Goal: Task Accomplishment & Management: Manage account settings

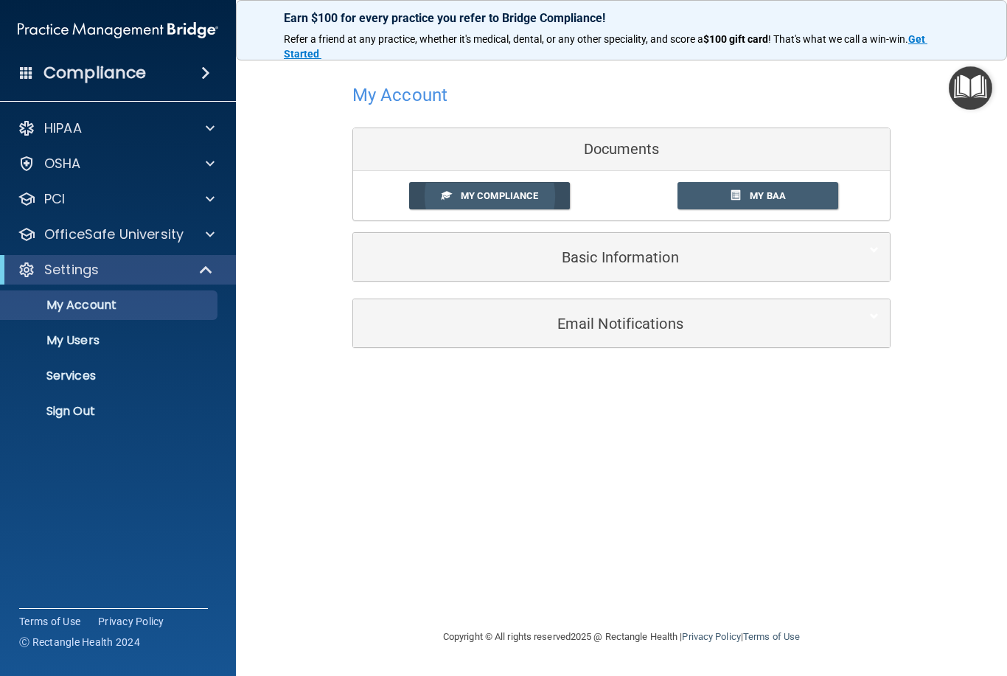
click at [514, 197] on span "My Compliance" at bounding box center [499, 195] width 77 height 11
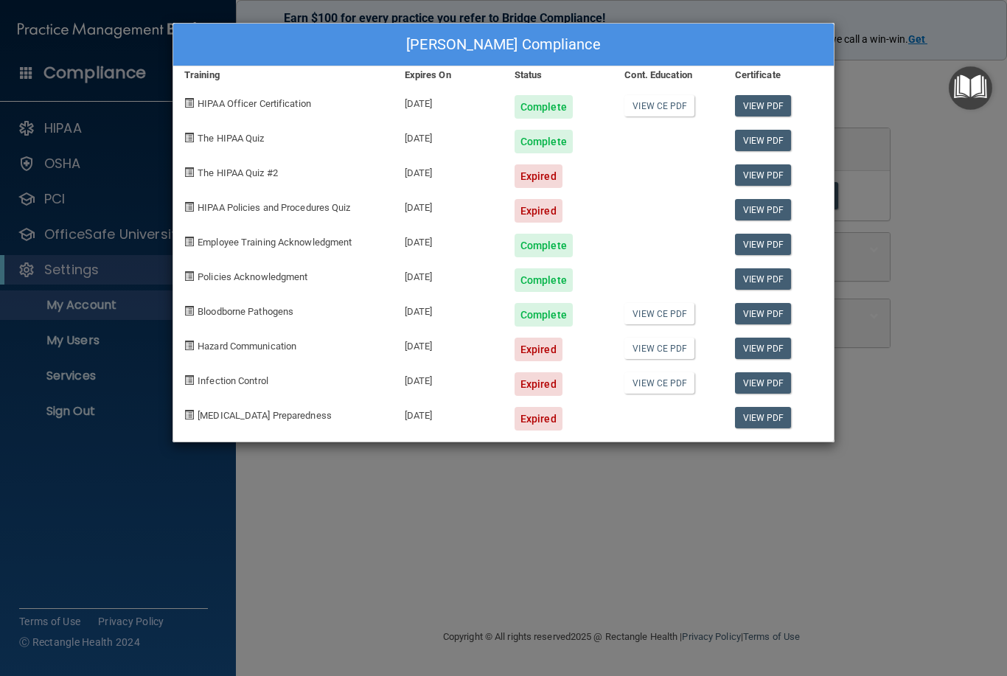
click at [475, 529] on div "Patricia Lyons's Compliance Training Expires On Status Cont. Education Certific…" at bounding box center [503, 338] width 1007 height 676
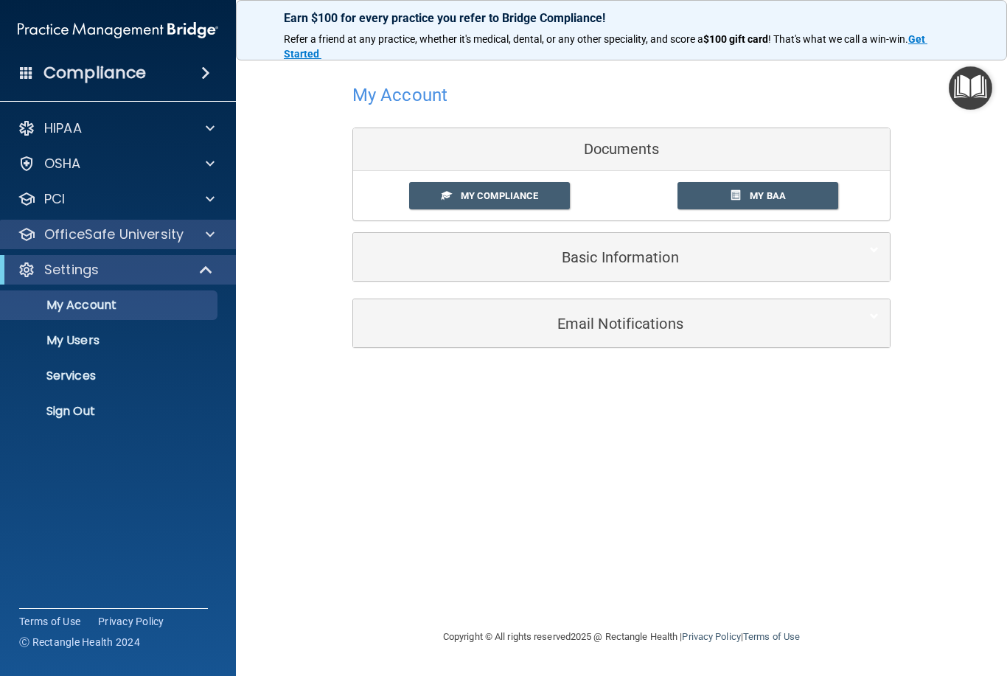
click at [202, 241] on div at bounding box center [207, 235] width 37 height 18
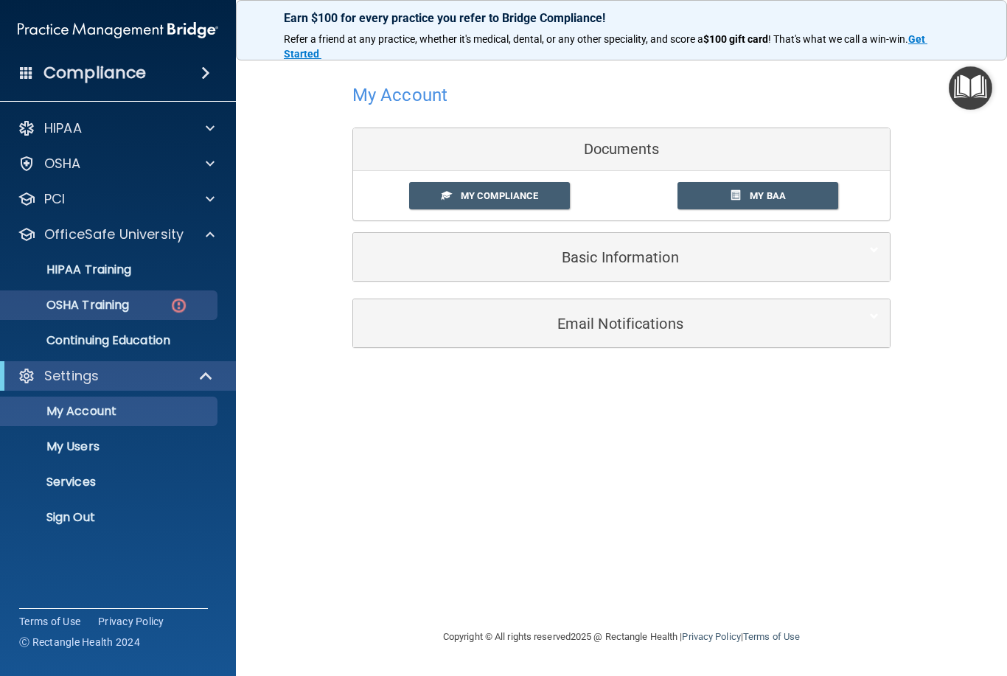
click at [67, 304] on p "OSHA Training" at bounding box center [69, 305] width 119 height 15
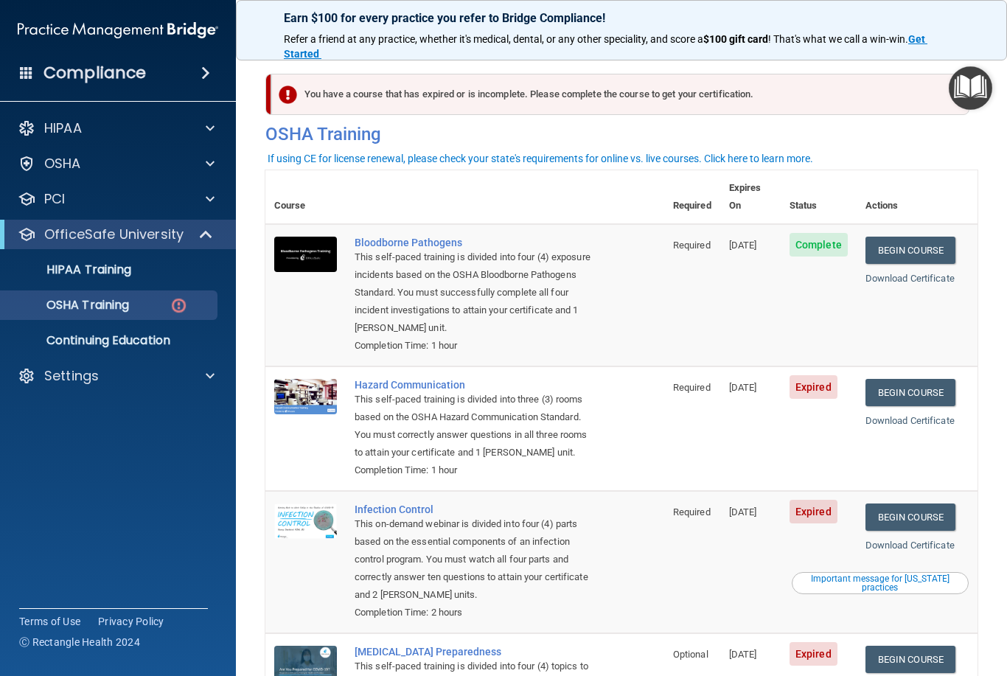
click at [819, 375] on span "Expired" at bounding box center [814, 387] width 48 height 24
click at [941, 379] on link "Begin Course" at bounding box center [910, 392] width 90 height 27
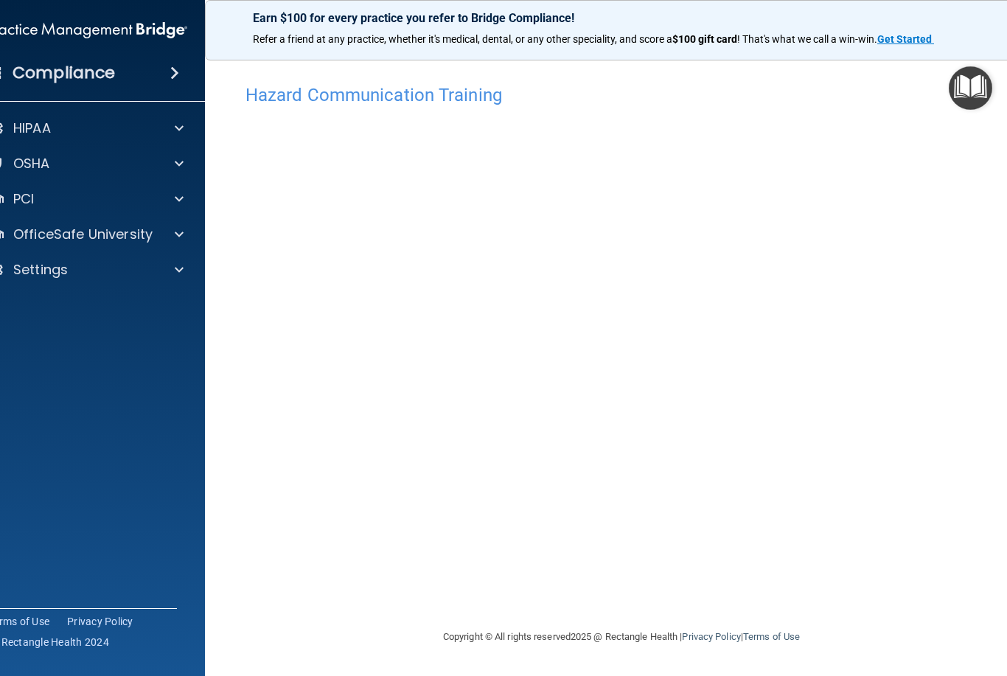
click at [975, 610] on div "Hazard Communication Training This course doesn’t expire until 09/05/2025. Are …" at bounding box center [621, 352] width 774 height 551
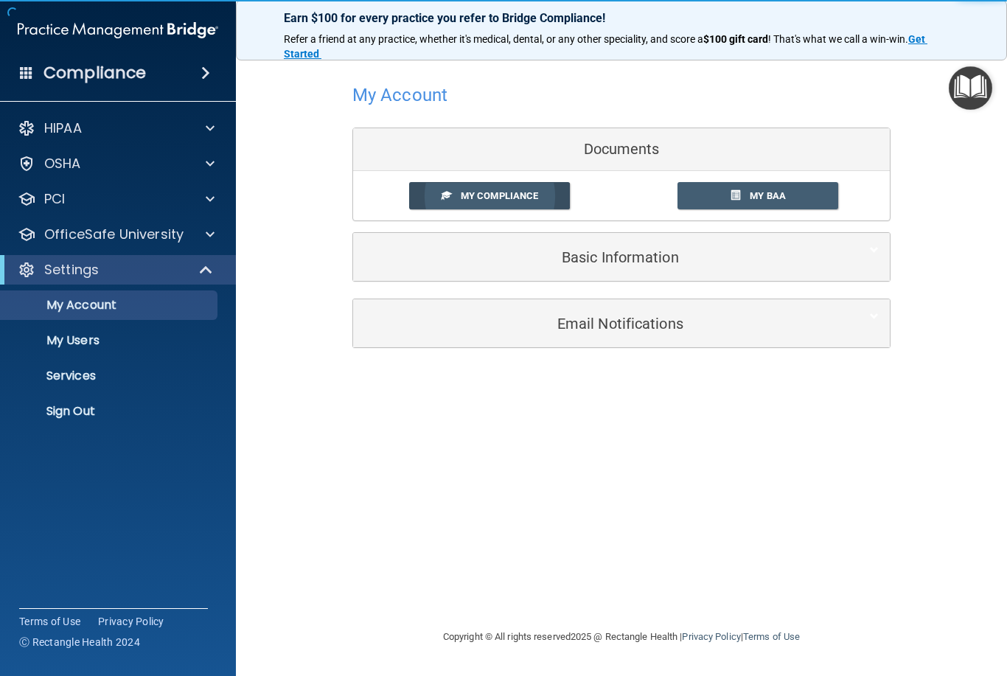
click at [516, 192] on span "My Compliance" at bounding box center [499, 195] width 77 height 11
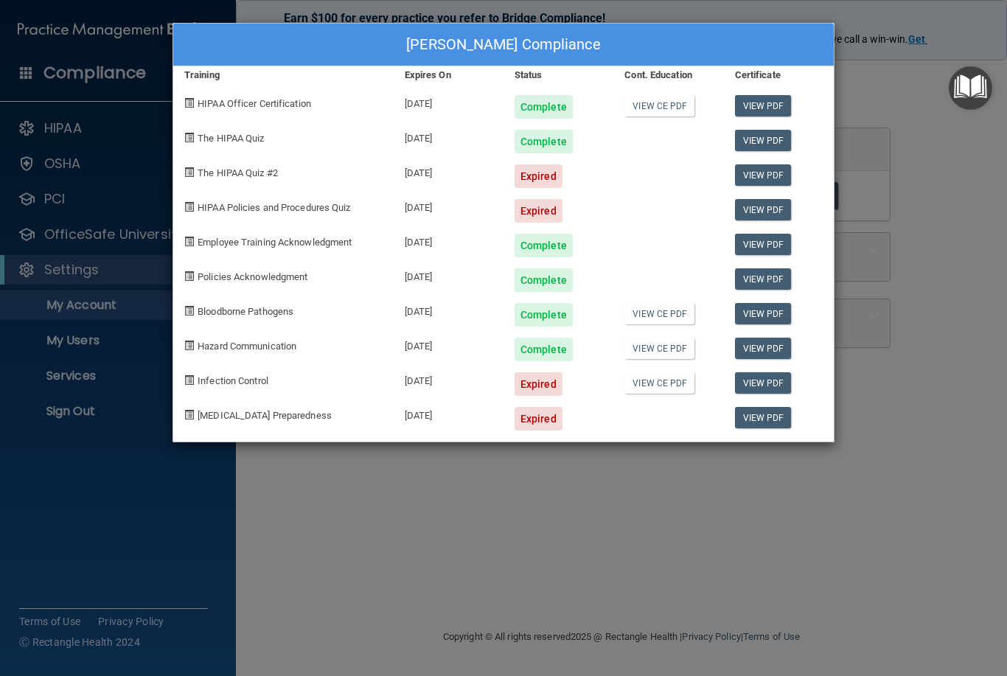
click at [486, 198] on div "[DATE]" at bounding box center [449, 205] width 110 height 35
click at [611, 549] on div "Patricia Lyons's Compliance Training Expires On Status Cont. Education Certific…" at bounding box center [503, 338] width 1007 height 676
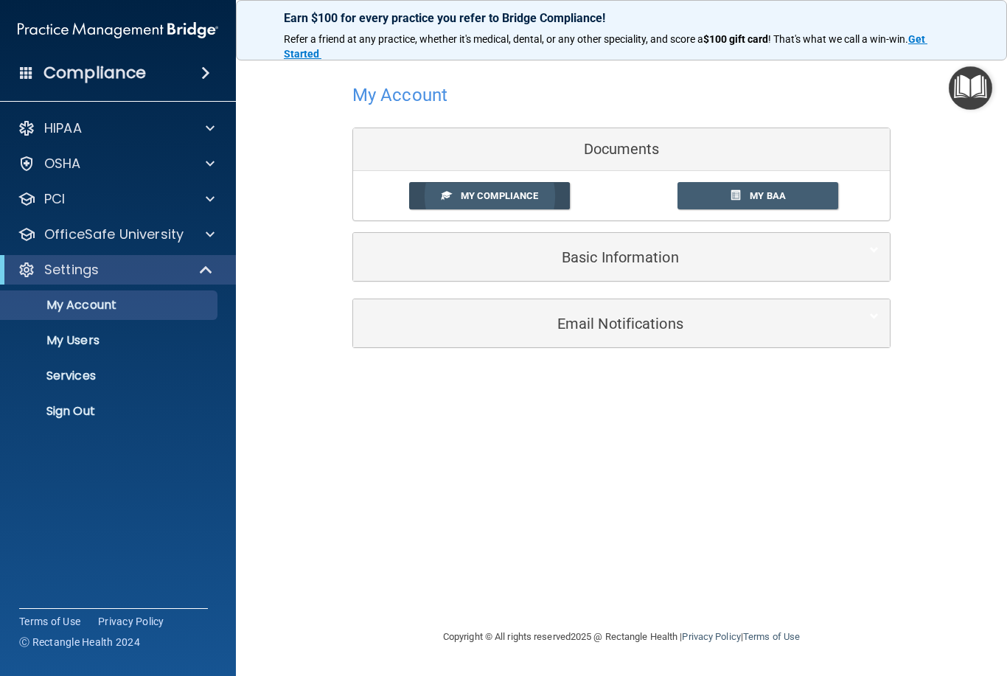
click at [518, 196] on span "My Compliance" at bounding box center [499, 195] width 77 height 11
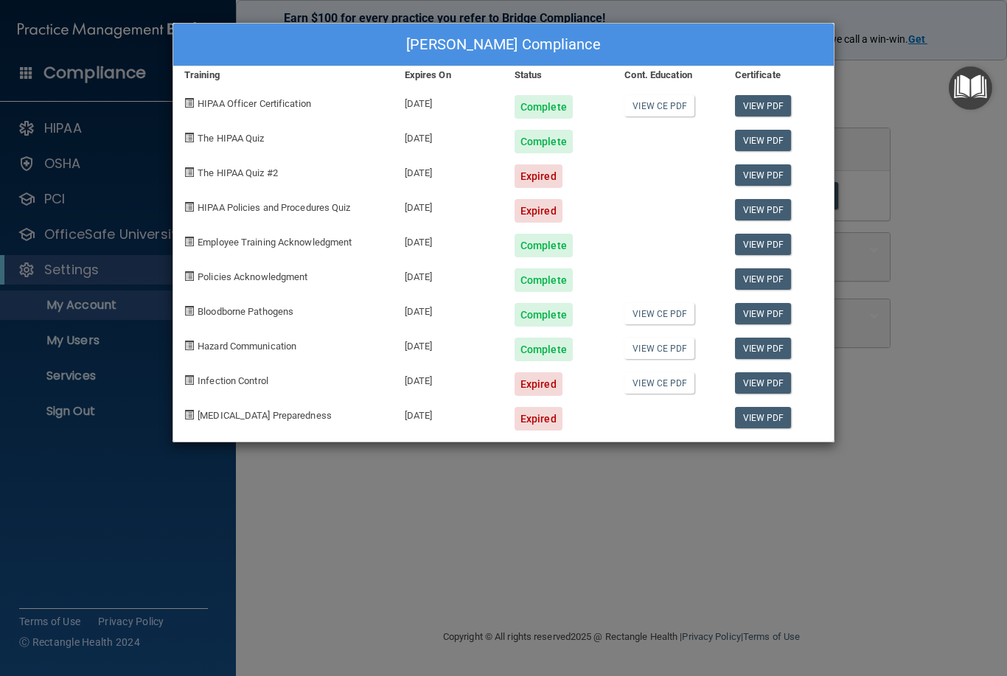
click at [541, 392] on div "Expired" at bounding box center [539, 384] width 48 height 24
click at [417, 536] on div "Patricia Lyons's Compliance Training Expires On Status Cont. Education Certific…" at bounding box center [503, 338] width 1007 height 676
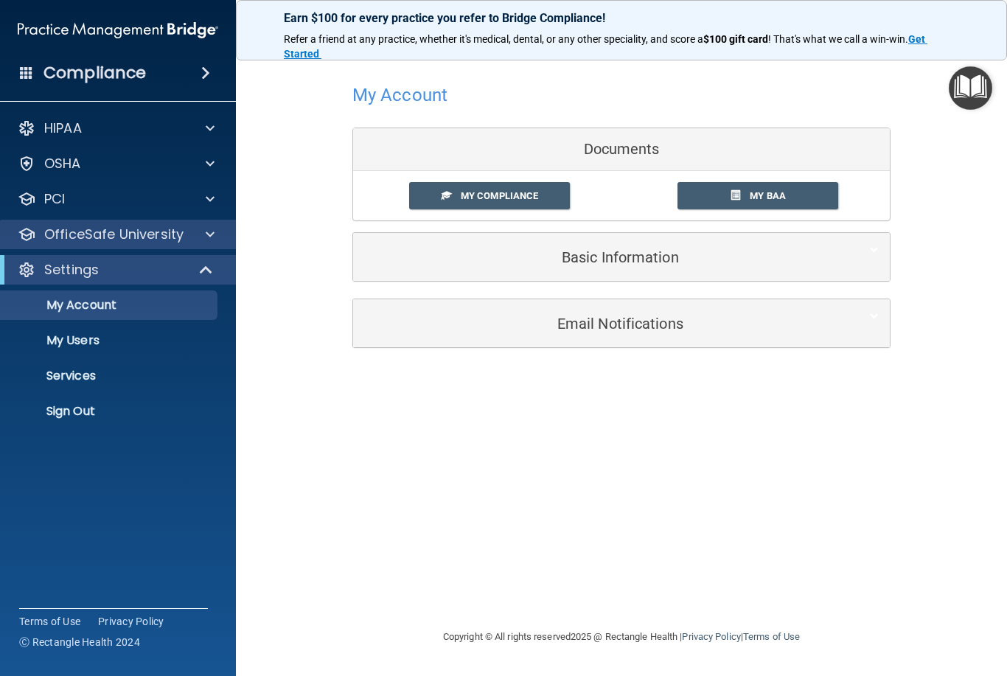
click at [204, 229] on div at bounding box center [207, 235] width 37 height 18
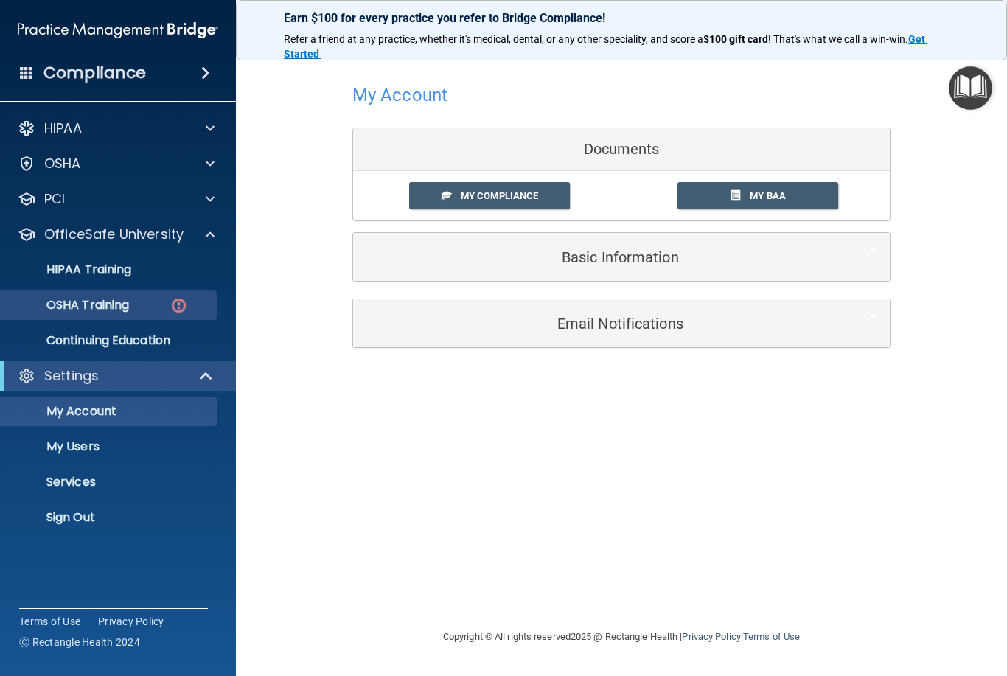
click at [73, 309] on p "OSHA Training" at bounding box center [69, 305] width 119 height 15
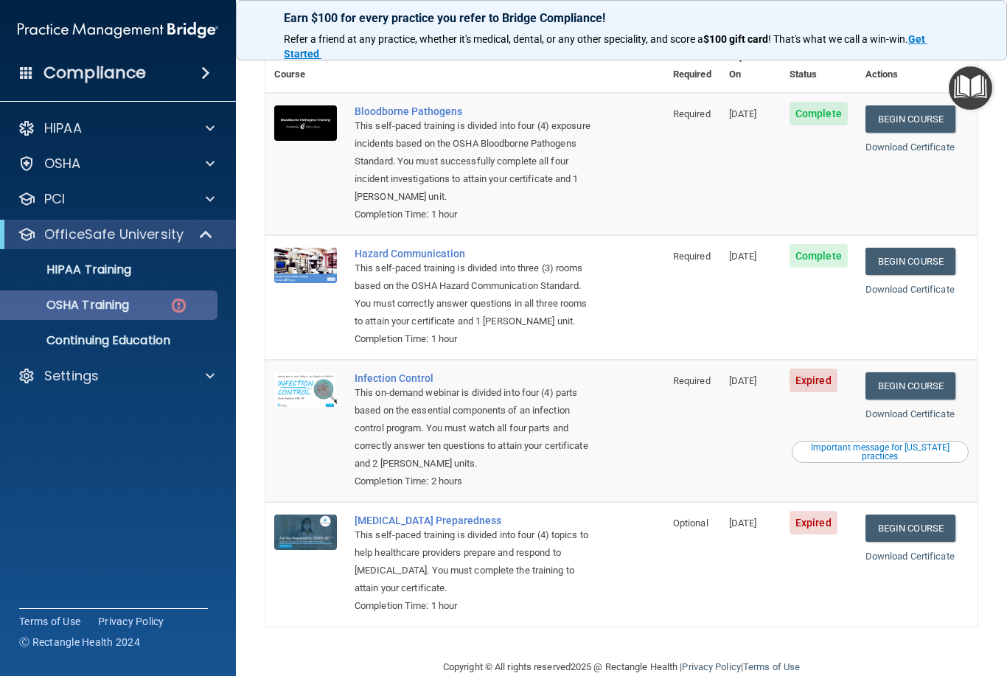
scroll to position [127, 0]
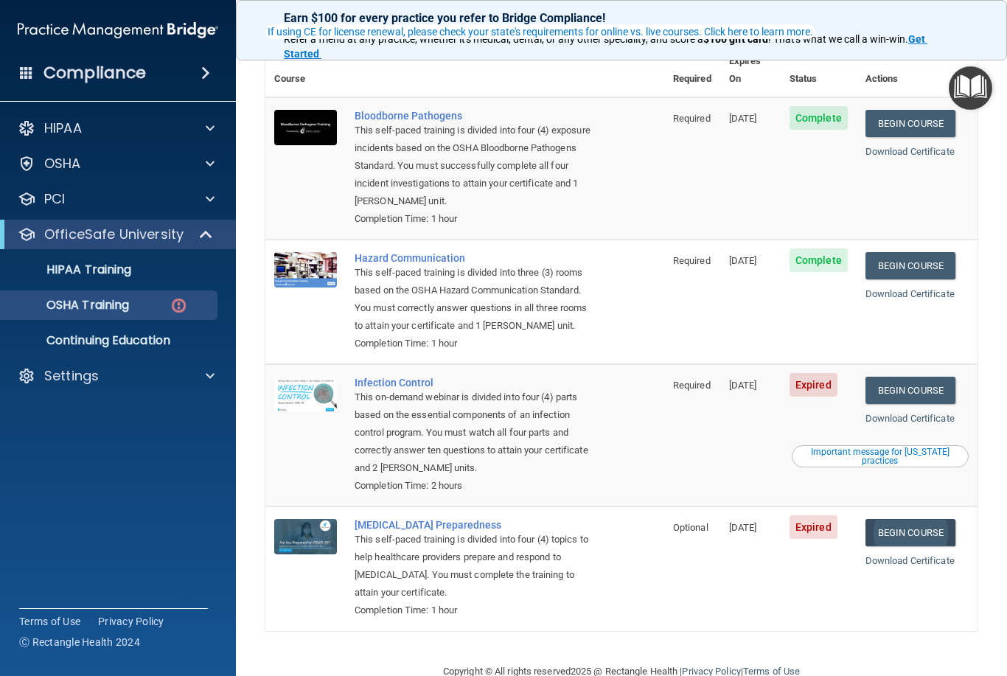
click at [926, 519] on link "Begin Course" at bounding box center [910, 532] width 90 height 27
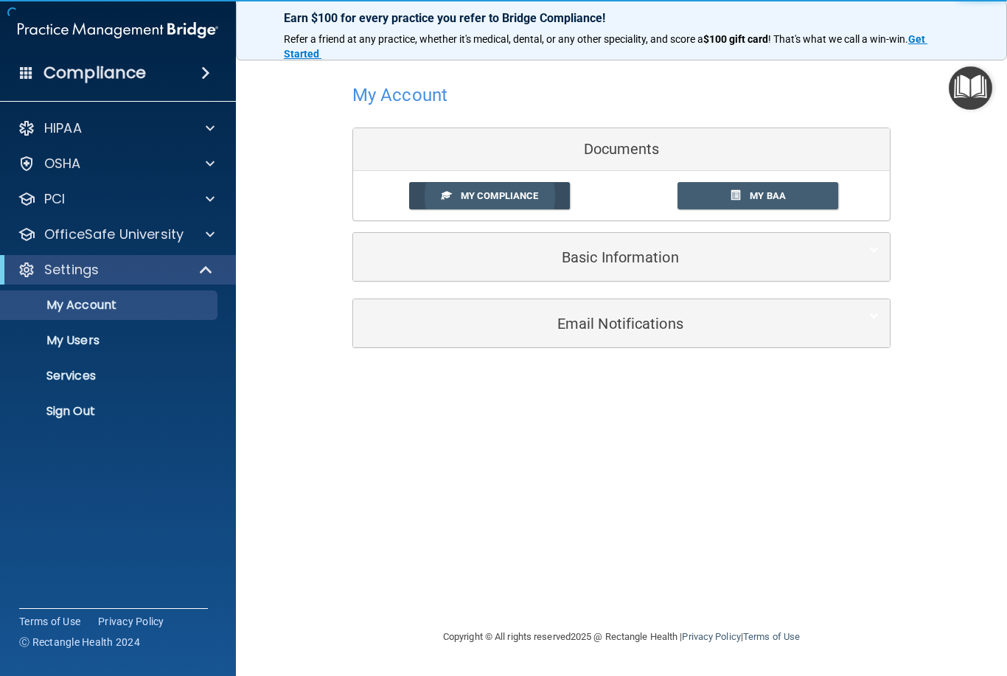
click at [521, 190] on span "My Compliance" at bounding box center [499, 195] width 77 height 11
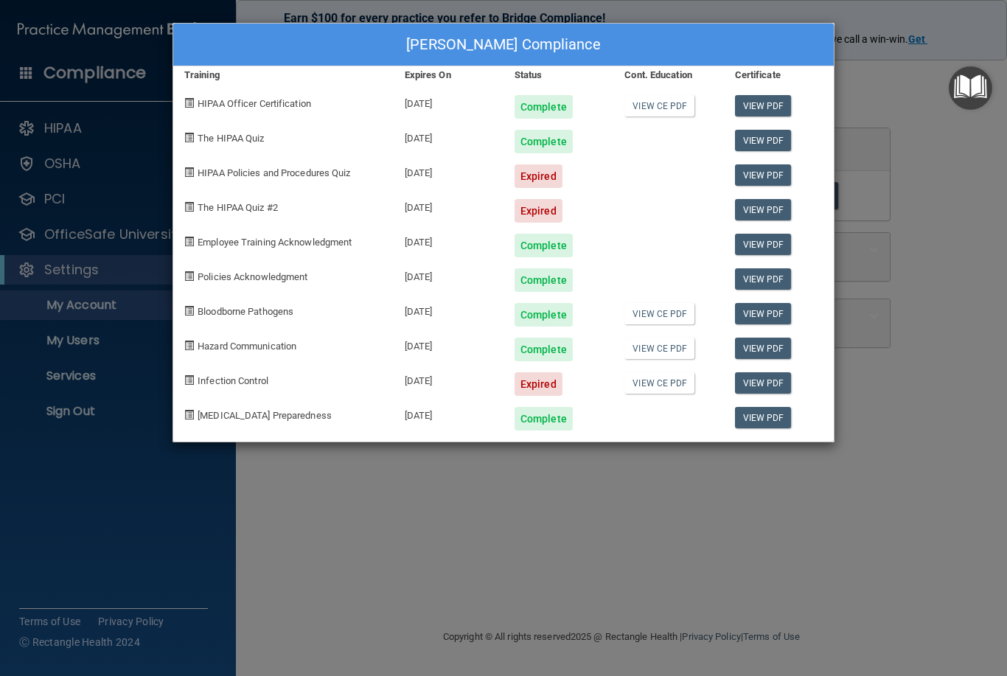
click at [504, 518] on div "[PERSON_NAME] Compliance Training Expires On Status Cont. Education Certificate…" at bounding box center [503, 338] width 1007 height 676
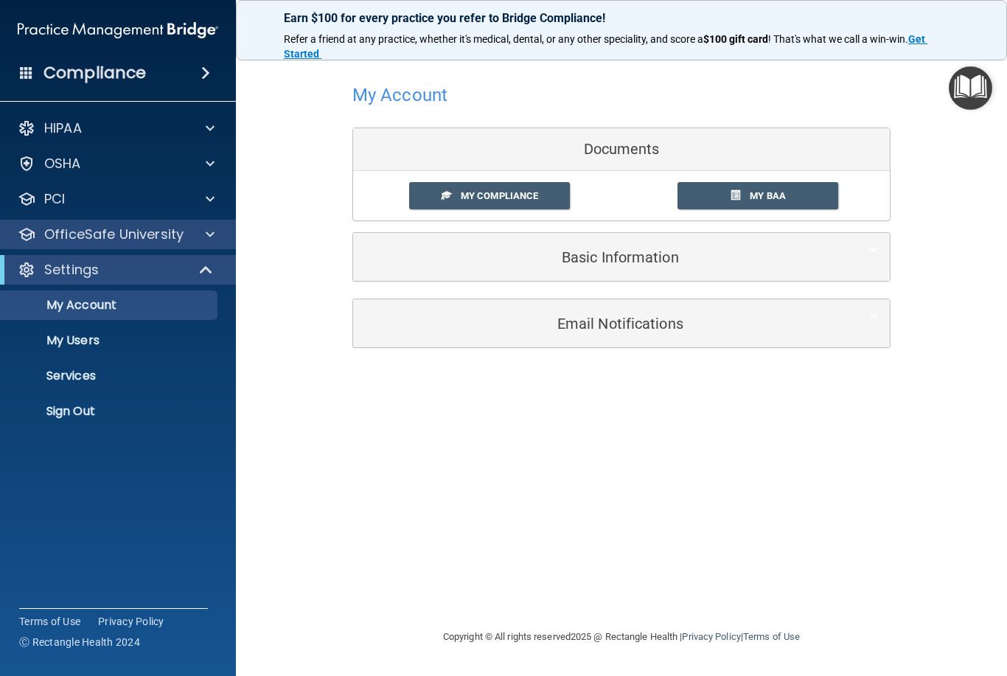
click at [203, 237] on div at bounding box center [207, 235] width 37 height 18
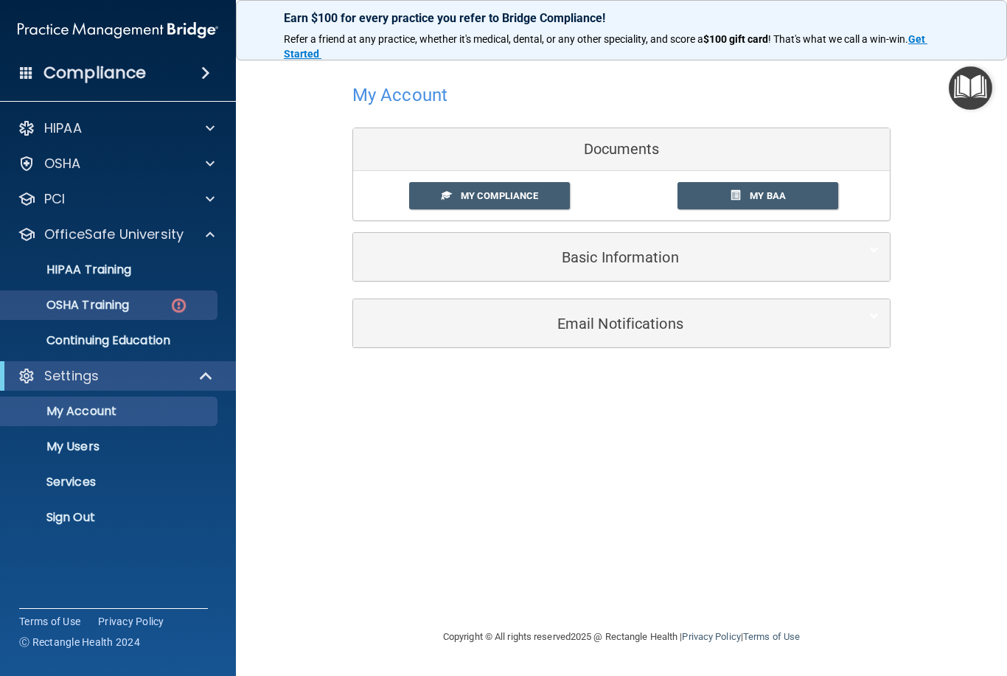
click at [74, 311] on p "OSHA Training" at bounding box center [69, 305] width 119 height 15
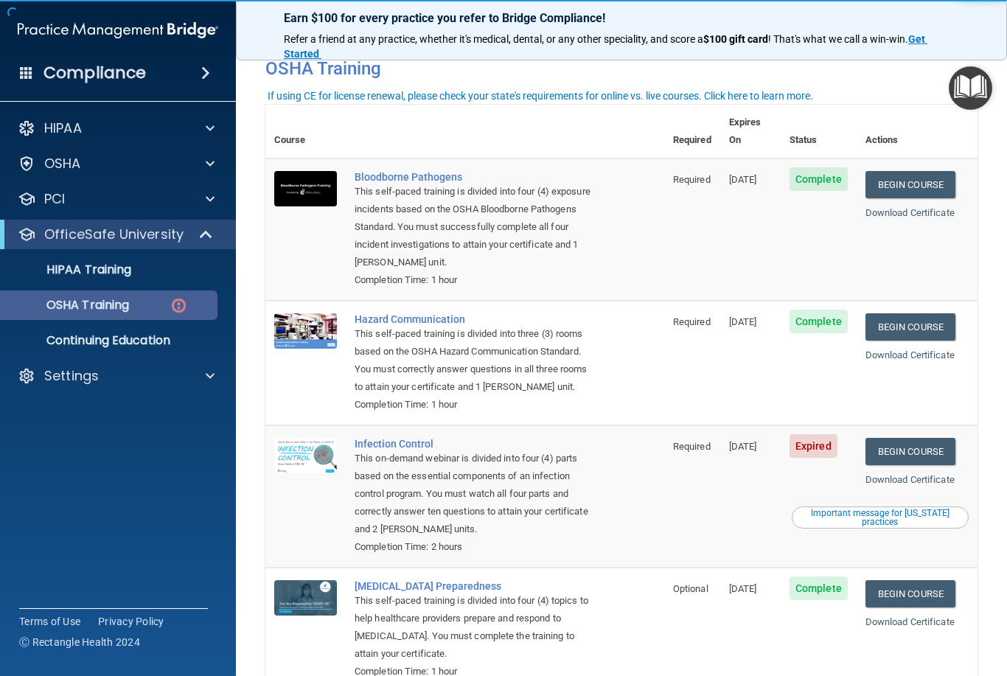
scroll to position [63, 0]
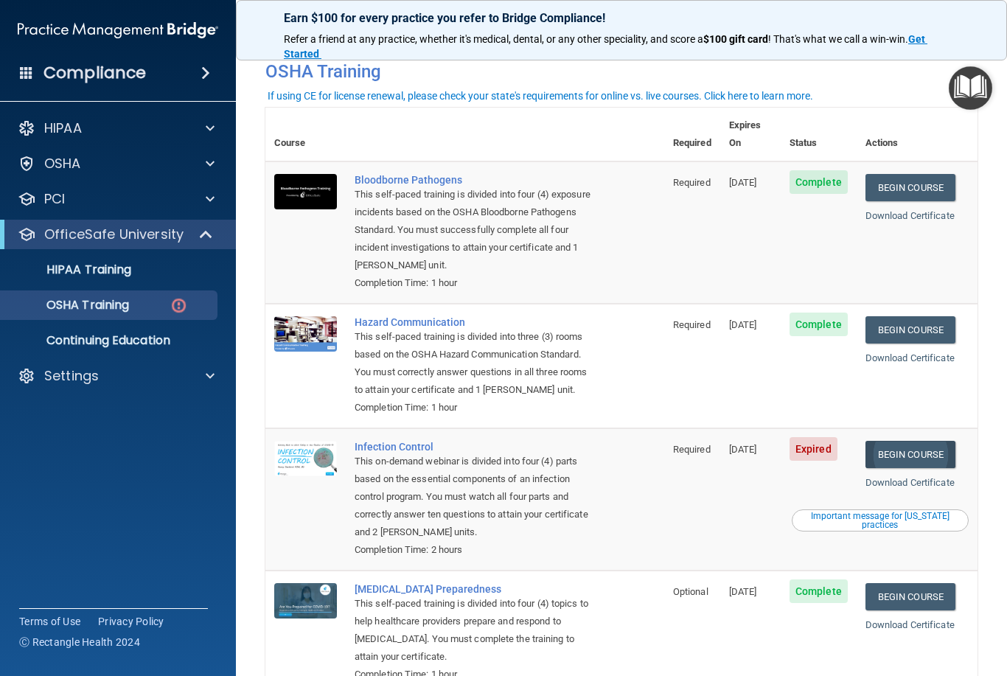
click at [938, 441] on link "Begin Course" at bounding box center [910, 454] width 90 height 27
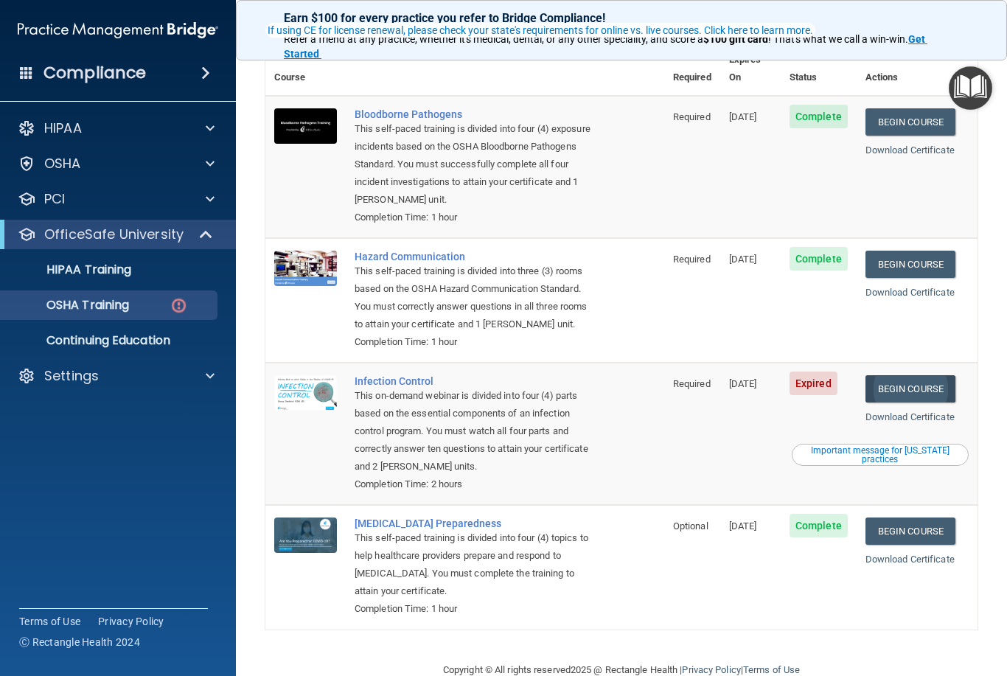
scroll to position [127, 0]
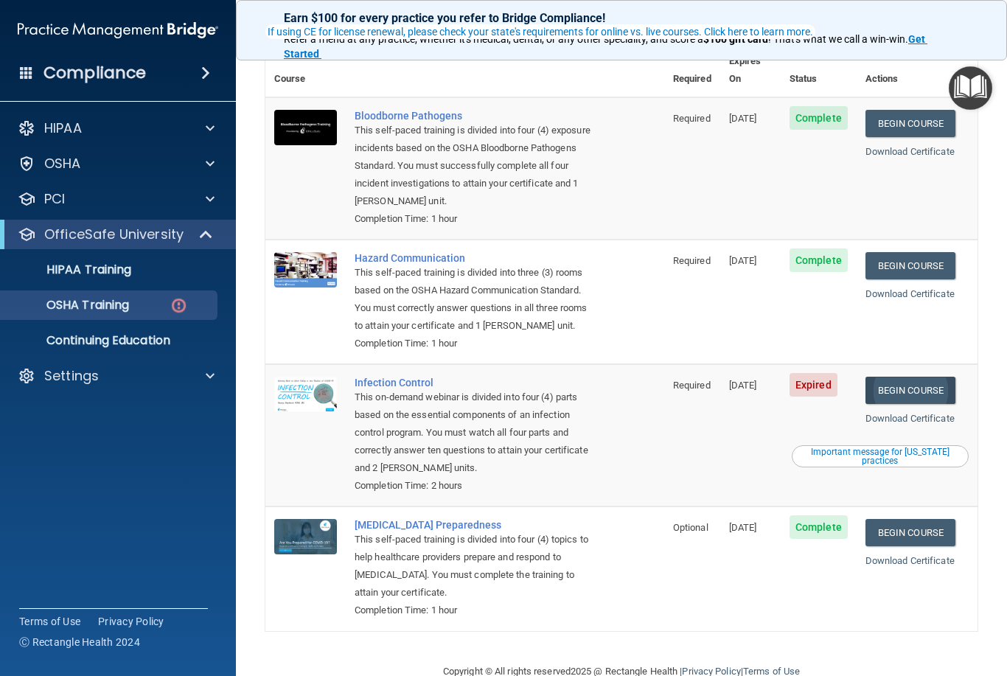
click at [930, 377] on link "Begin Course" at bounding box center [910, 390] width 90 height 27
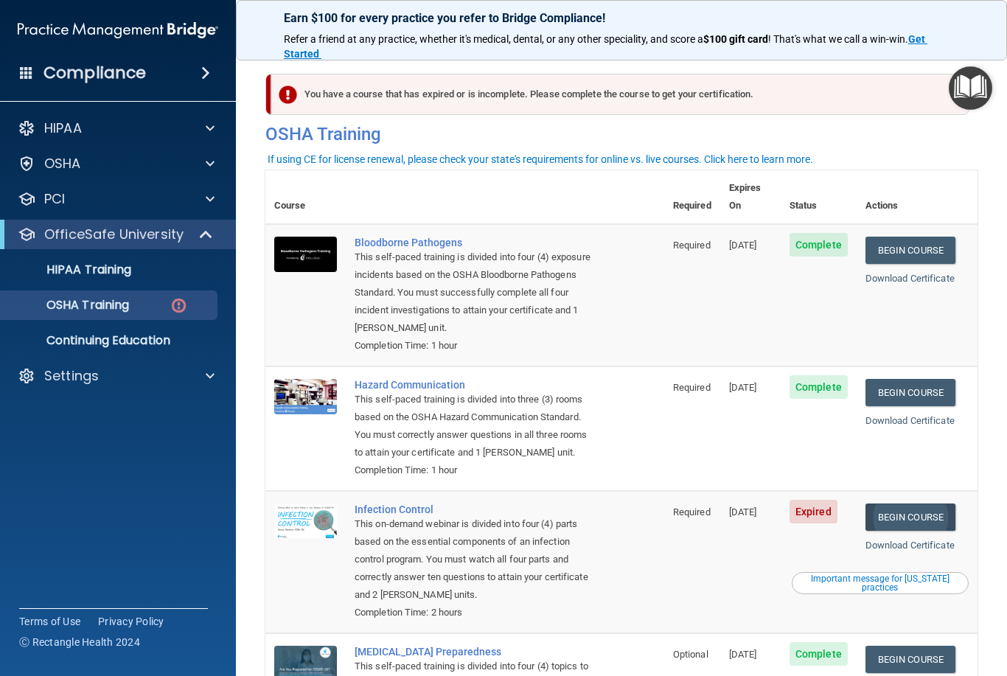
scroll to position [0, 0]
click at [913, 574] on div "Important message for [US_STATE] practices" at bounding box center [880, 583] width 173 height 18
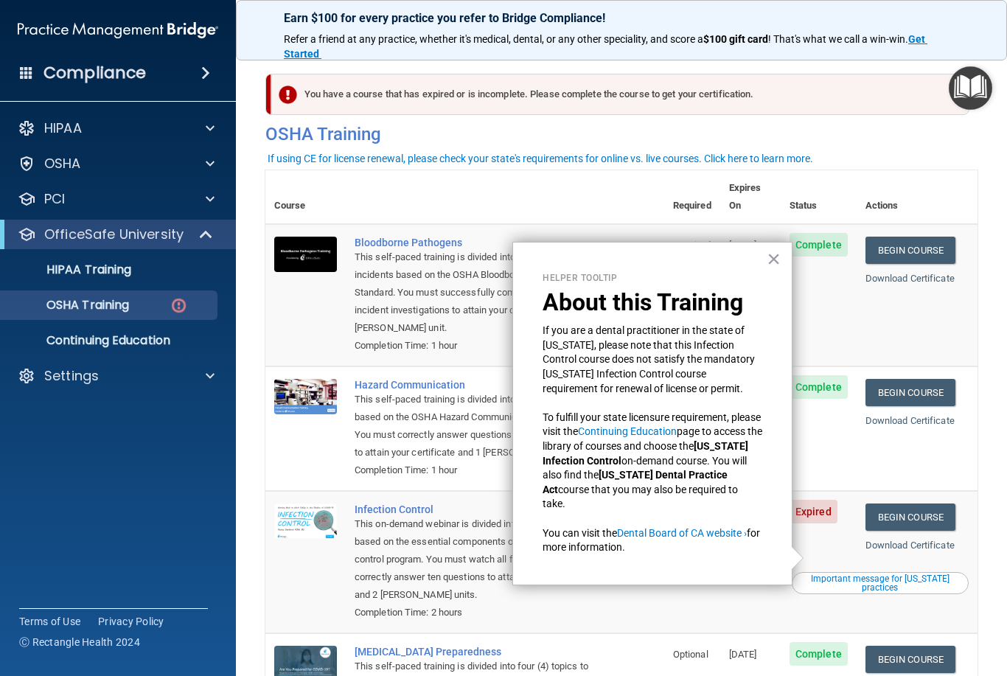
click at [750, 262] on div "Helper Tooltip About this Training If you are a dental practitioner in the stat…" at bounding box center [652, 414] width 280 height 344
click at [777, 262] on button "×" at bounding box center [774, 259] width 14 height 24
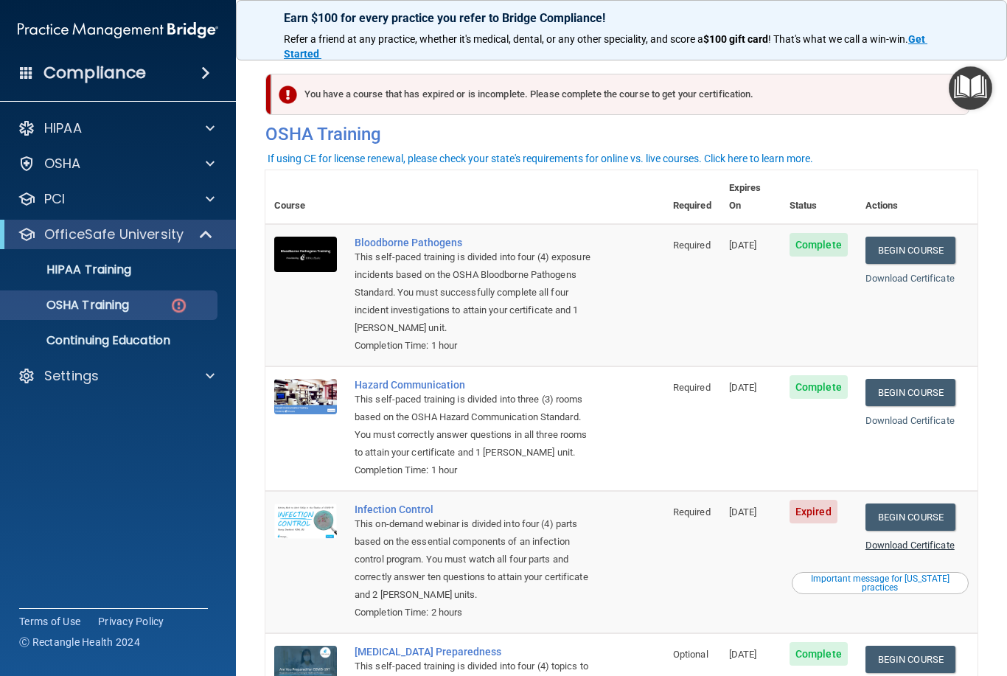
click at [947, 540] on link "Download Certificate" at bounding box center [909, 545] width 89 height 11
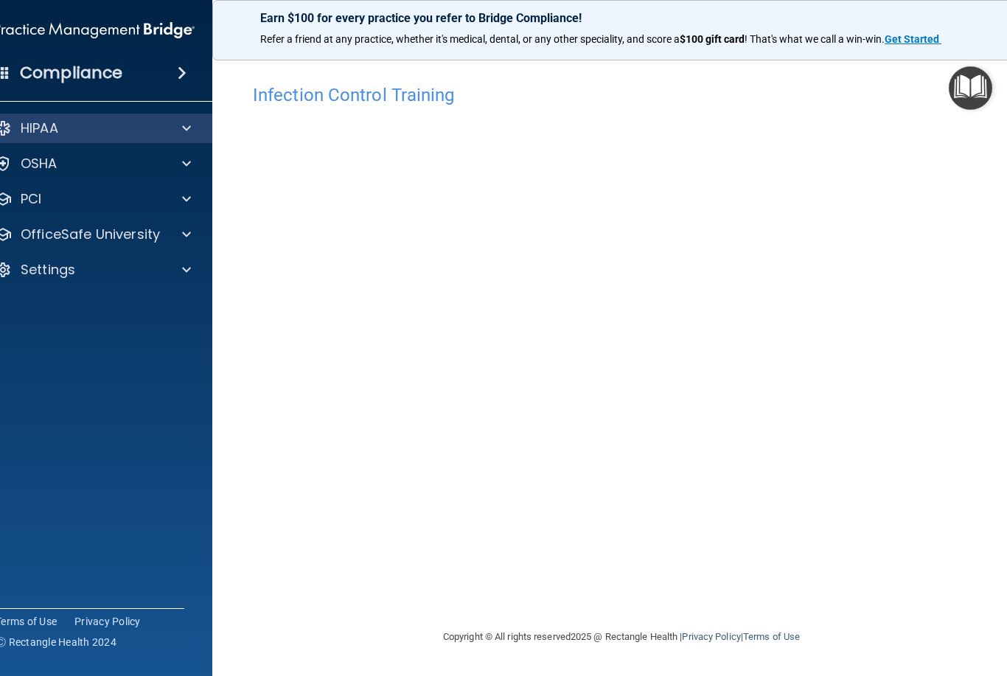
click at [180, 121] on div at bounding box center [184, 128] width 37 height 18
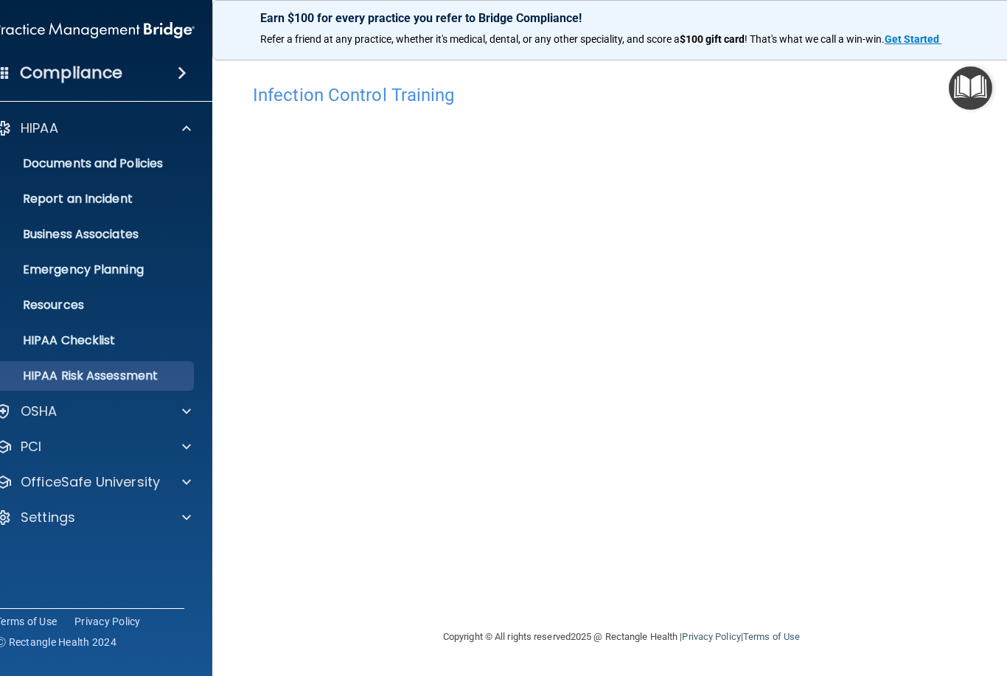
click at [136, 374] on p "HIPAA Risk Assessment" at bounding box center [86, 376] width 201 height 15
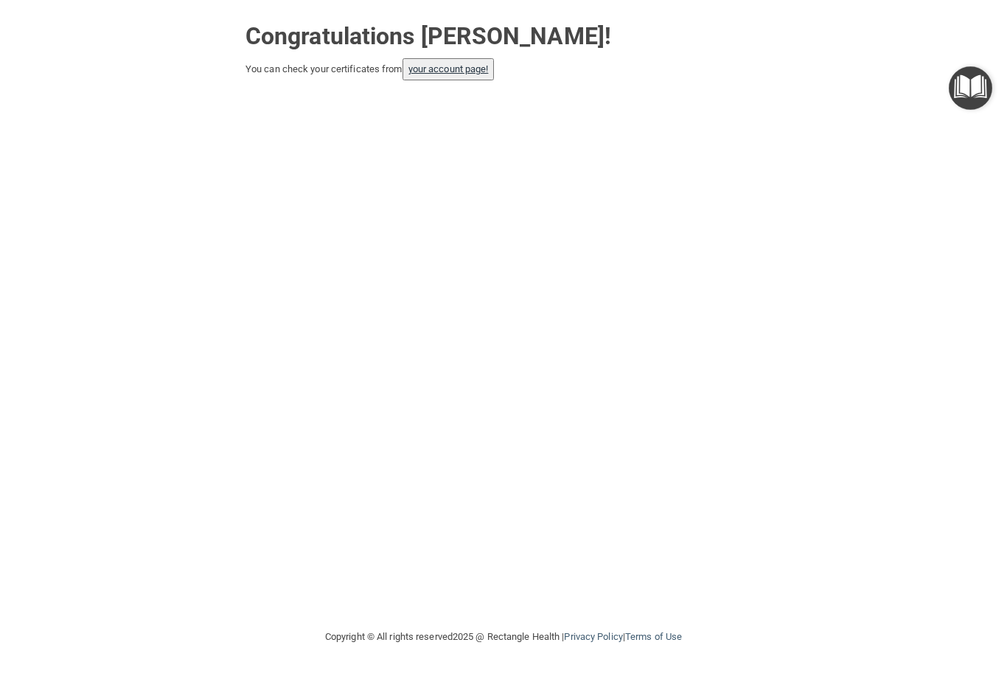
click at [479, 63] on link "your account page!" at bounding box center [448, 68] width 80 height 11
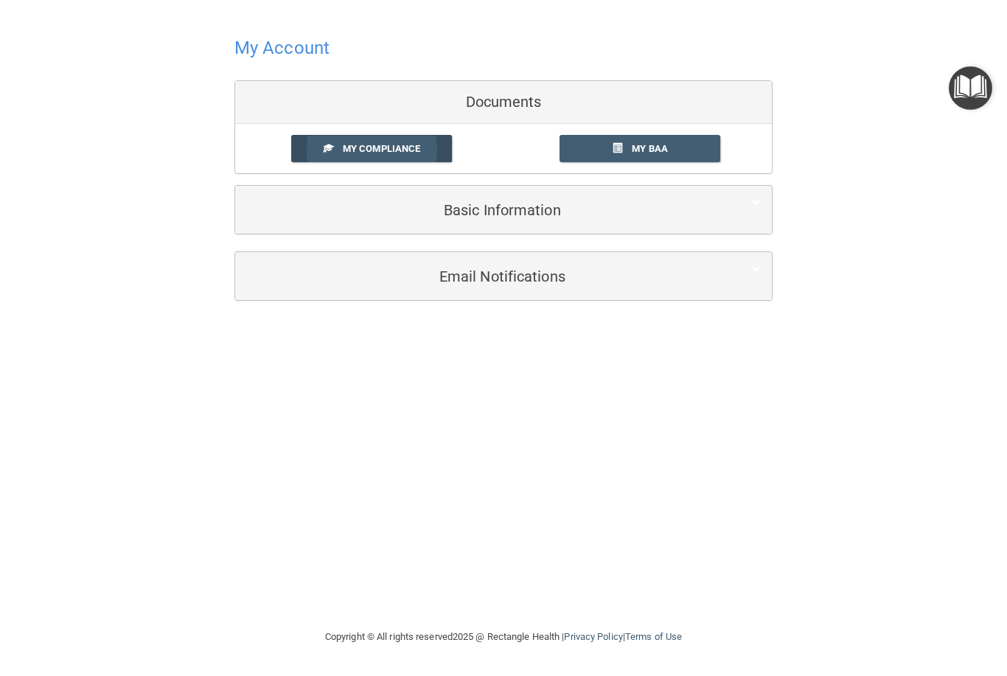
click at [402, 151] on span "My Compliance" at bounding box center [381, 148] width 77 height 11
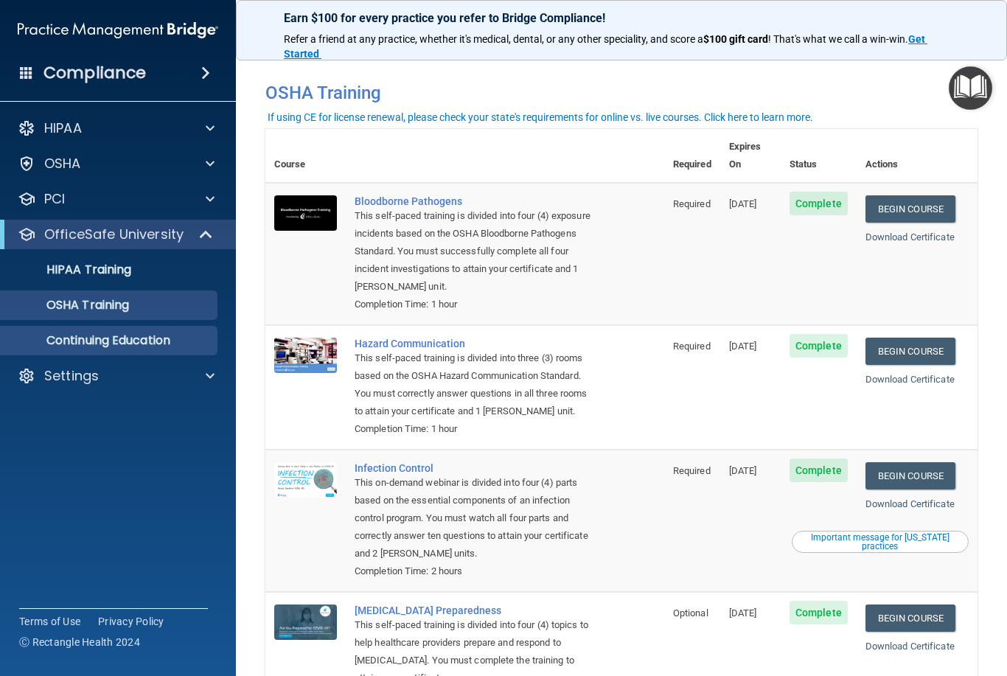
click at [173, 351] on link "Continuing Education" at bounding box center [101, 340] width 232 height 29
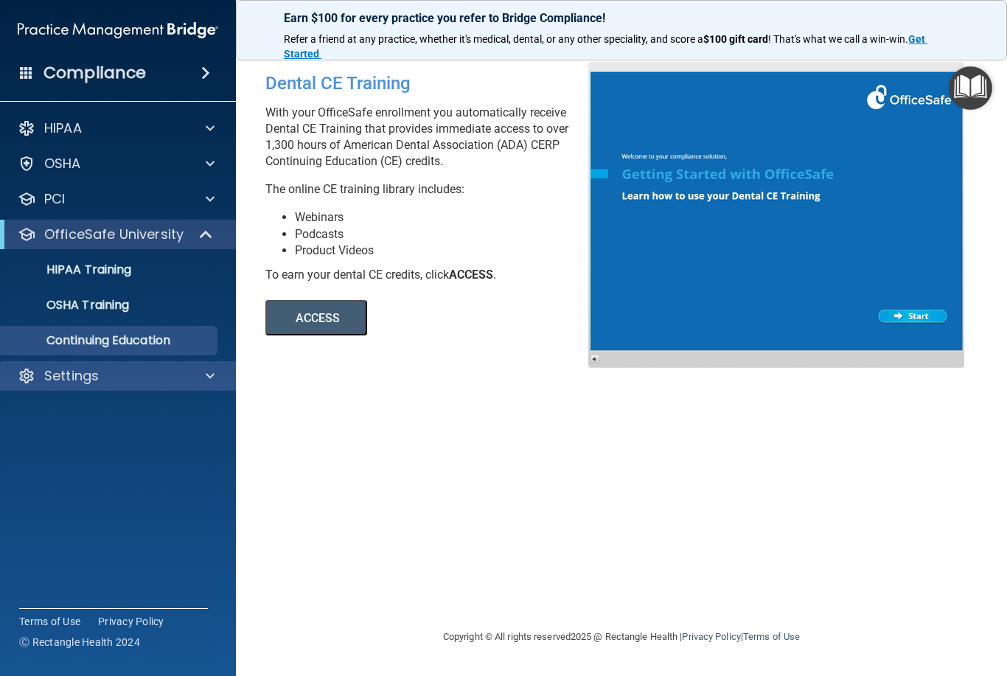
click at [210, 379] on span at bounding box center [210, 376] width 9 height 18
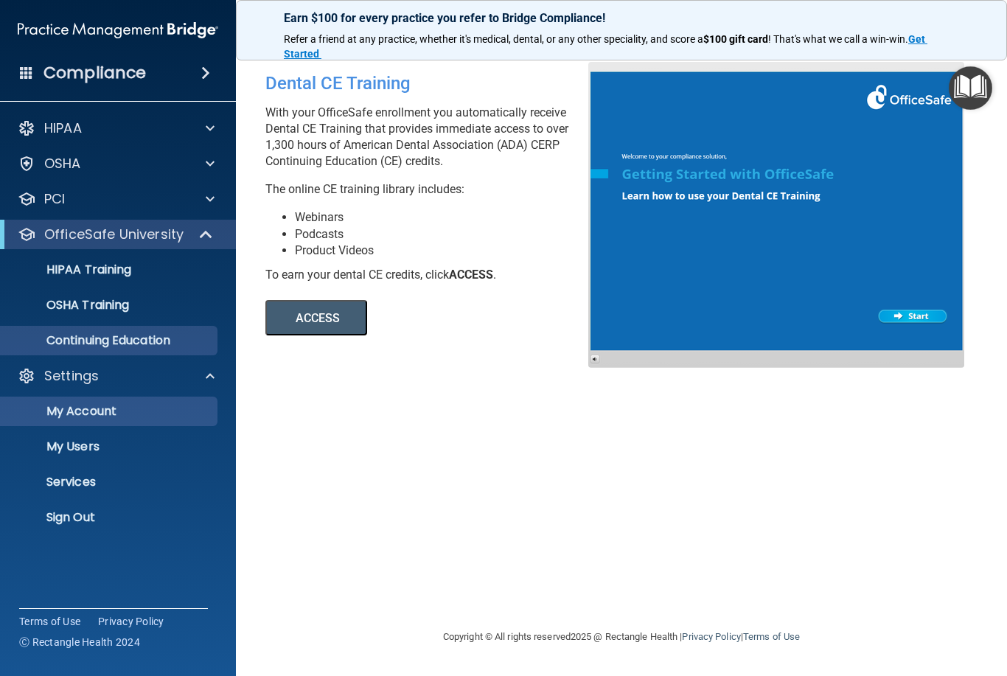
click at [92, 409] on p "My Account" at bounding box center [110, 411] width 201 height 15
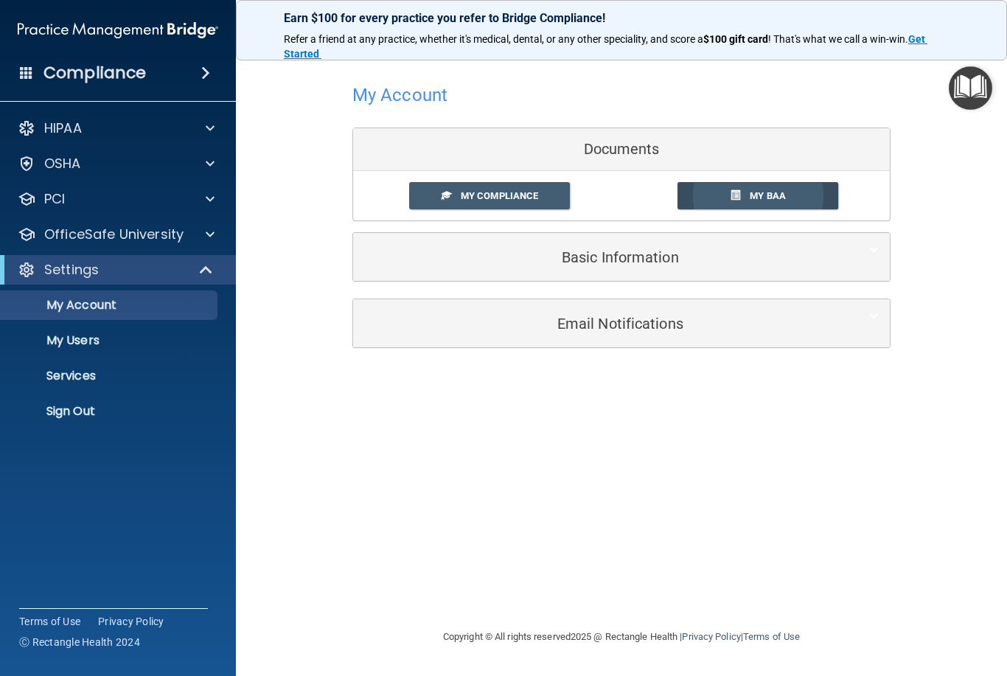
click at [806, 197] on link "My BAA" at bounding box center [757, 195] width 161 height 27
click at [506, 195] on span "My Compliance" at bounding box center [499, 195] width 77 height 11
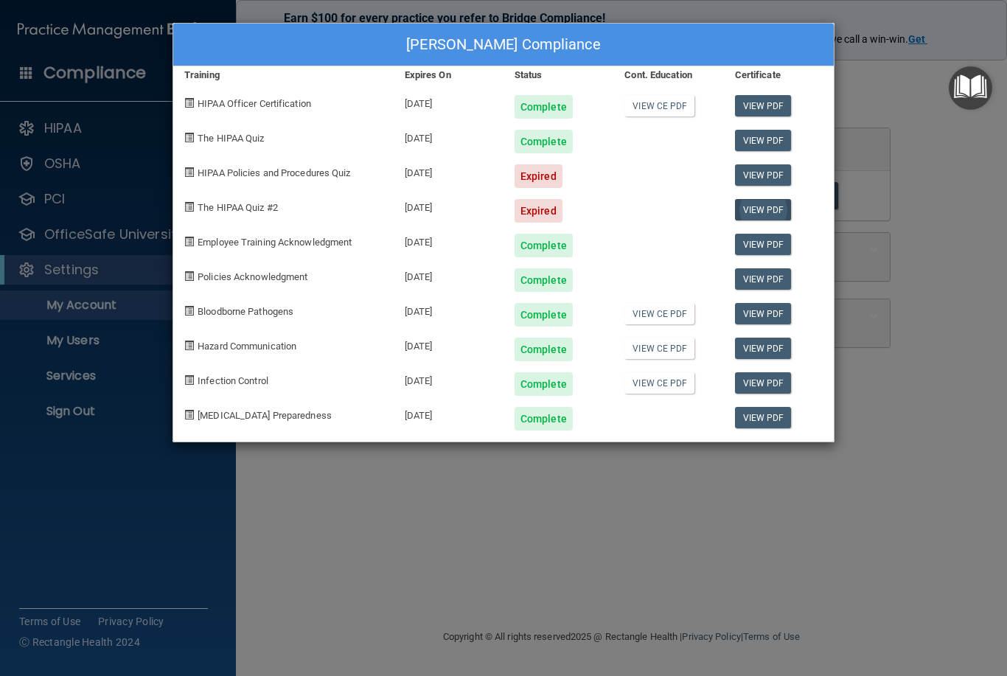
click at [767, 210] on link "View PDF" at bounding box center [763, 209] width 57 height 21
click at [309, 164] on div "HIPAA Policies and Procedures Quiz" at bounding box center [283, 170] width 220 height 35
click at [203, 176] on span "HIPAA Policies and Procedures Quiz" at bounding box center [274, 172] width 153 height 11
click at [223, 178] on div "HIPAA Policies and Procedures Quiz" at bounding box center [283, 170] width 220 height 35
click at [409, 509] on div "Patricia Lyons's Compliance Training Expires On Status Cont. Education Certific…" at bounding box center [503, 338] width 1007 height 676
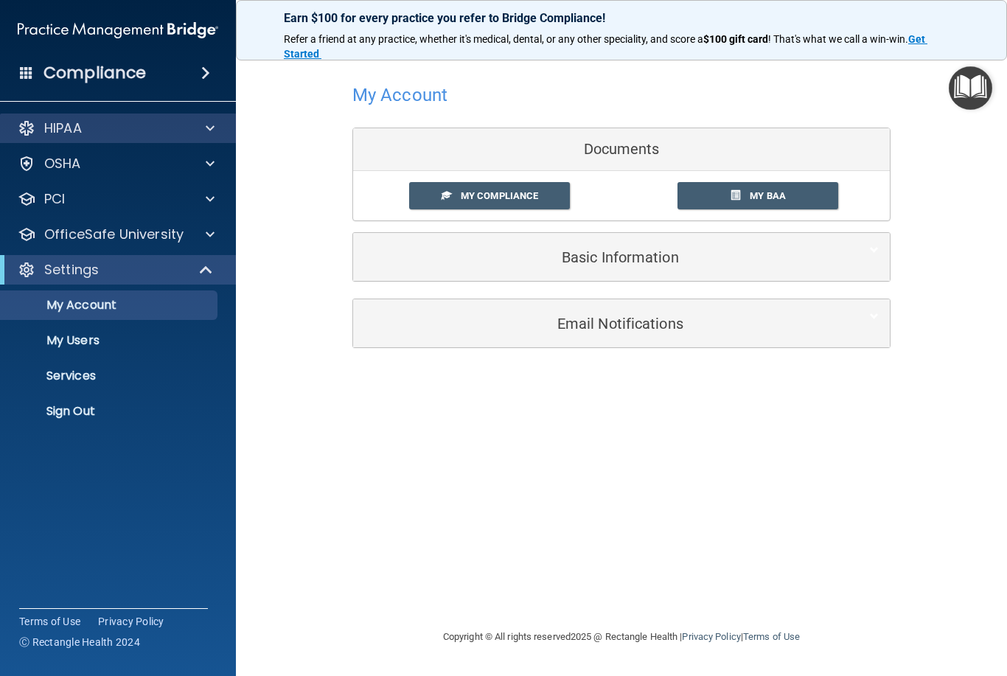
click at [207, 116] on div "HIPAA" at bounding box center [118, 128] width 237 height 29
click at [209, 132] on span at bounding box center [210, 128] width 9 height 18
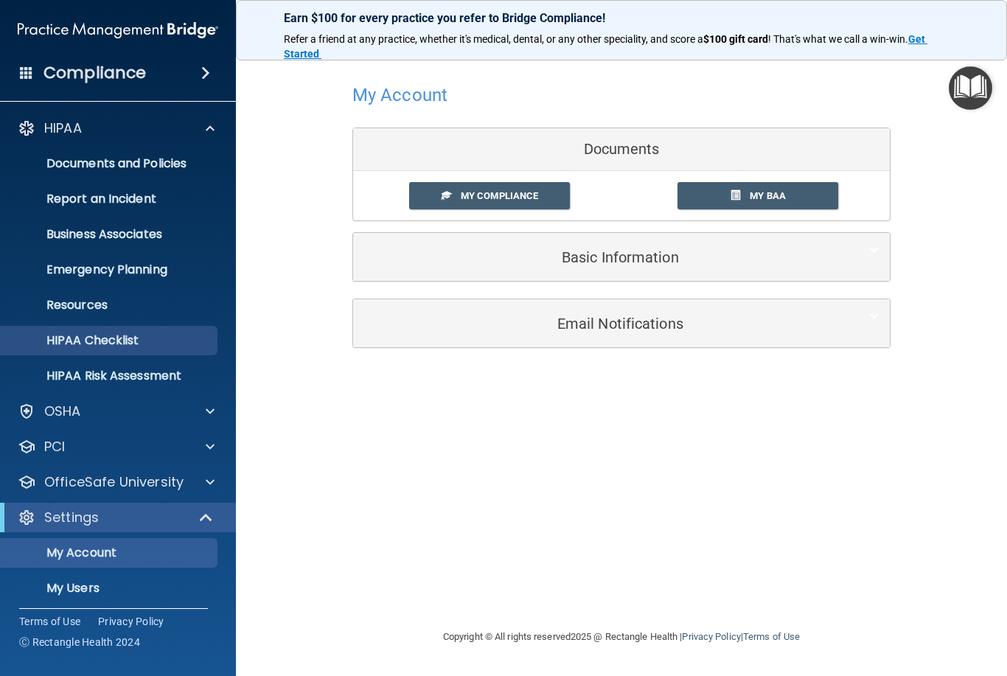
click at [122, 341] on p "HIPAA Checklist" at bounding box center [110, 340] width 201 height 15
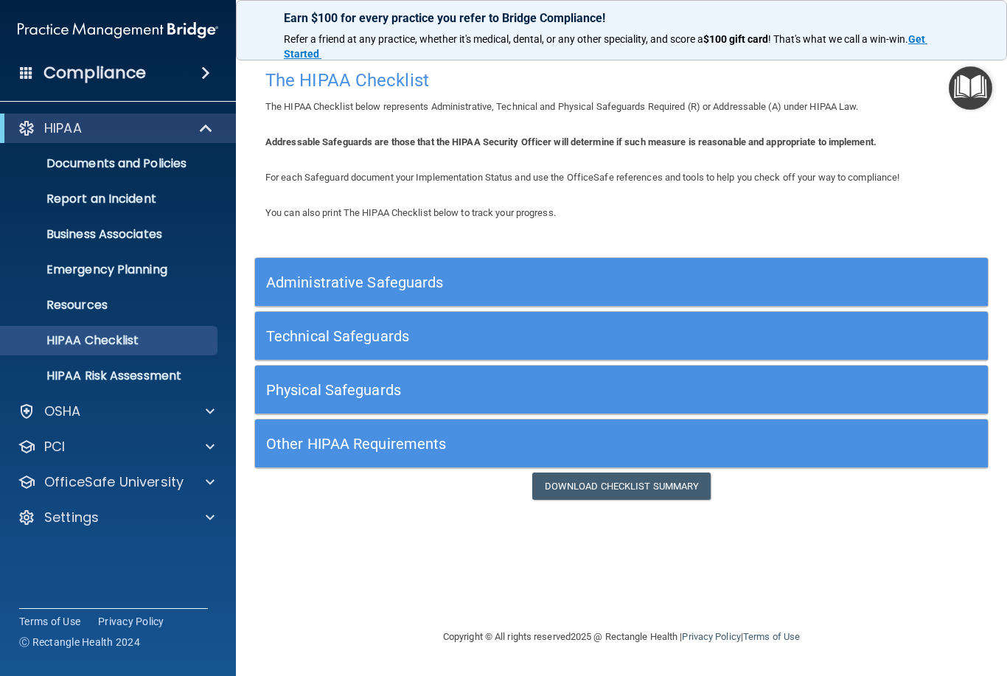
click at [352, 444] on h5 "Other HIPAA Requirements" at bounding box center [530, 444] width 528 height 16
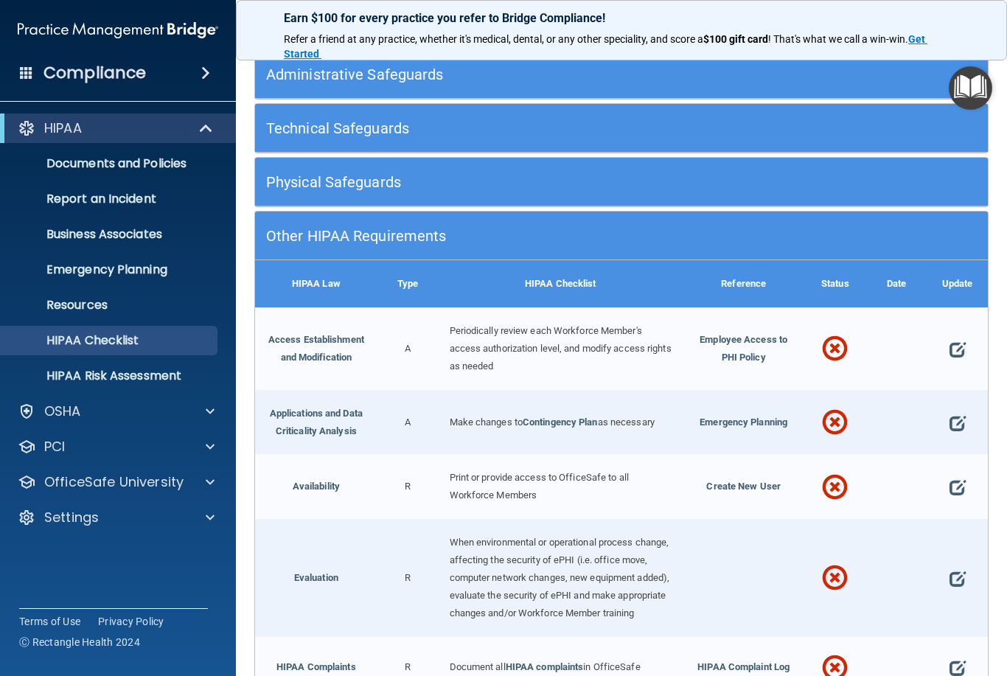
scroll to position [267, 0]
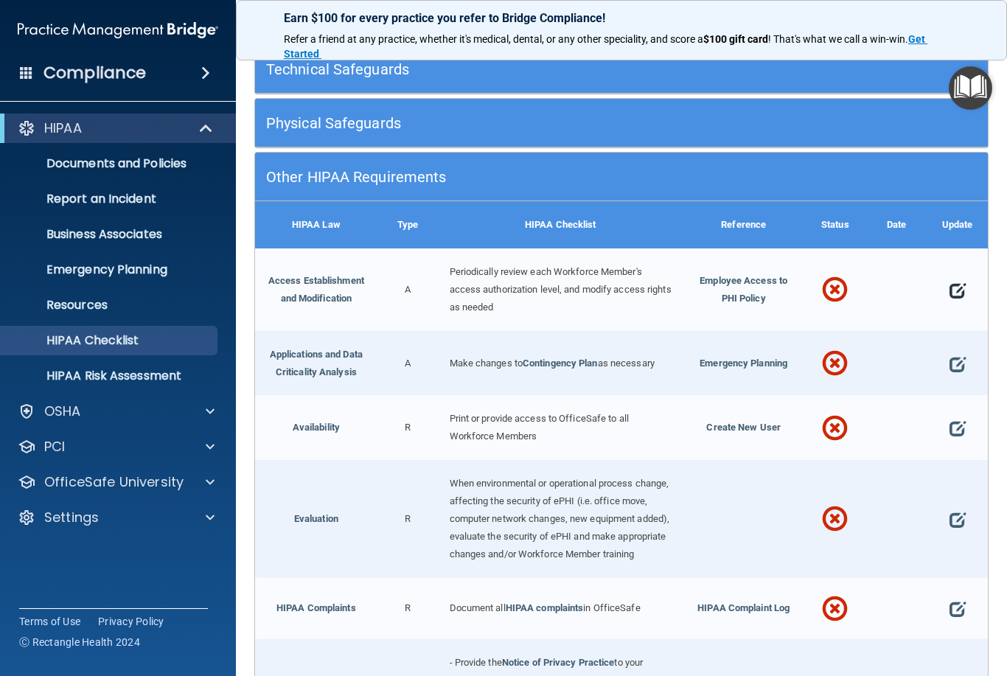
click at [964, 285] on span at bounding box center [958, 290] width 16 height 32
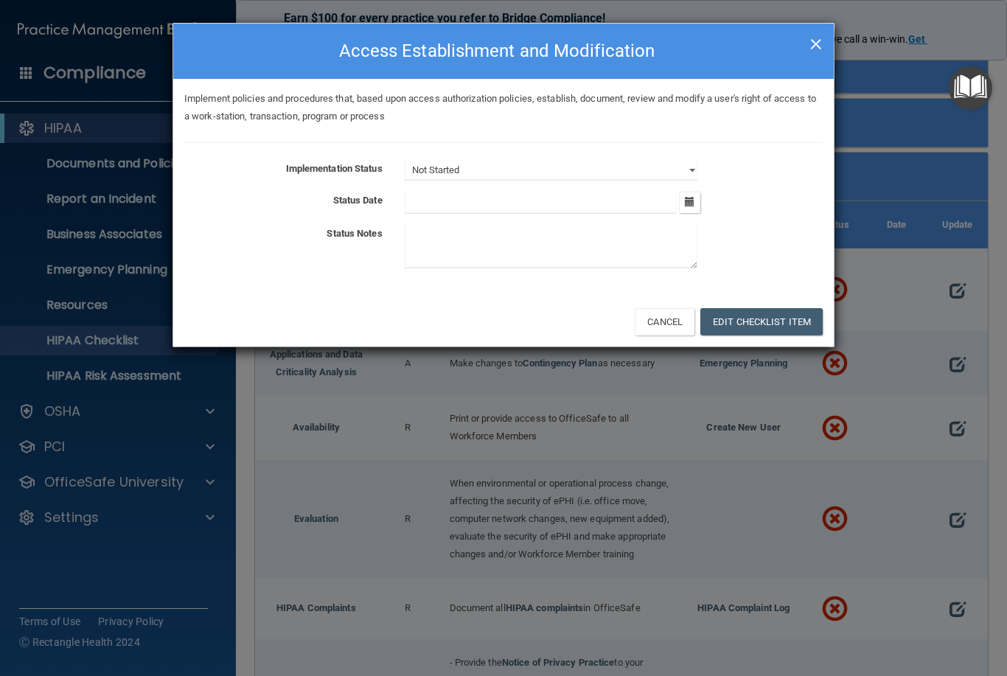
click at [818, 42] on span "×" at bounding box center [815, 41] width 13 height 29
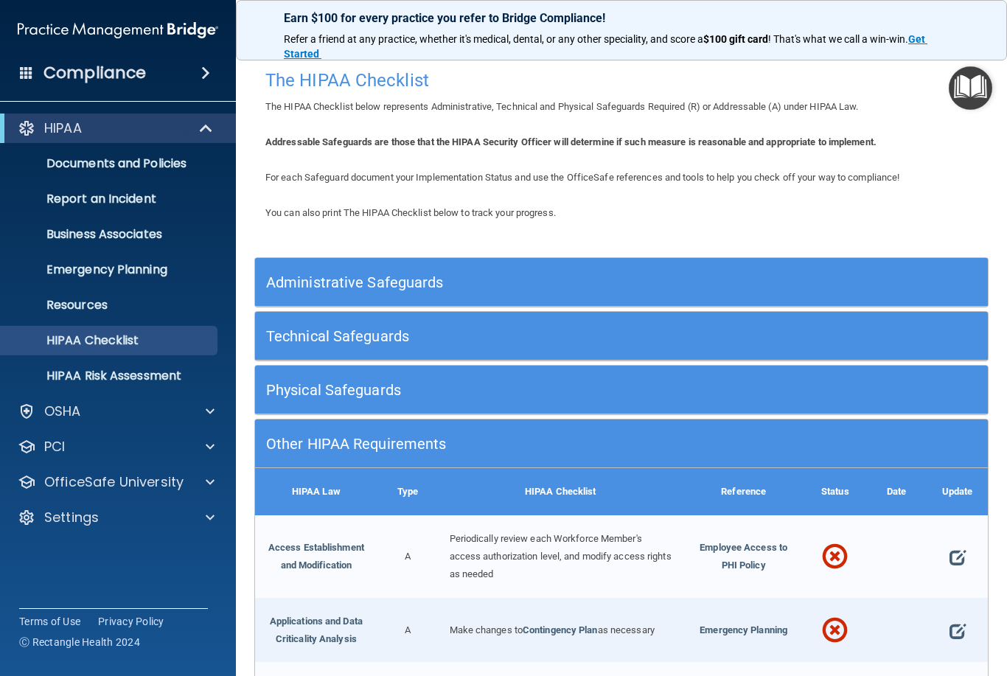
scroll to position [0, 0]
click at [205, 411] on div at bounding box center [207, 412] width 37 height 18
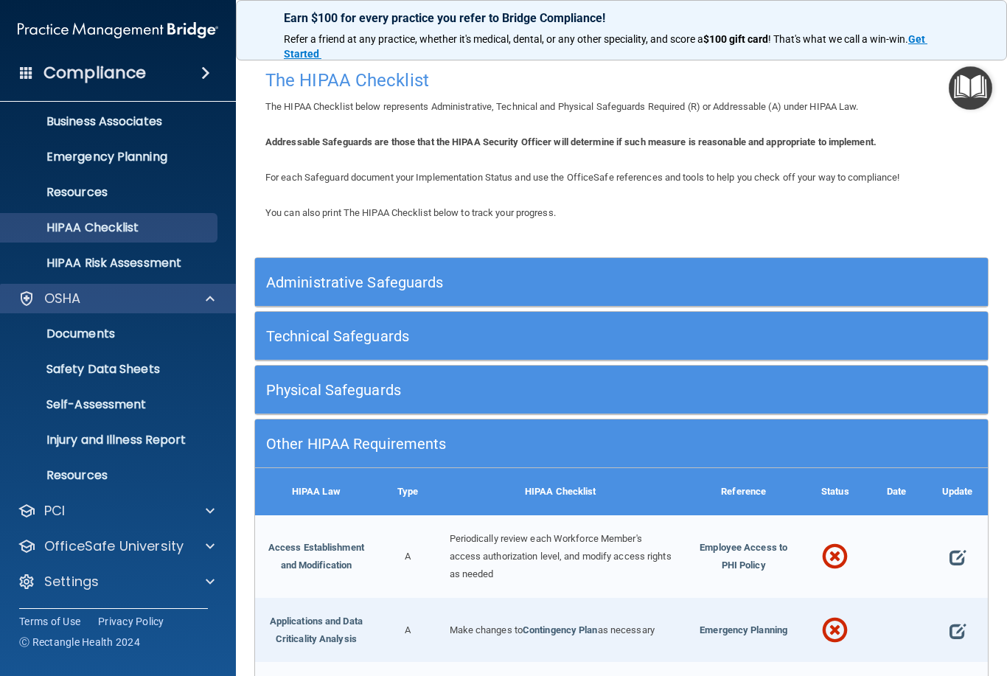
scroll to position [113, 0]
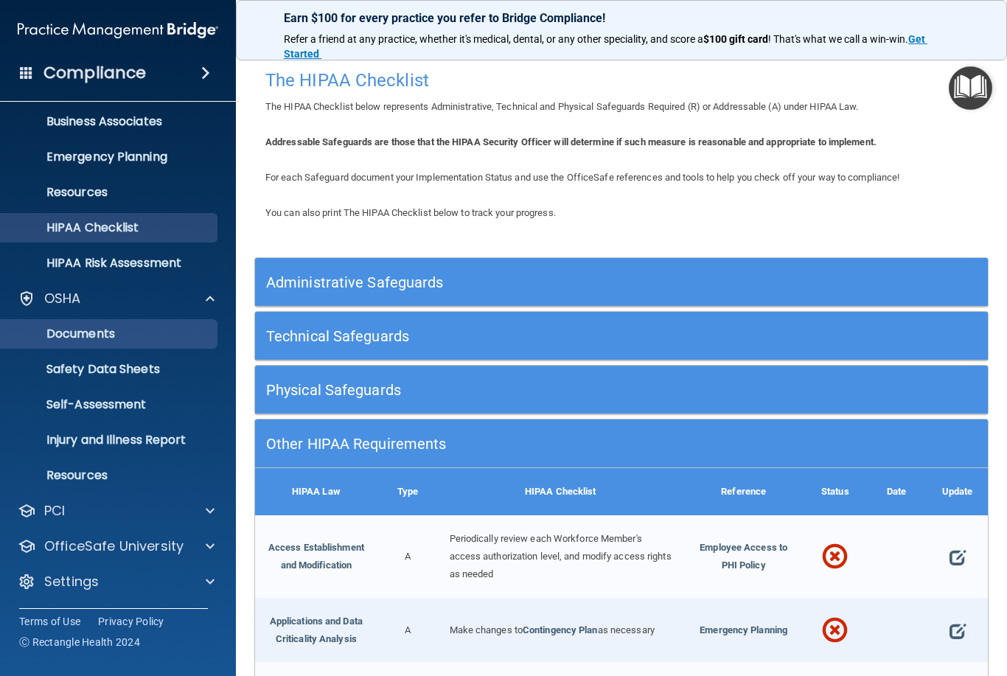
click at [86, 335] on p "Documents" at bounding box center [110, 334] width 201 height 15
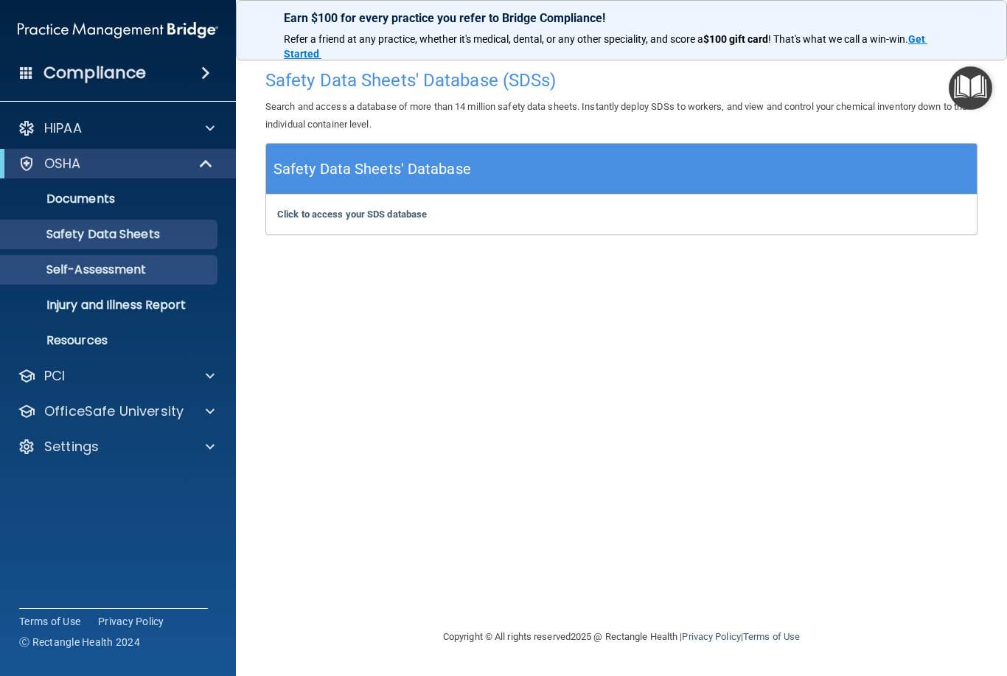
click at [80, 270] on p "Self-Assessment" at bounding box center [110, 269] width 201 height 15
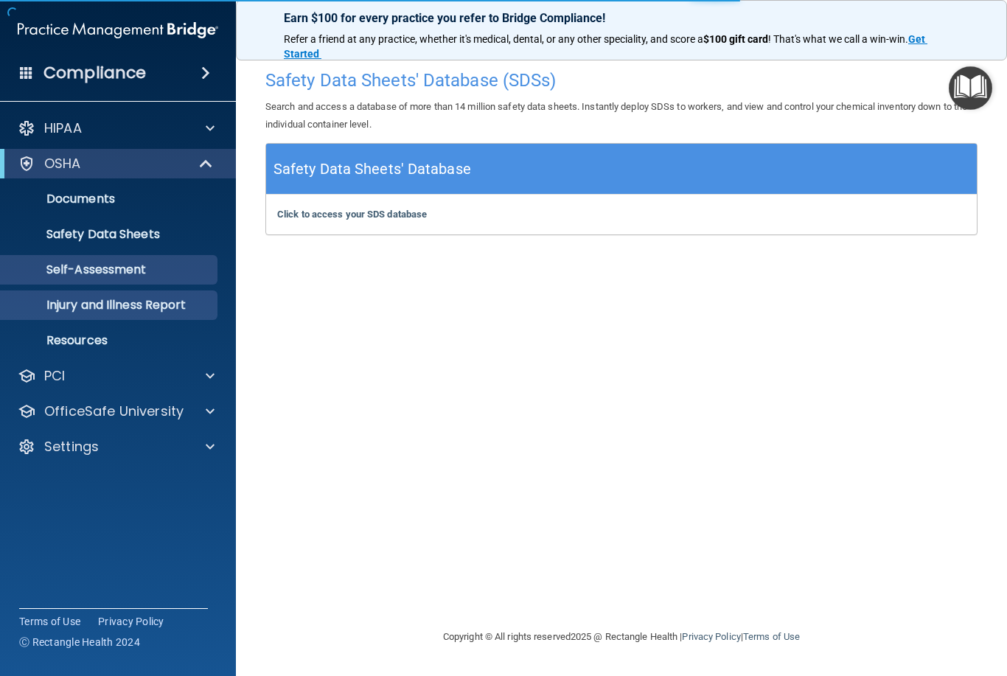
click at [99, 308] on p "Injury and Illness Report" at bounding box center [110, 305] width 201 height 15
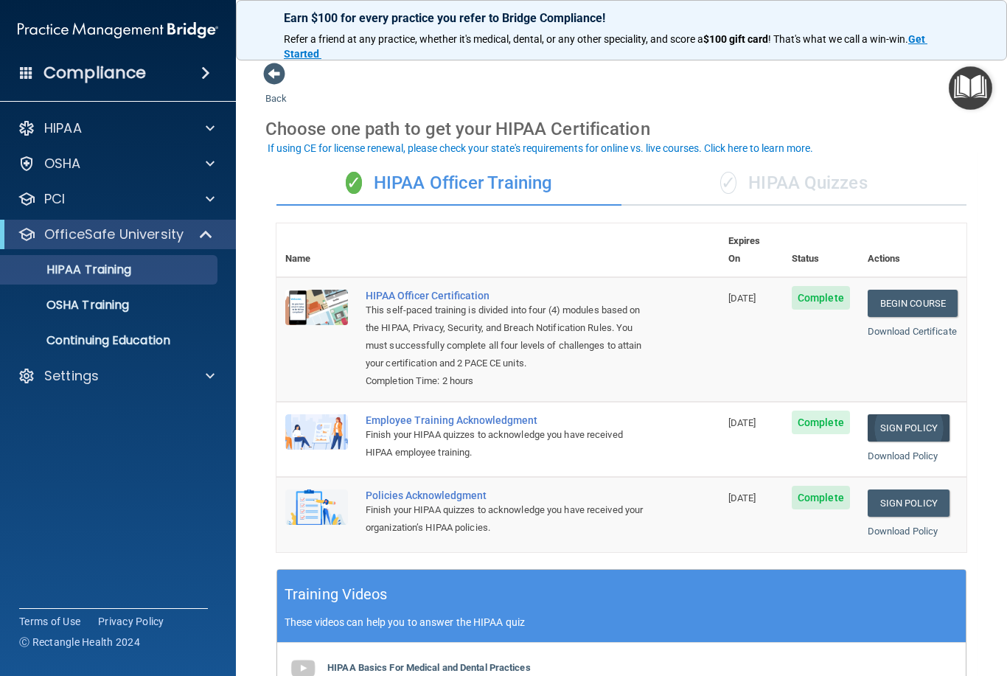
click at [923, 414] on link "Sign Policy" at bounding box center [909, 427] width 82 height 27
click at [916, 489] on link "Sign Policy" at bounding box center [909, 502] width 82 height 27
click at [458, 426] on div "Finish your HIPAA quizzes to acknowledge you have received HIPAA employee train…" at bounding box center [506, 443] width 280 height 35
click at [501, 426] on div "Finish your HIPAA quizzes to acknowledge you have received HIPAA employee train…" at bounding box center [506, 443] width 280 height 35
click at [516, 426] on div "Finish your HIPAA quizzes to acknowledge you have received HIPAA employee train…" at bounding box center [506, 443] width 280 height 35
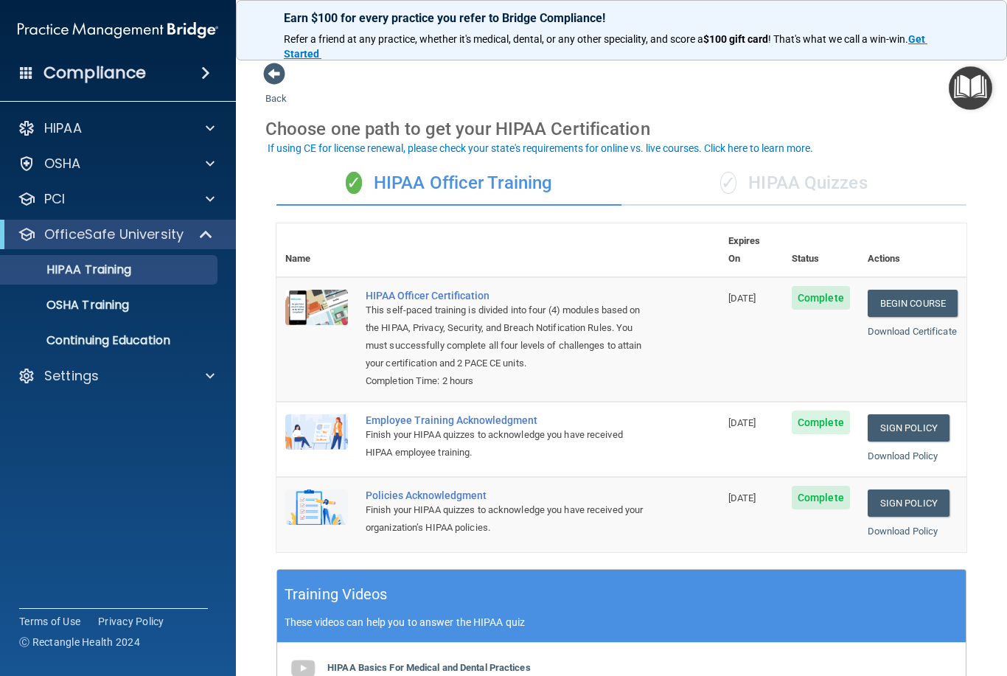
click at [518, 426] on div "Finish your HIPAA quizzes to acknowledge you have received HIPAA employee train…" at bounding box center [506, 443] width 280 height 35
click at [500, 426] on div "Finish your HIPAA quizzes to acknowledge you have received HIPAA employee train…" at bounding box center [506, 443] width 280 height 35
click at [436, 501] on div "Finish your HIPAA quizzes to acknowledge you have received your organization’s …" at bounding box center [506, 518] width 280 height 35
click at [450, 501] on div "Finish your HIPAA quizzes to acknowledge you have received your organization’s …" at bounding box center [506, 518] width 280 height 35
click at [462, 501] on div "Finish your HIPAA quizzes to acknowledge you have received your organization’s …" at bounding box center [506, 518] width 280 height 35
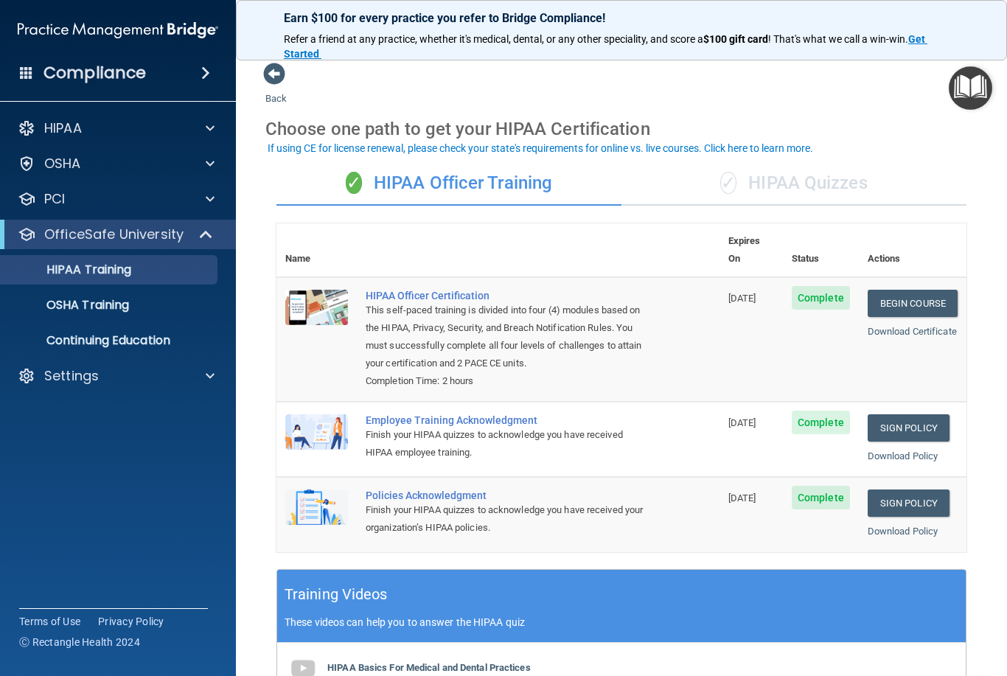
click at [820, 196] on div "✓ HIPAA Quizzes" at bounding box center [793, 183] width 345 height 44
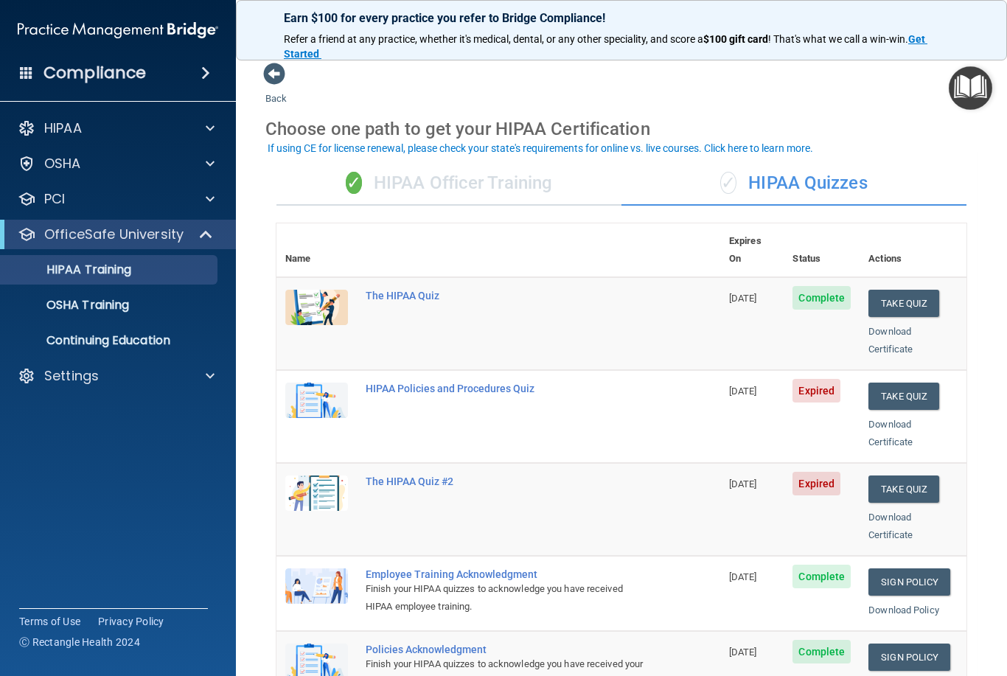
click at [844, 181] on div "✓ HIPAA Quizzes" at bounding box center [793, 183] width 345 height 44
click at [810, 182] on div "✓ HIPAA Quizzes" at bounding box center [793, 183] width 345 height 44
click at [921, 383] on button "Take Quiz" at bounding box center [903, 396] width 71 height 27
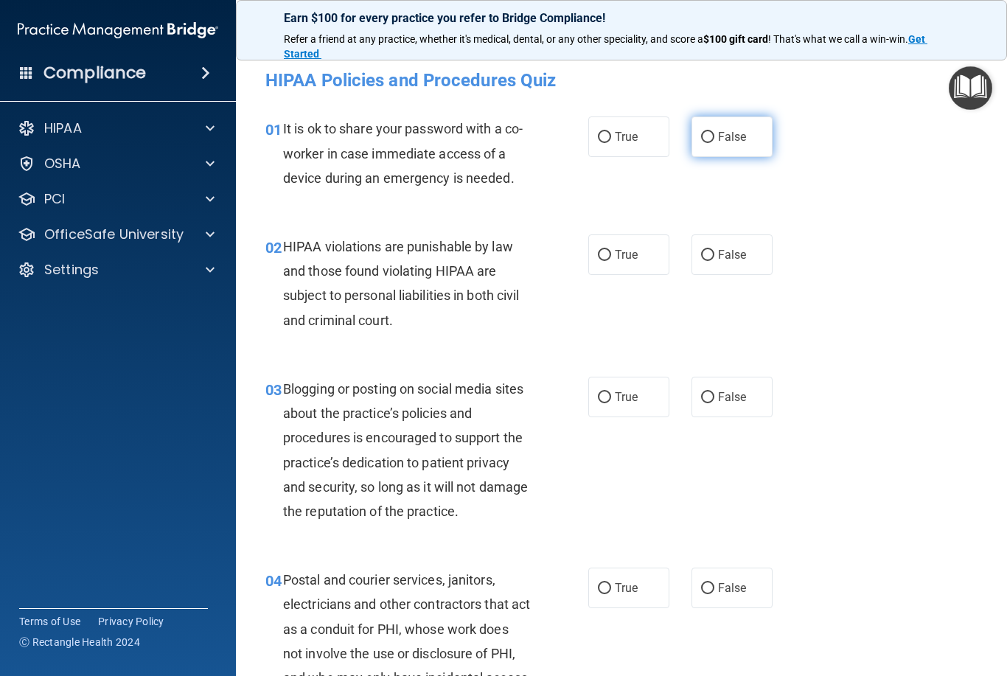
click at [712, 136] on input "False" at bounding box center [707, 137] width 13 height 11
radio input "true"
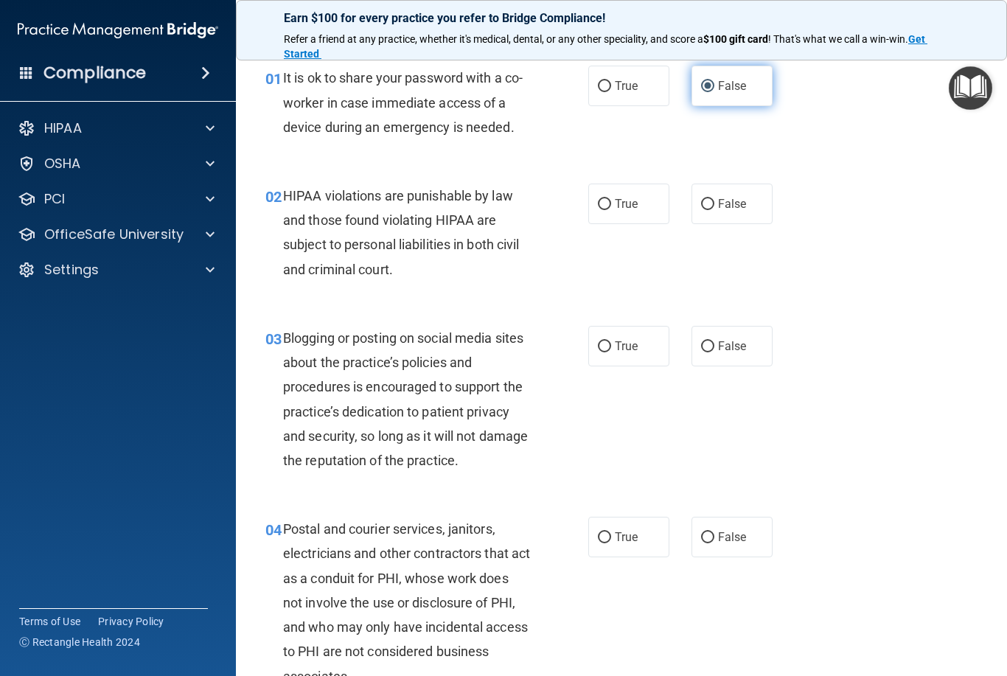
scroll to position [104, 0]
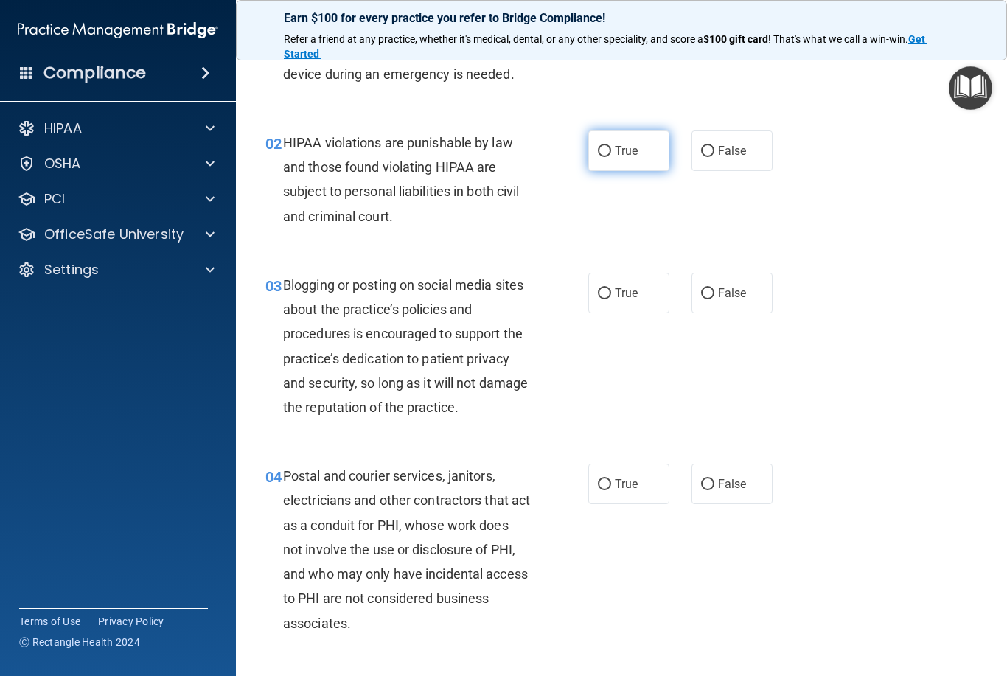
click at [598, 149] on input "True" at bounding box center [604, 151] width 13 height 11
radio input "true"
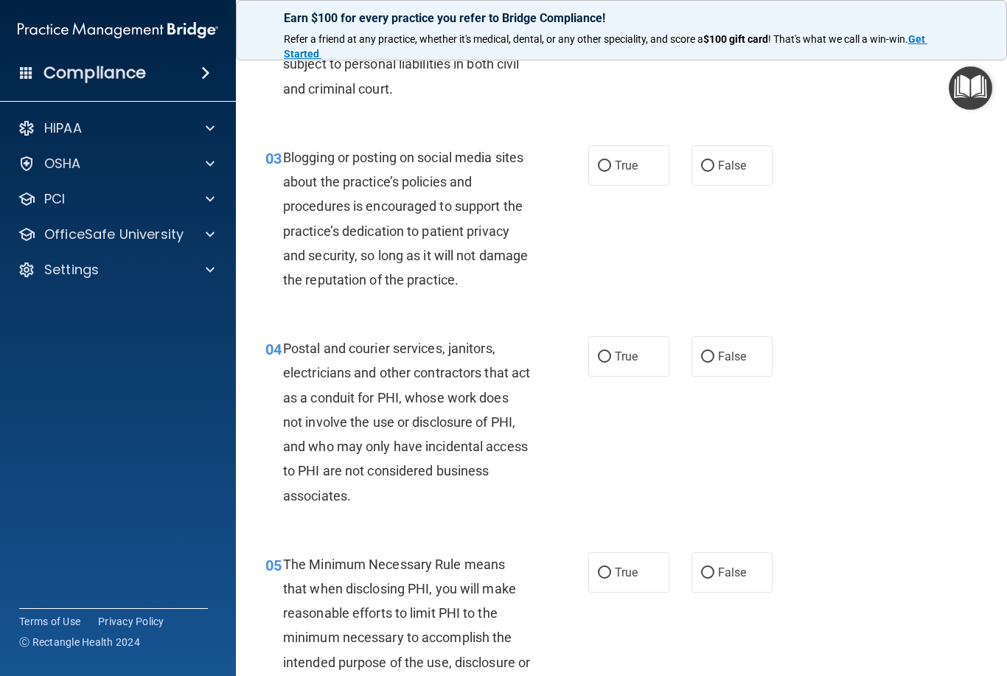
scroll to position [235, 0]
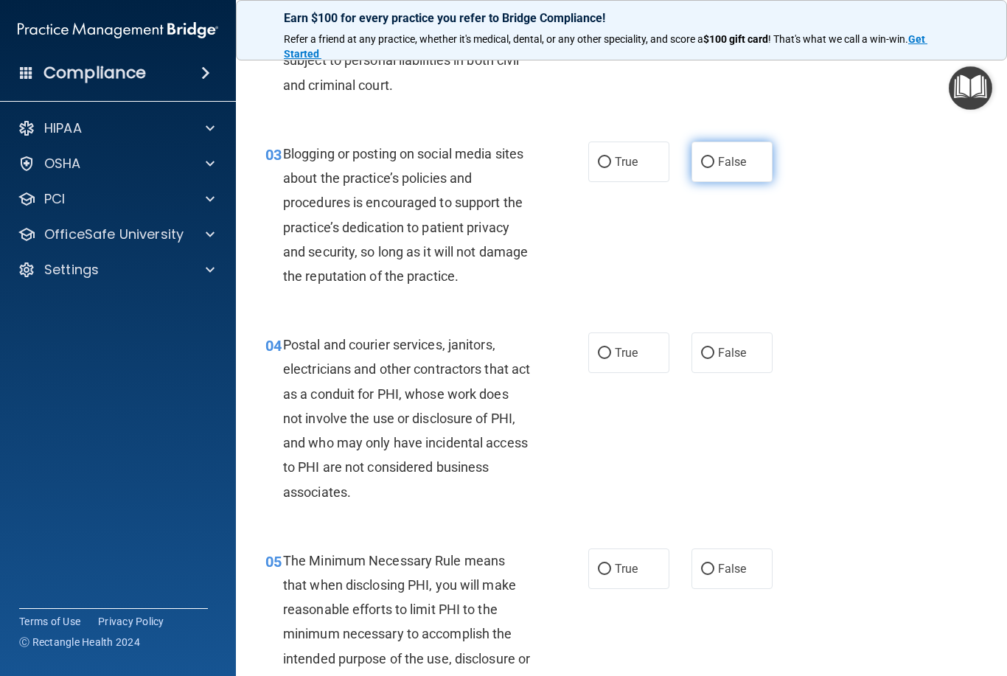
click at [712, 161] on input "False" at bounding box center [707, 162] width 13 height 11
radio input "true"
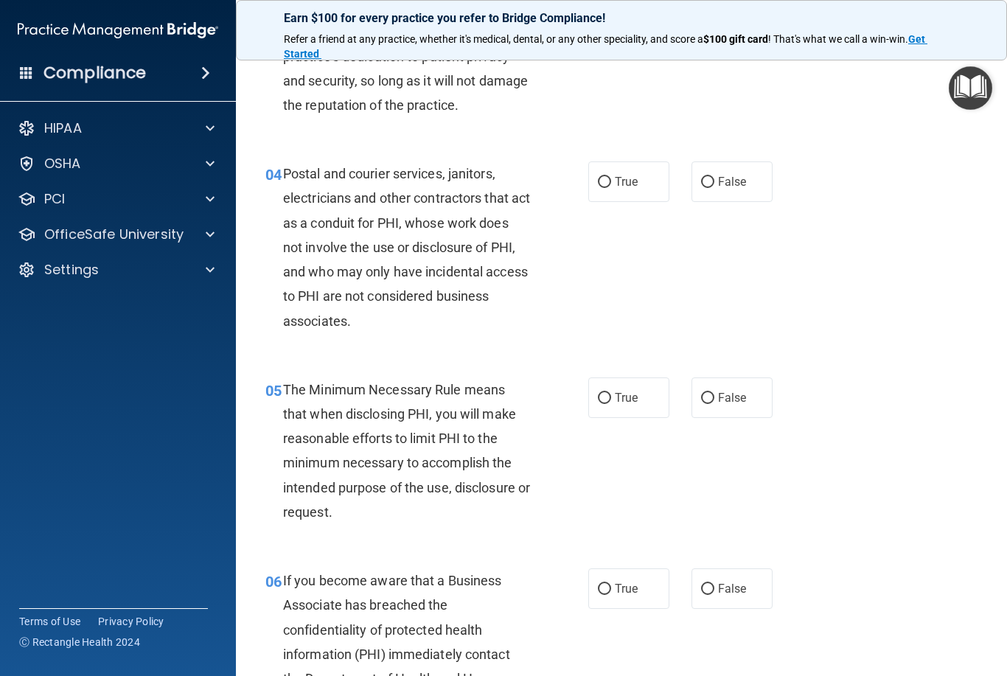
scroll to position [439, 0]
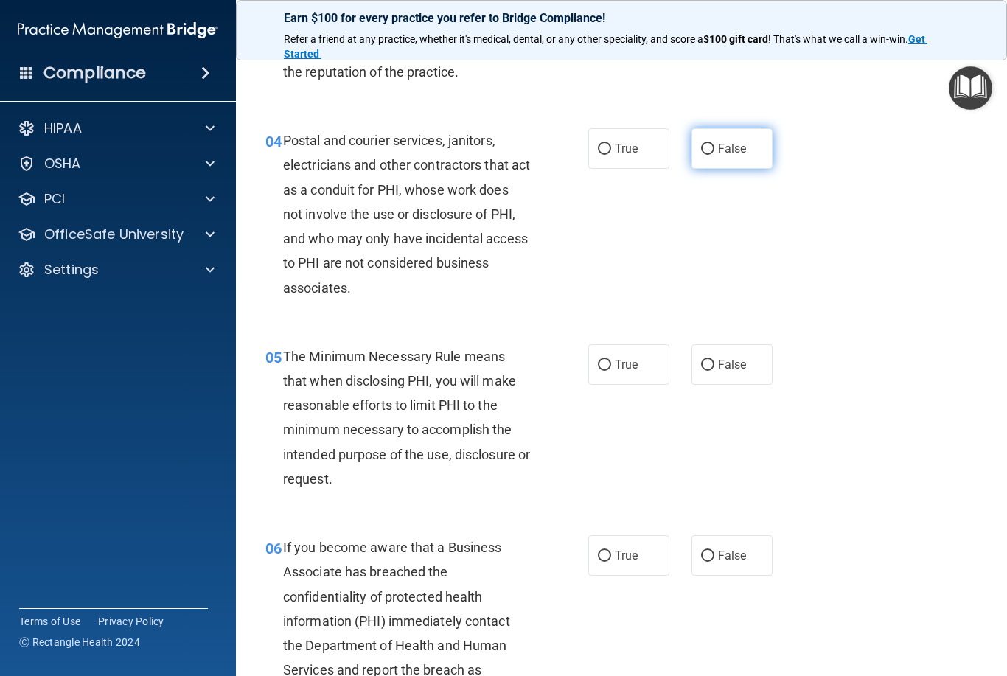
click at [711, 150] on input "False" at bounding box center [707, 149] width 13 height 11
radio input "true"
click at [604, 145] on input "True" at bounding box center [604, 149] width 13 height 11
radio input "true"
radio input "false"
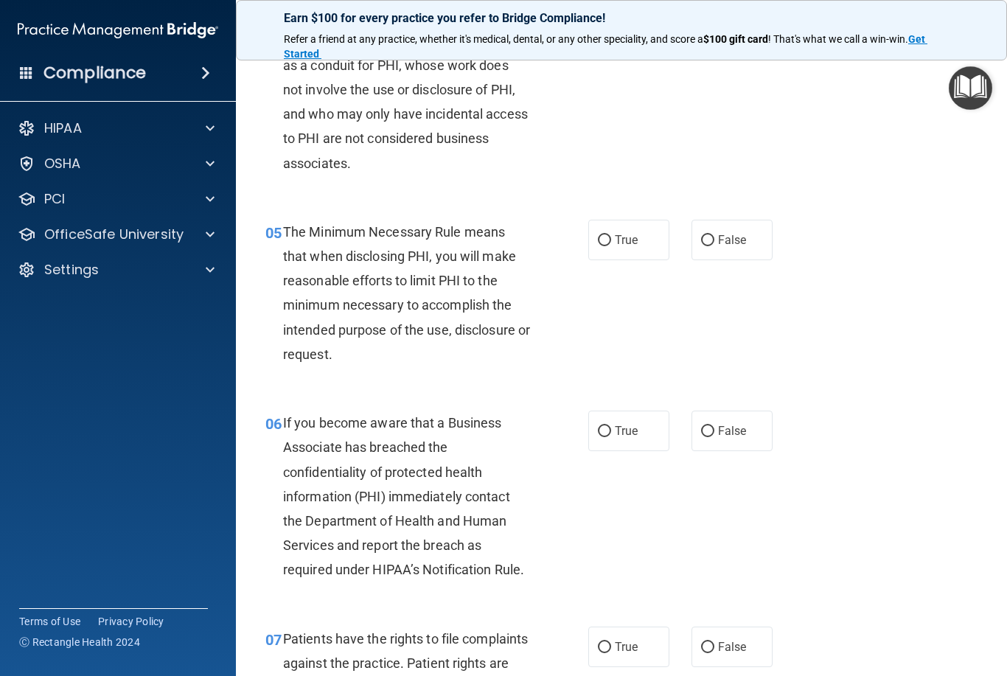
scroll to position [567, 0]
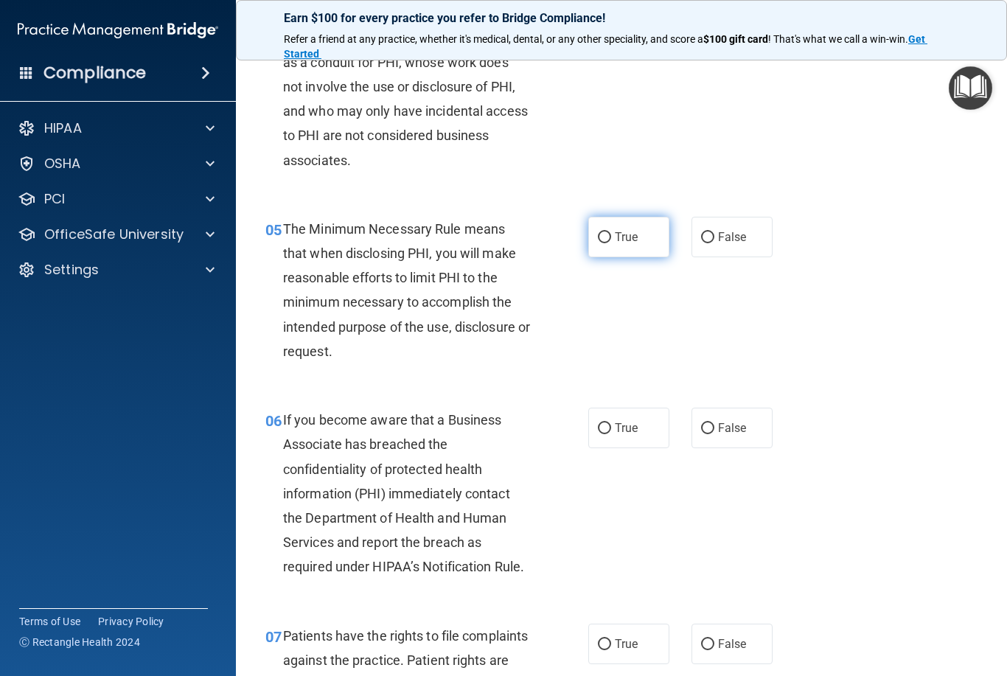
click at [602, 235] on input "True" at bounding box center [604, 237] width 13 height 11
radio input "true"
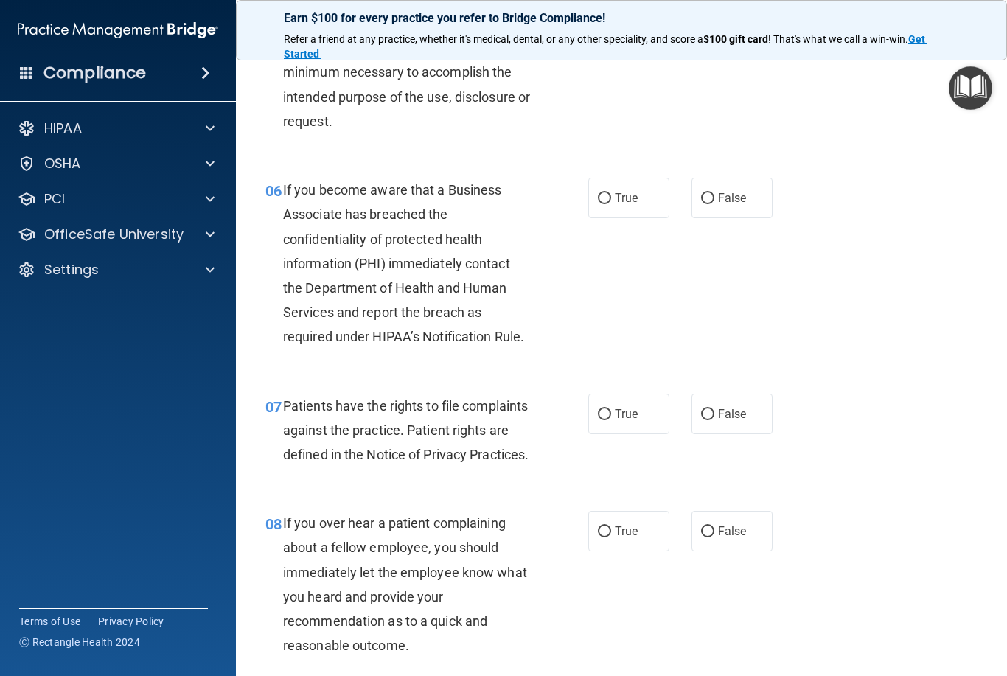
scroll to position [799, 0]
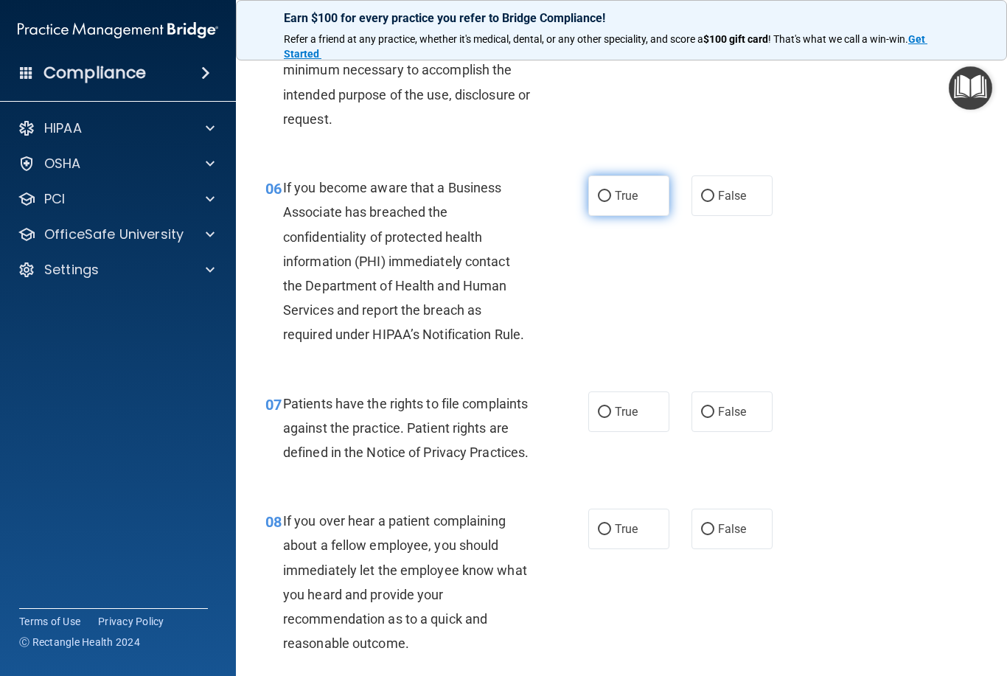
click at [607, 197] on input "True" at bounding box center [604, 196] width 13 height 11
radio input "true"
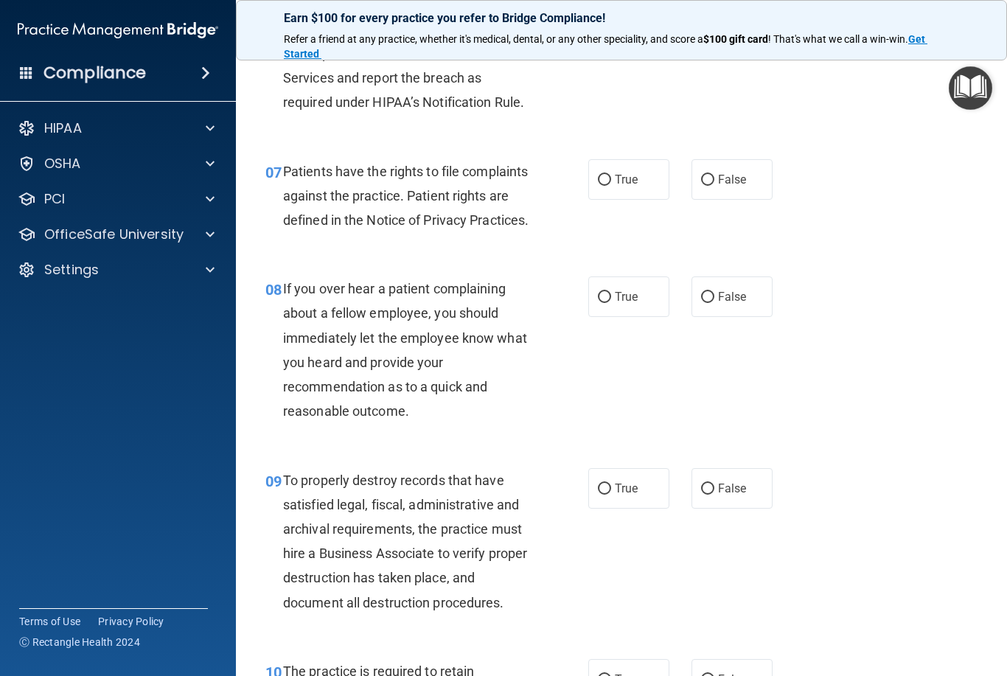
scroll to position [1053, 0]
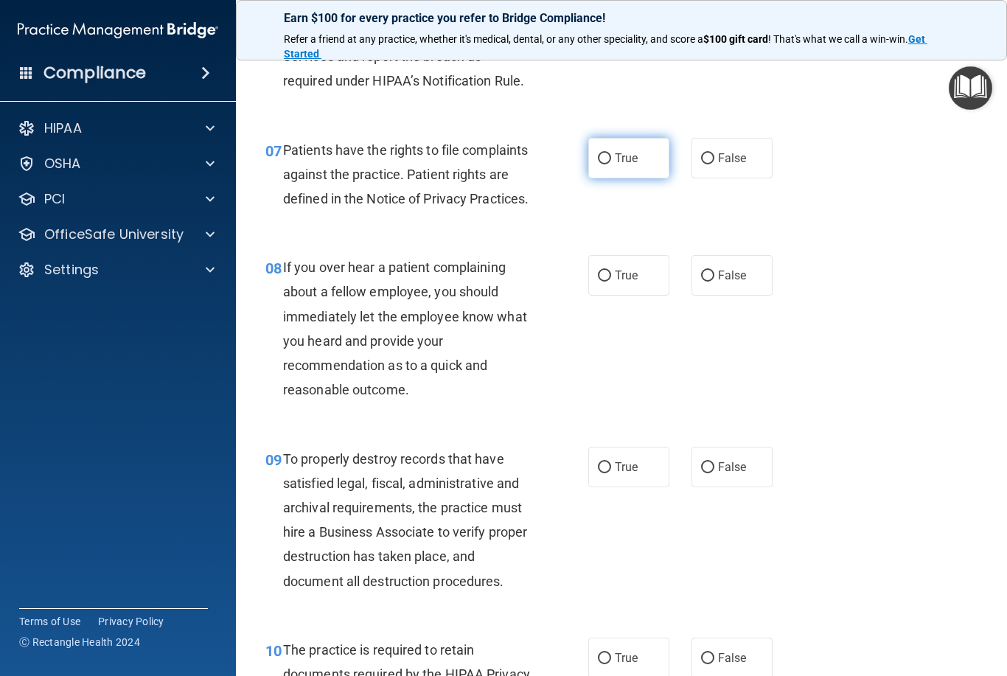
click at [608, 154] on input "True" at bounding box center [604, 158] width 13 height 11
radio input "true"
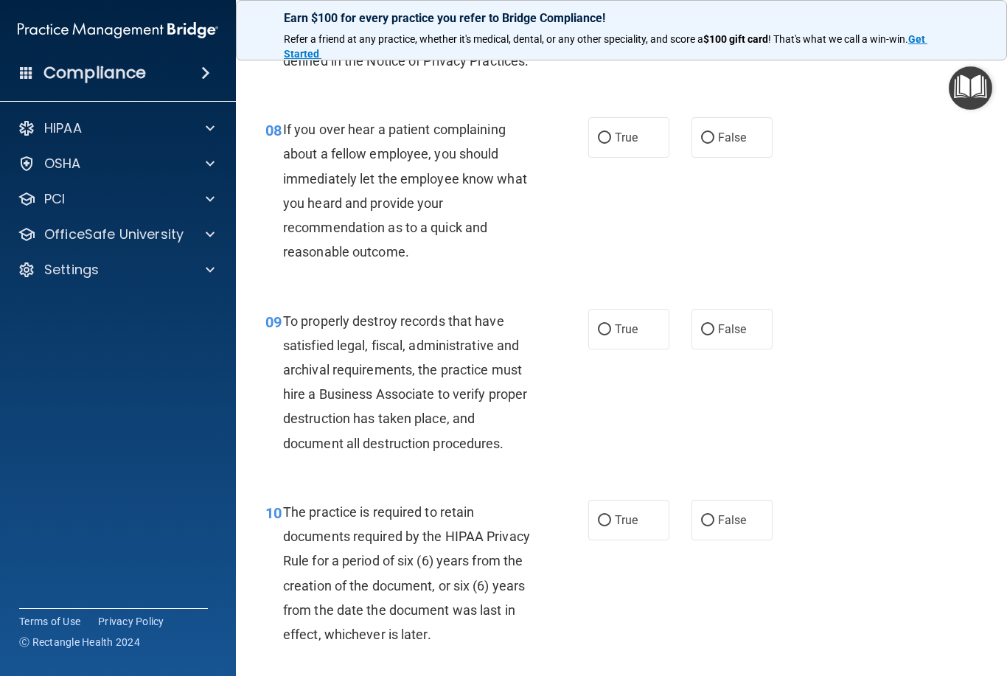
scroll to position [1212, 0]
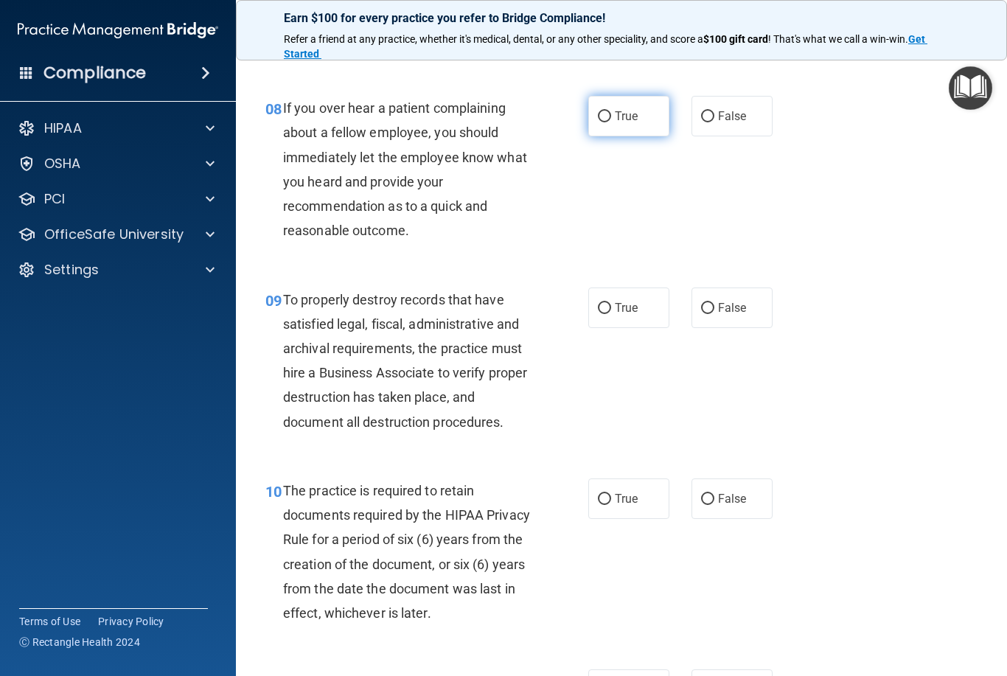
click at [605, 122] on input "True" at bounding box center [604, 116] width 13 height 11
radio input "true"
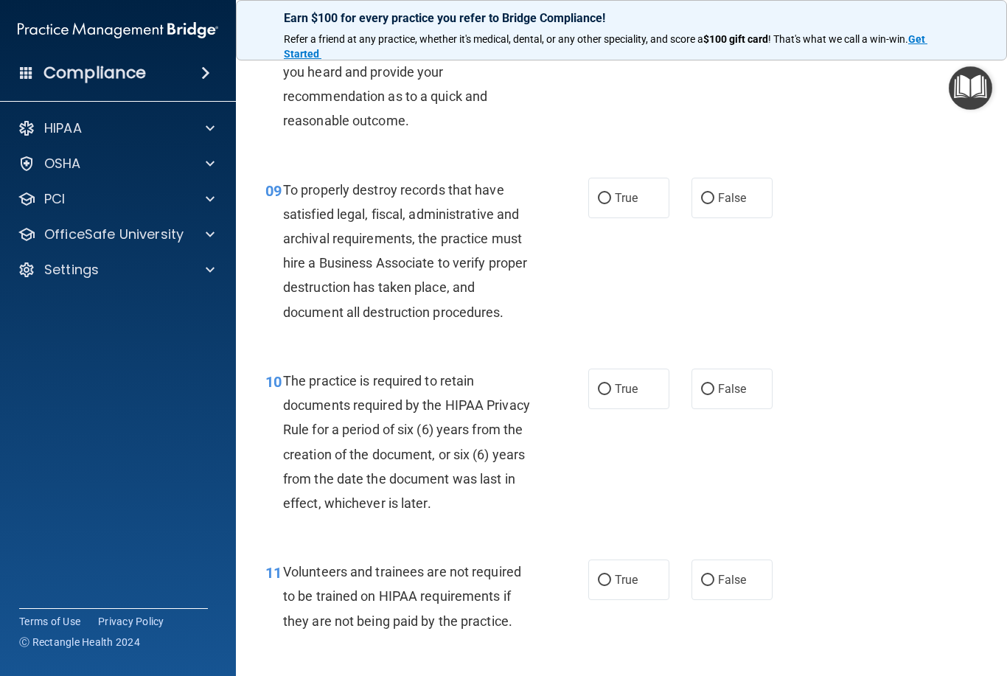
scroll to position [1325, 0]
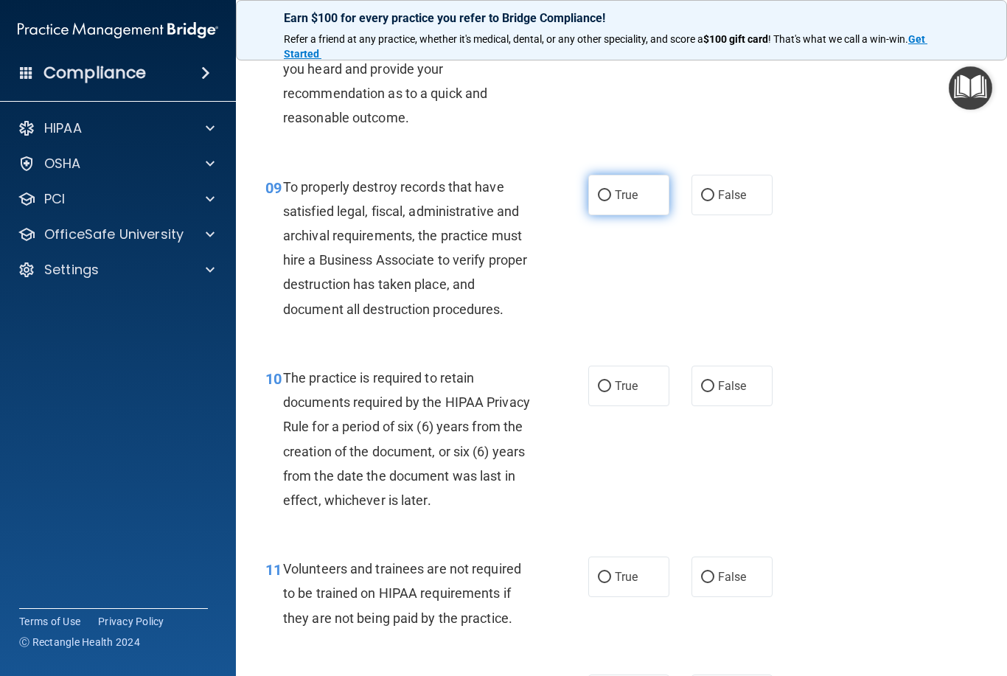
click at [607, 201] on input "True" at bounding box center [604, 195] width 13 height 11
radio input "true"
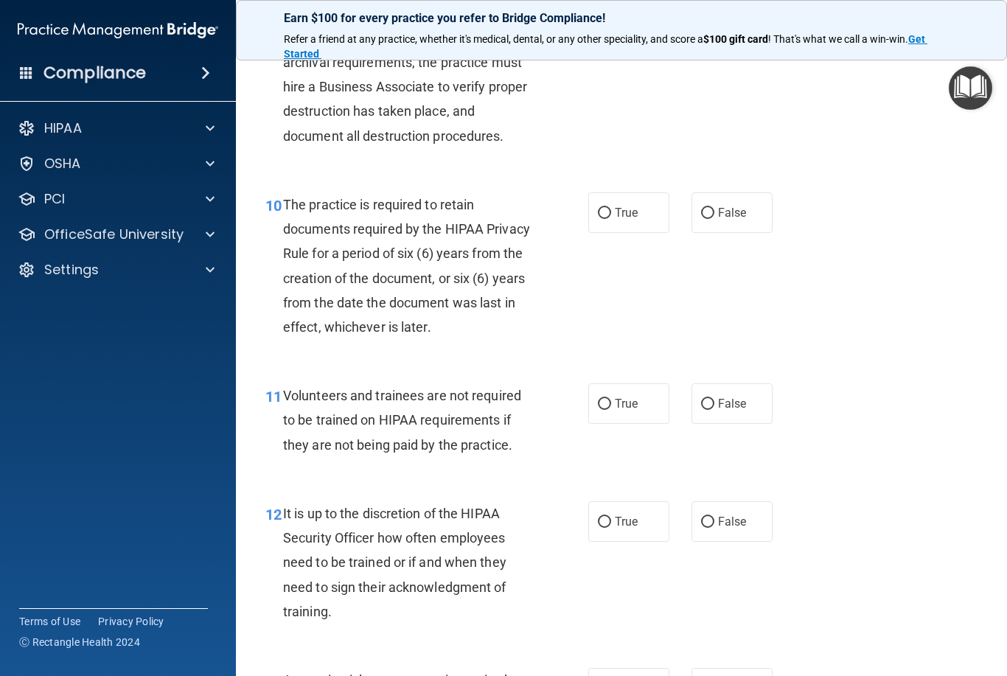
scroll to position [1499, 0]
click at [598, 218] on input "True" at bounding box center [604, 212] width 13 height 11
radio input "true"
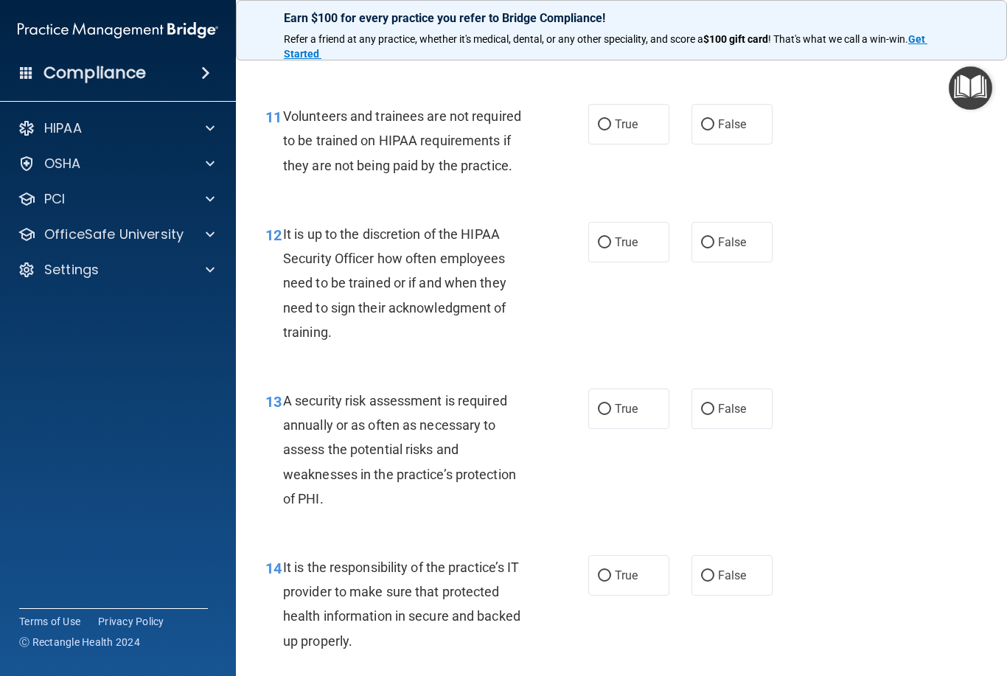
scroll to position [1777, 0]
click at [605, 131] on input "True" at bounding box center [604, 125] width 13 height 11
radio input "true"
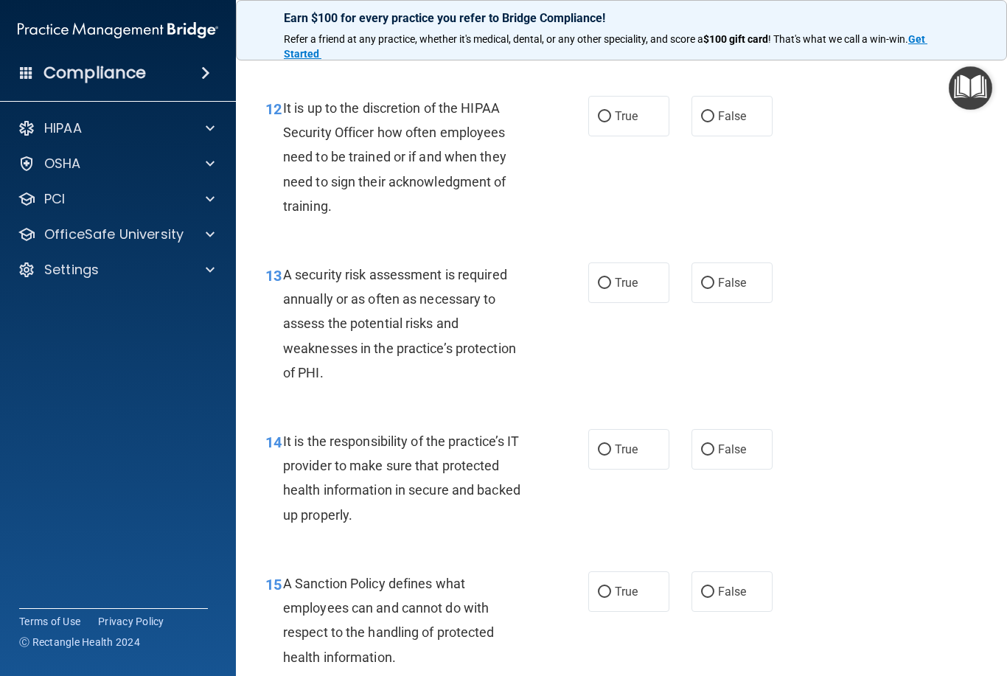
scroll to position [1906, 0]
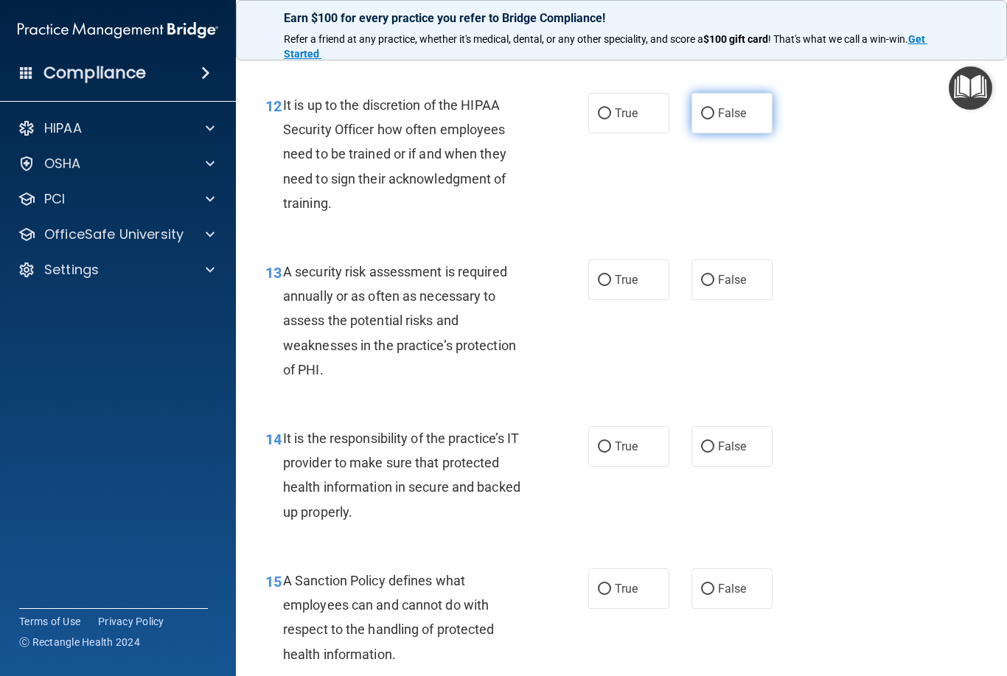
click at [713, 119] on input "False" at bounding box center [707, 113] width 13 height 11
radio input "true"
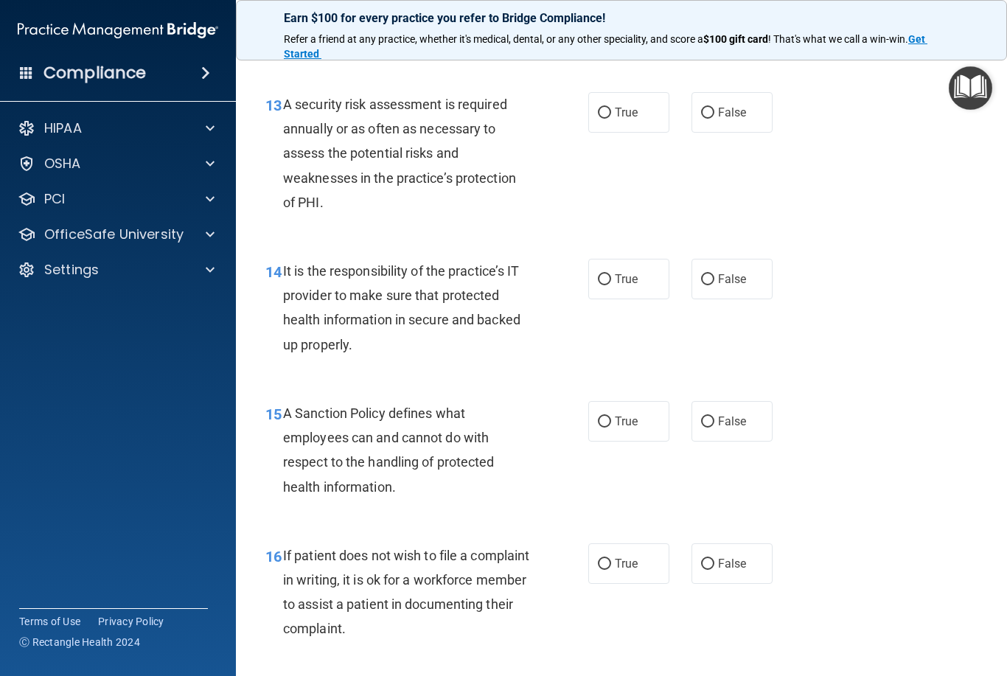
scroll to position [2074, 0]
click at [608, 118] on input "True" at bounding box center [604, 112] width 13 height 11
radio input "true"
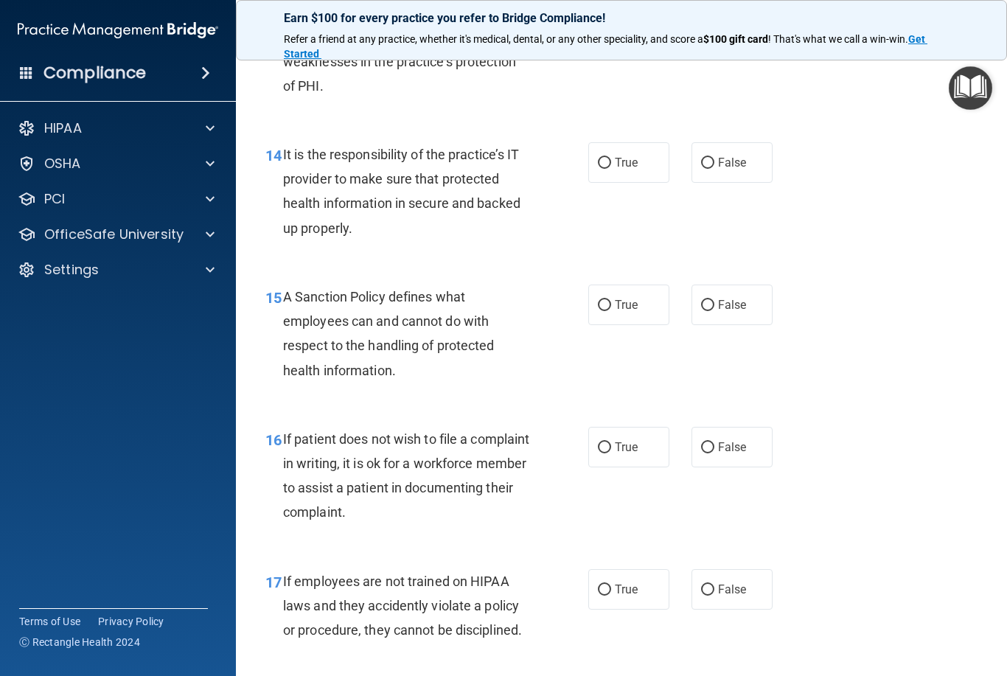
scroll to position [2192, 0]
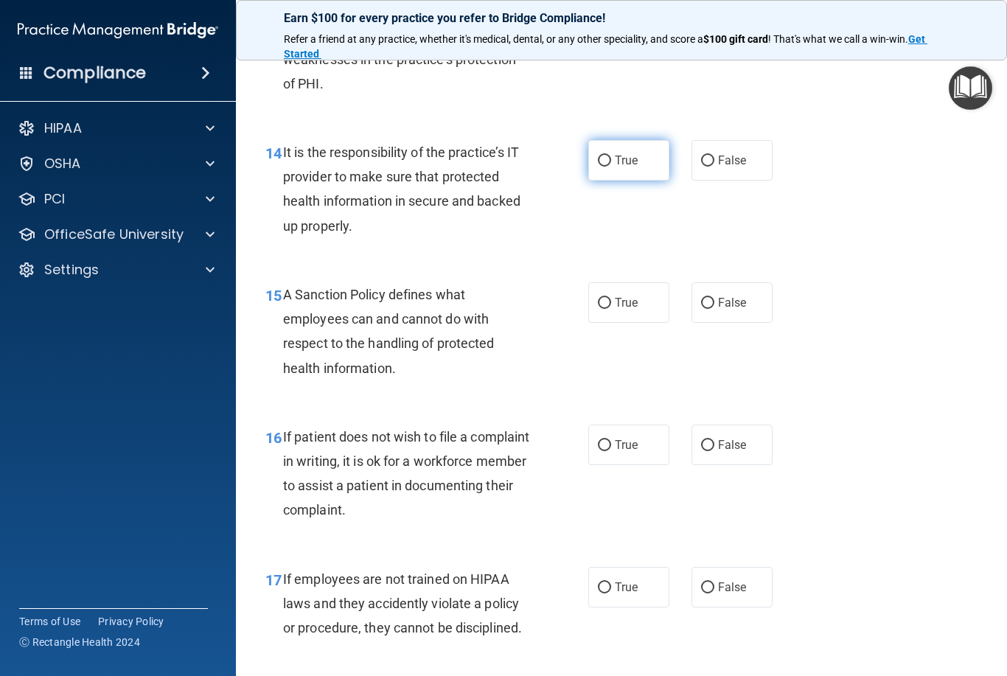
click at [607, 167] on input "True" at bounding box center [604, 161] width 13 height 11
radio input "true"
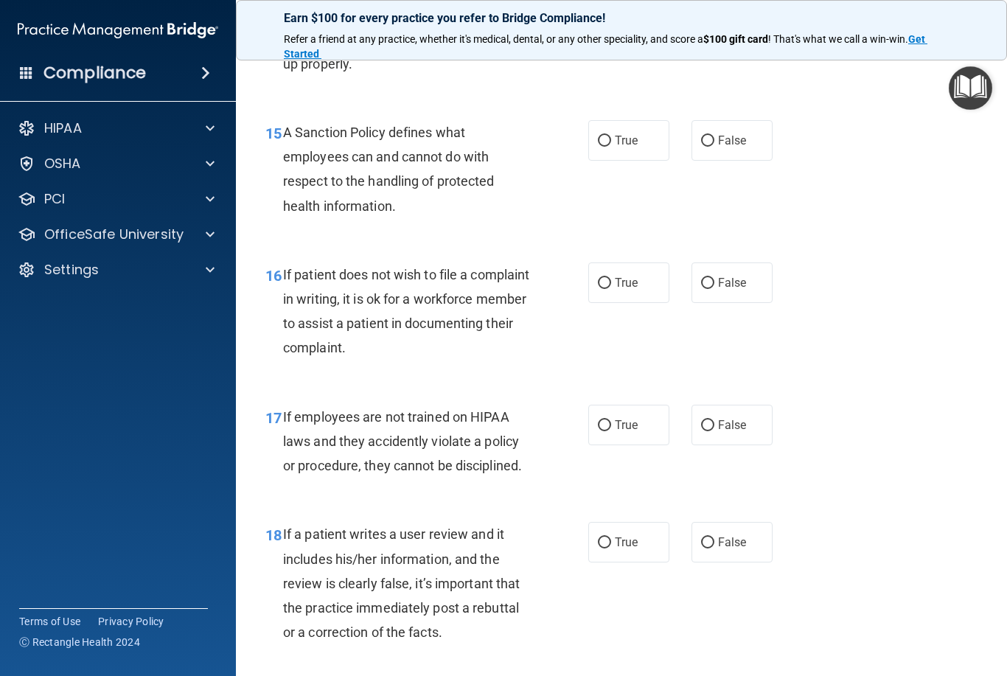
scroll to position [2359, 0]
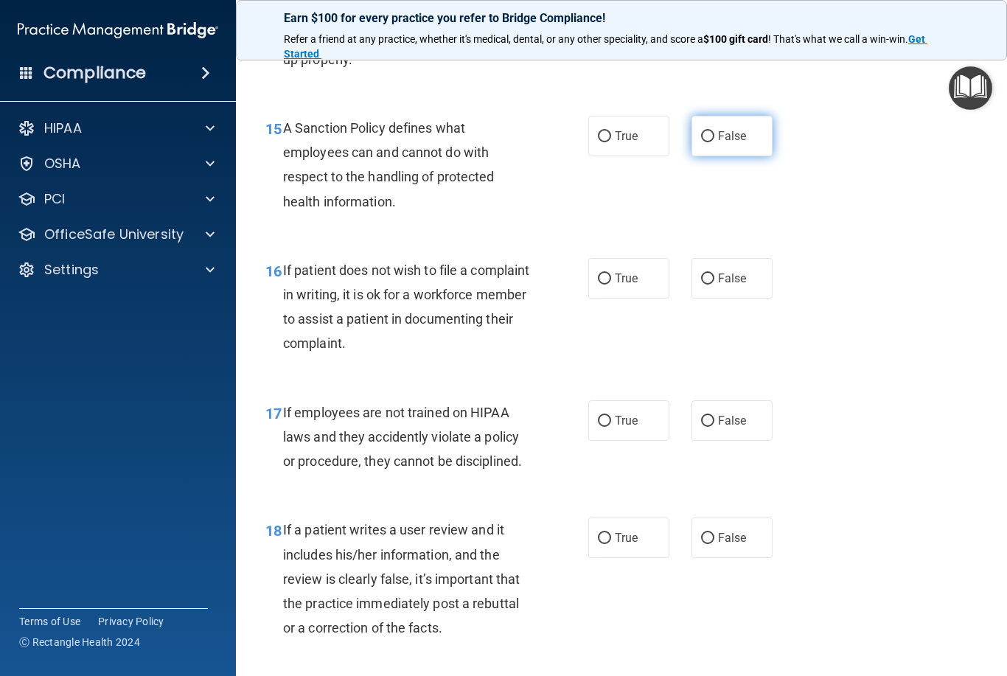
click at [722, 143] on span "False" at bounding box center [732, 136] width 29 height 14
click at [714, 142] on input "False" at bounding box center [707, 136] width 13 height 11
radio input "true"
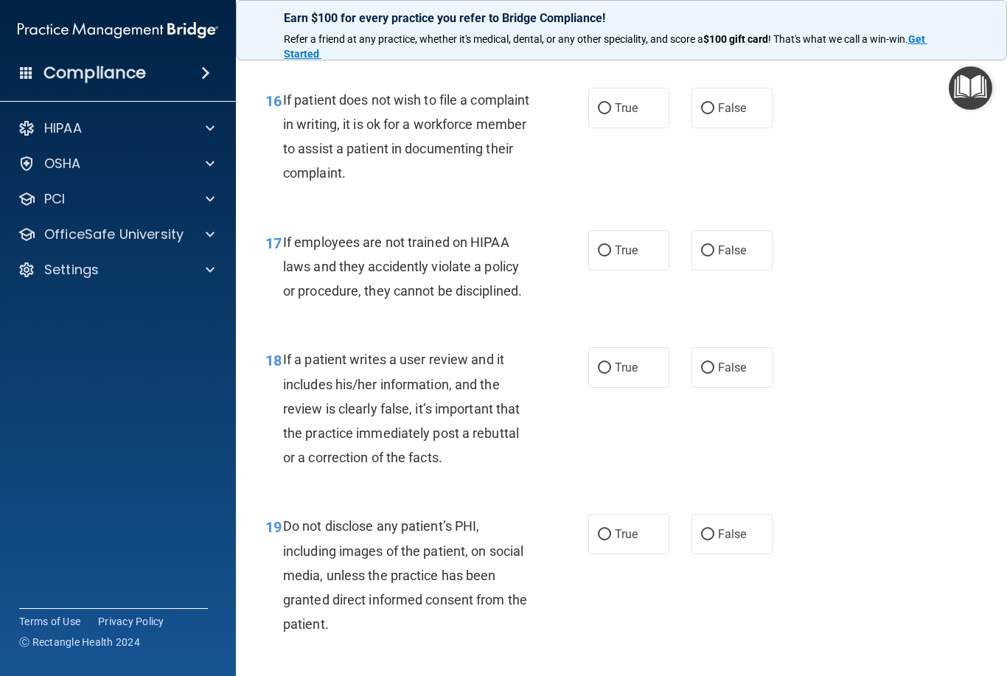
scroll to position [2532, 0]
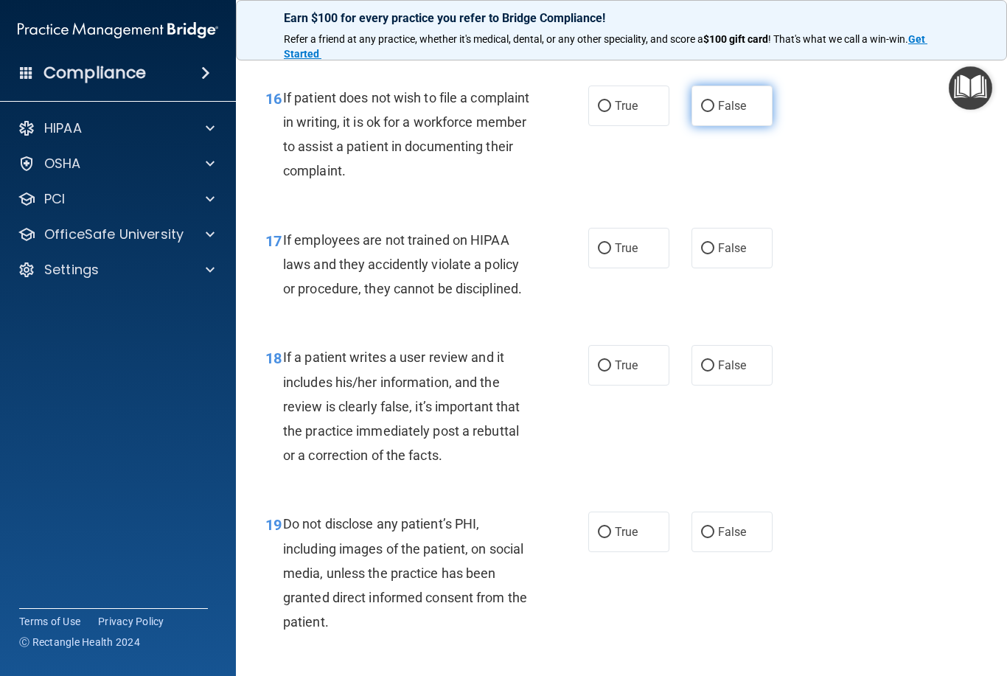
click at [711, 112] on input "False" at bounding box center [707, 106] width 13 height 11
radio input "true"
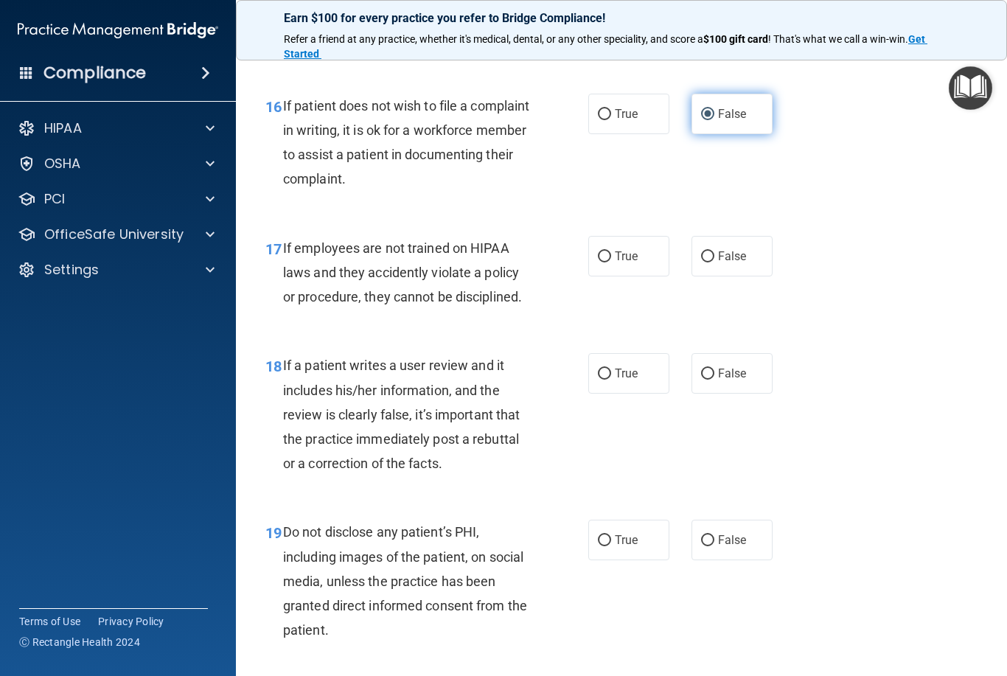
scroll to position [2525, 0]
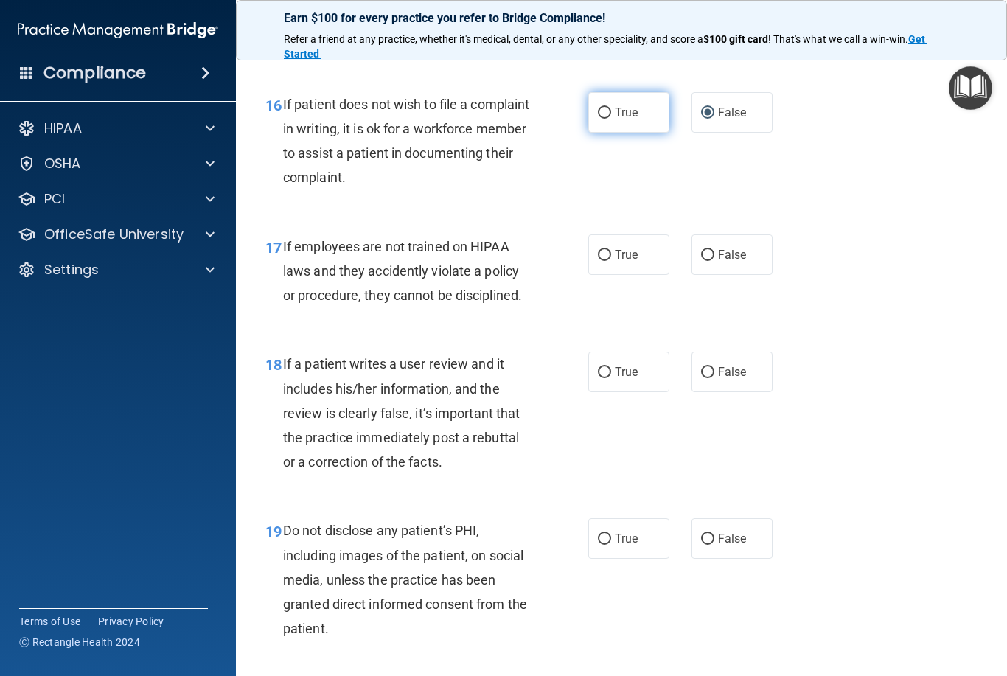
click at [610, 119] on input "True" at bounding box center [604, 113] width 13 height 11
radio input "true"
radio input "false"
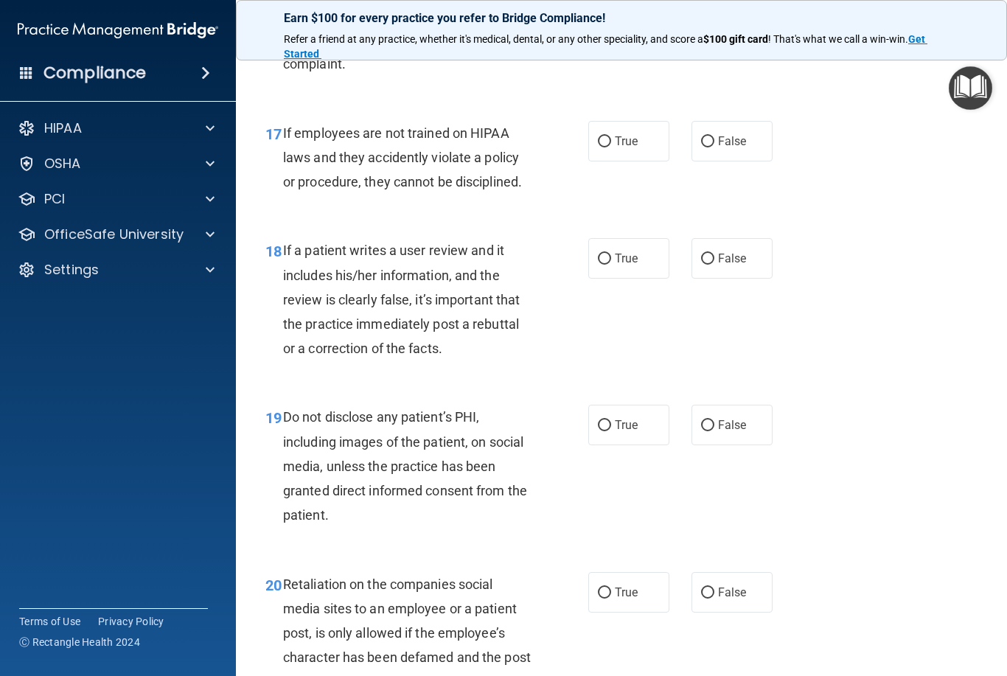
scroll to position [2646, 0]
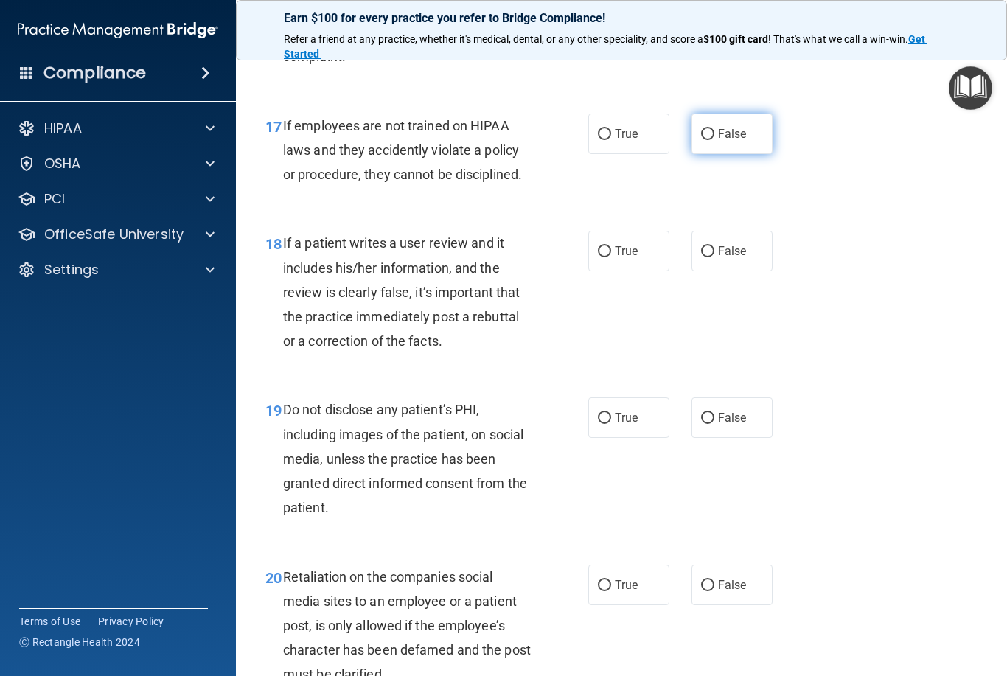
click at [711, 140] on input "False" at bounding box center [707, 134] width 13 height 11
radio input "true"
click at [605, 257] on input "True" at bounding box center [604, 251] width 13 height 11
radio input "true"
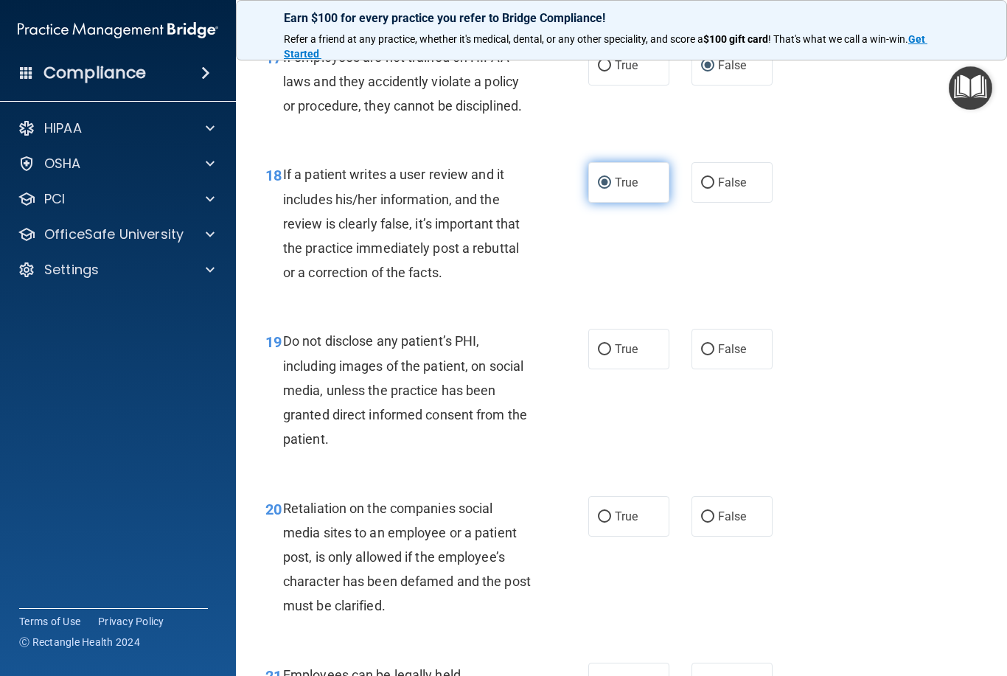
scroll to position [2715, 0]
click at [711, 188] on input "False" at bounding box center [707, 182] width 13 height 11
radio input "true"
click at [602, 188] on input "True" at bounding box center [604, 182] width 13 height 11
radio input "true"
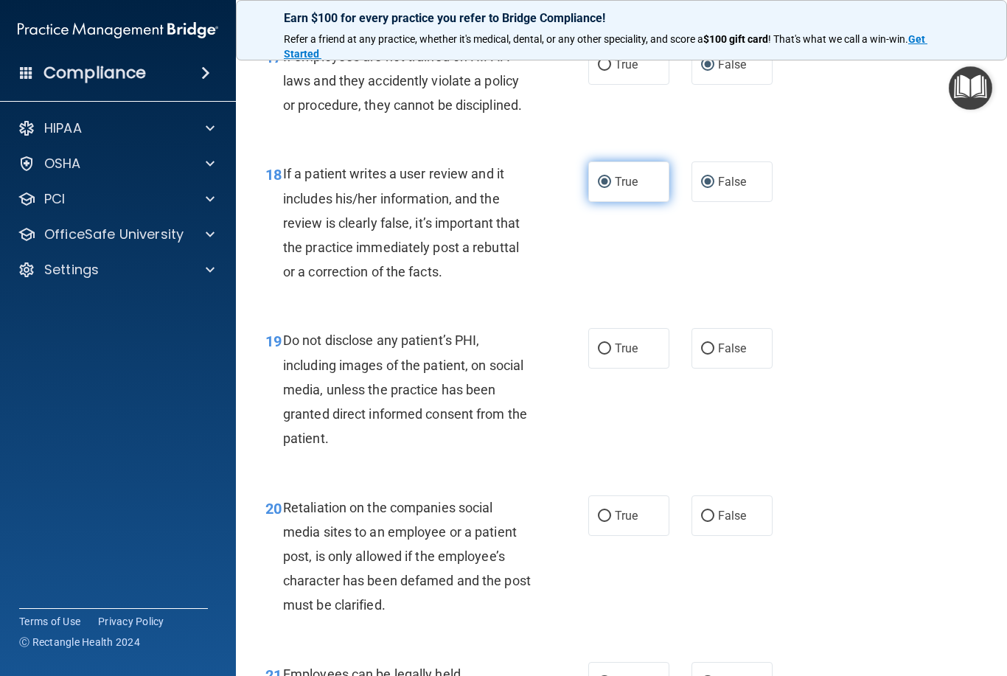
radio input "false"
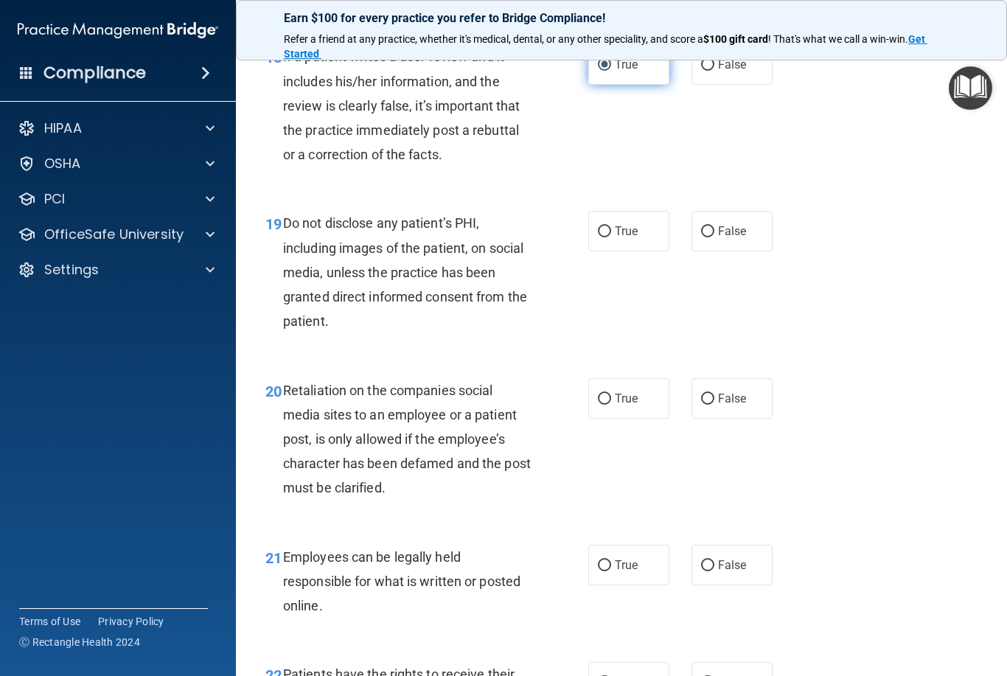
scroll to position [2834, 0]
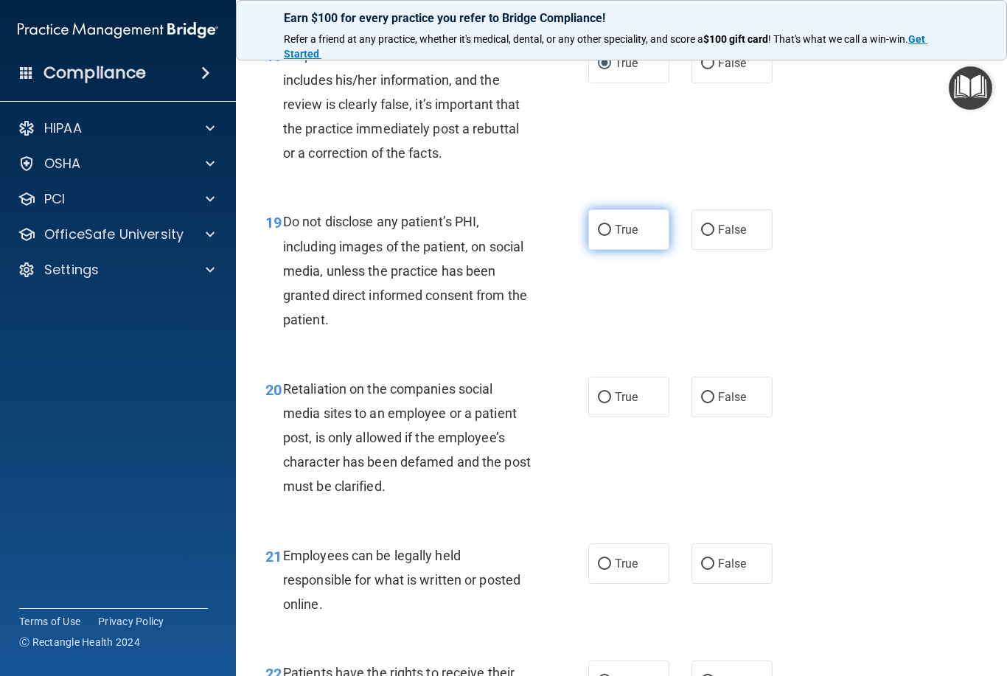
click at [604, 236] on input "True" at bounding box center [604, 230] width 13 height 11
radio input "true"
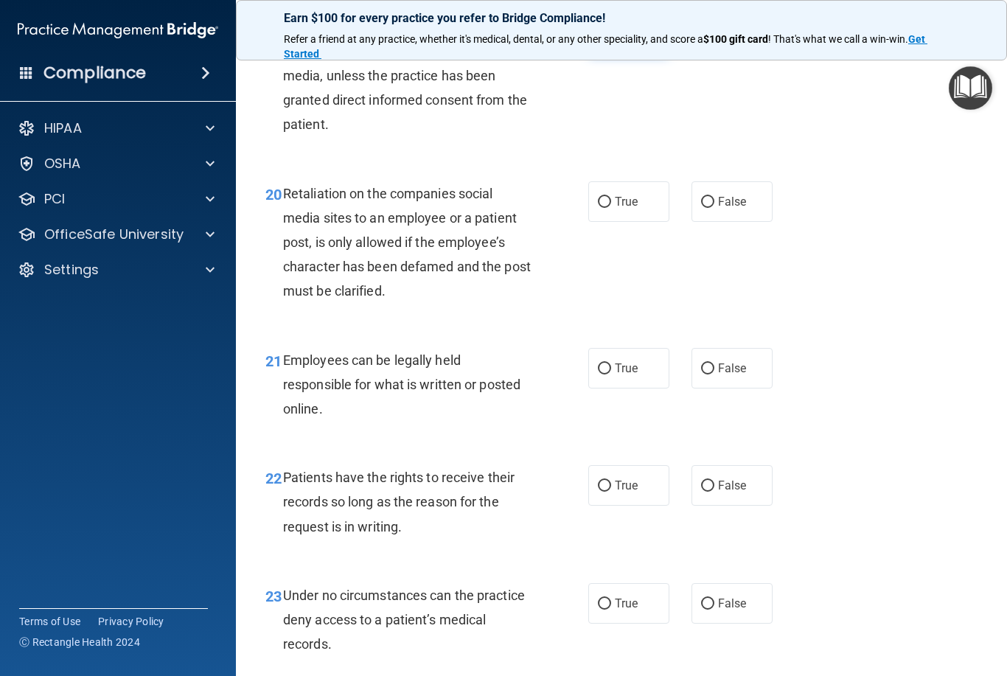
scroll to position [3031, 0]
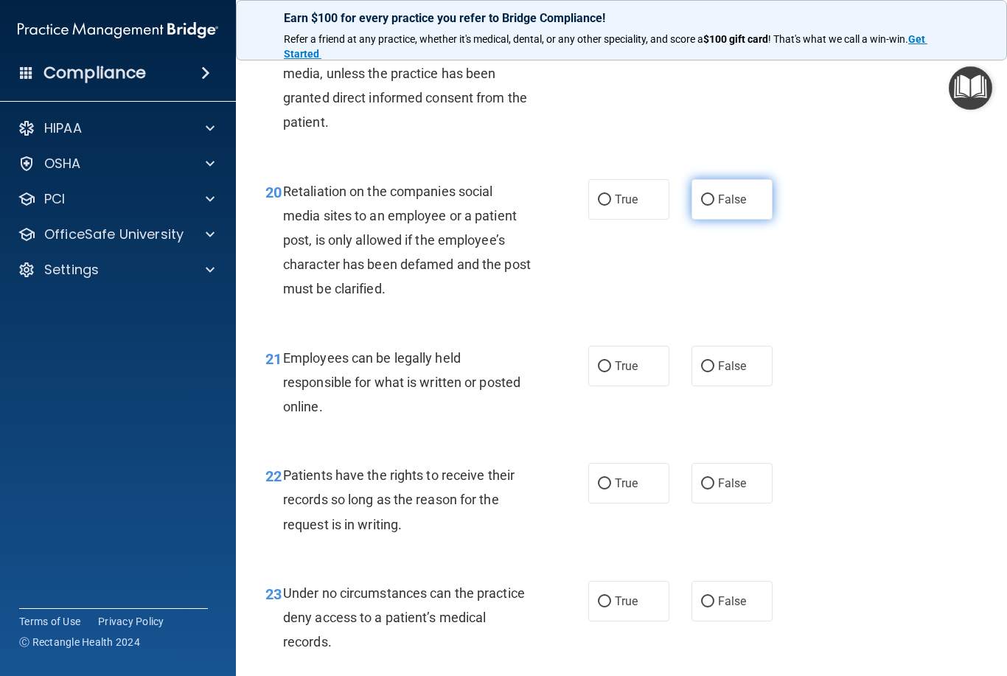
click at [705, 206] on input "False" at bounding box center [707, 200] width 13 height 11
radio input "true"
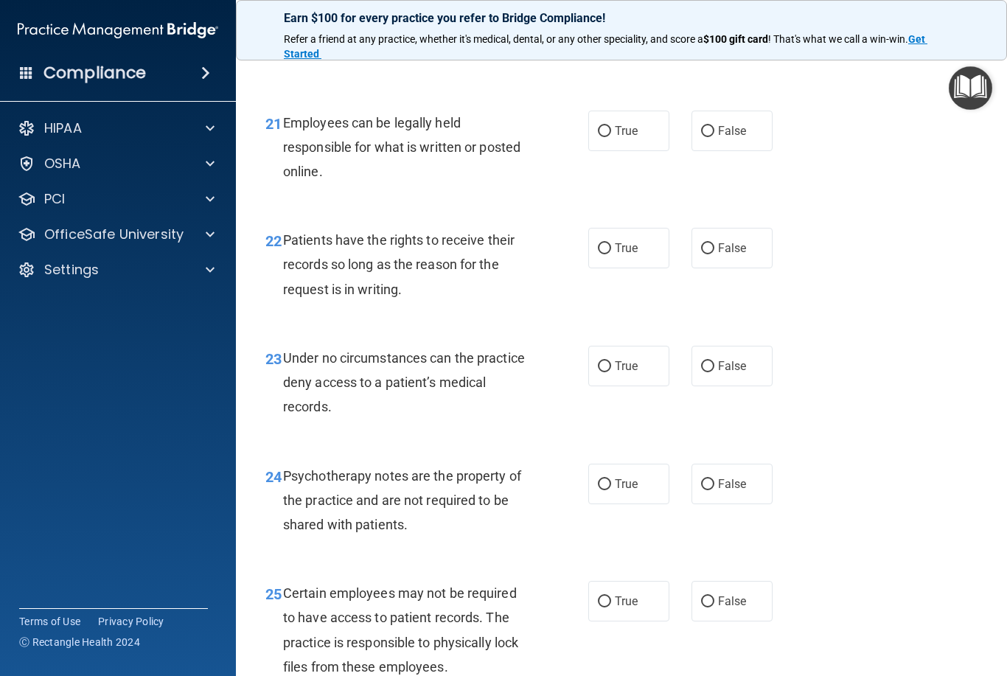
scroll to position [3266, 0]
click at [610, 138] on input "True" at bounding box center [604, 132] width 13 height 11
radio input "true"
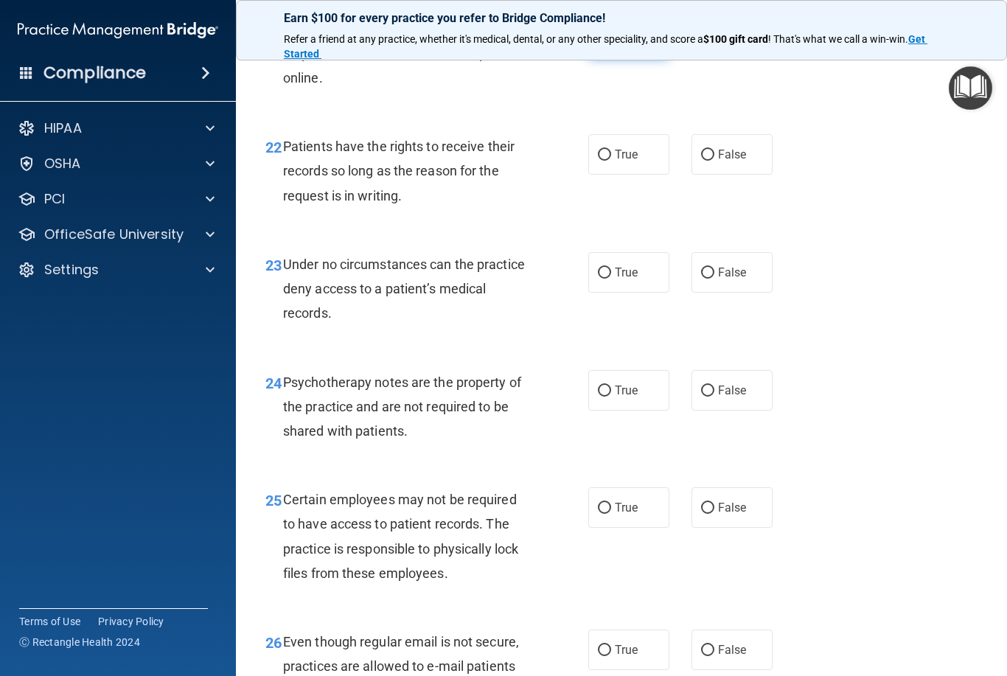
scroll to position [3362, 0]
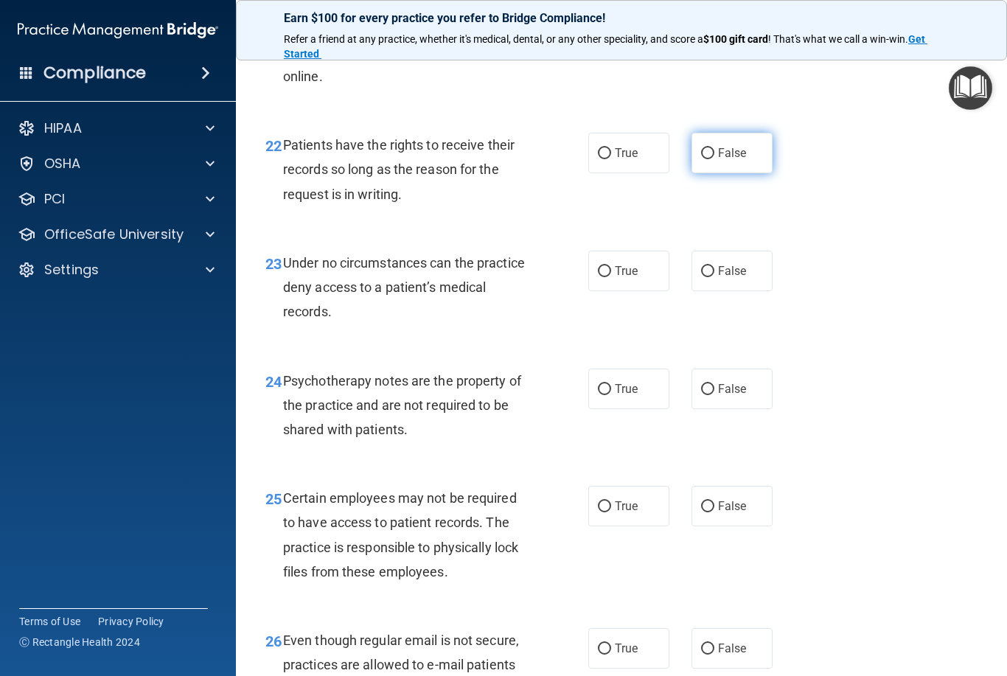
click at [711, 159] on input "False" at bounding box center [707, 153] width 13 height 11
radio input "true"
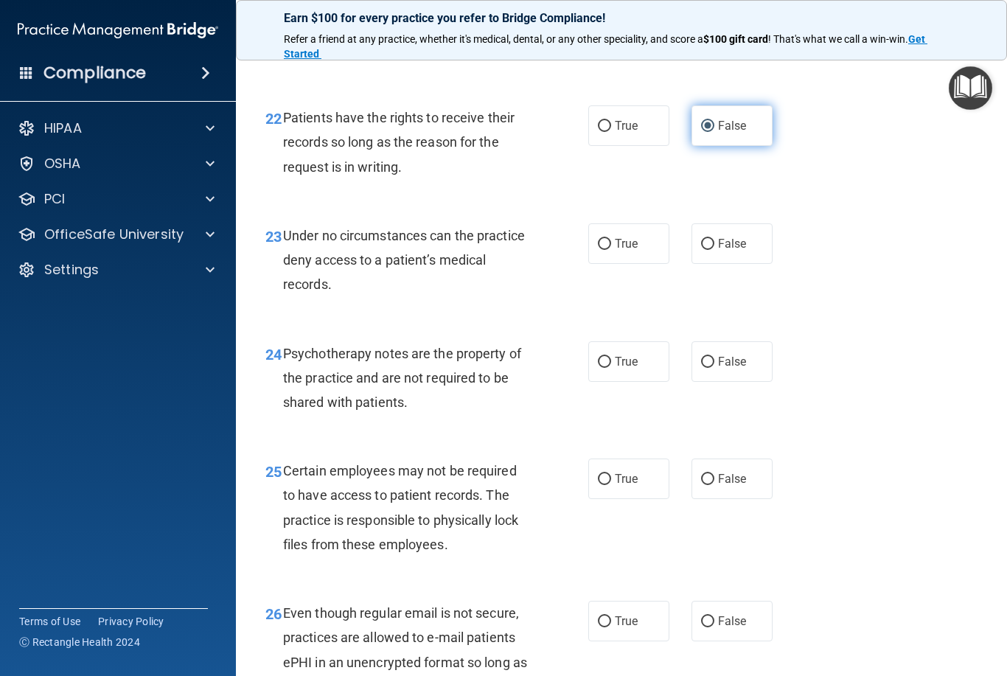
scroll to position [3393, 0]
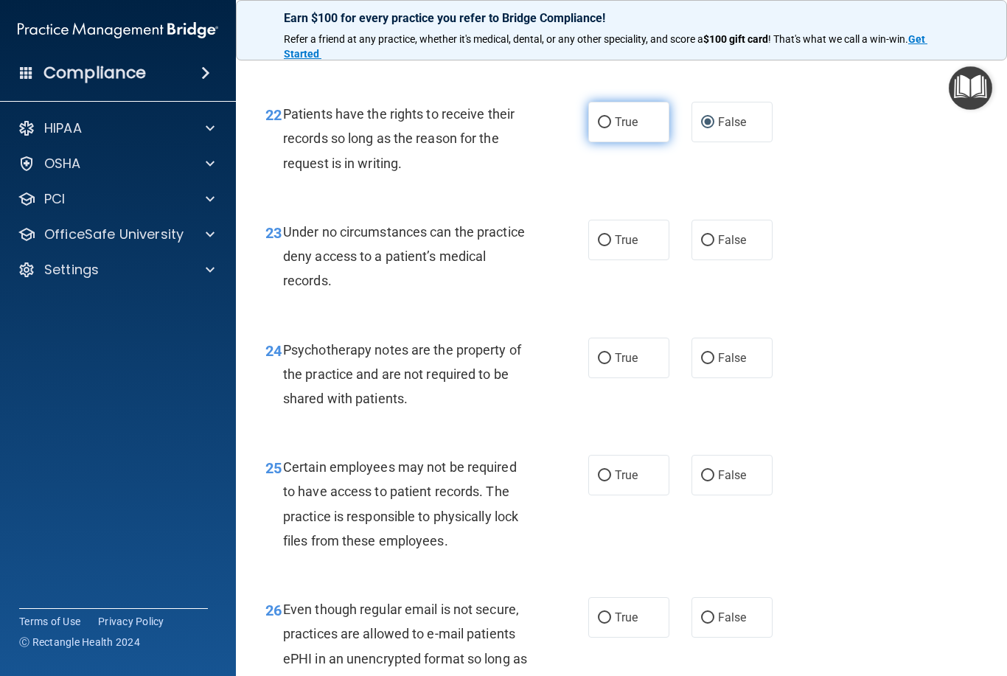
click at [602, 128] on input "True" at bounding box center [604, 122] width 13 height 11
radio input "true"
radio input "false"
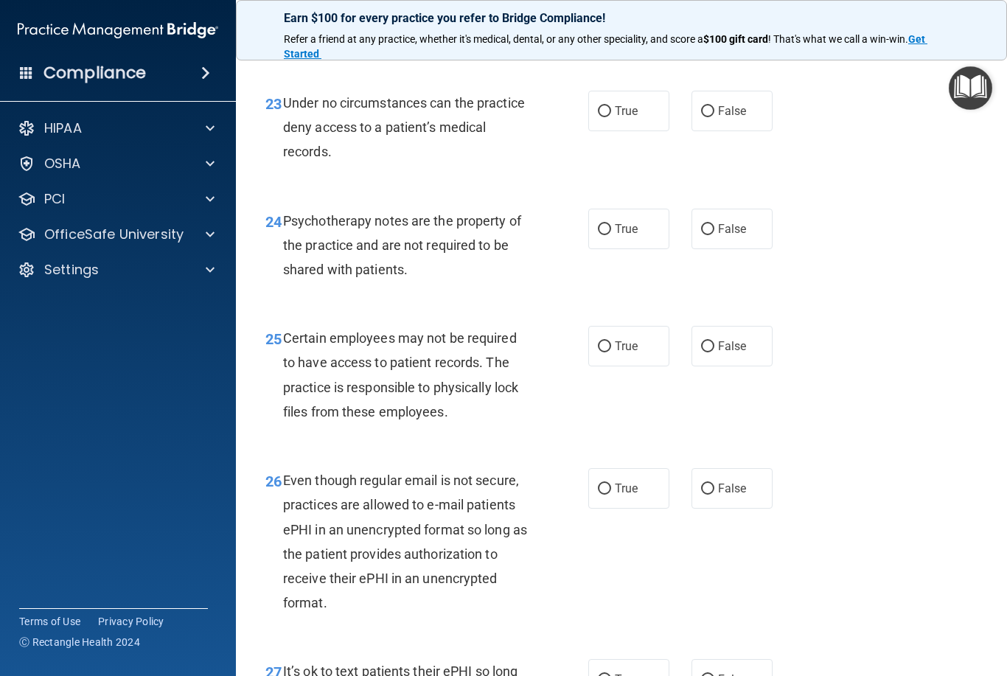
scroll to position [3518, 0]
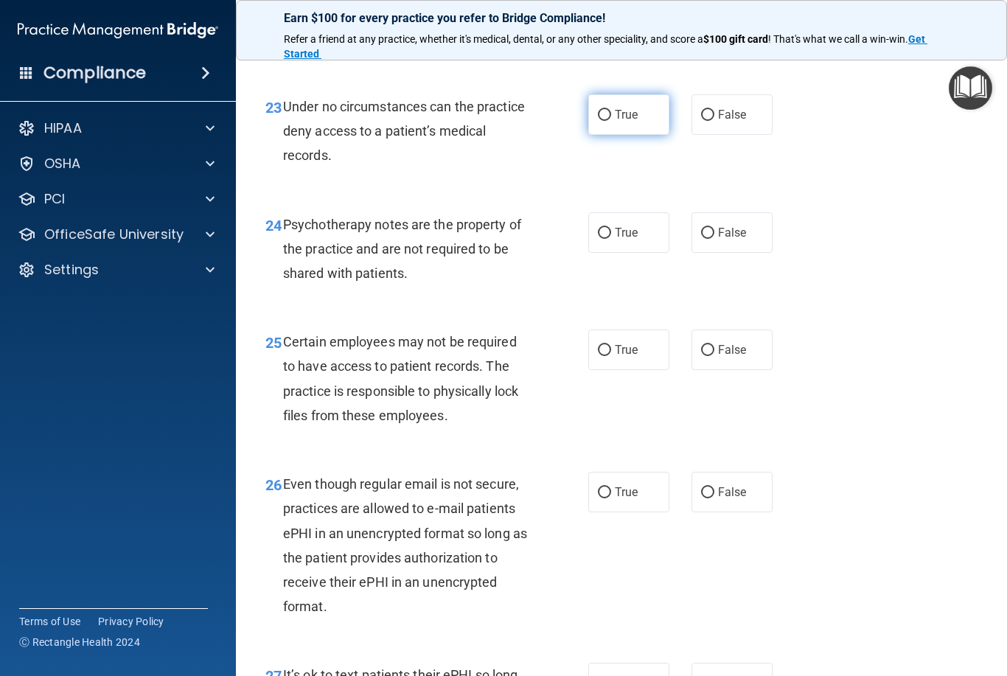
click at [604, 119] on input "True" at bounding box center [604, 115] width 13 height 11
radio input "true"
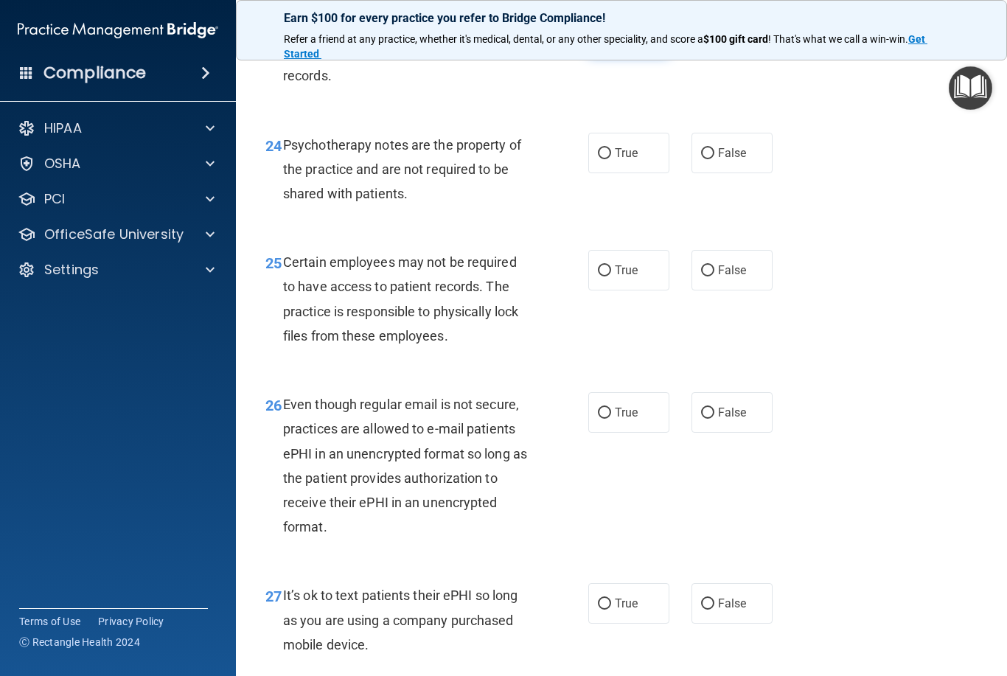
scroll to position [3607, 0]
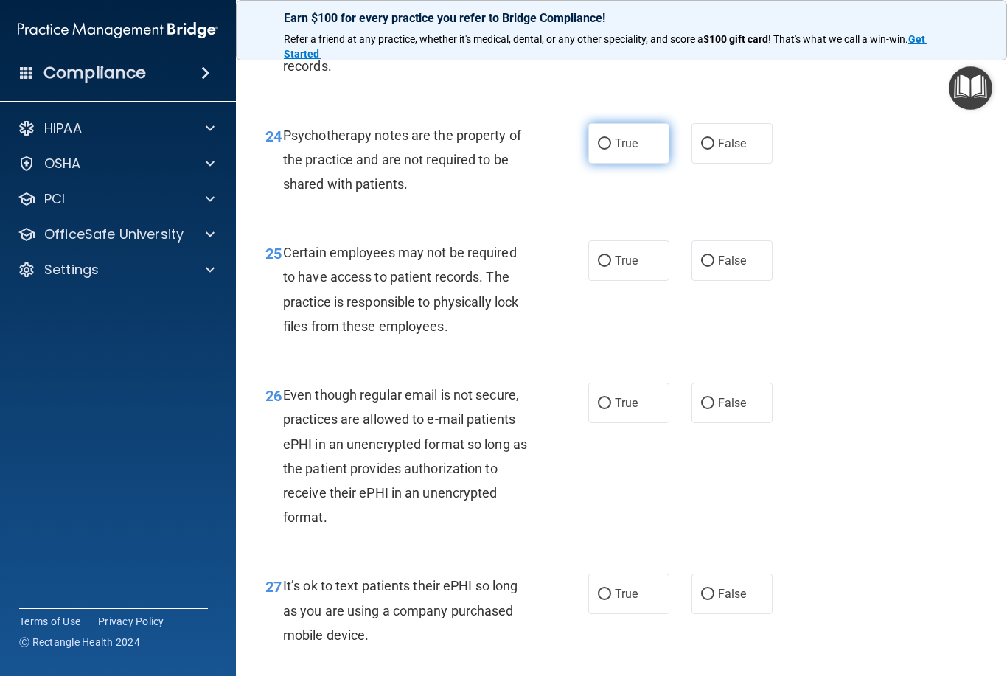
click at [592, 154] on label "True" at bounding box center [628, 143] width 81 height 41
click at [598, 150] on input "True" at bounding box center [604, 144] width 13 height 11
radio input "true"
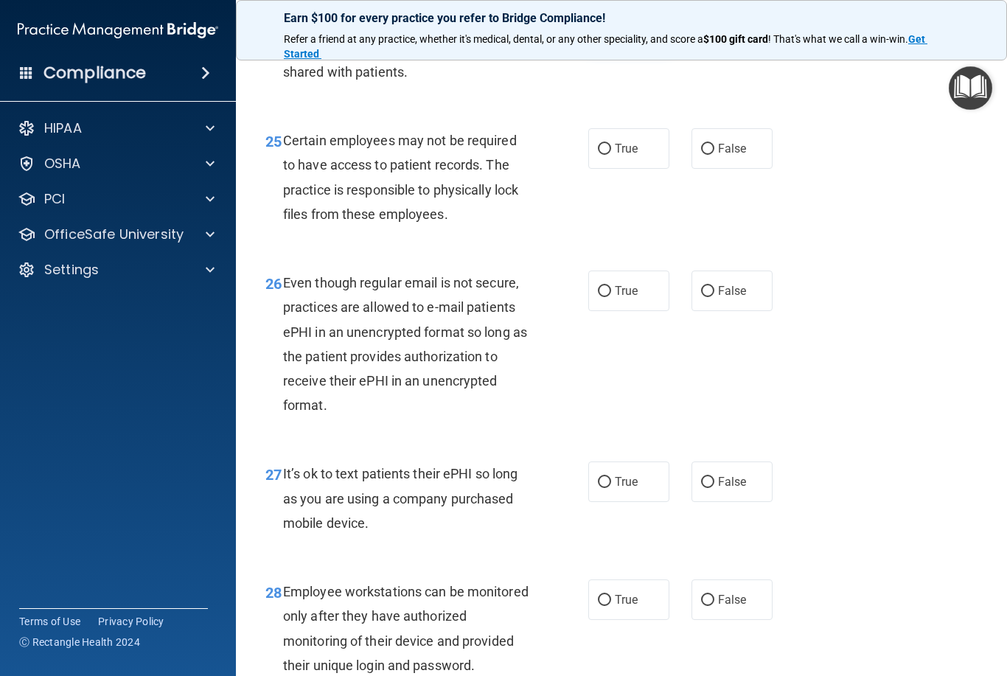
scroll to position [3720, 0]
click at [704, 154] on input "False" at bounding box center [707, 148] width 13 height 11
radio input "true"
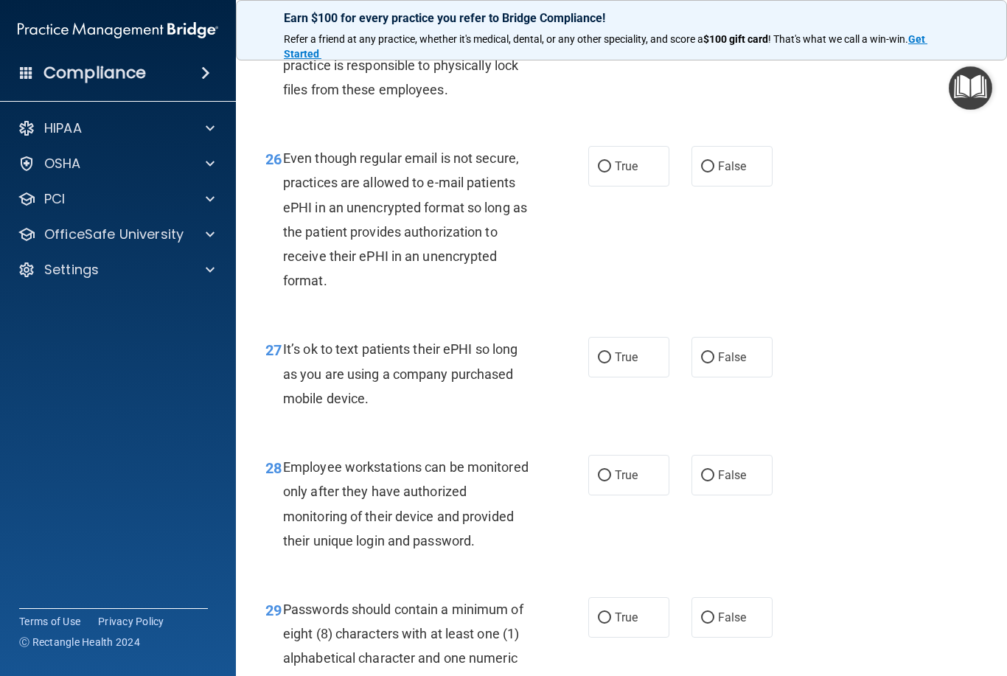
scroll to position [3843, 0]
click at [711, 173] on input "False" at bounding box center [707, 167] width 13 height 11
radio input "true"
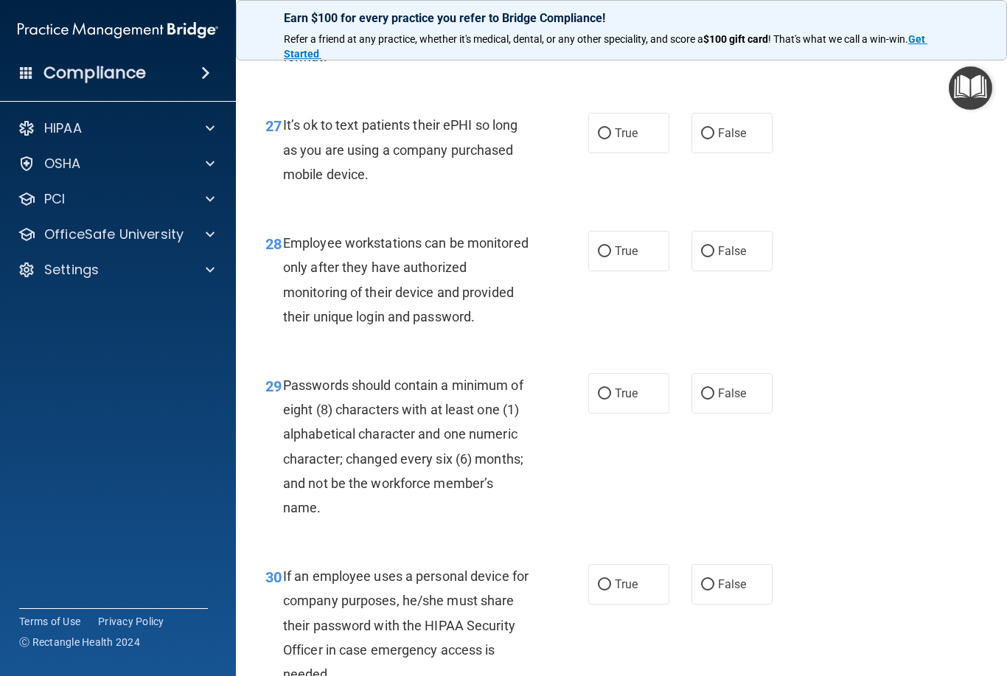
scroll to position [4069, 0]
click at [712, 133] on input "False" at bounding box center [707, 133] width 13 height 11
radio input "true"
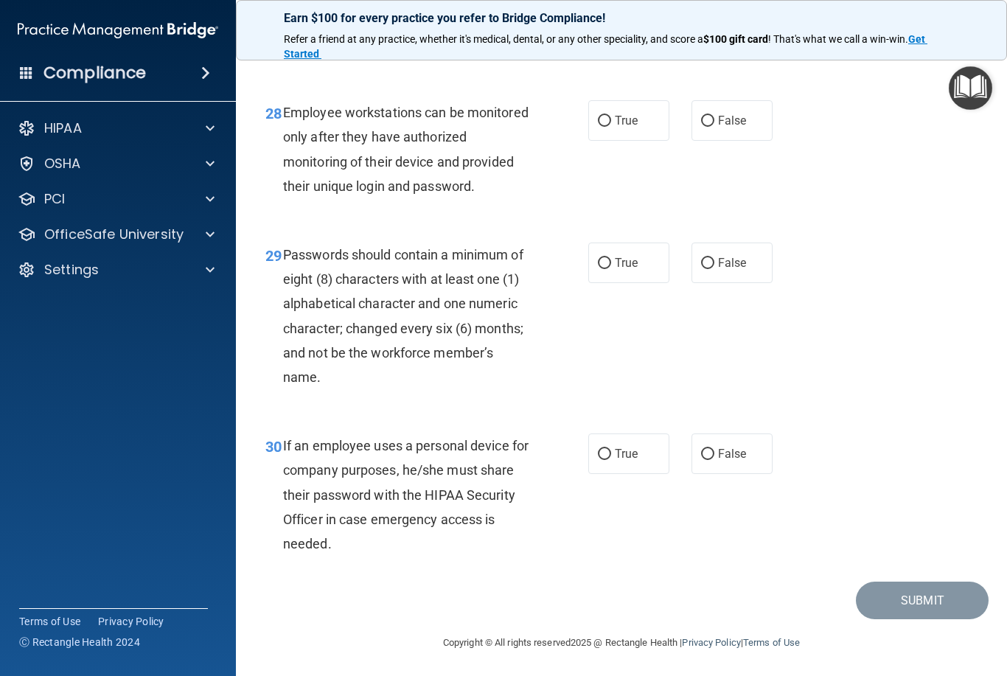
scroll to position [4198, 0]
click at [713, 126] on input "False" at bounding box center [707, 121] width 13 height 11
radio input "true"
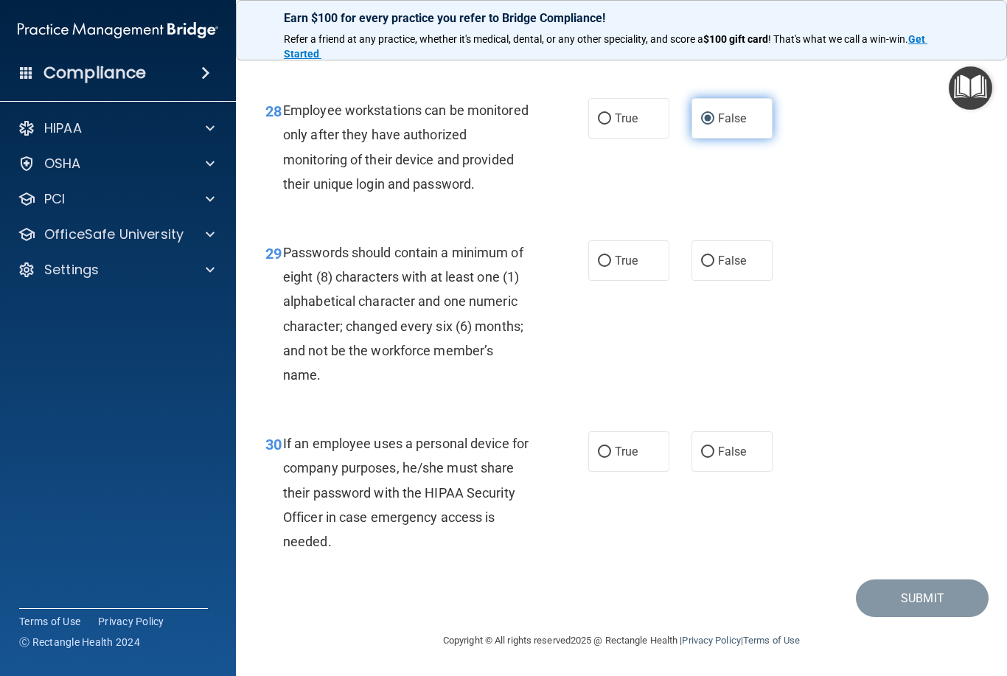
scroll to position [4202, 0]
click at [601, 267] on input "True" at bounding box center [604, 261] width 13 height 11
radio input "true"
click at [712, 457] on input "False" at bounding box center [707, 452] width 13 height 11
radio input "true"
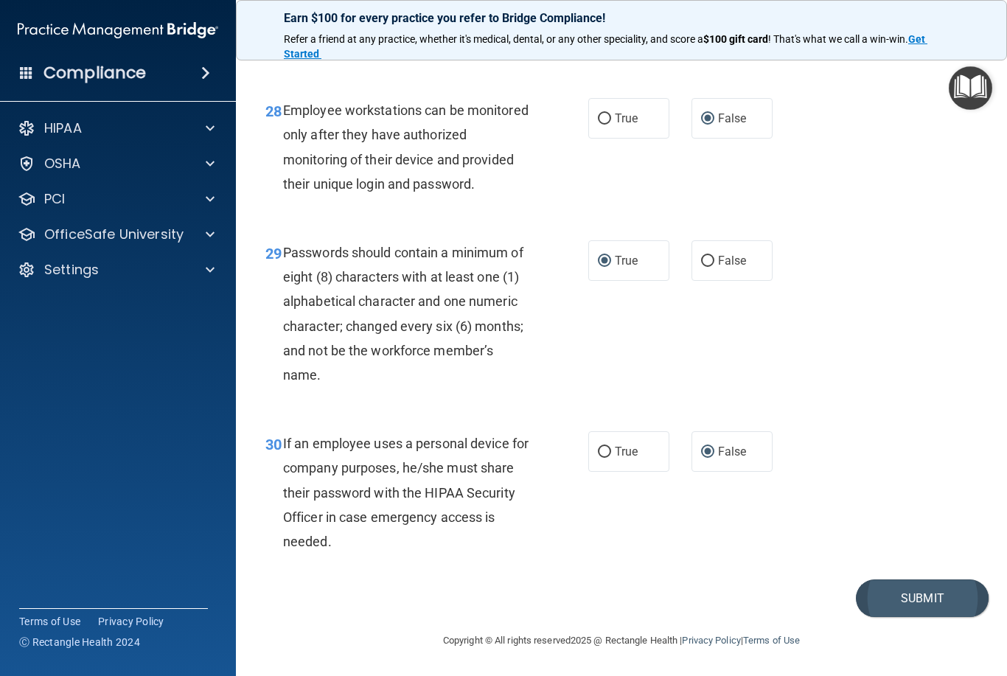
click at [935, 599] on button "Submit" at bounding box center [922, 598] width 133 height 38
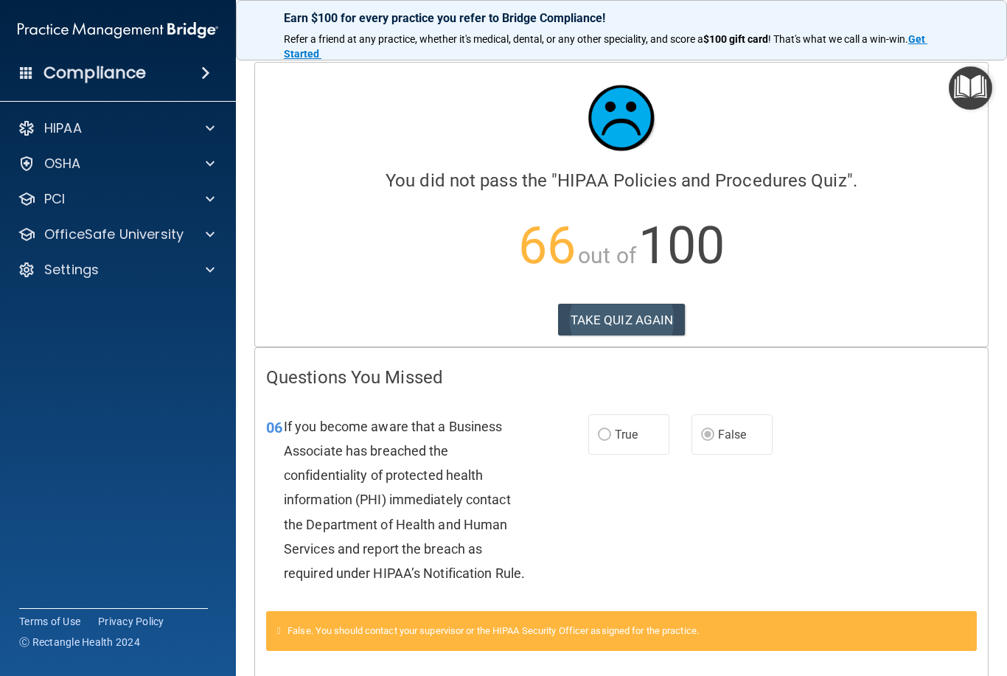
click at [619, 323] on button "TAKE QUIZ AGAIN" at bounding box center [622, 320] width 128 height 32
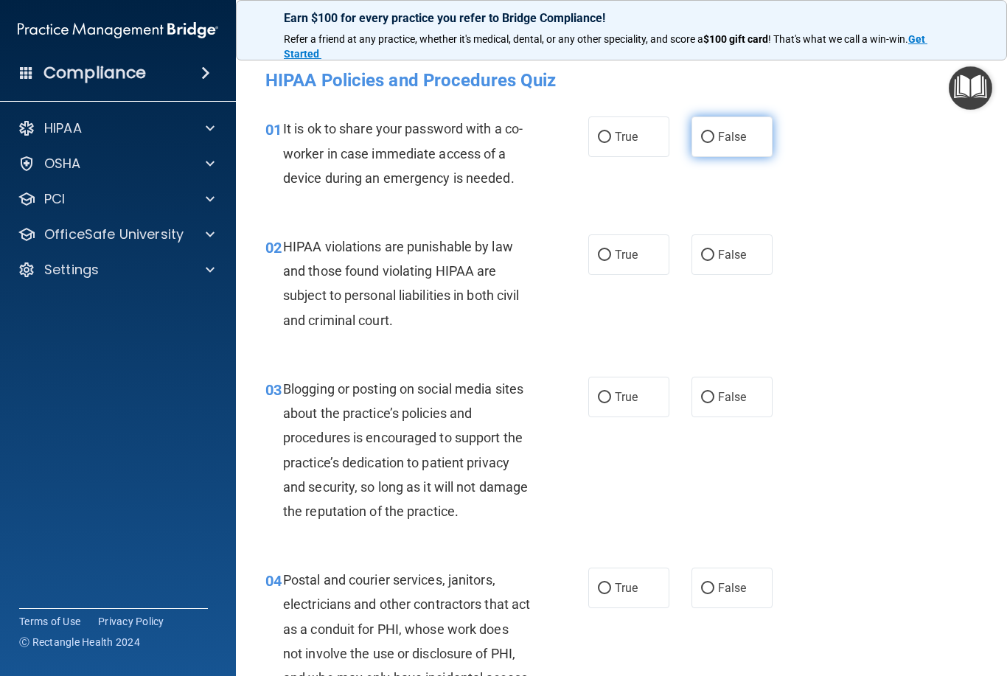
click at [711, 132] on input "False" at bounding box center [707, 137] width 13 height 11
radio input "true"
click at [594, 248] on label "True" at bounding box center [628, 254] width 81 height 41
click at [598, 250] on input "True" at bounding box center [604, 255] width 13 height 11
radio input "true"
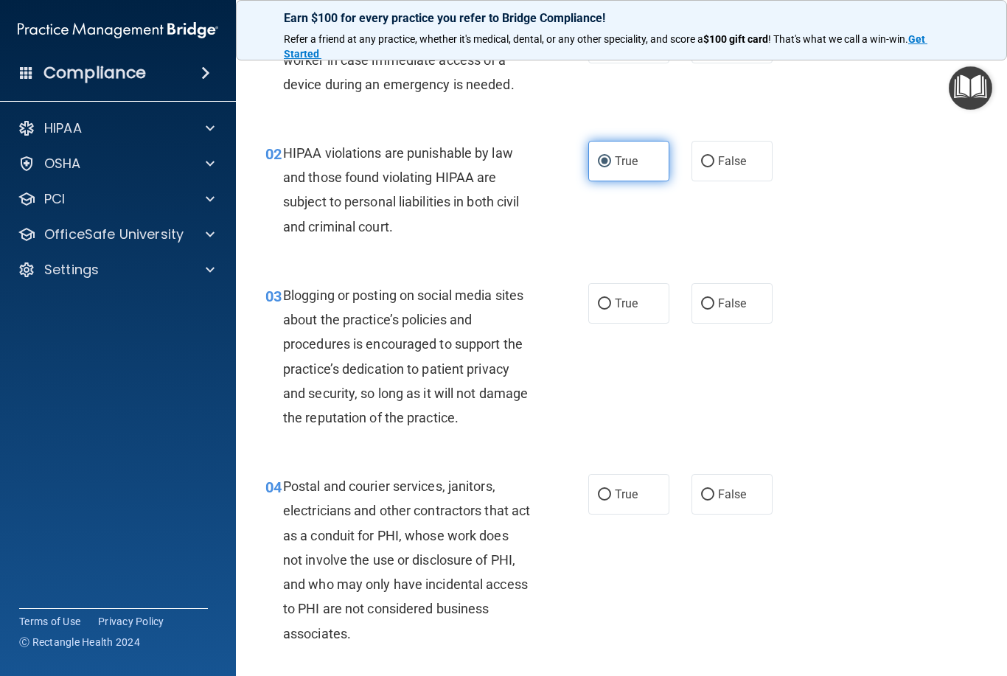
scroll to position [101, 0]
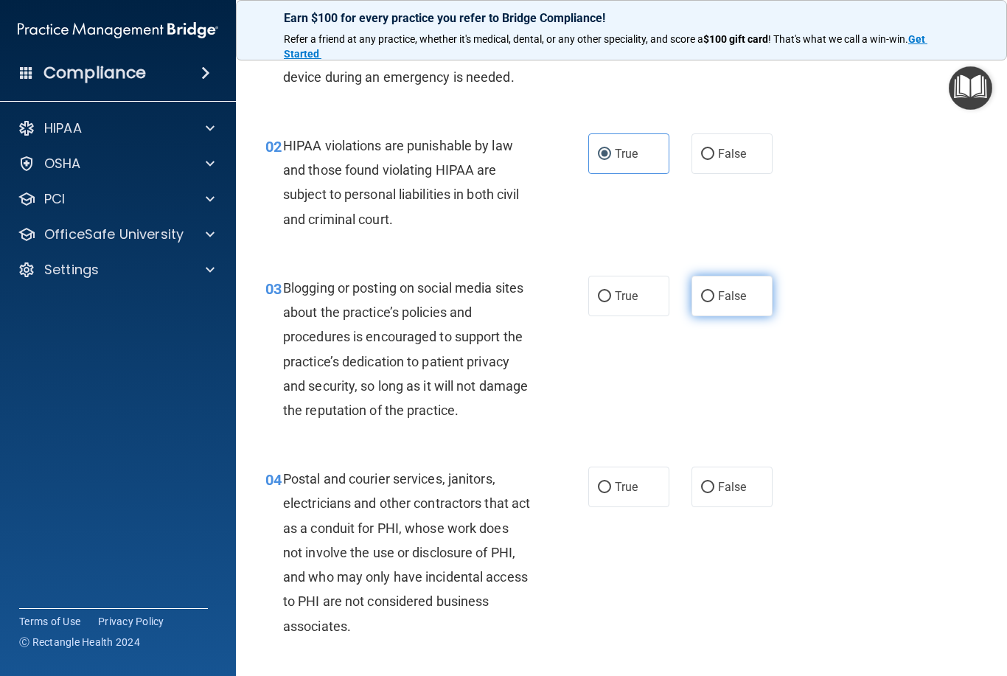
click at [711, 299] on input "False" at bounding box center [707, 296] width 13 height 11
radio input "true"
click at [315, 449] on div "04 Postal and courier services, janitors, electricians and other contractors th…" at bounding box center [621, 556] width 734 height 216
click at [599, 294] on input "True" at bounding box center [604, 296] width 13 height 11
radio input "true"
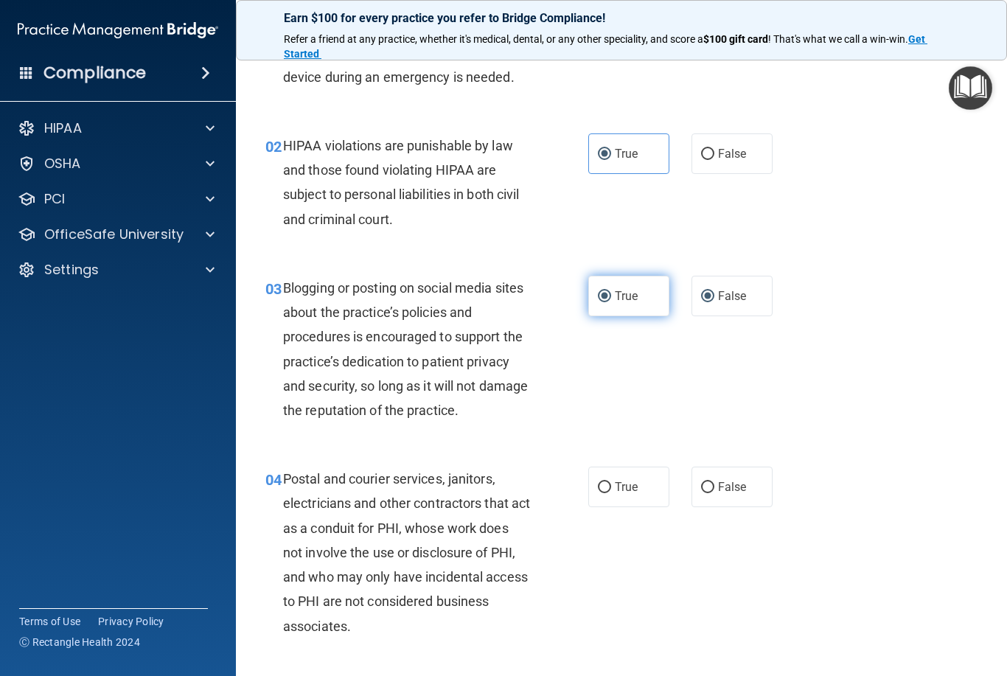
radio input "false"
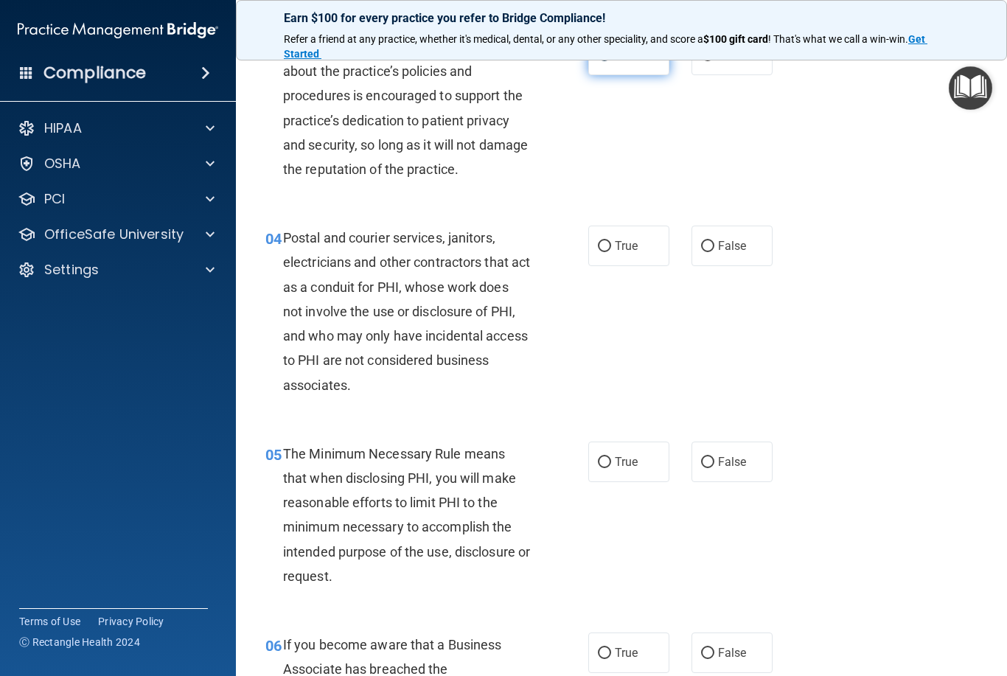
scroll to position [359, 0]
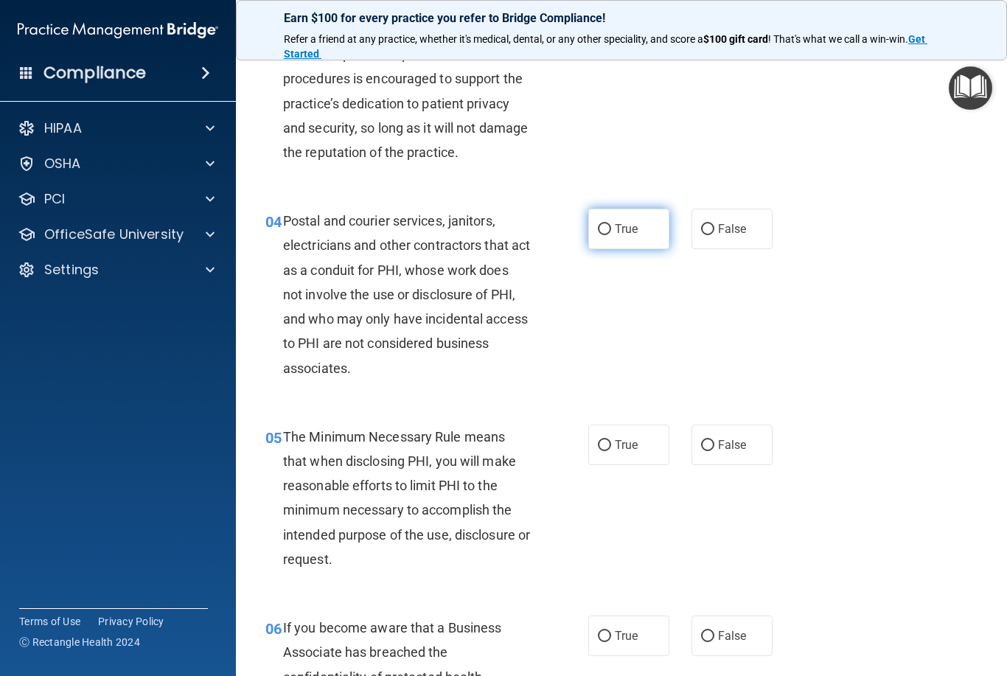
click at [607, 231] on input "True" at bounding box center [604, 229] width 13 height 11
radio input "true"
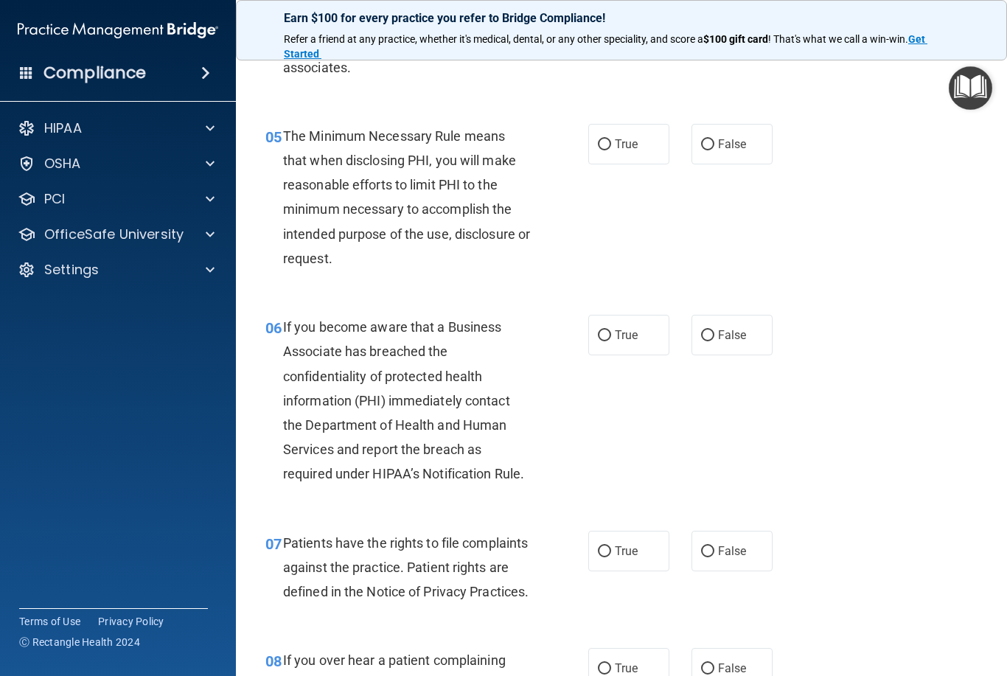
scroll to position [658, 0]
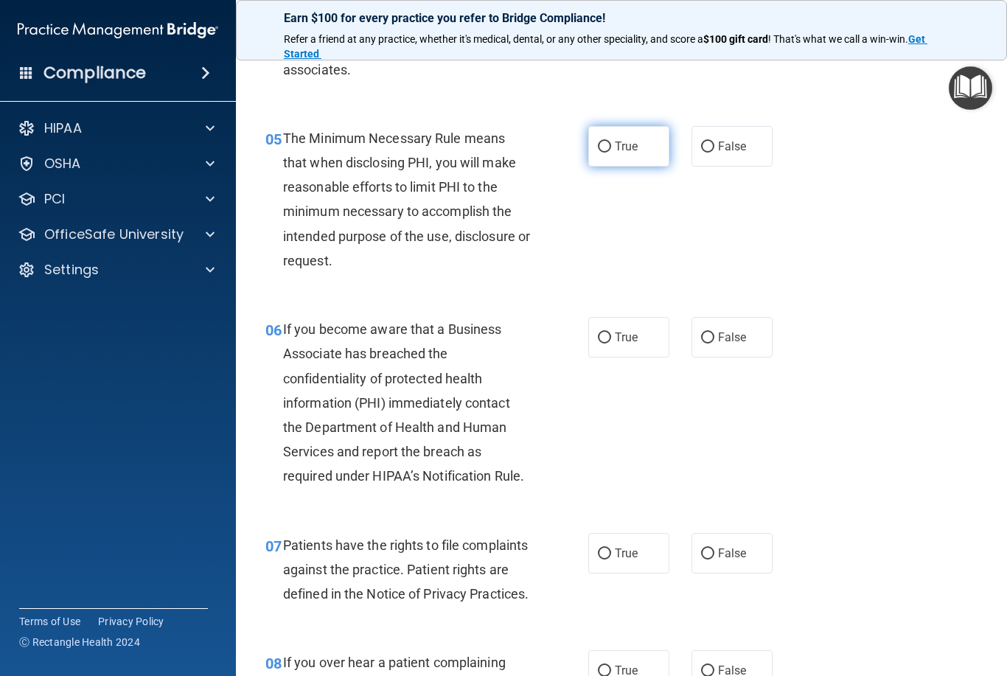
click at [602, 147] on input "True" at bounding box center [604, 147] width 13 height 11
radio input "true"
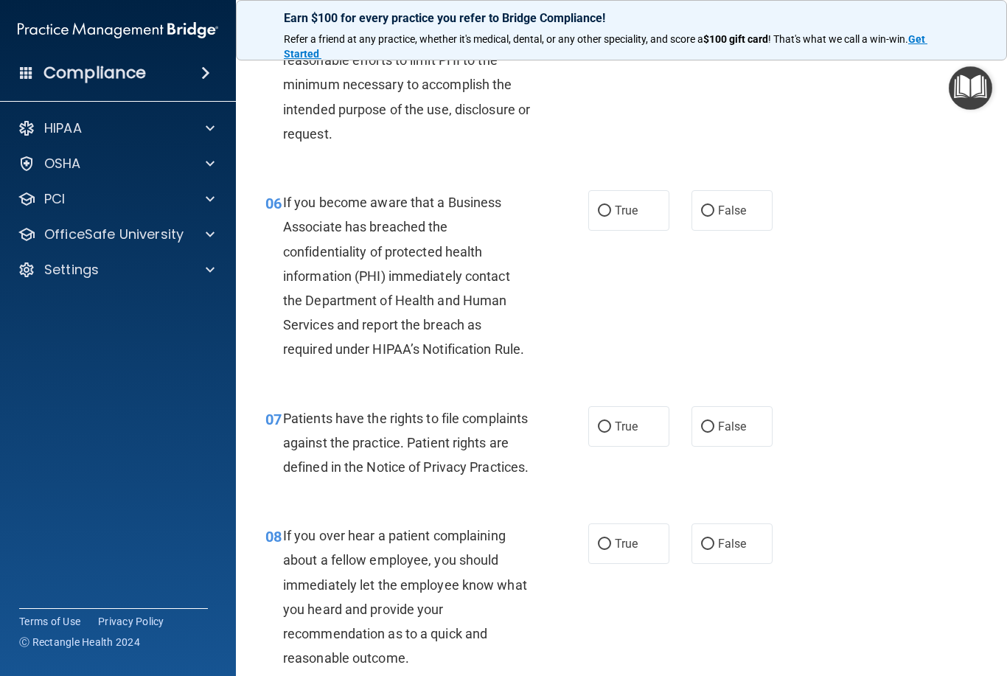
scroll to position [787, 0]
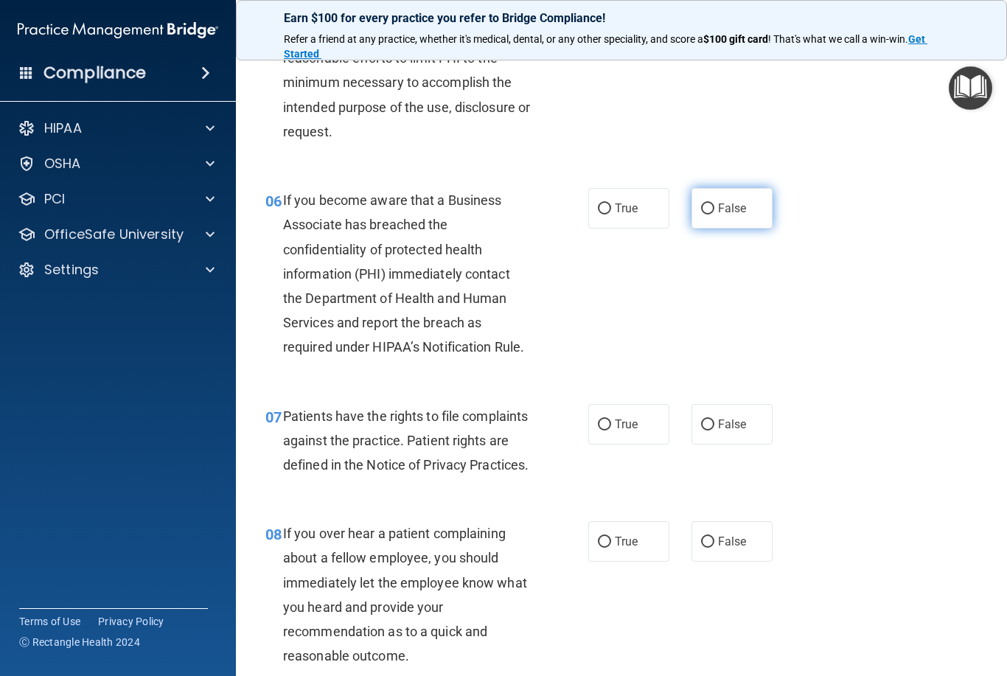
click at [704, 207] on input "False" at bounding box center [707, 208] width 13 height 11
radio input "true"
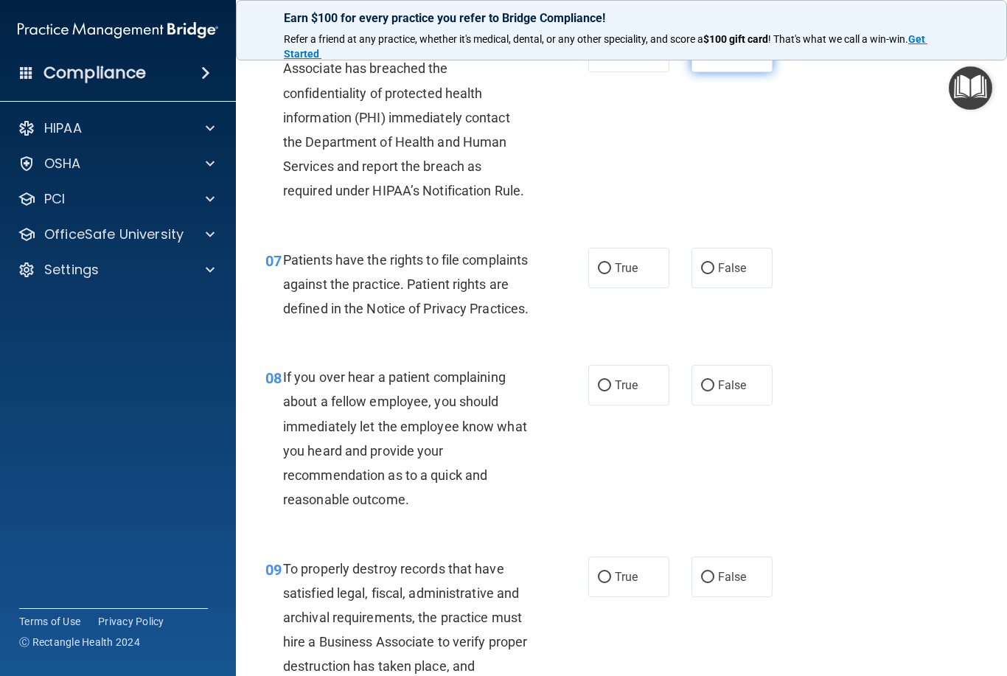
scroll to position [939, 0]
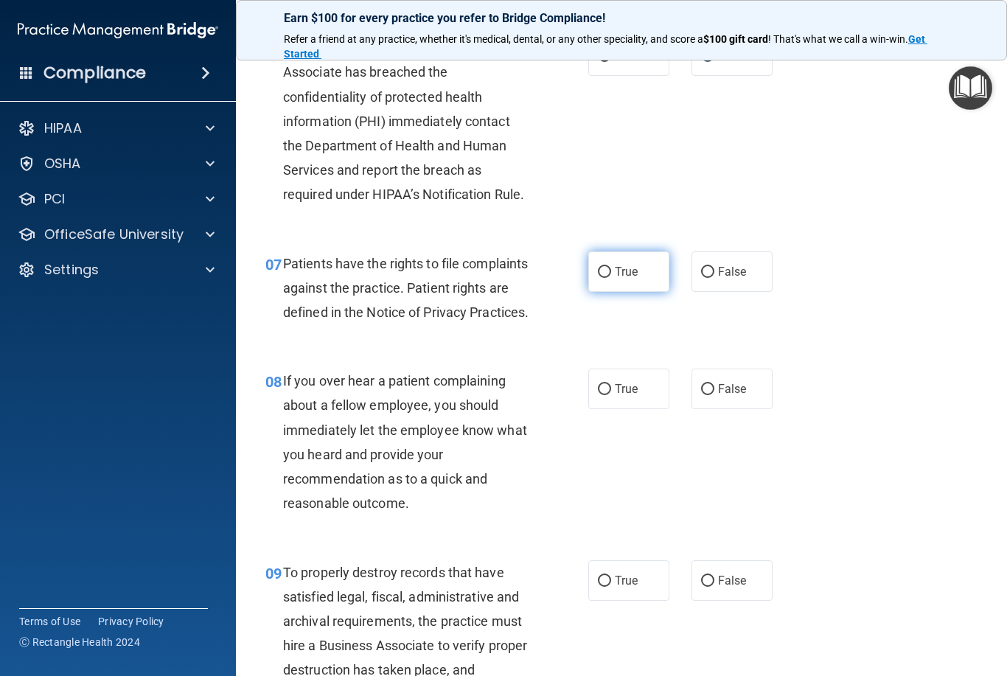
click at [607, 271] on input "True" at bounding box center [604, 272] width 13 height 11
radio input "true"
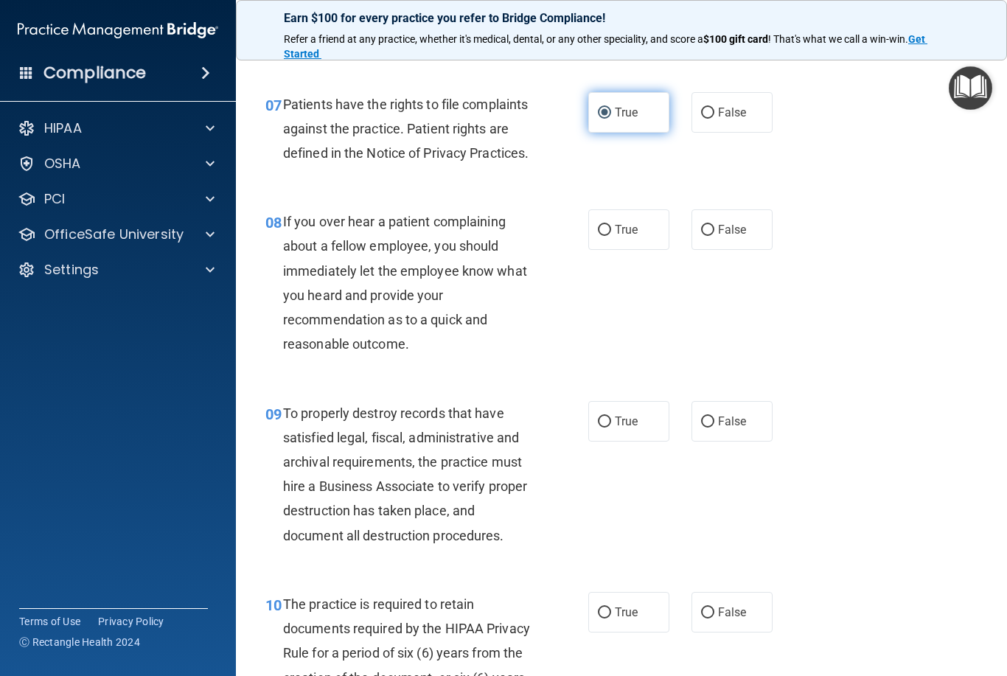
scroll to position [1109, 0]
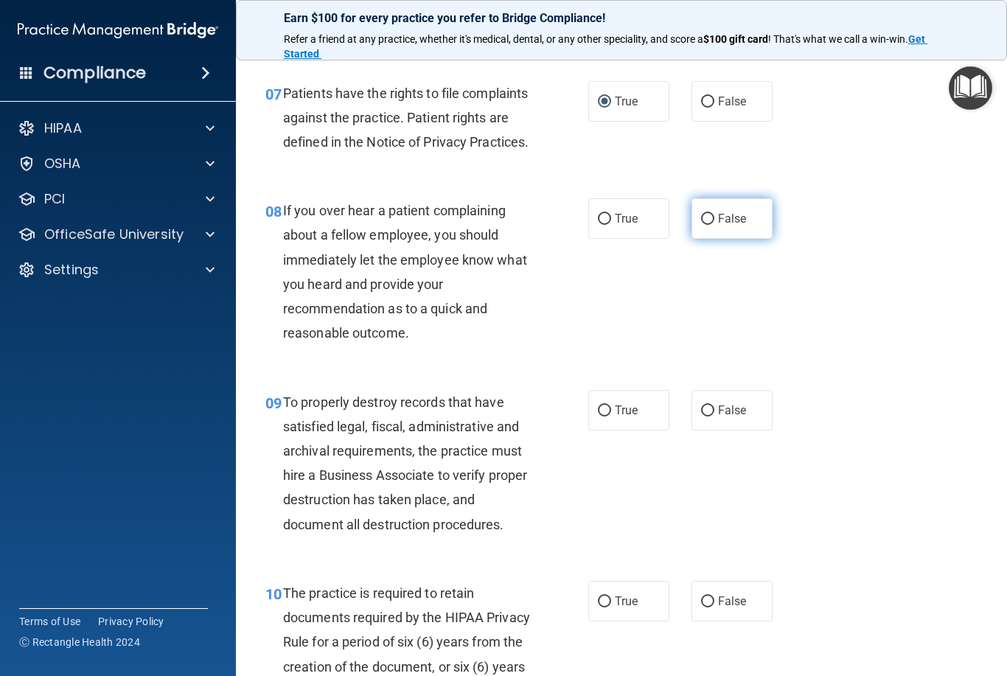
click at [702, 225] on input "False" at bounding box center [707, 219] width 13 height 11
radio input "true"
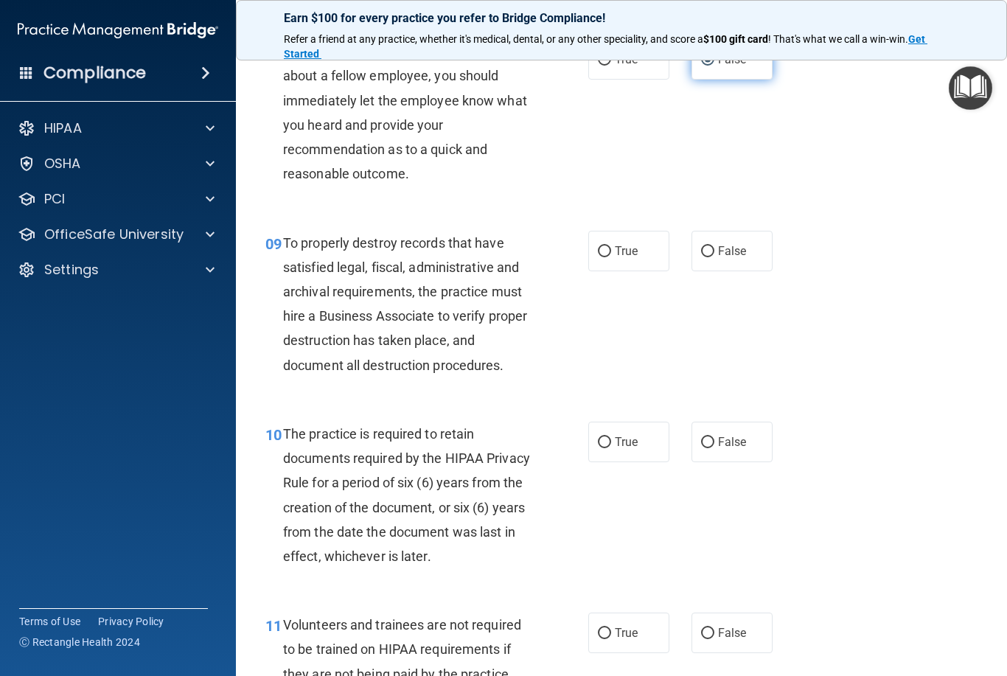
scroll to position [1269, 0]
click at [705, 257] on input "False" at bounding box center [707, 250] width 13 height 11
radio input "true"
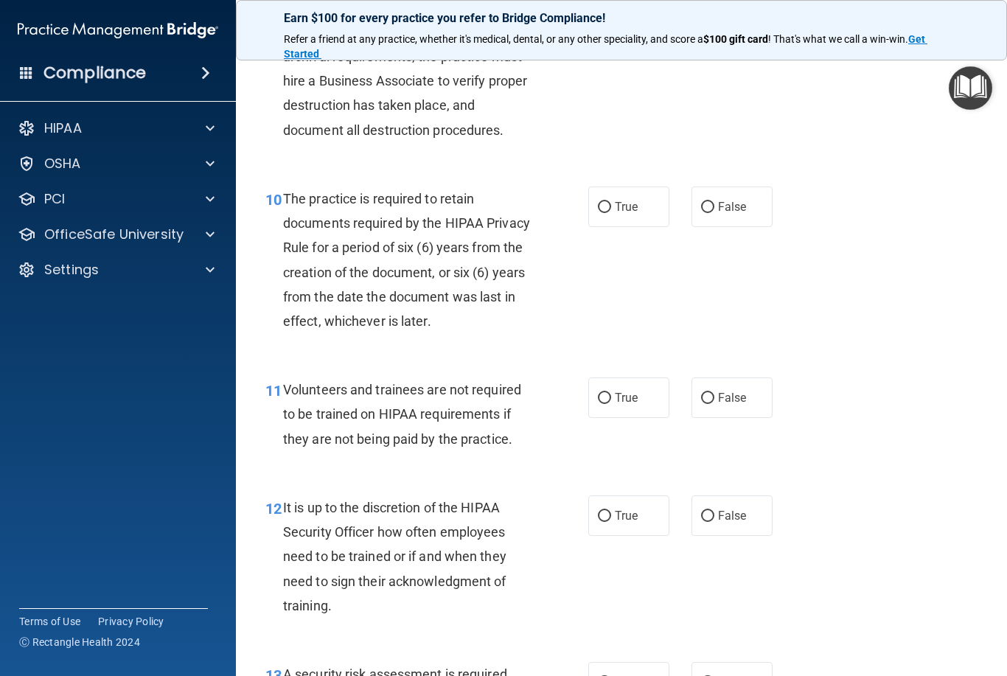
scroll to position [1508, 0]
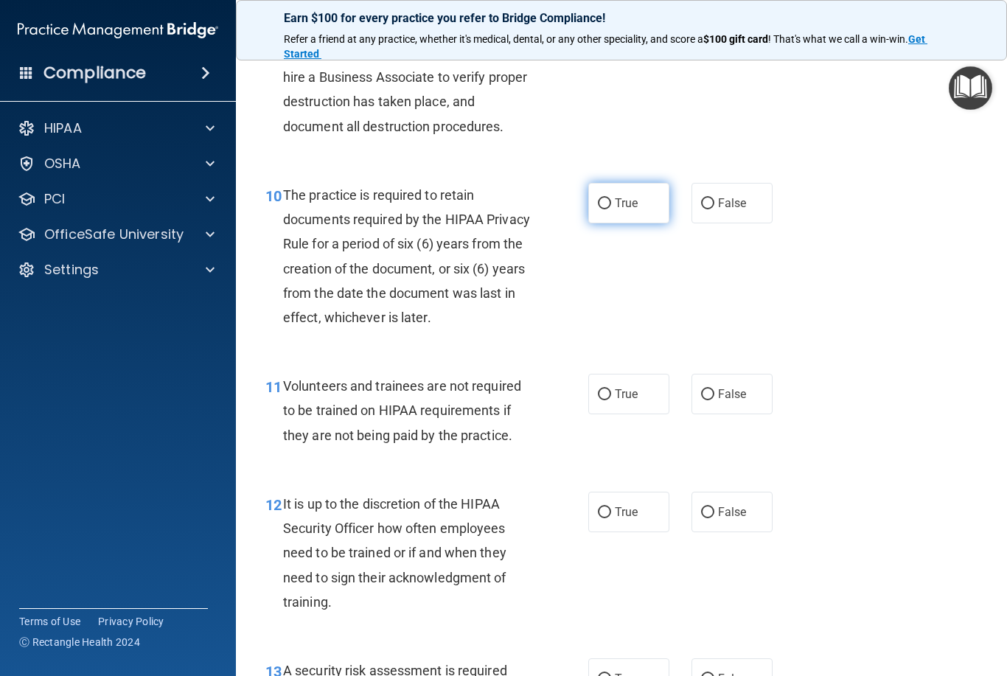
click at [602, 209] on input "True" at bounding box center [604, 203] width 13 height 11
radio input "true"
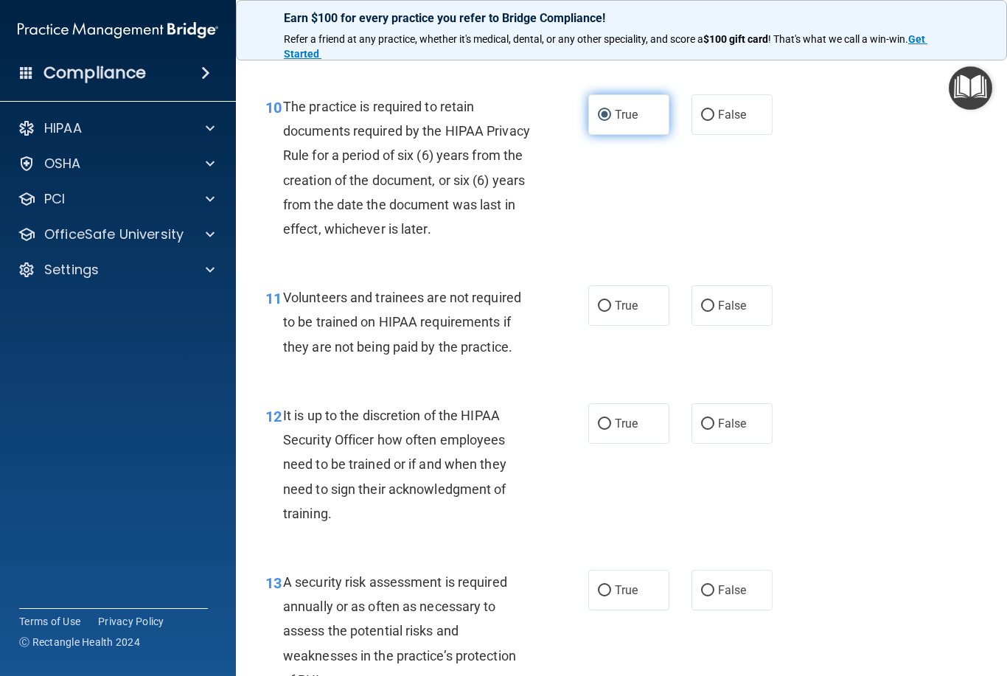
scroll to position [1612, 0]
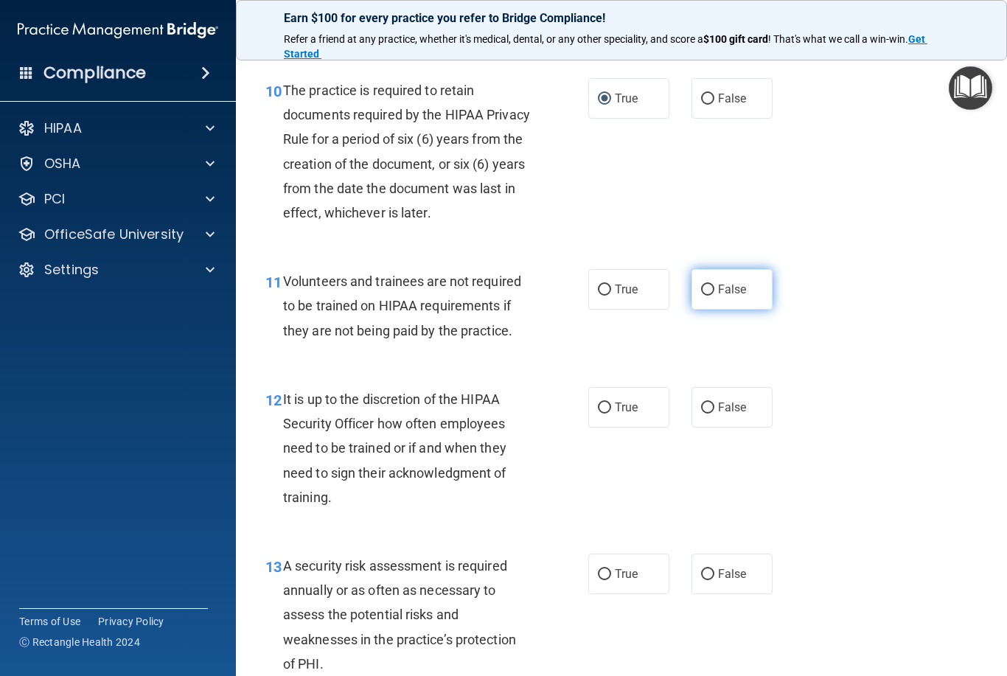
click at [702, 296] on input "False" at bounding box center [707, 290] width 13 height 11
radio input "true"
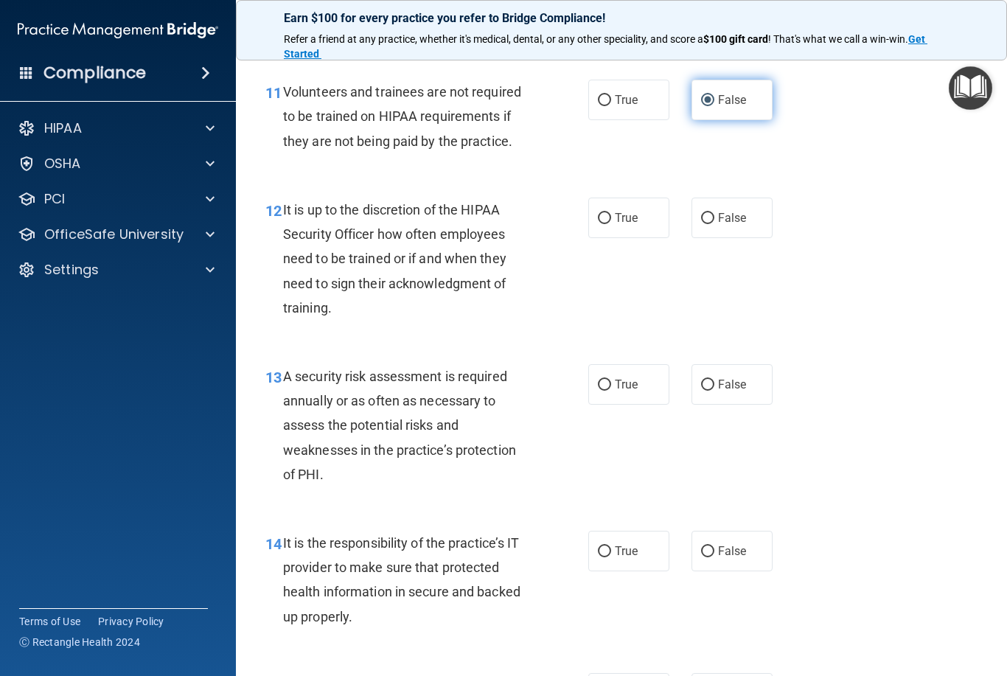
scroll to position [1806, 0]
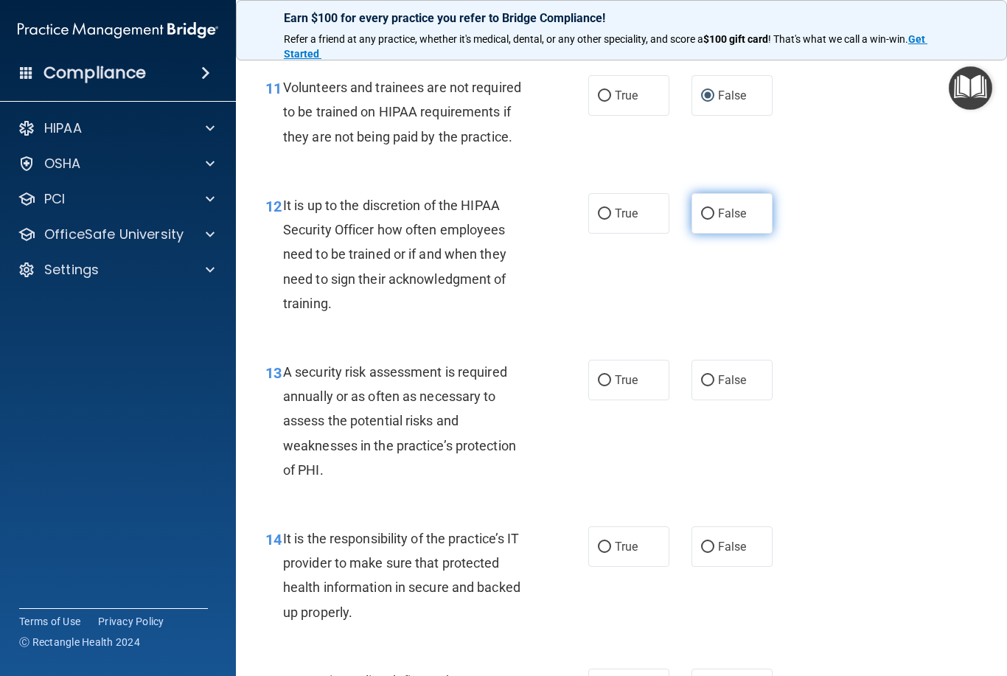
click at [708, 234] on label "False" at bounding box center [731, 213] width 81 height 41
click at [708, 220] on input "False" at bounding box center [707, 214] width 13 height 11
radio input "true"
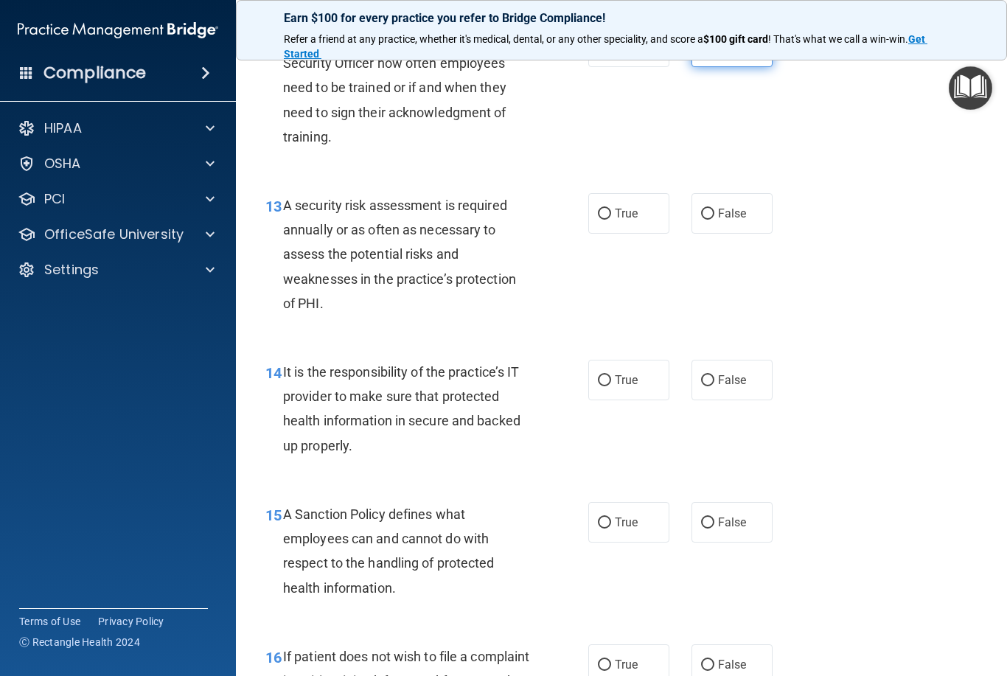
scroll to position [1982, 0]
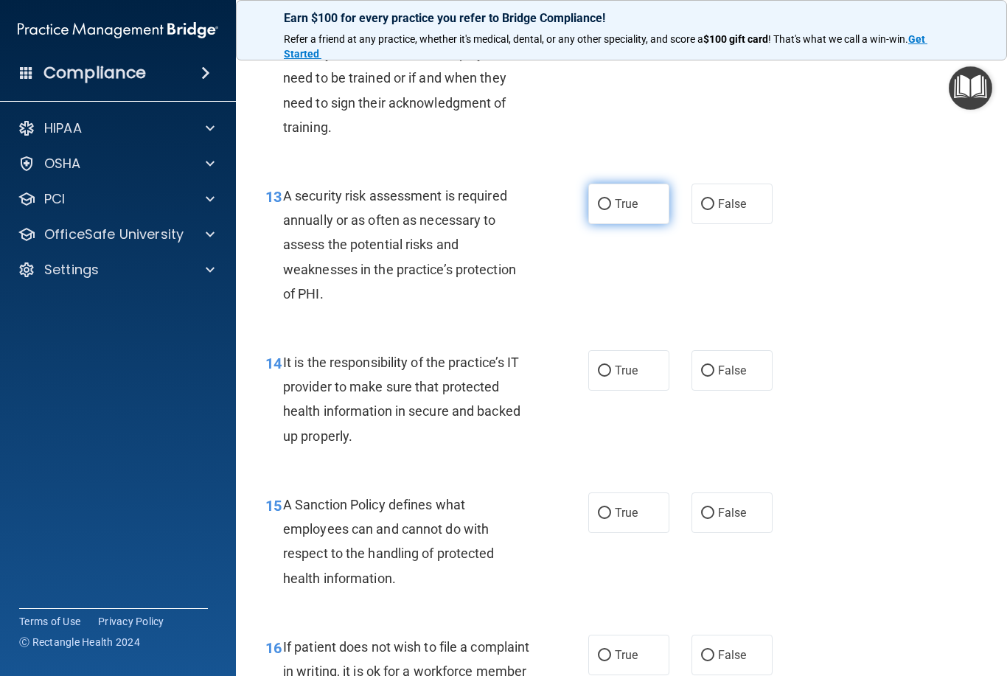
click at [607, 210] on input "True" at bounding box center [604, 204] width 13 height 11
radio input "true"
click at [718, 377] on span "False" at bounding box center [732, 370] width 29 height 14
click at [714, 377] on input "False" at bounding box center [707, 371] width 13 height 11
radio input "true"
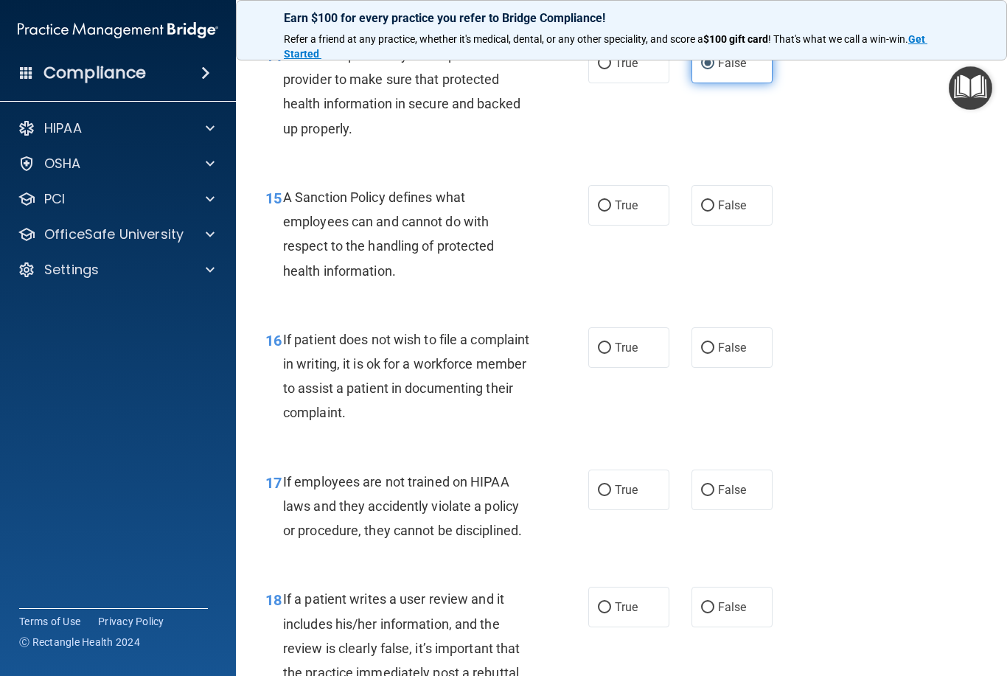
scroll to position [2297, 0]
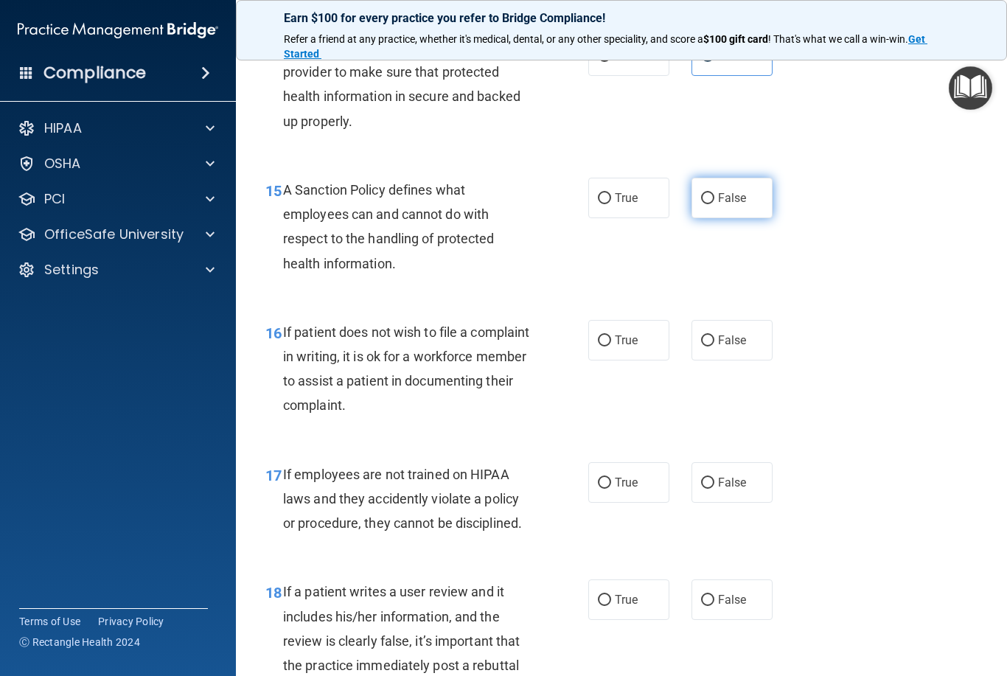
click at [708, 204] on input "False" at bounding box center [707, 198] width 13 height 11
radio input "true"
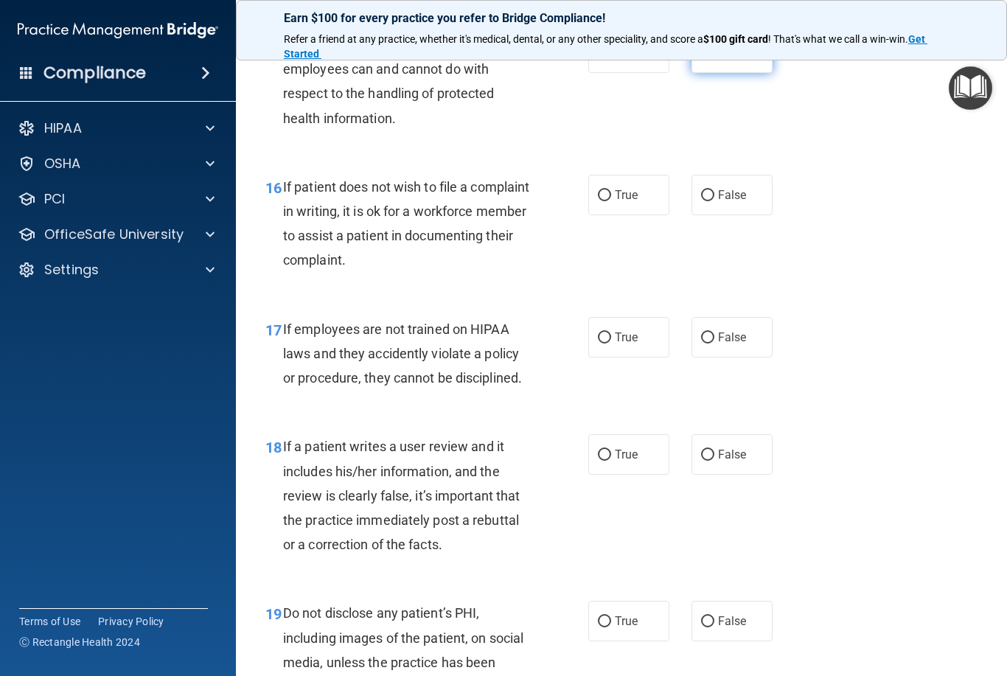
scroll to position [2445, 0]
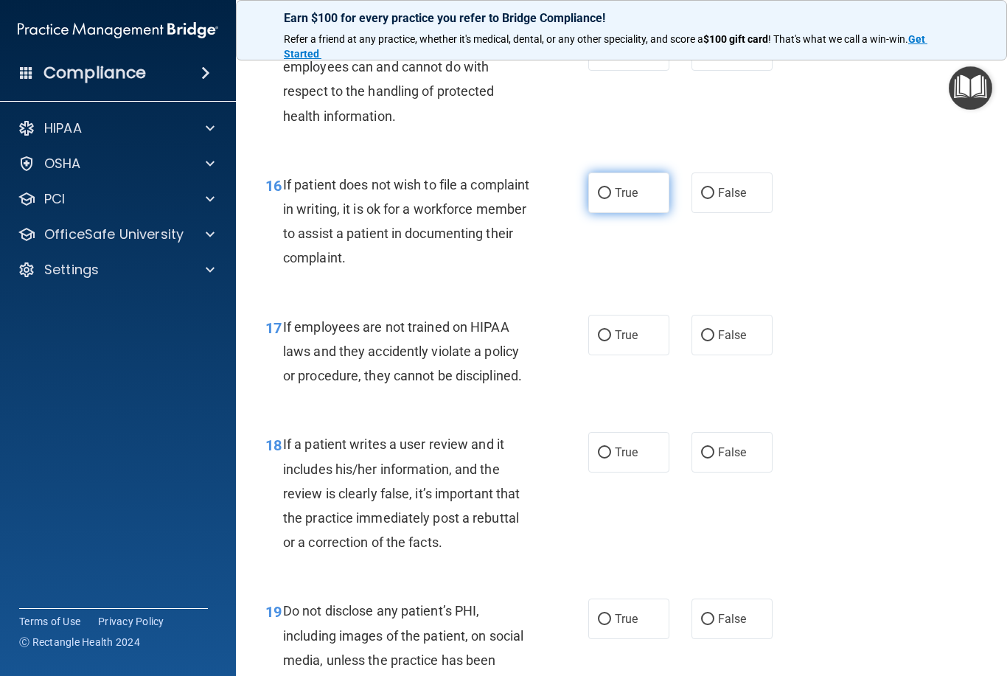
click at [593, 212] on label "True" at bounding box center [628, 193] width 81 height 41
click at [598, 199] on input "True" at bounding box center [604, 193] width 13 height 11
radio input "true"
click at [704, 199] on input "False" at bounding box center [707, 193] width 13 height 11
radio input "true"
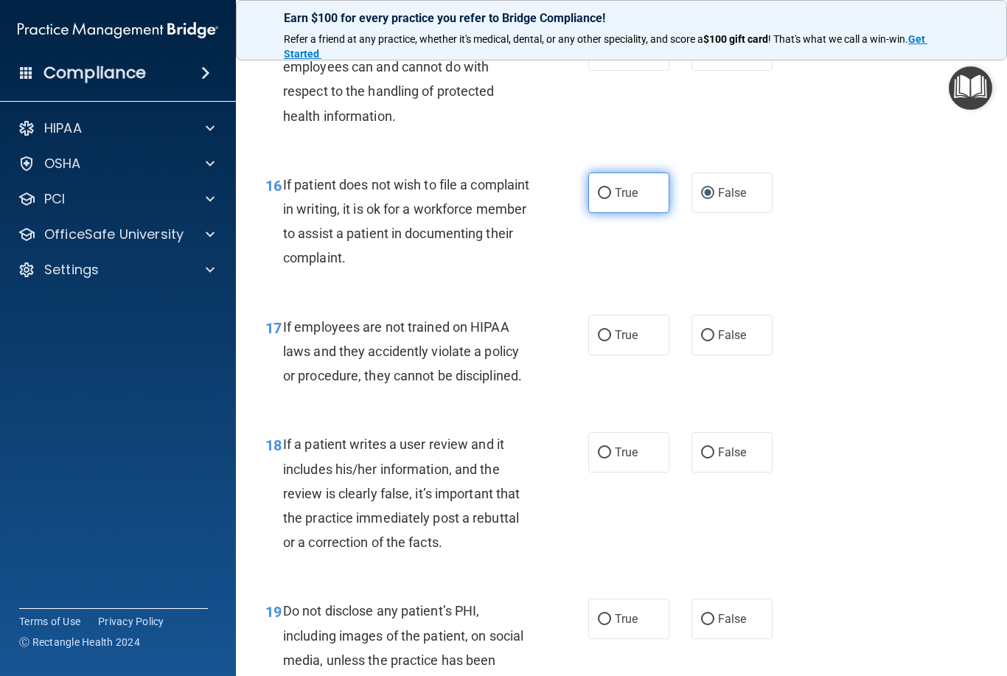
click at [607, 199] on input "True" at bounding box center [604, 193] width 13 height 11
radio input "true"
click at [703, 199] on input "False" at bounding box center [707, 193] width 13 height 11
radio input "true"
radio input "false"
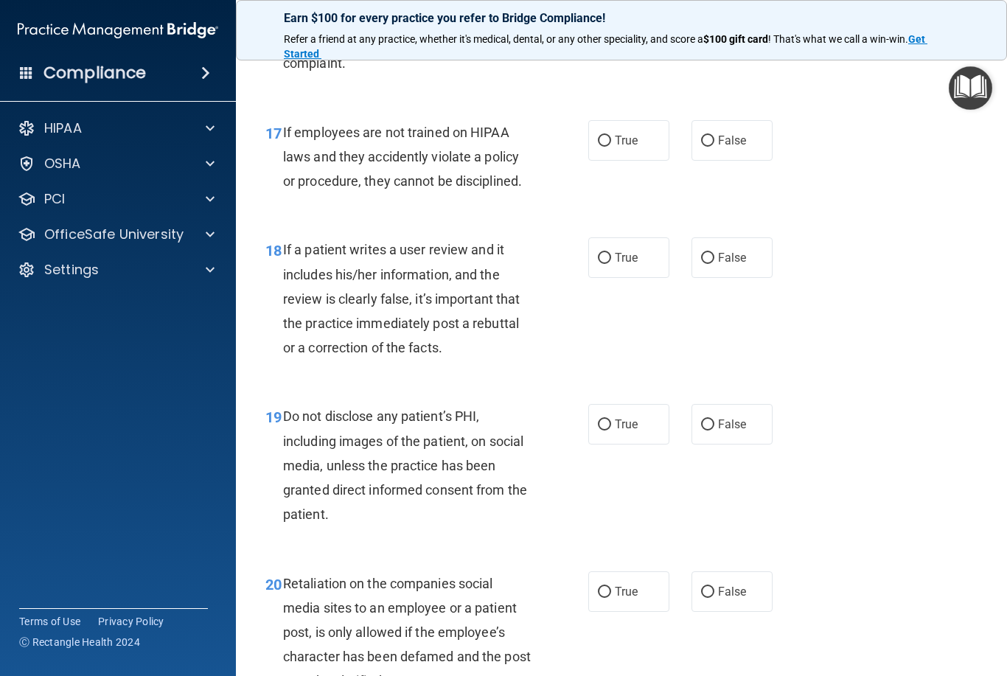
scroll to position [2641, 0]
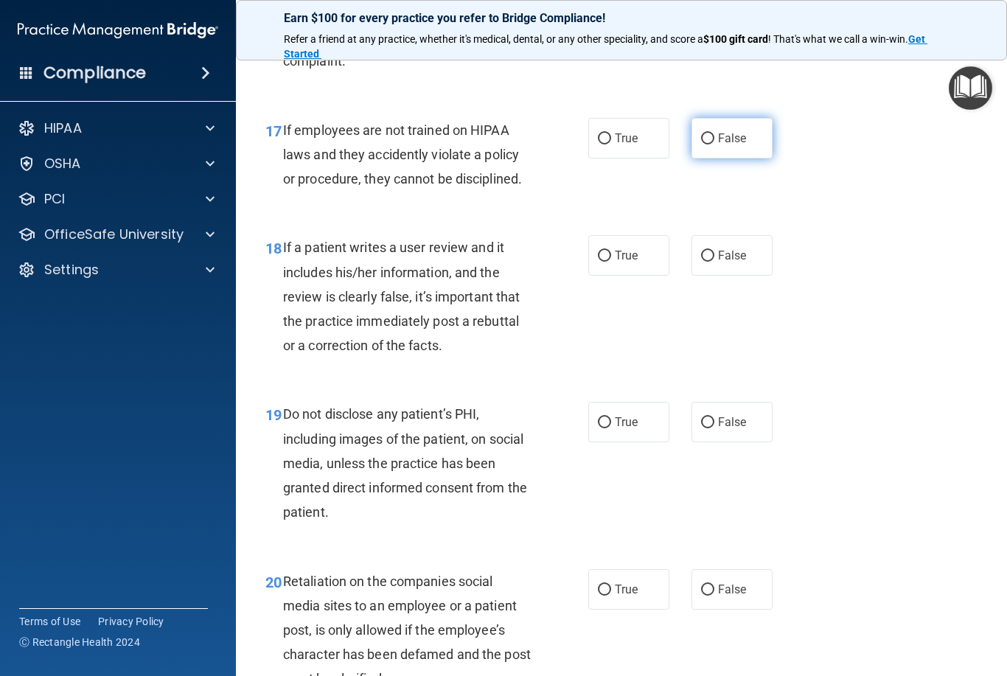
click at [701, 154] on label "False" at bounding box center [731, 138] width 81 height 41
click at [701, 144] on input "False" at bounding box center [707, 138] width 13 height 11
radio input "true"
click at [709, 262] on input "False" at bounding box center [707, 256] width 13 height 11
radio input "true"
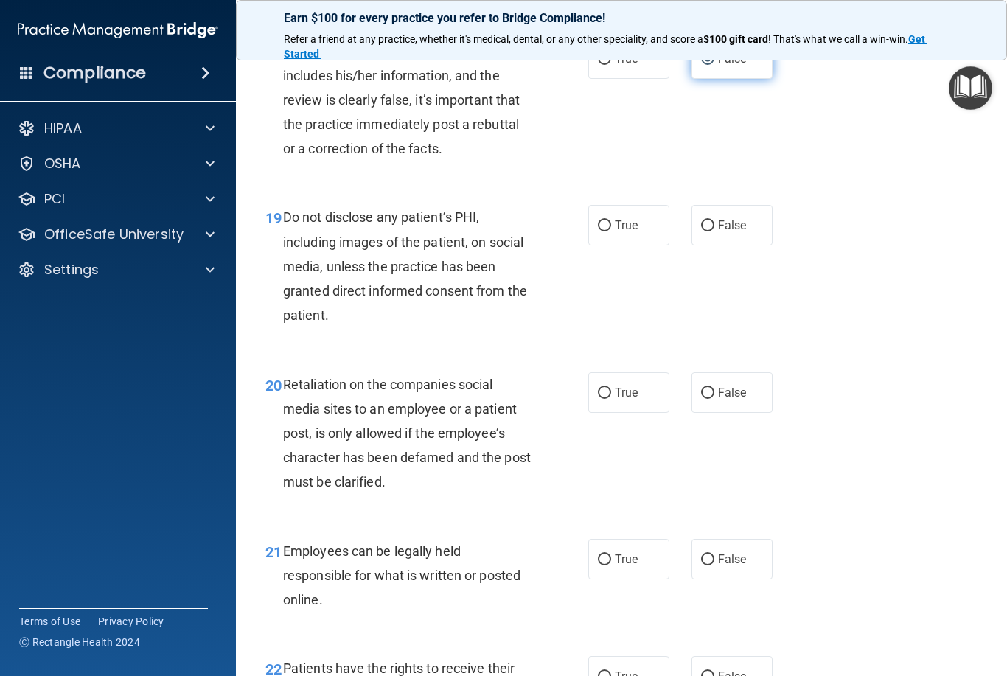
scroll to position [2836, 0]
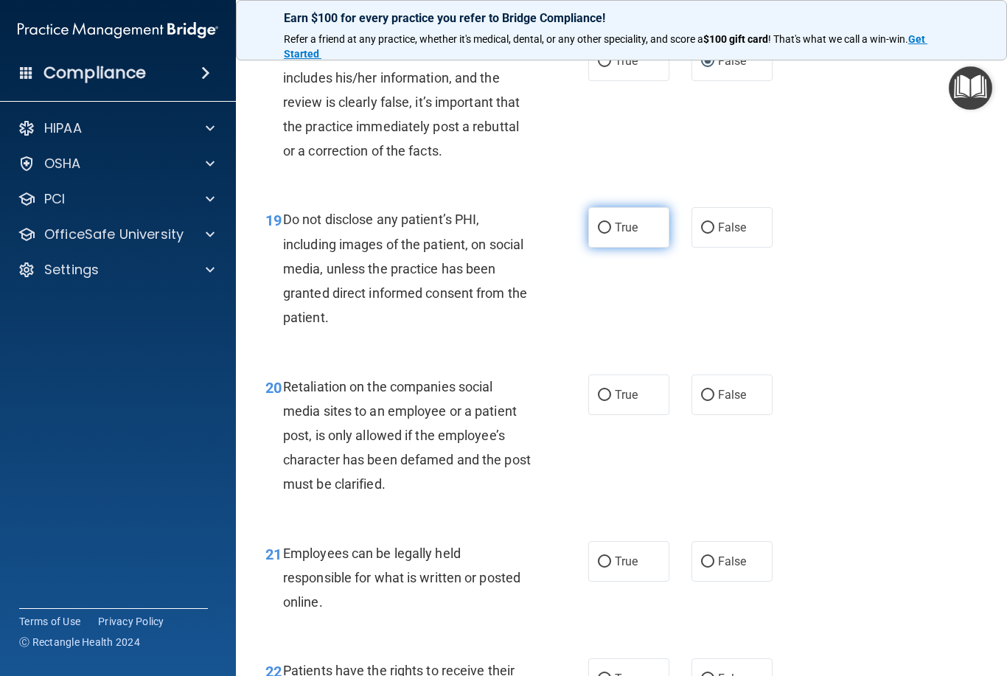
click at [602, 234] on input "True" at bounding box center [604, 228] width 13 height 11
radio input "true"
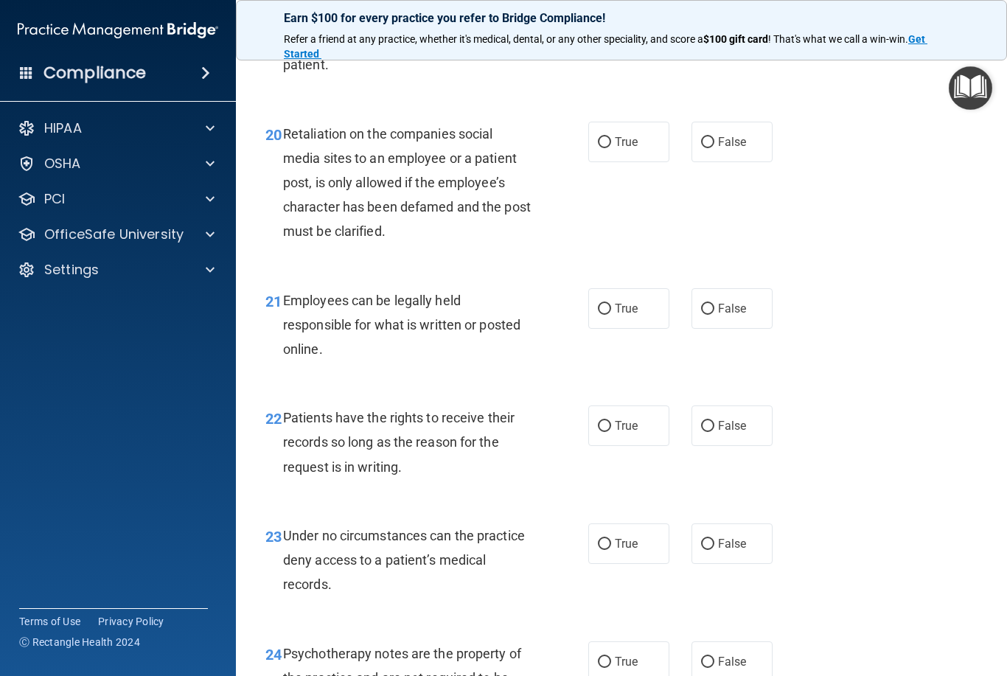
scroll to position [3092, 0]
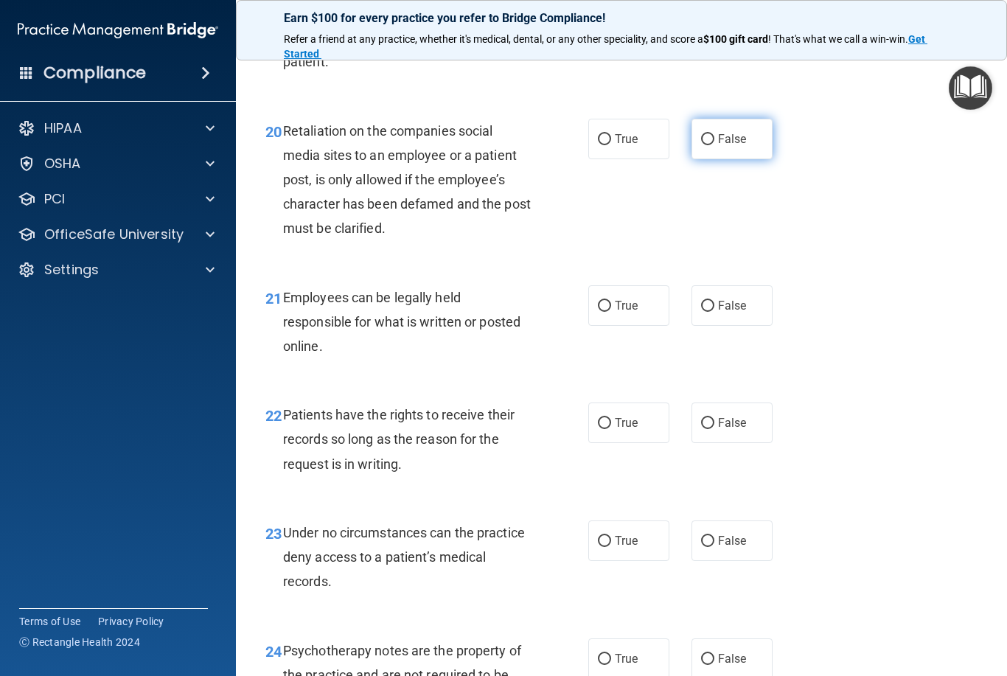
click at [711, 145] on input "False" at bounding box center [707, 139] width 13 height 11
radio input "true"
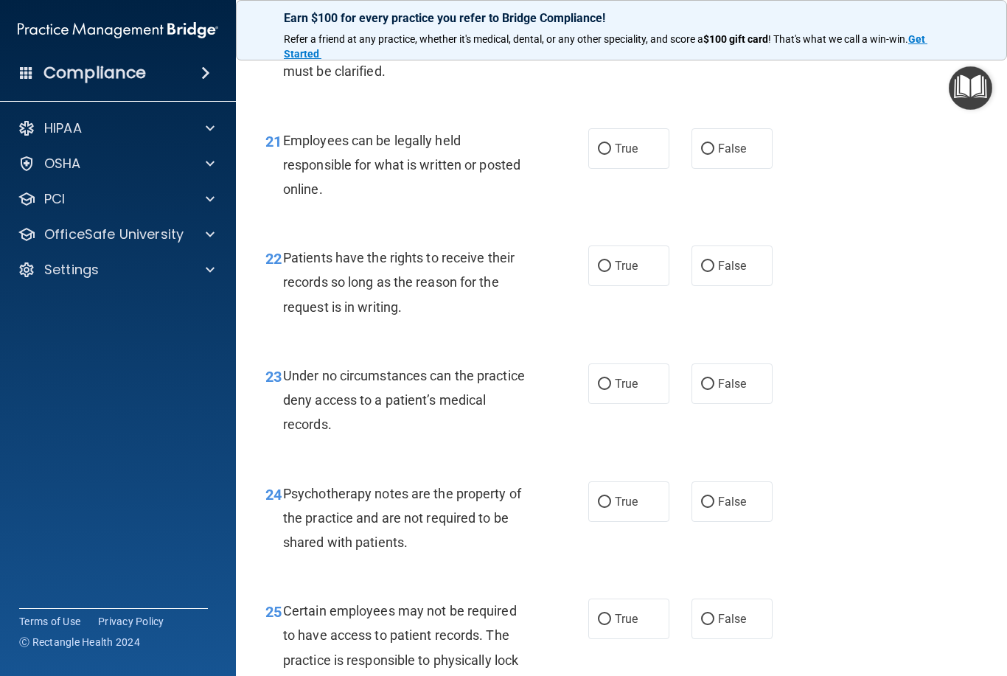
scroll to position [3250, 0]
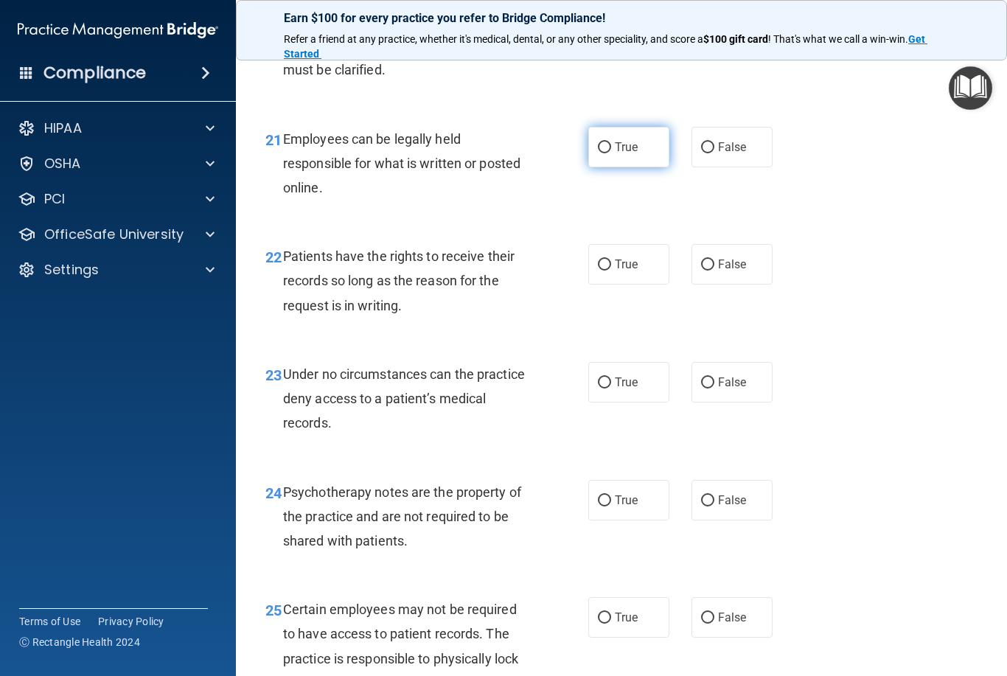
click at [603, 153] on input "True" at bounding box center [604, 147] width 13 height 11
radio input "true"
click at [518, 426] on div "Under no circumstances can the practice deny access to a patient’s medical reco…" at bounding box center [412, 399] width 259 height 74
click at [697, 282] on label "False" at bounding box center [731, 264] width 81 height 41
click at [701, 271] on input "False" at bounding box center [707, 264] width 13 height 11
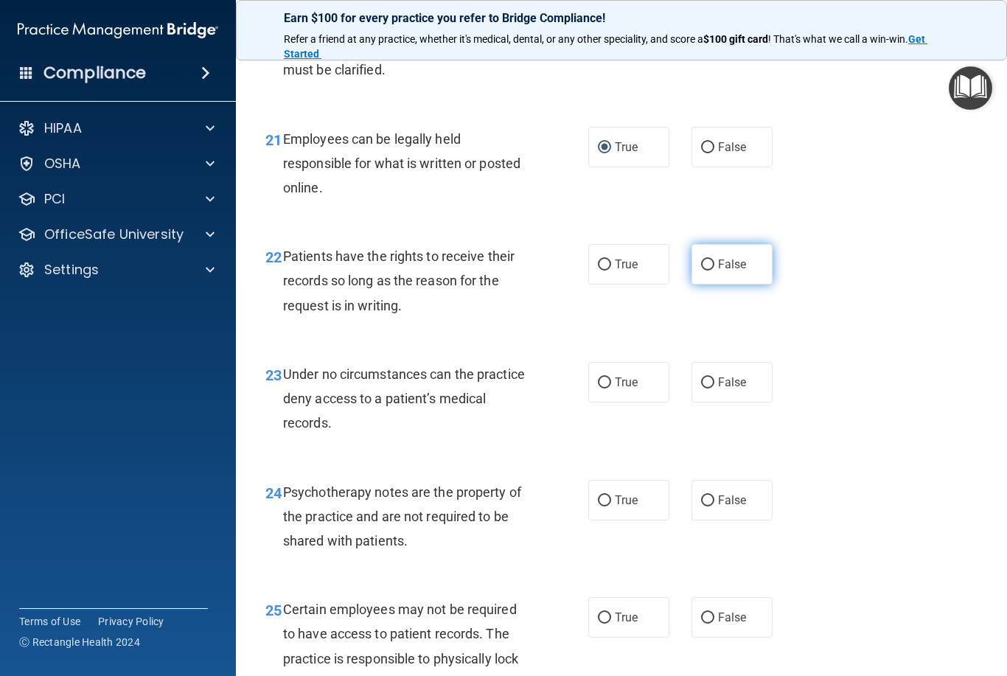
radio input "true"
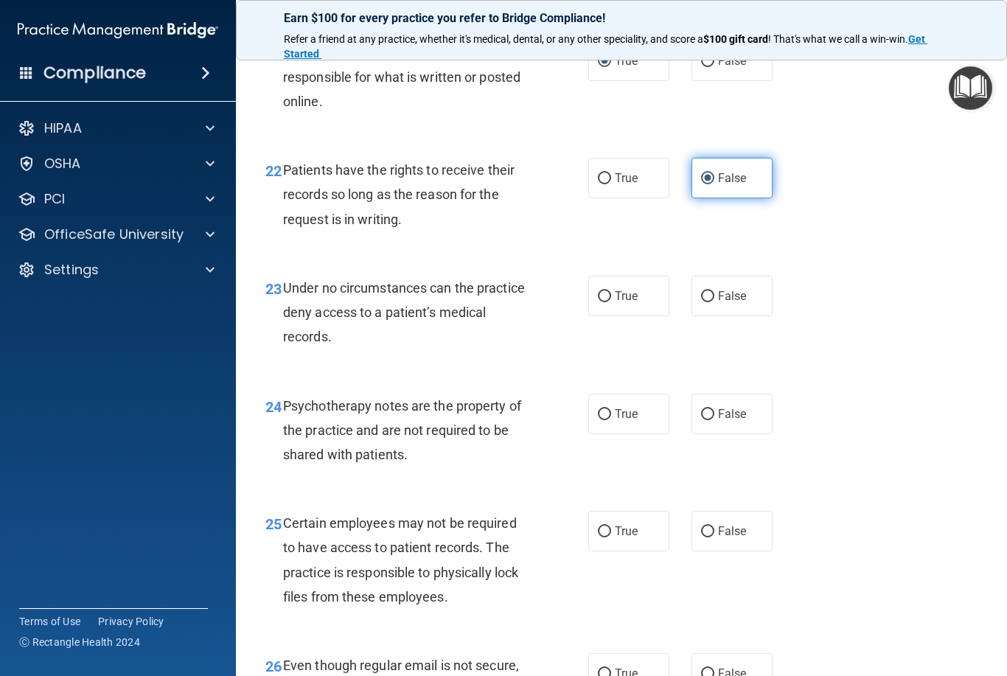
scroll to position [3337, 0]
click at [705, 302] on input "False" at bounding box center [707, 295] width 13 height 11
radio input "true"
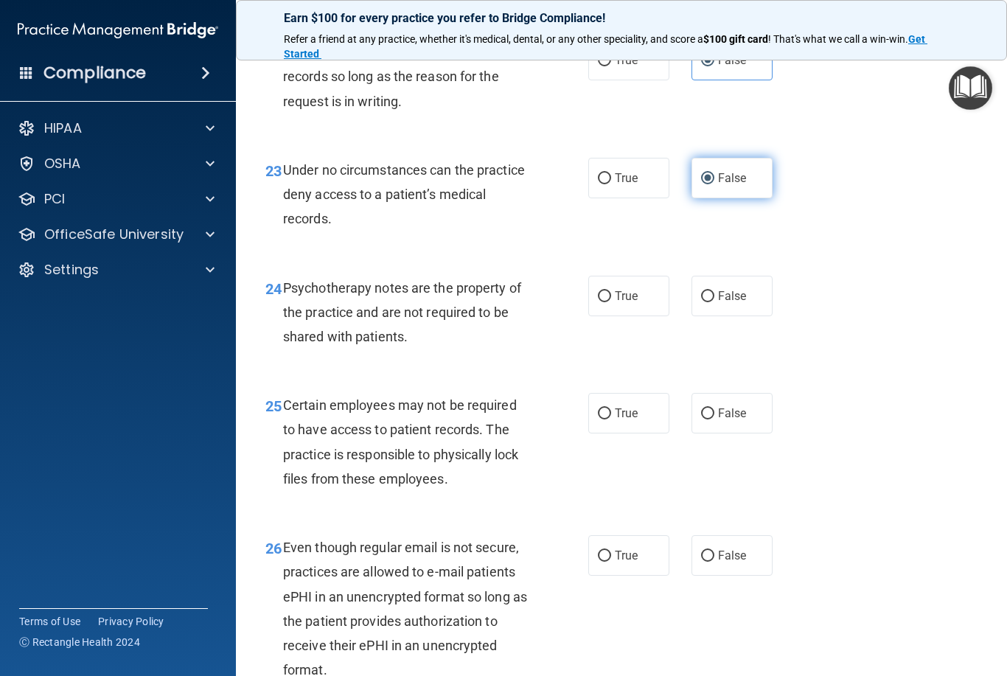
scroll to position [3490, 0]
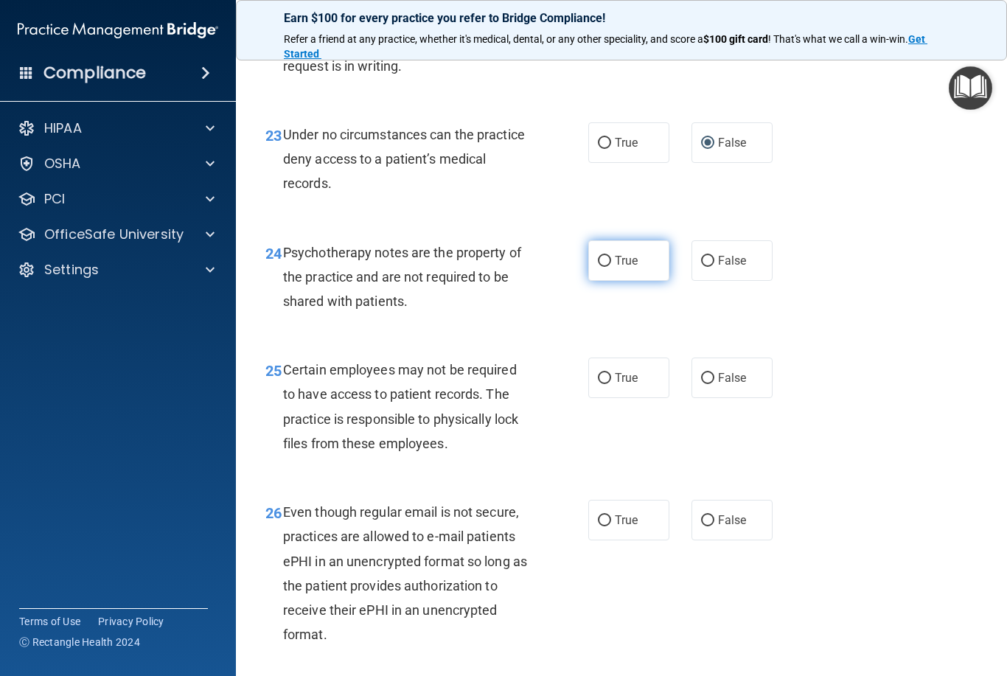
click at [602, 267] on input "True" at bounding box center [604, 261] width 13 height 11
radio input "true"
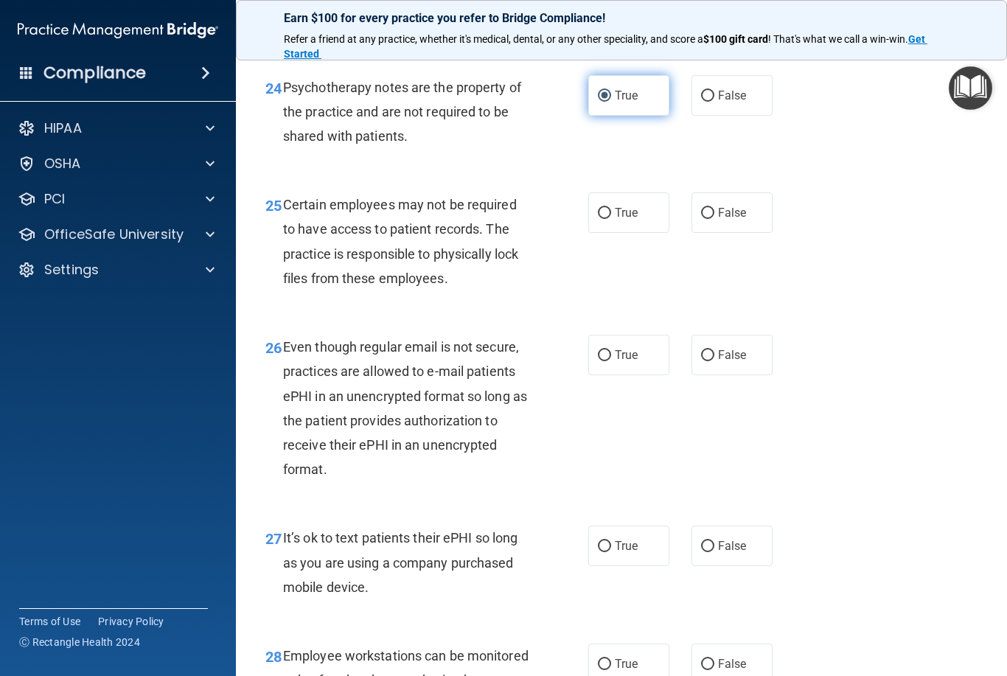
scroll to position [3656, 0]
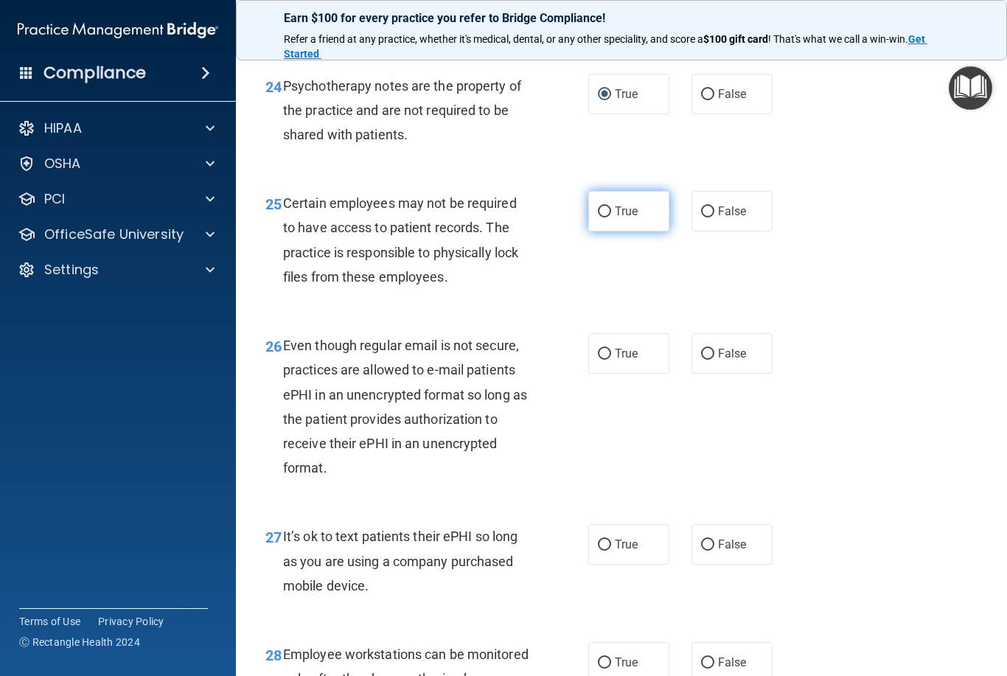
click at [604, 217] on input "True" at bounding box center [604, 211] width 13 height 11
radio input "true"
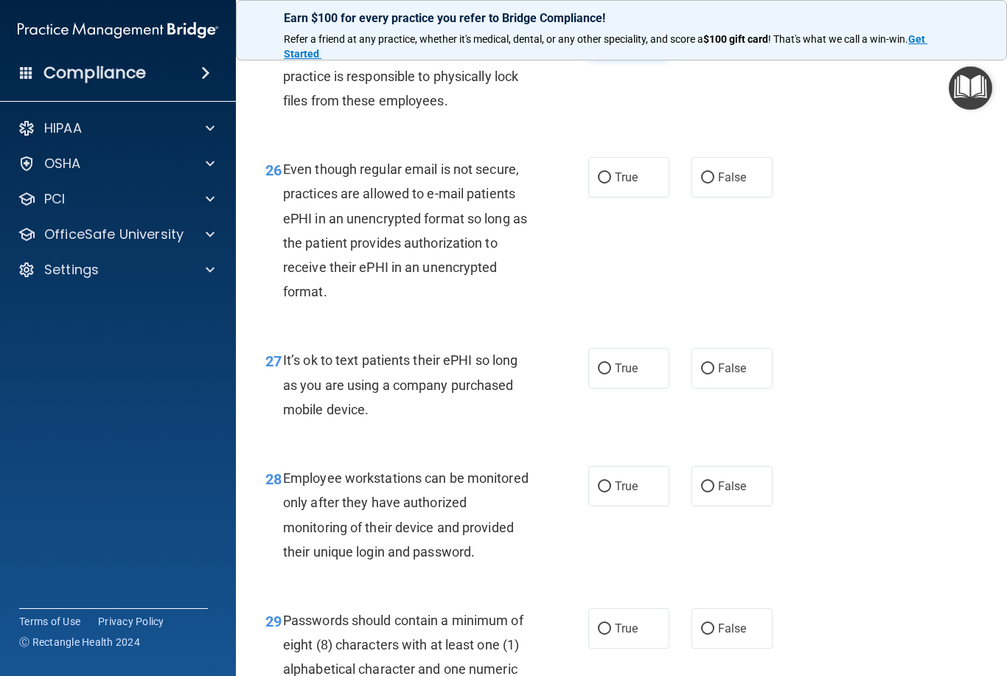
scroll to position [3836, 0]
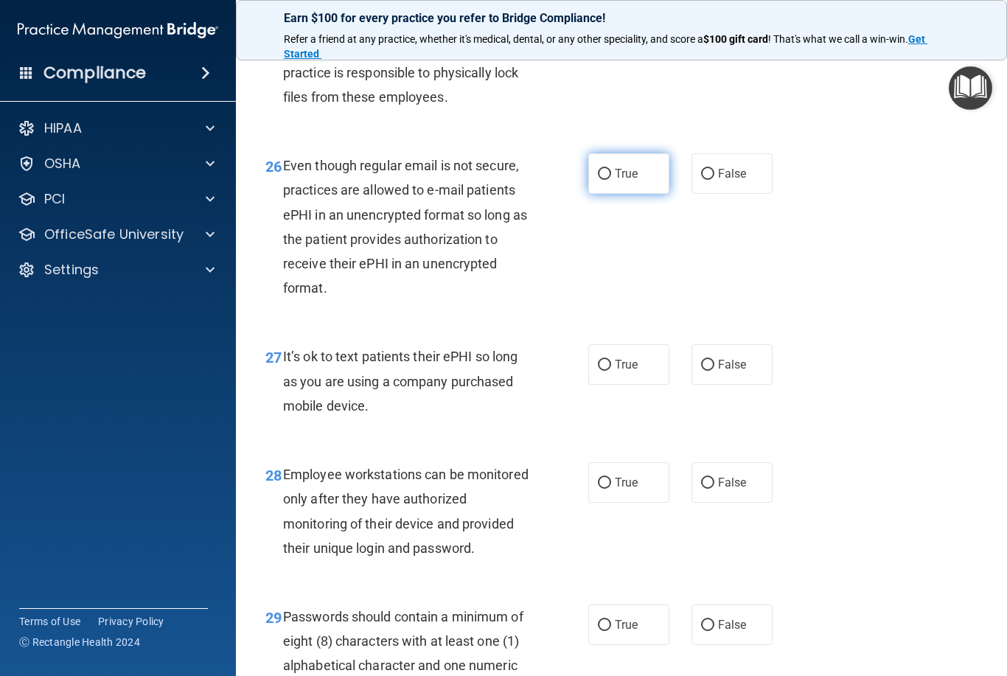
click at [604, 178] on input "True" at bounding box center [604, 174] width 13 height 11
radio input "true"
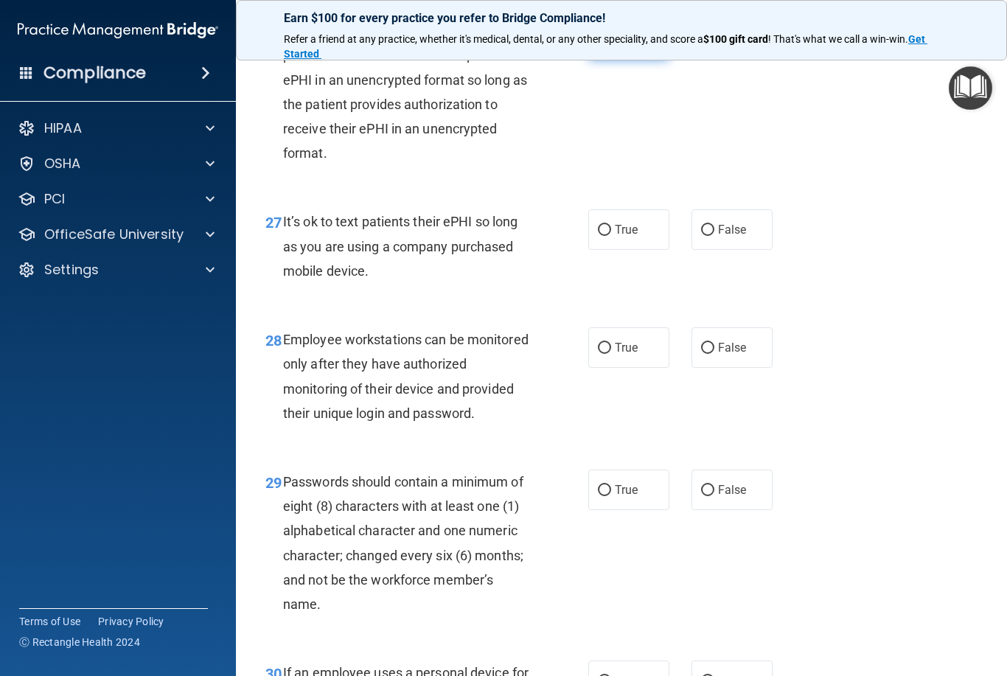
scroll to position [3976, 0]
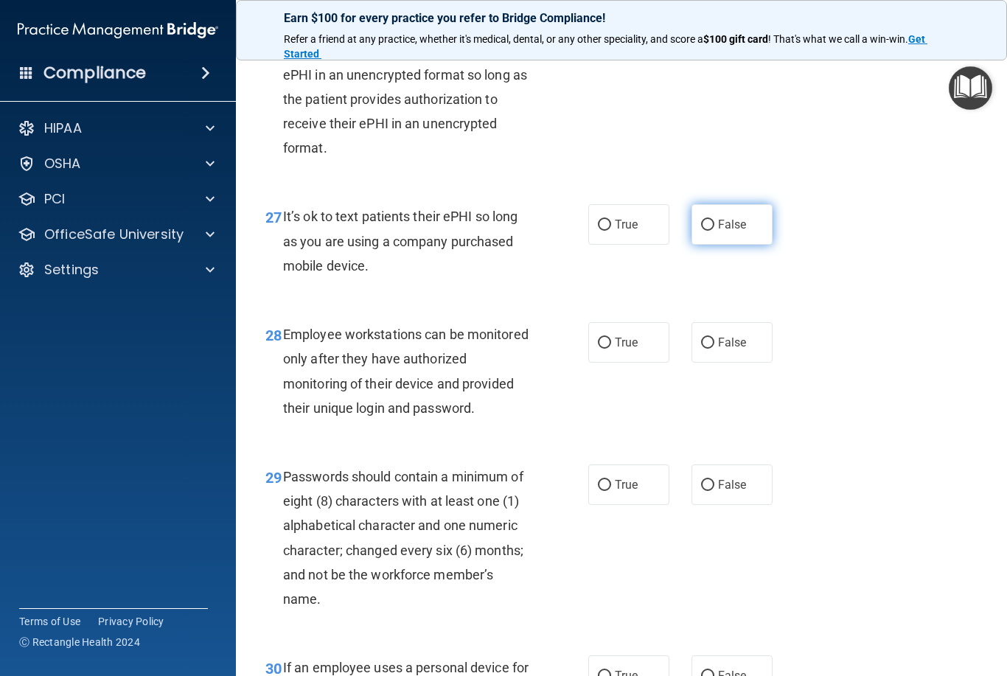
click at [712, 231] on input "False" at bounding box center [707, 225] width 13 height 11
radio input "true"
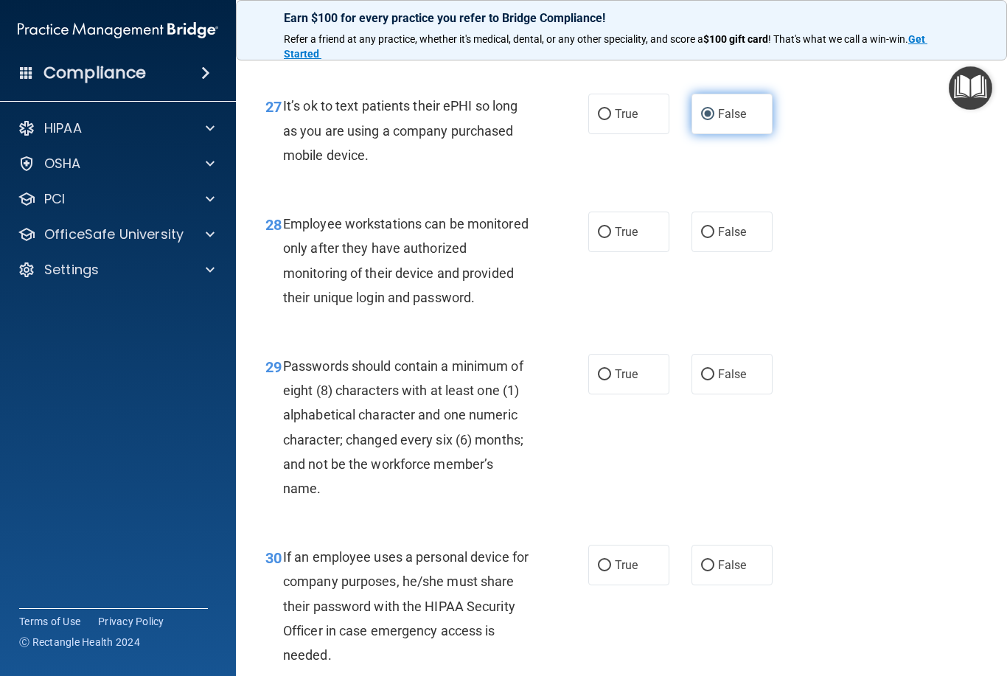
scroll to position [4090, 0]
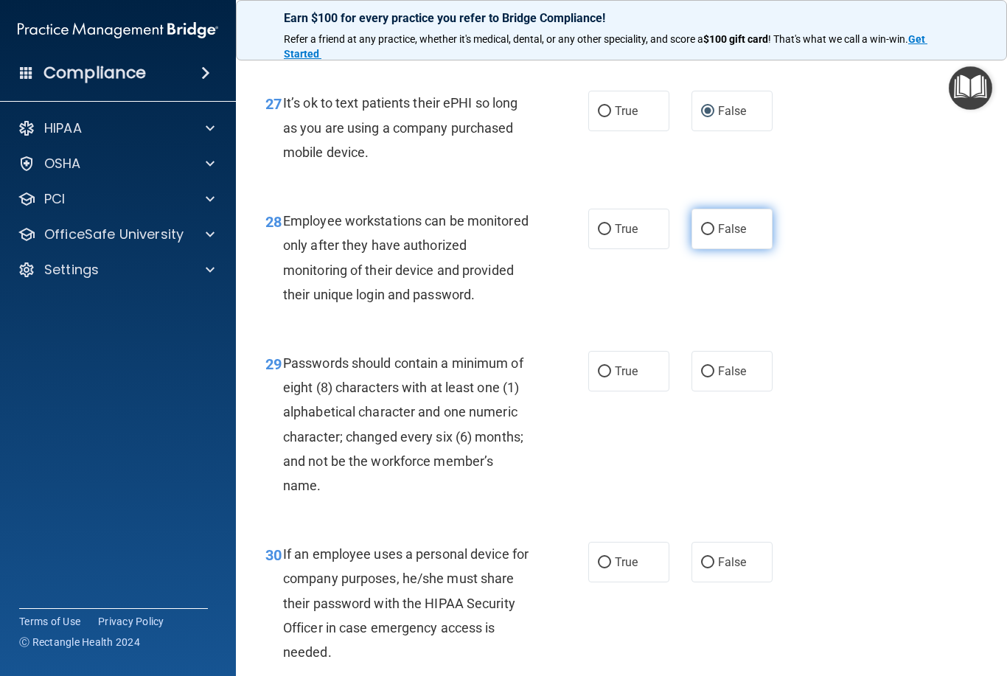
click at [712, 235] on input "False" at bounding box center [707, 229] width 13 height 11
radio input "true"
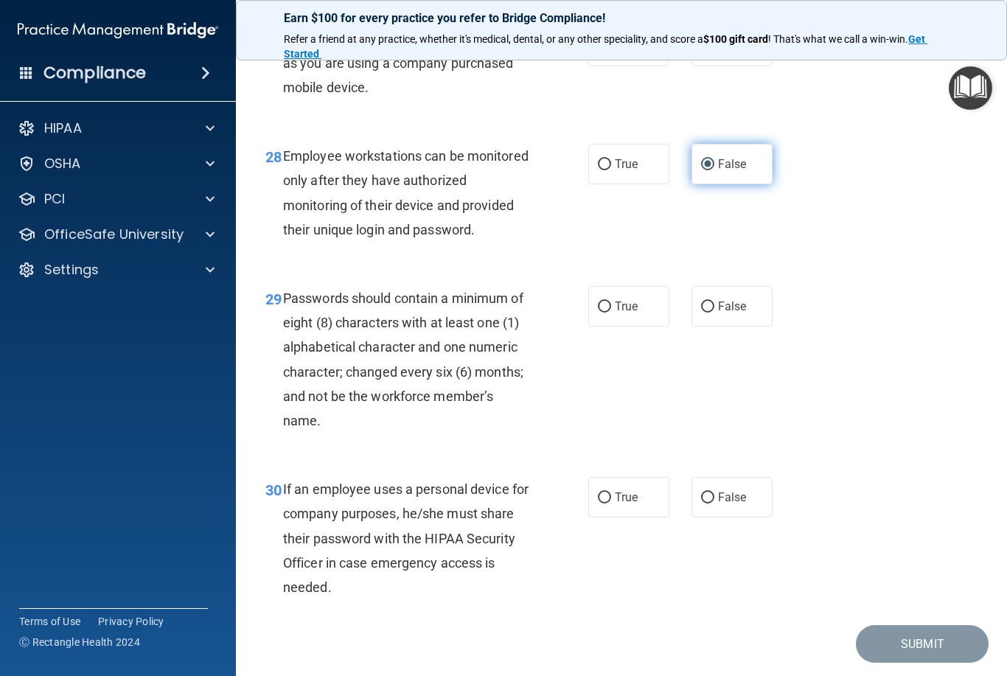
scroll to position [4158, 0]
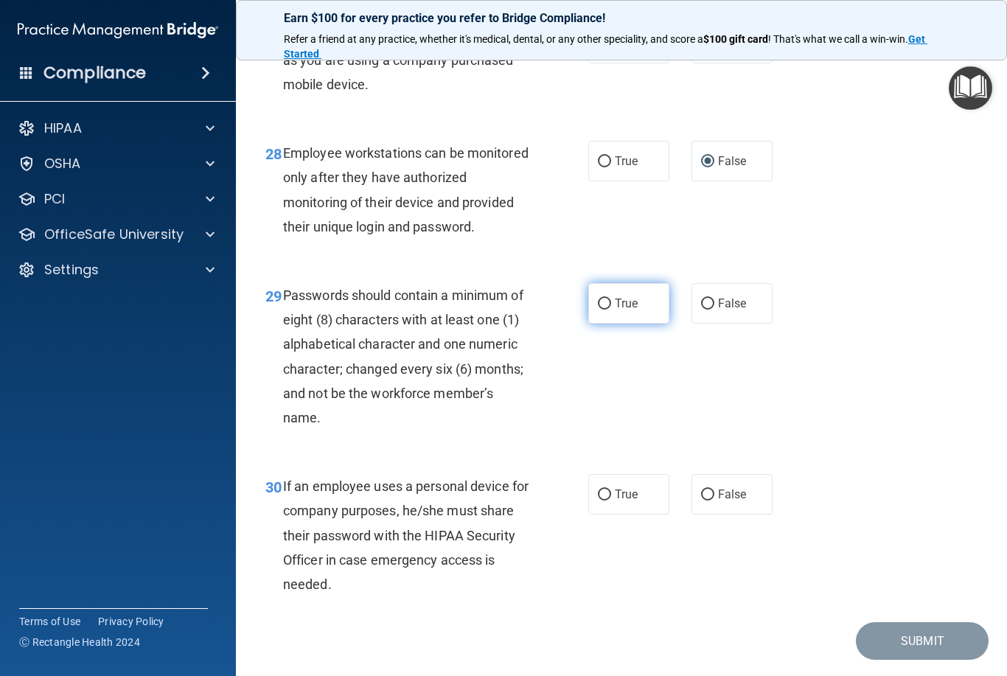
click at [593, 302] on label "True" at bounding box center [628, 303] width 81 height 41
click at [598, 302] on input "True" at bounding box center [604, 304] width 13 height 11
radio input "true"
click at [619, 300] on span "True" at bounding box center [626, 303] width 23 height 14
click at [611, 300] on input "True" at bounding box center [604, 304] width 13 height 11
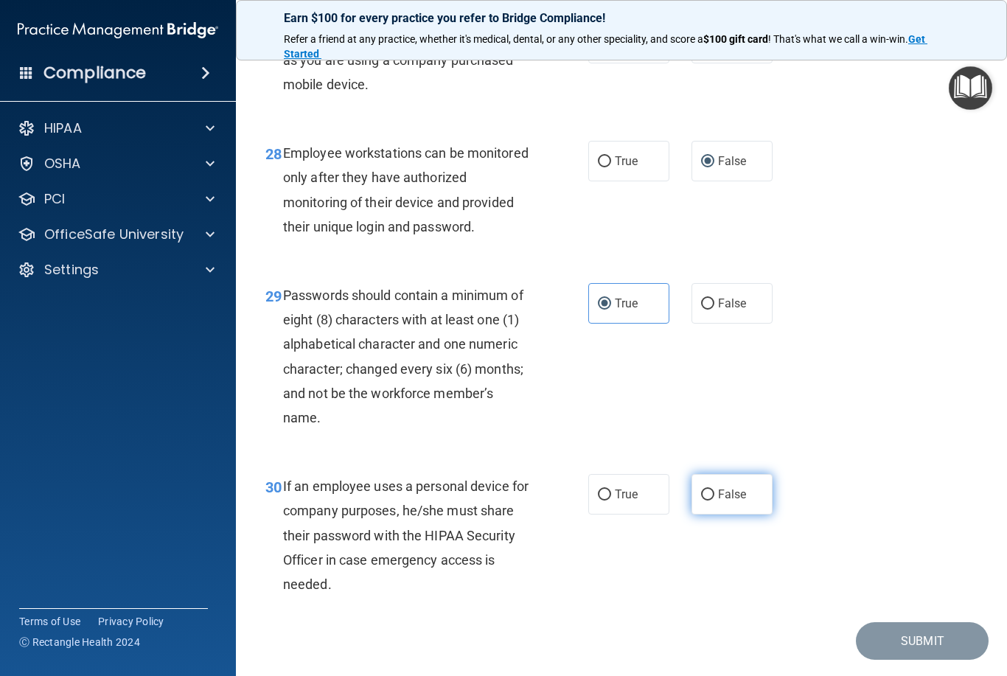
click at [714, 487] on label "False" at bounding box center [731, 494] width 81 height 41
click at [714, 489] on input "False" at bounding box center [707, 494] width 13 height 11
radio input "true"
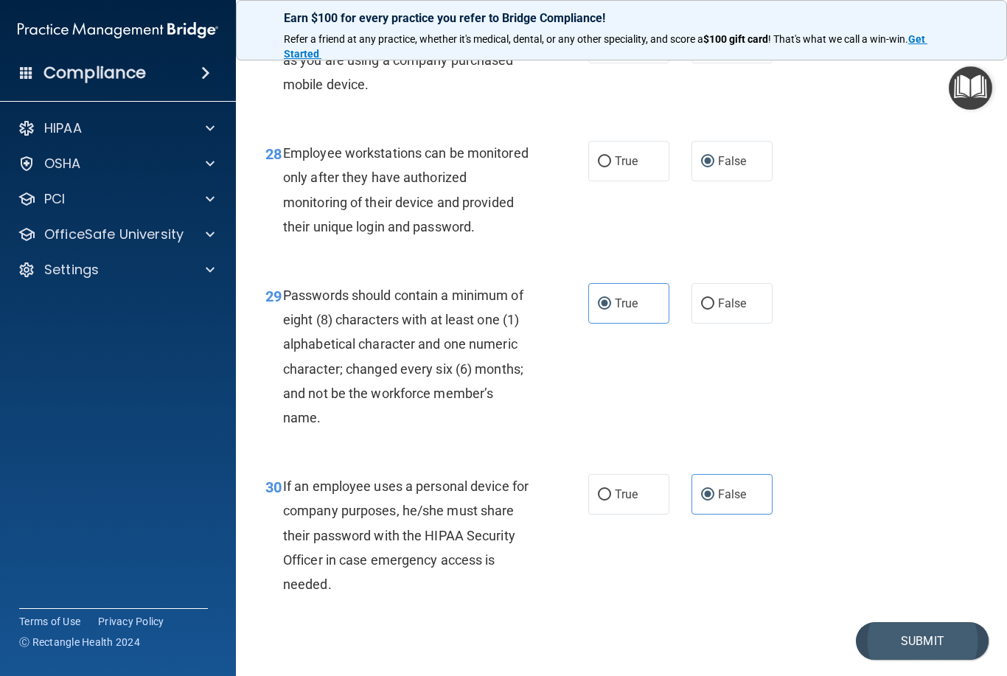
click at [907, 635] on button "Submit" at bounding box center [922, 641] width 133 height 38
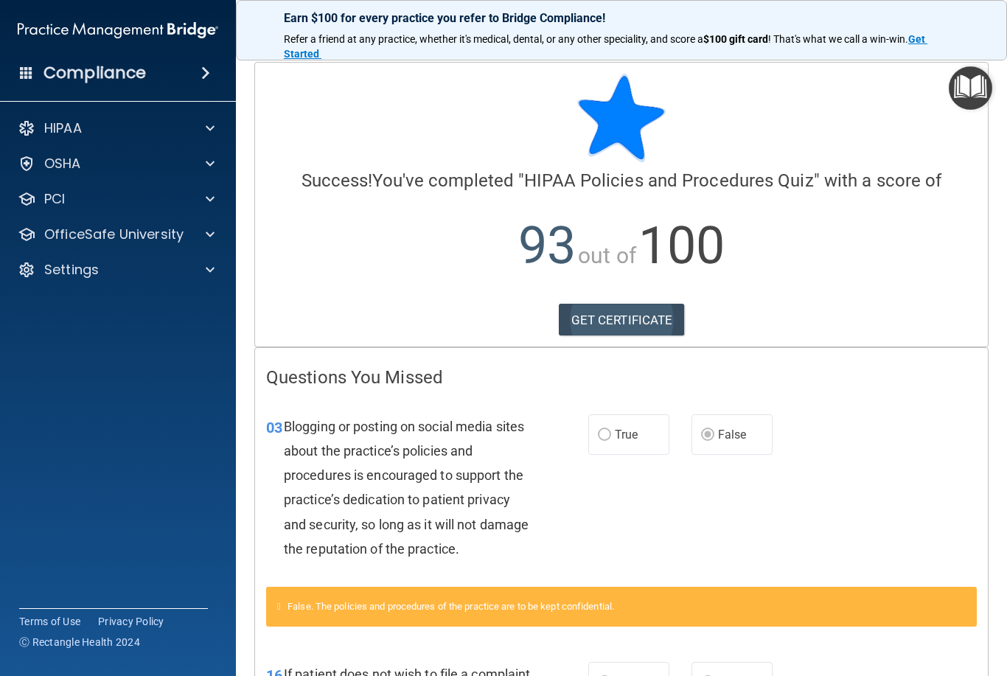
click at [630, 309] on link "GET CERTIFICATE" at bounding box center [622, 320] width 126 height 32
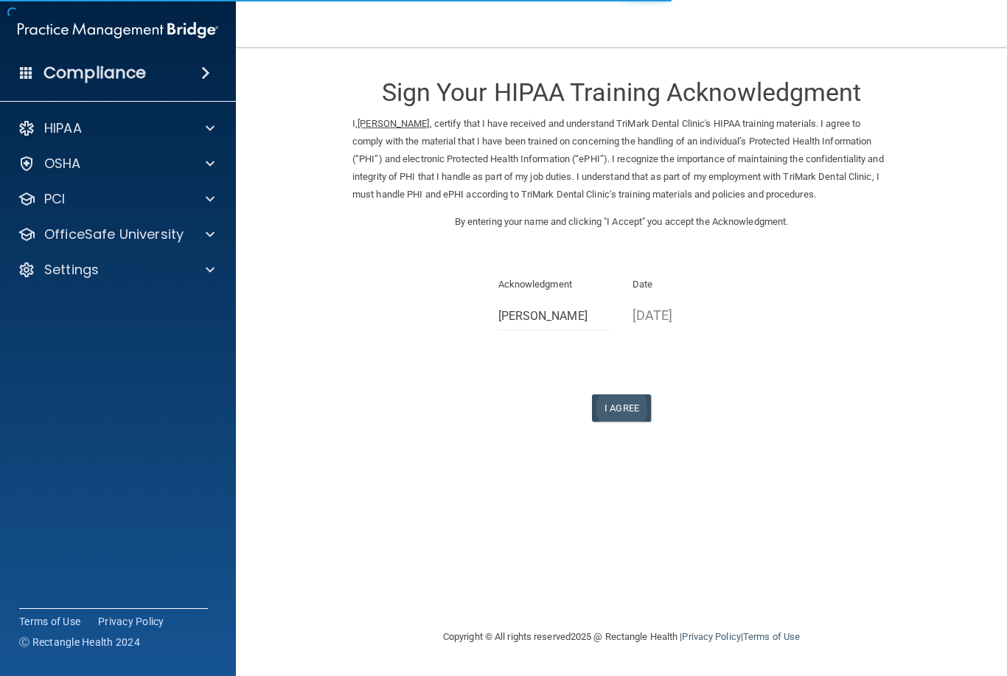
click at [631, 402] on button "I Agree" at bounding box center [621, 407] width 59 height 27
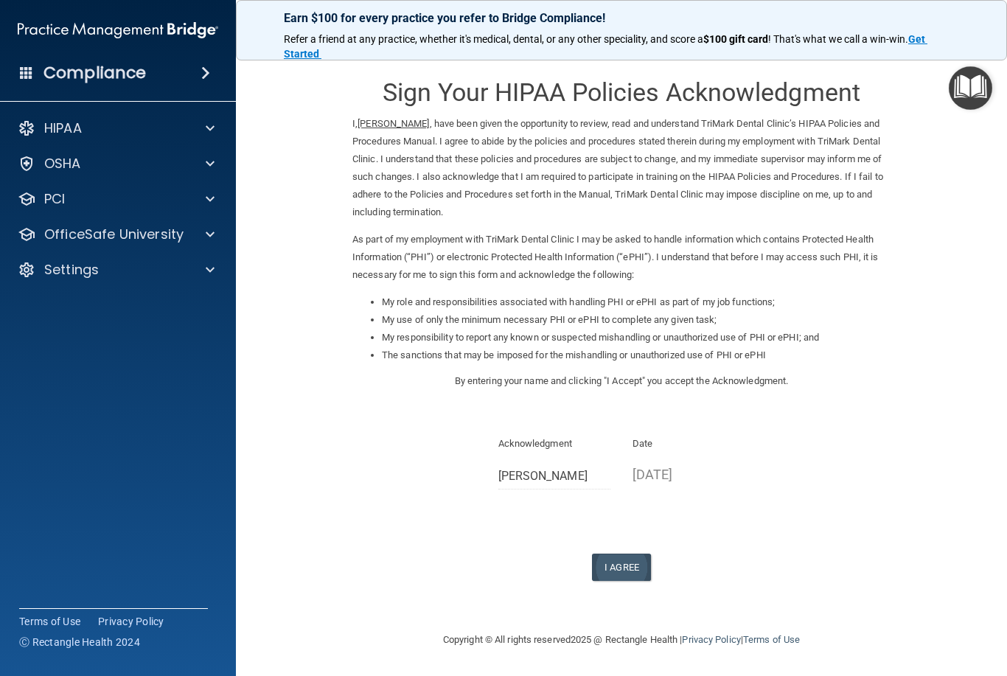
click at [631, 554] on button "I Agree" at bounding box center [621, 567] width 59 height 27
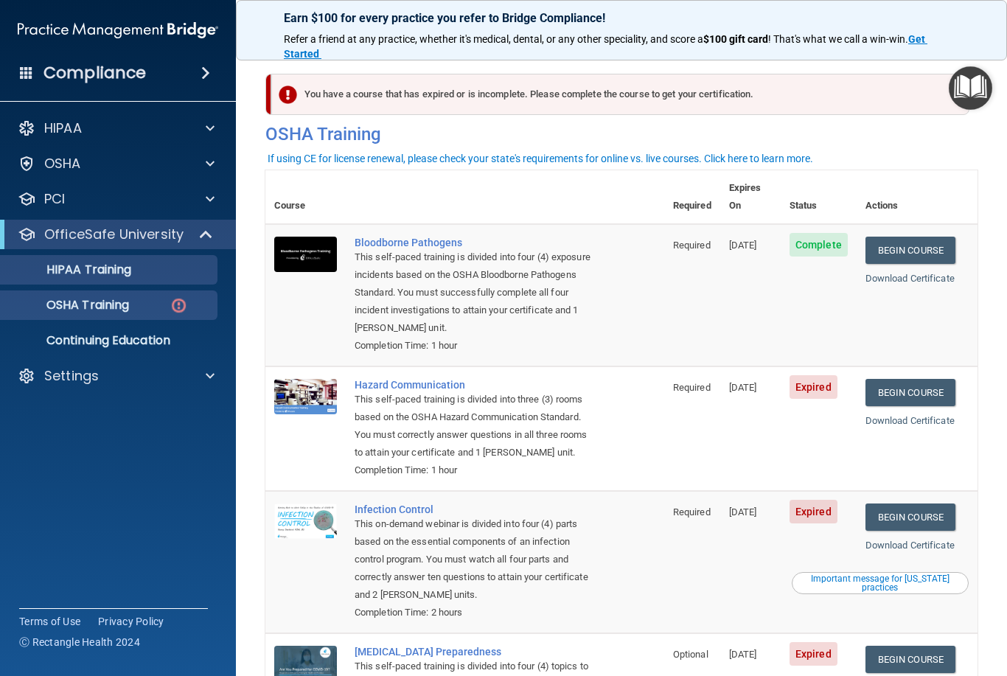
click at [107, 277] on p "HIPAA Training" at bounding box center [71, 269] width 122 height 15
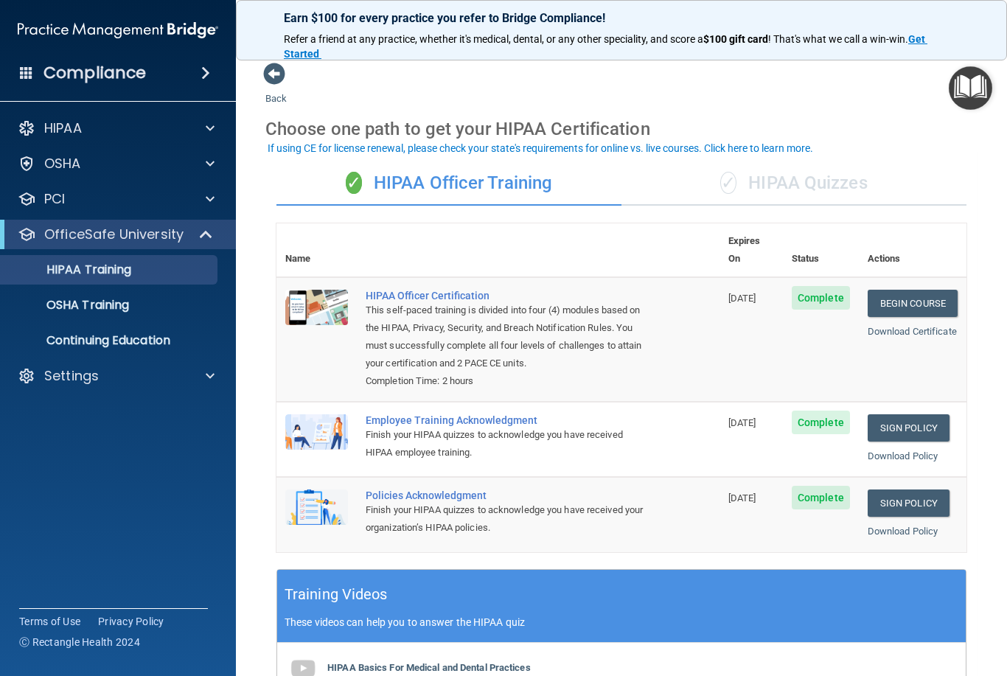
click at [849, 180] on div "✓ HIPAA Quizzes" at bounding box center [793, 183] width 345 height 44
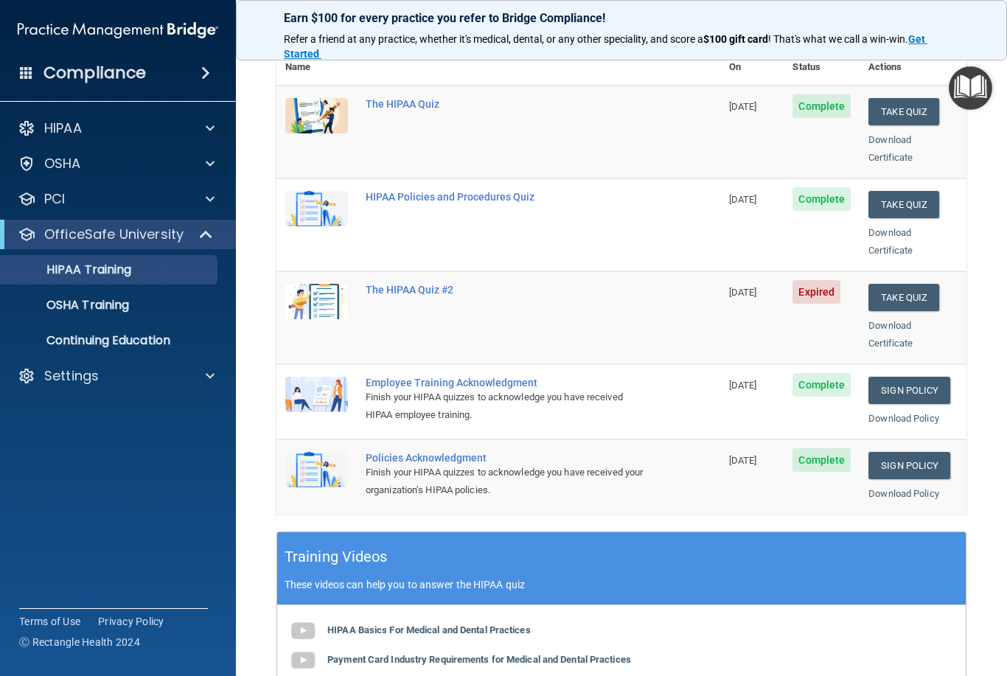
scroll to position [189, 0]
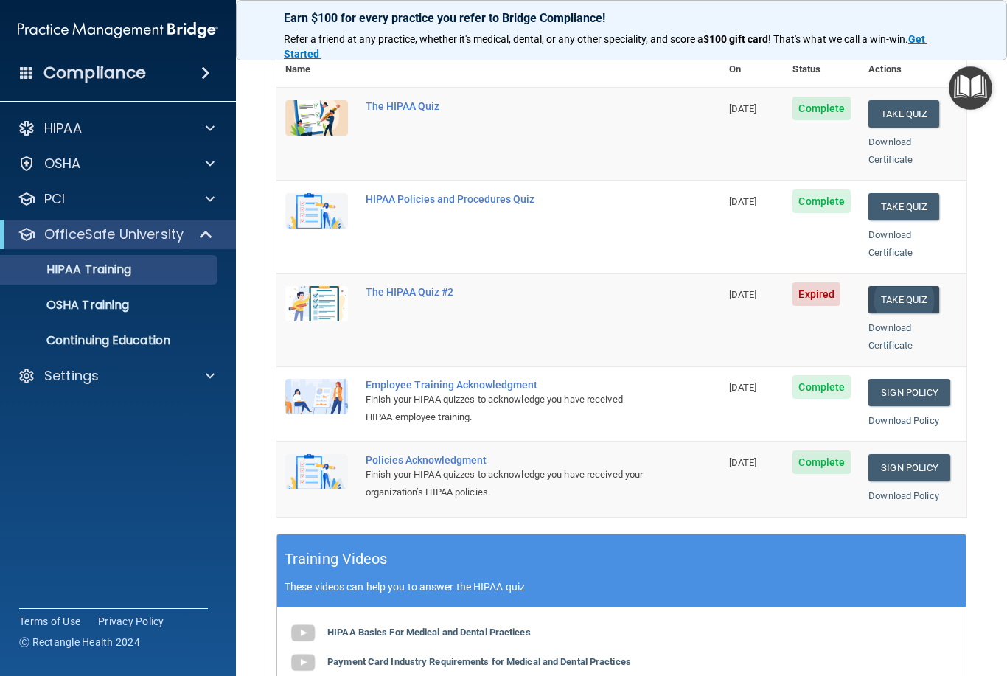
click at [902, 286] on button "Take Quiz" at bounding box center [903, 299] width 71 height 27
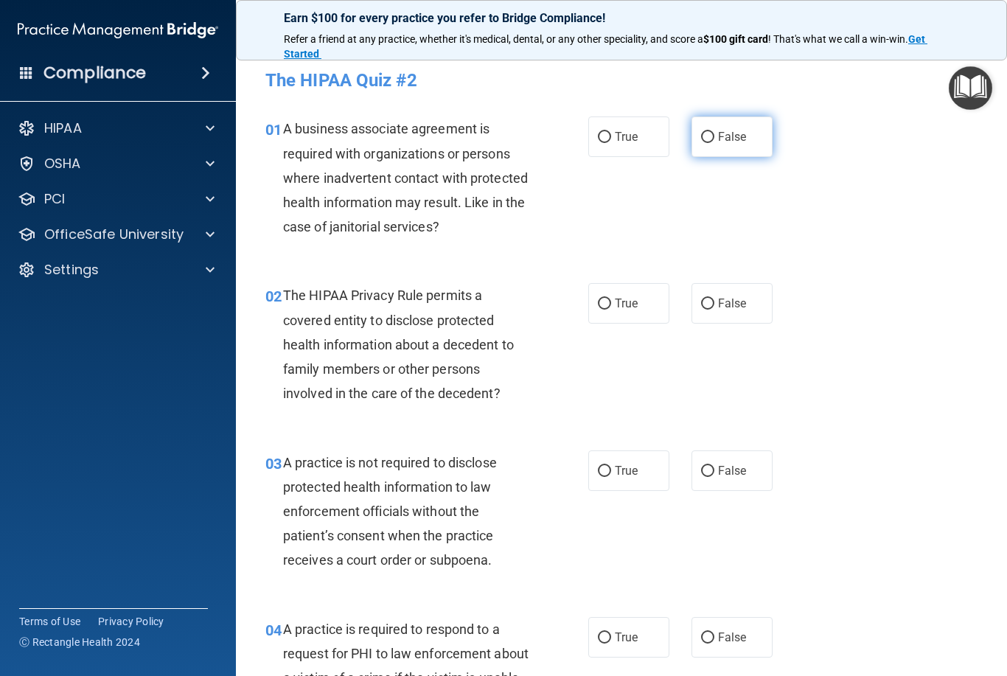
click at [705, 142] on input "False" at bounding box center [707, 137] width 13 height 11
radio input "true"
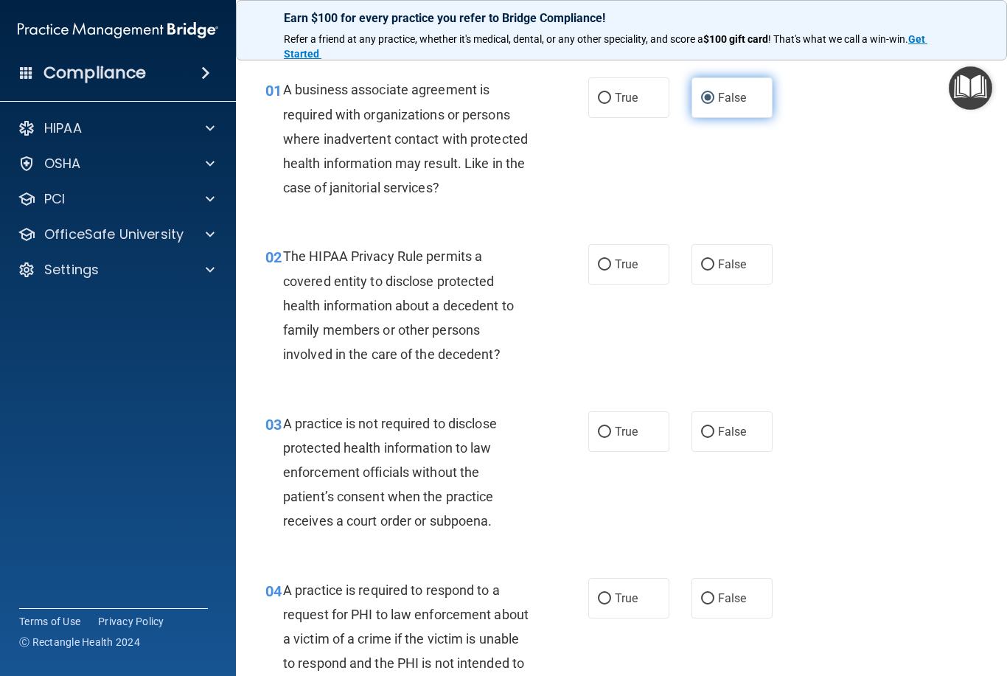
scroll to position [63, 0]
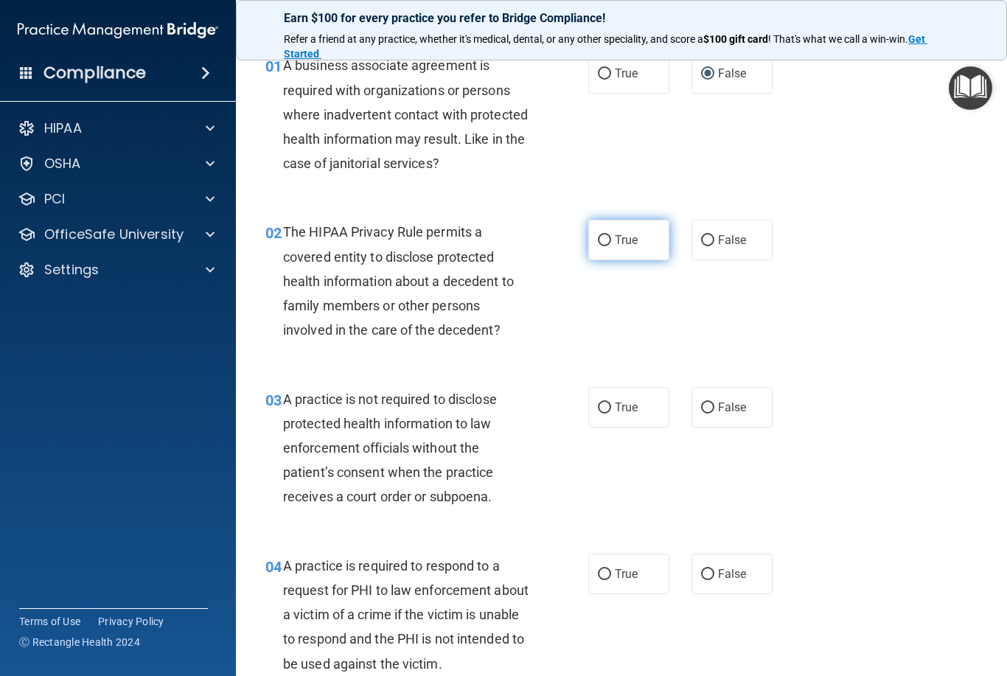
click at [609, 240] on input "True" at bounding box center [604, 240] width 13 height 11
radio input "true"
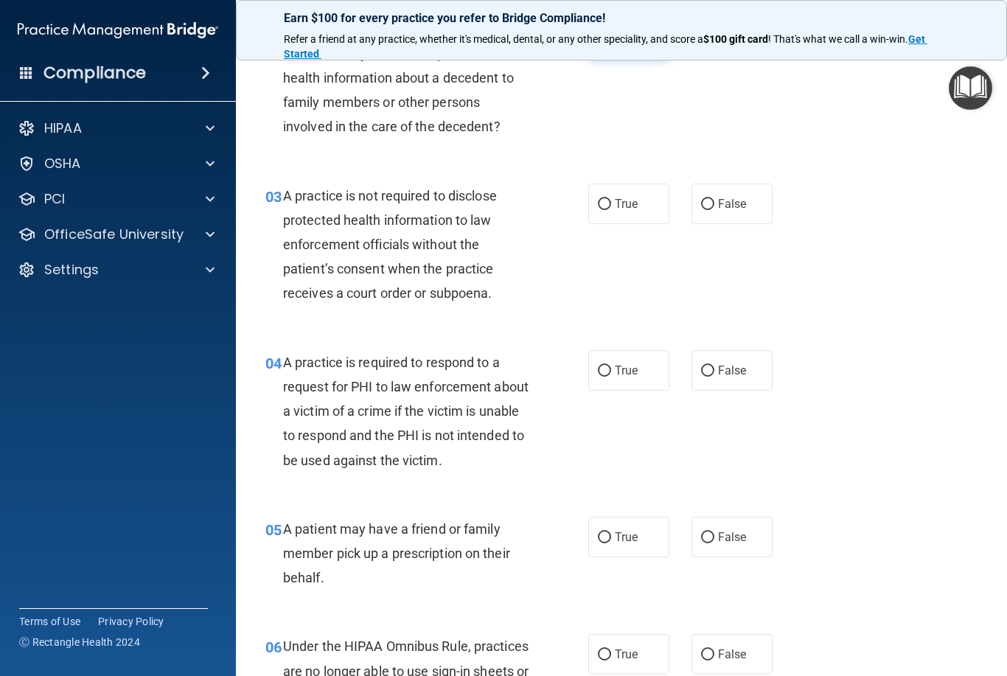
scroll to position [271, 0]
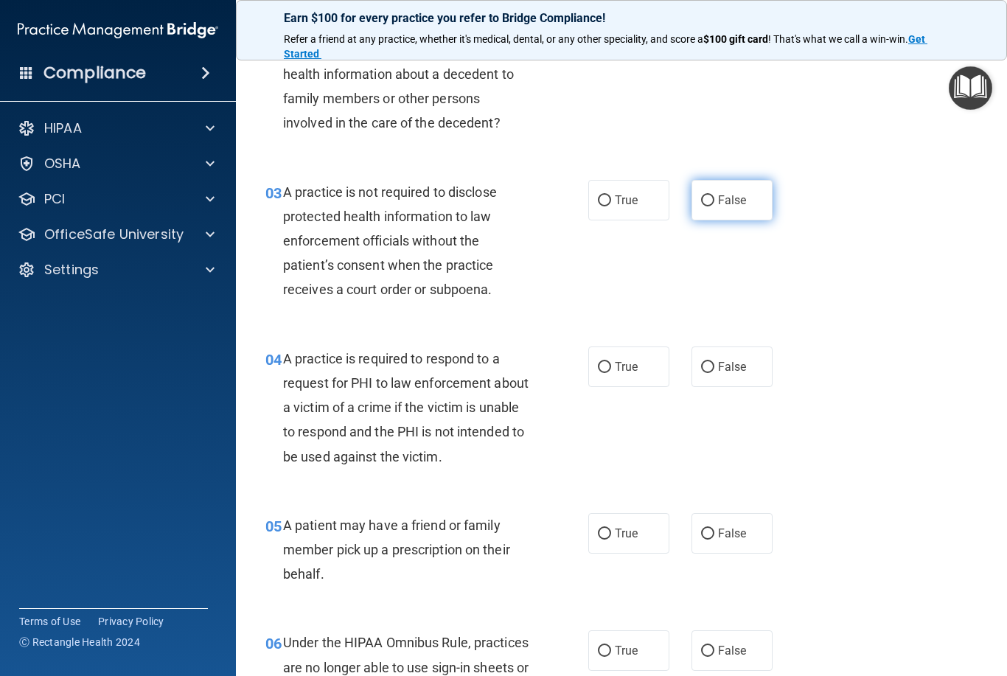
click at [708, 203] on input "False" at bounding box center [707, 200] width 13 height 11
radio input "true"
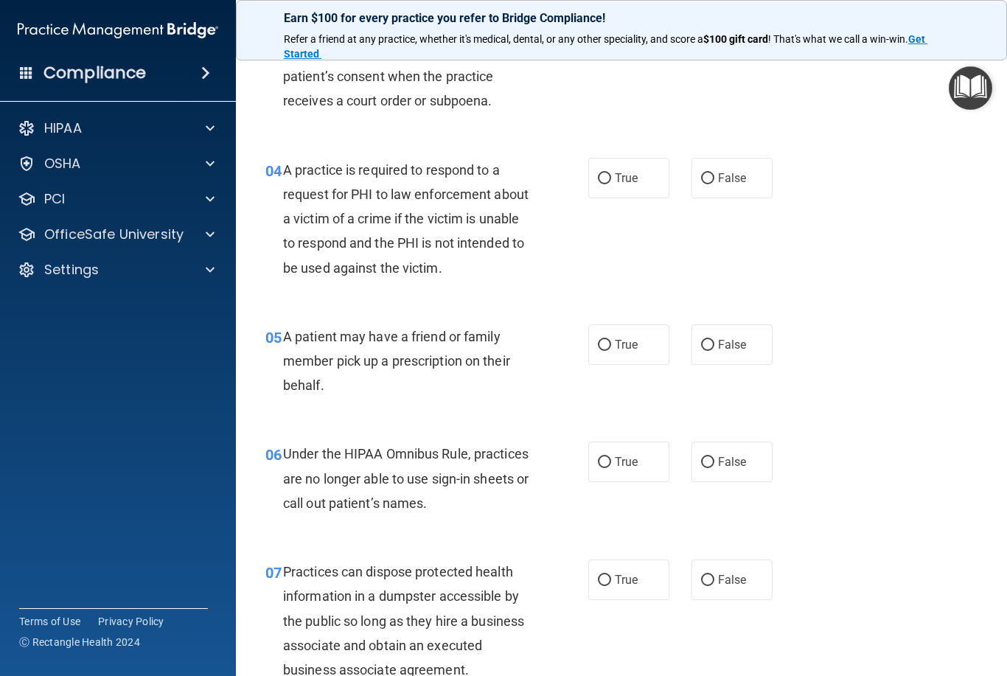
scroll to position [458, 0]
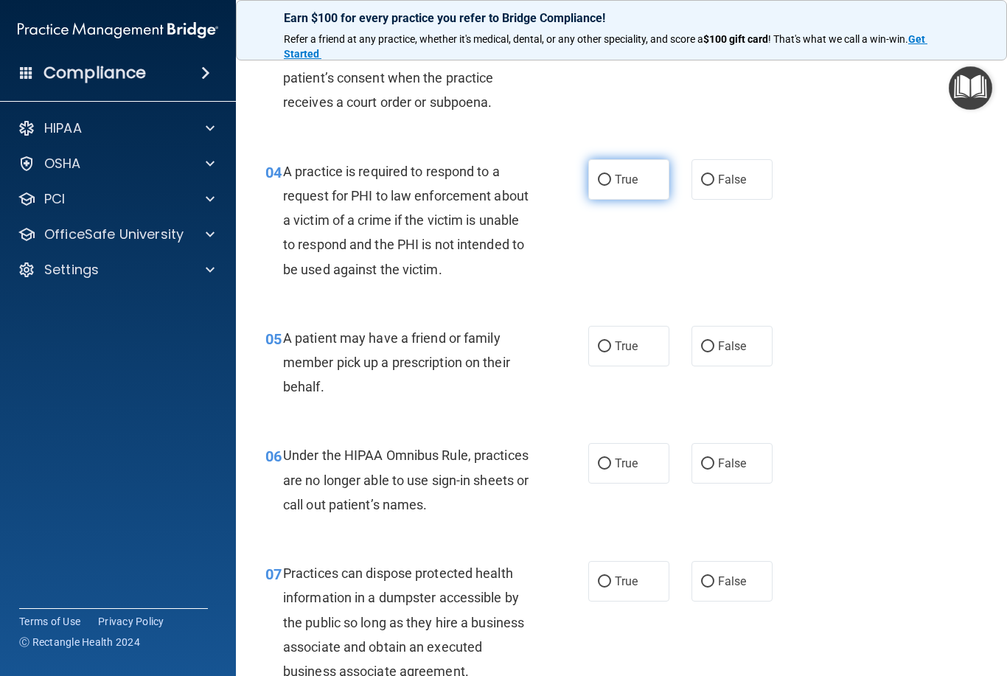
click at [609, 175] on input "True" at bounding box center [604, 180] width 13 height 11
radio input "true"
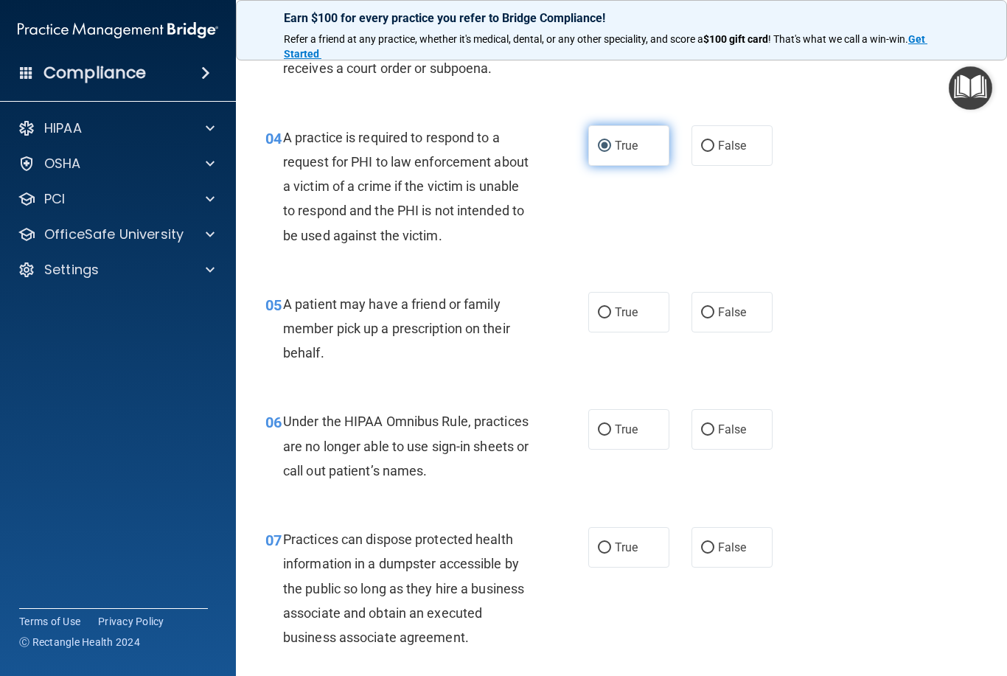
scroll to position [507, 0]
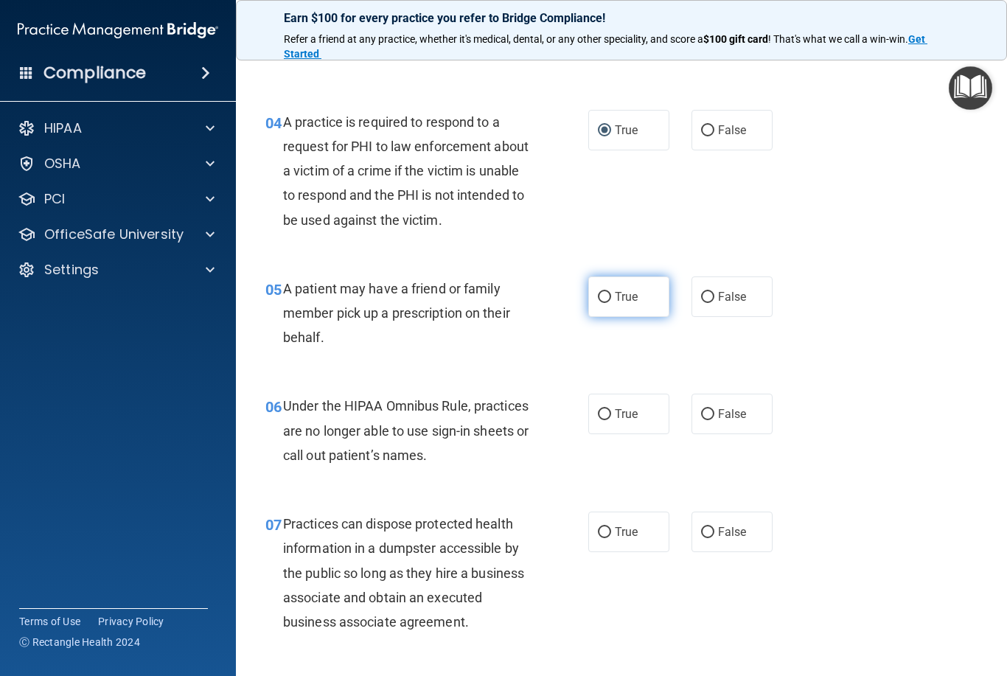
click at [600, 295] on input "True" at bounding box center [604, 297] width 13 height 11
radio input "true"
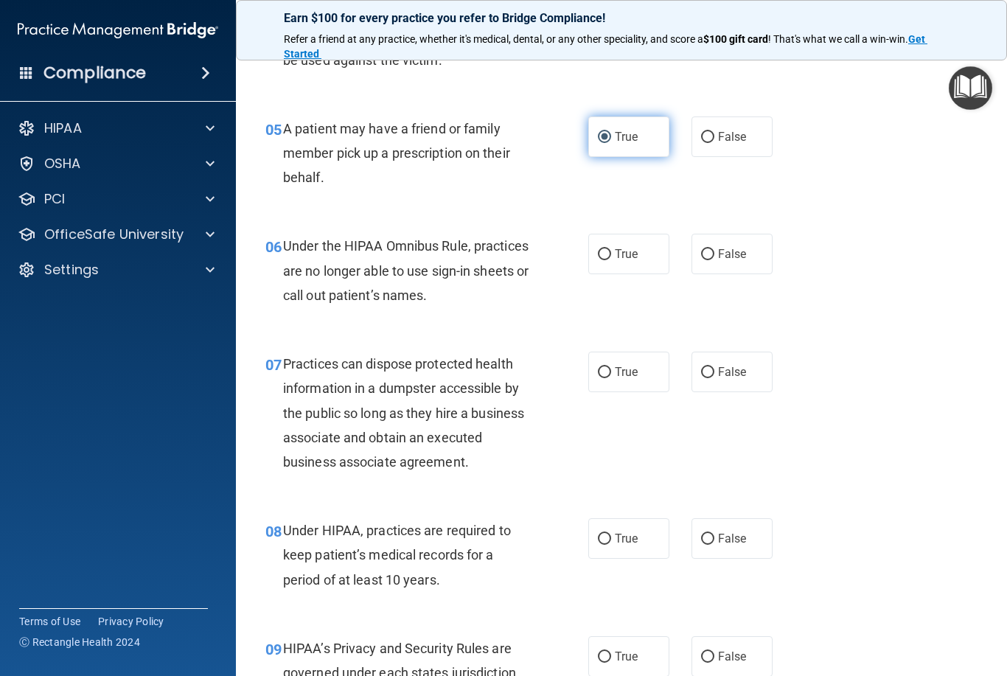
scroll to position [666, 0]
click at [705, 251] on input "False" at bounding box center [707, 255] width 13 height 11
radio input "true"
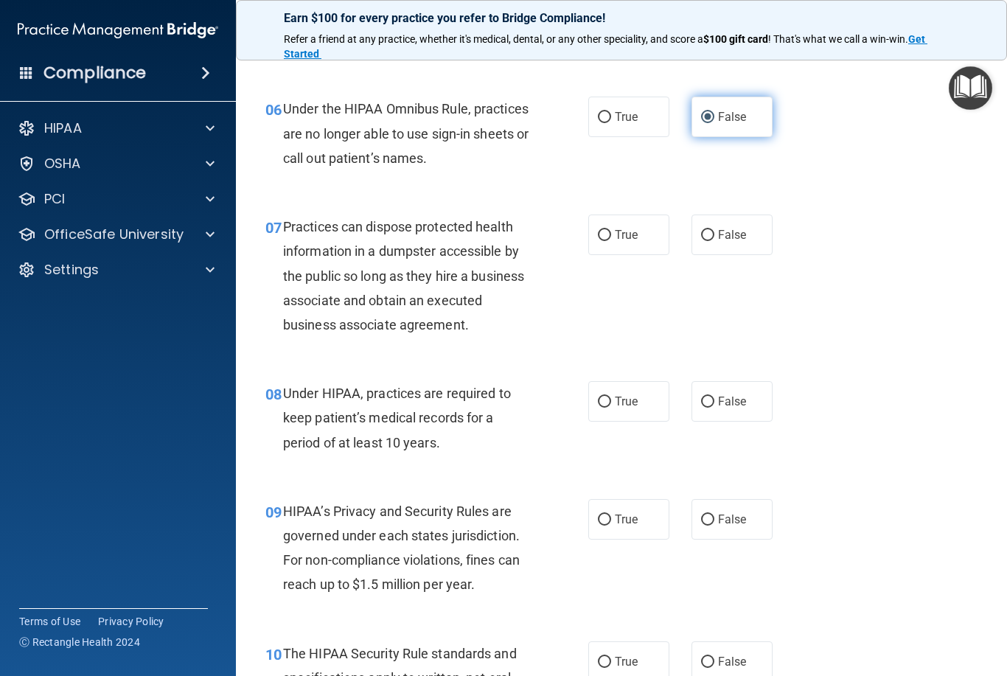
scroll to position [802, 0]
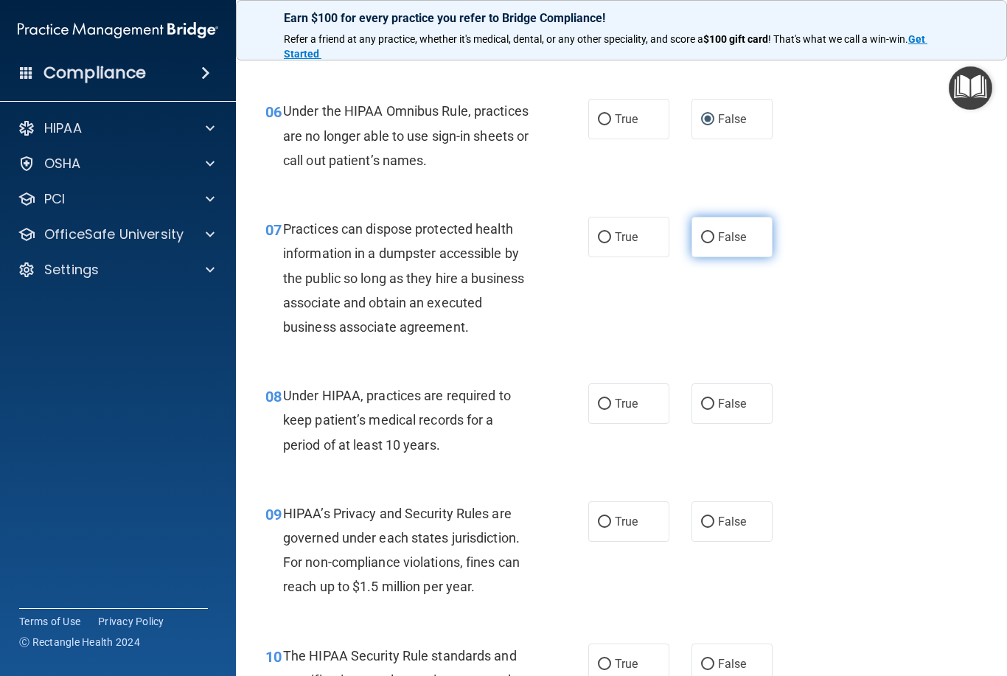
click at [706, 239] on input "False" at bounding box center [707, 237] width 13 height 11
radio input "true"
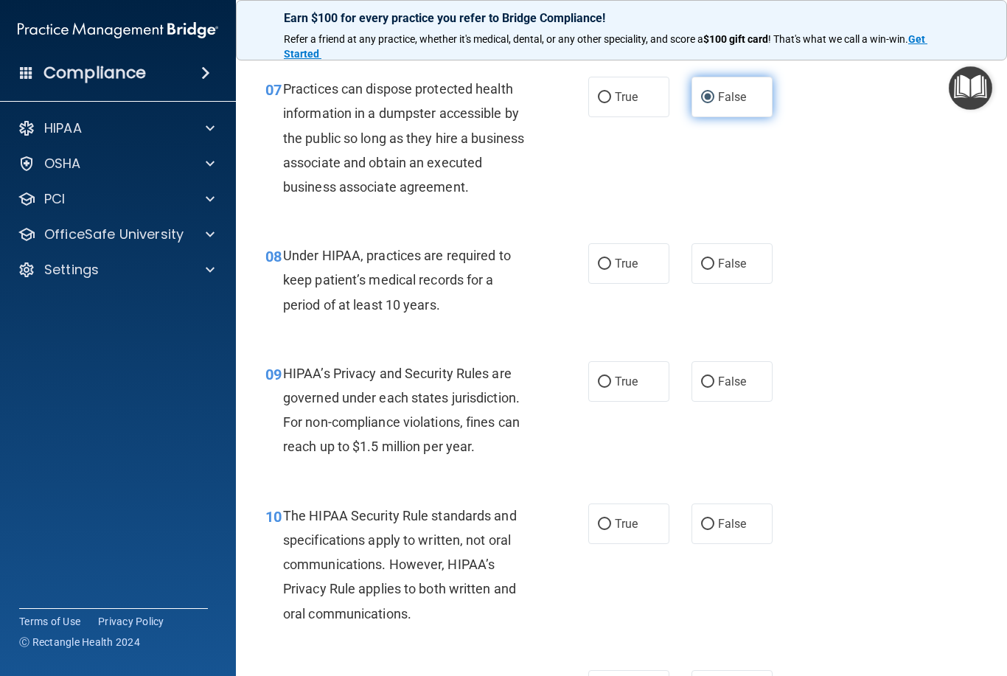
scroll to position [943, 0]
click at [709, 262] on input "False" at bounding box center [707, 263] width 13 height 11
radio input "true"
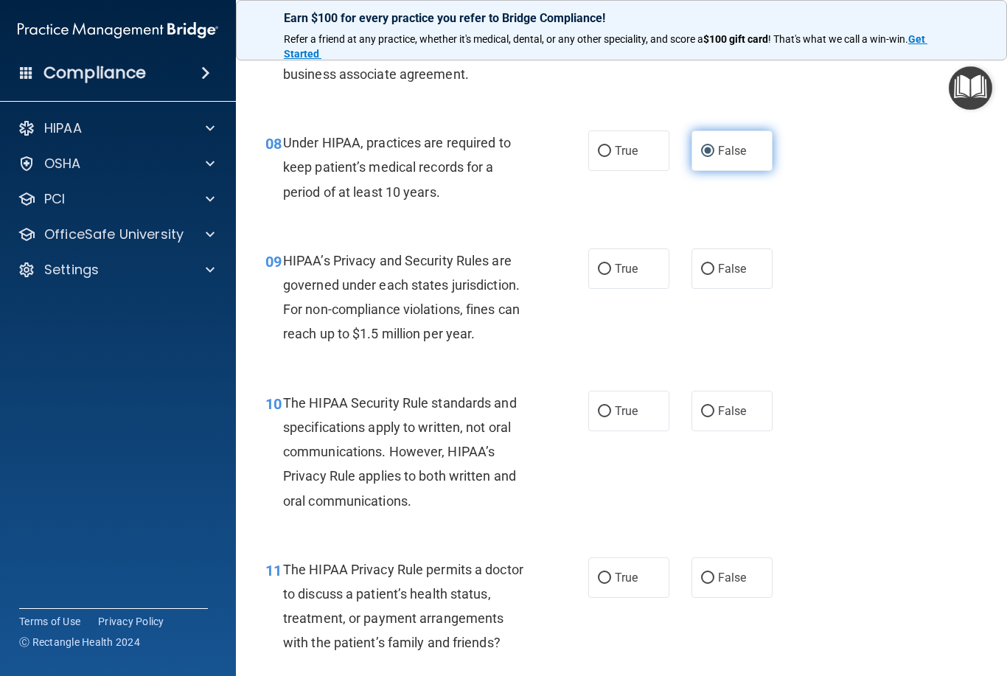
scroll to position [1056, 0]
click at [604, 268] on input "True" at bounding box center [604, 268] width 13 height 11
radio input "true"
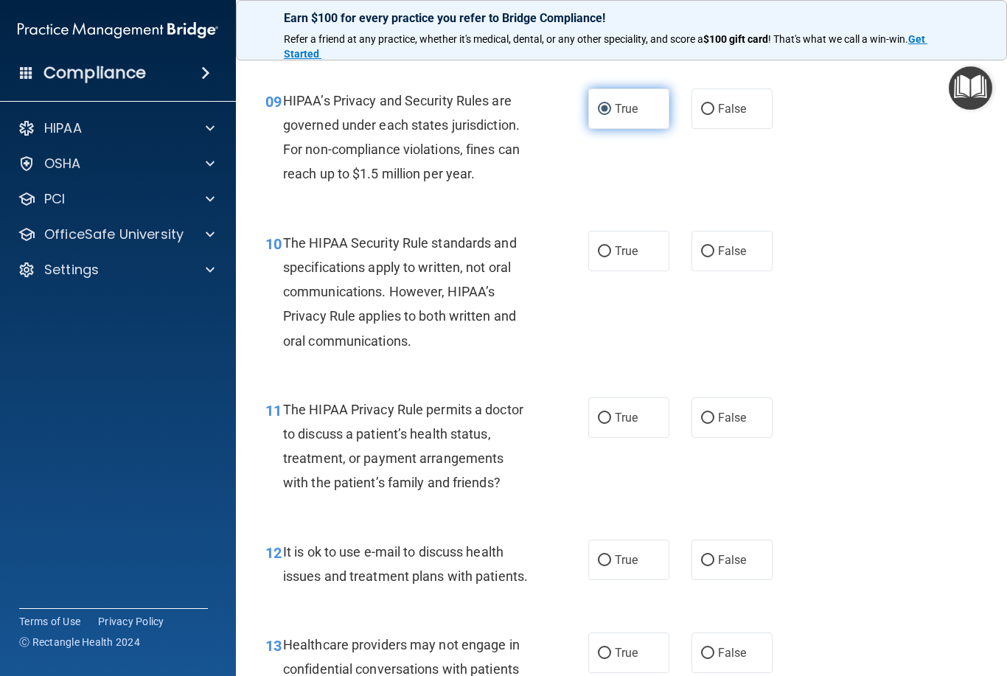
scroll to position [1217, 0]
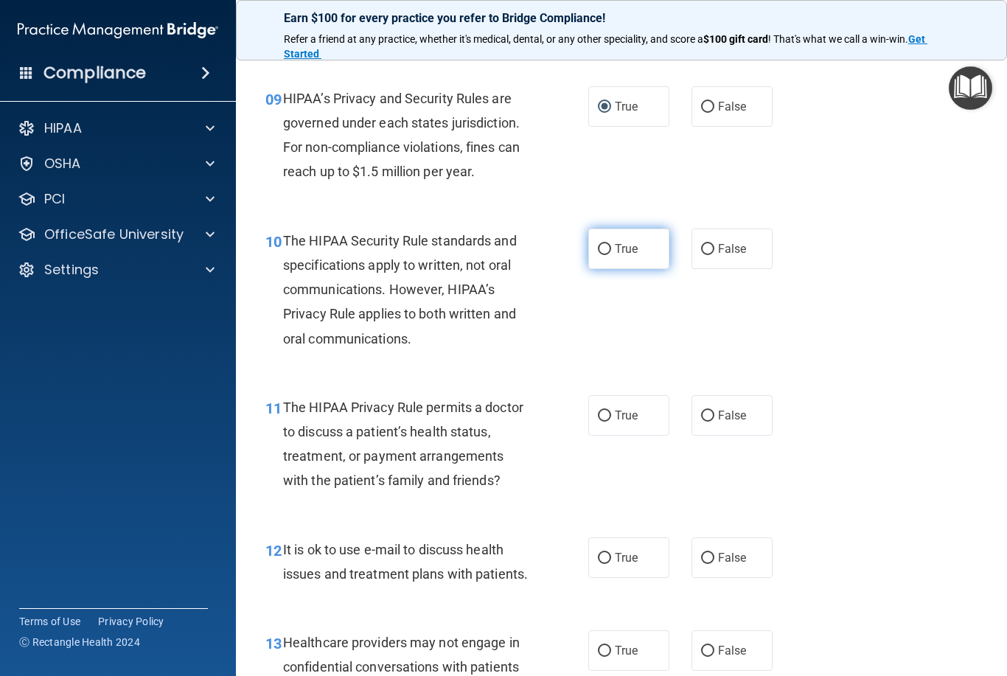
click at [599, 244] on input "True" at bounding box center [604, 249] width 13 height 11
radio input "true"
click at [707, 247] on input "False" at bounding box center [707, 249] width 13 height 11
radio input "true"
radio input "false"
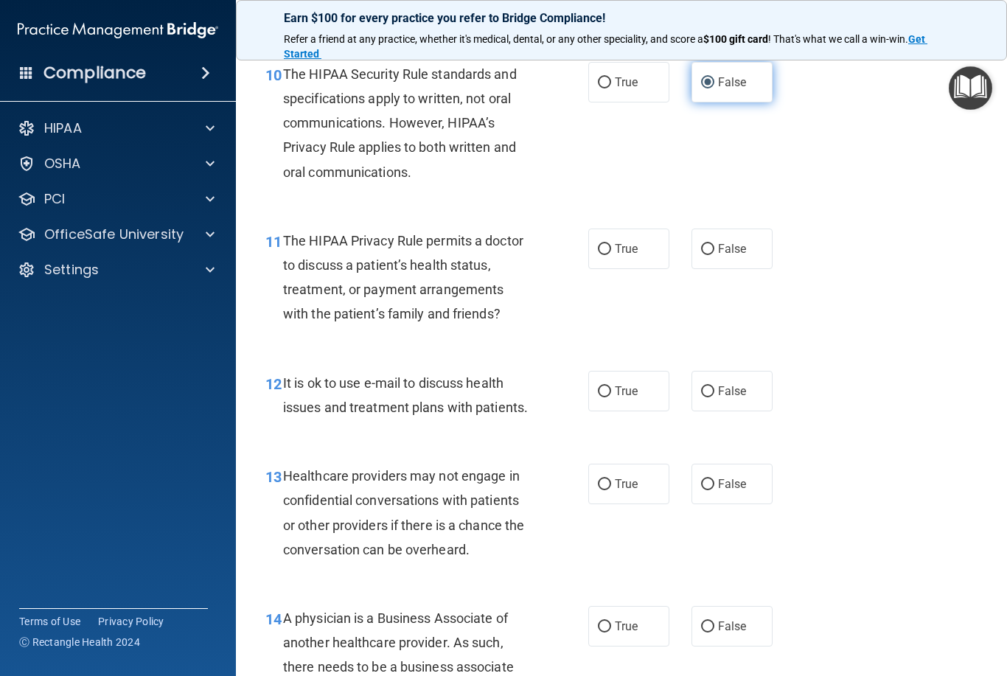
scroll to position [1384, 0]
click at [711, 244] on input "False" at bounding box center [707, 248] width 13 height 11
radio input "true"
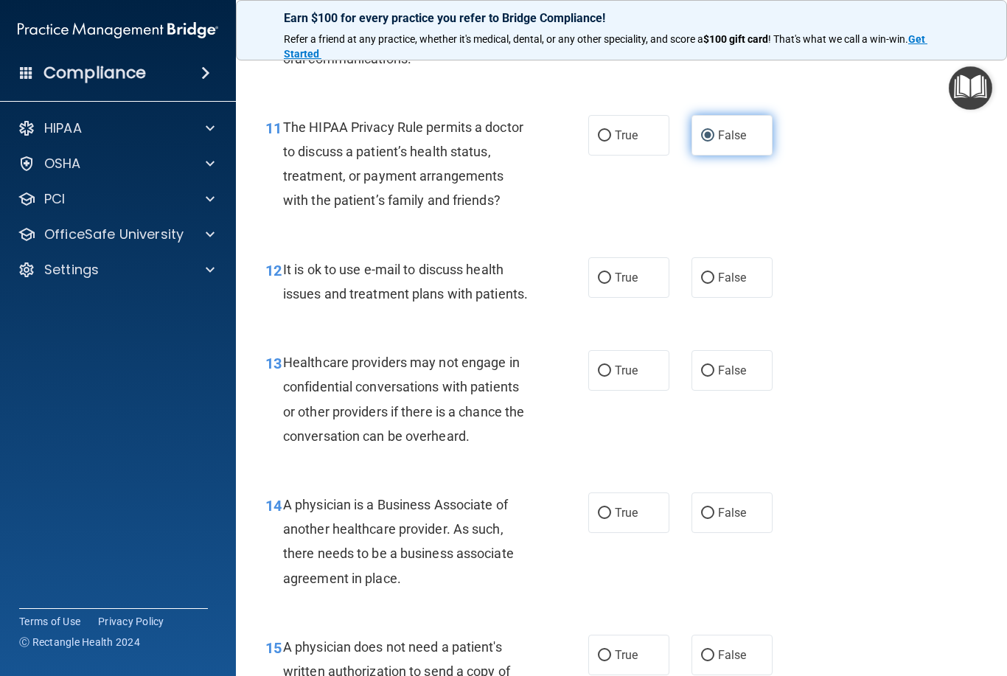
scroll to position [1499, 0]
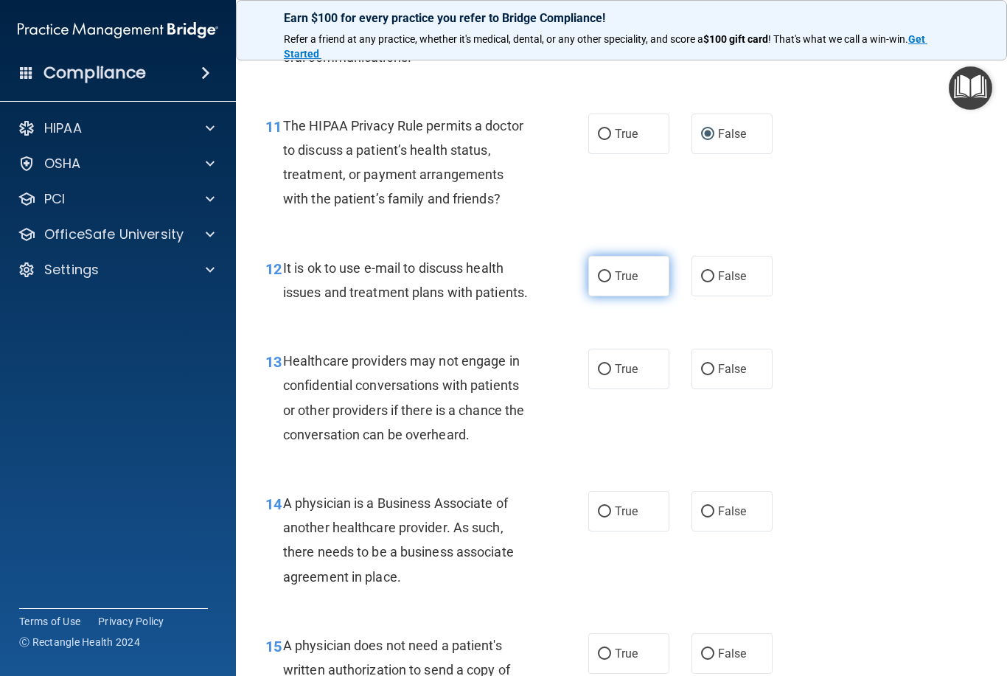
click at [596, 273] on label "True" at bounding box center [628, 276] width 81 height 41
click at [598, 273] on input "True" at bounding box center [604, 276] width 13 height 11
radio input "true"
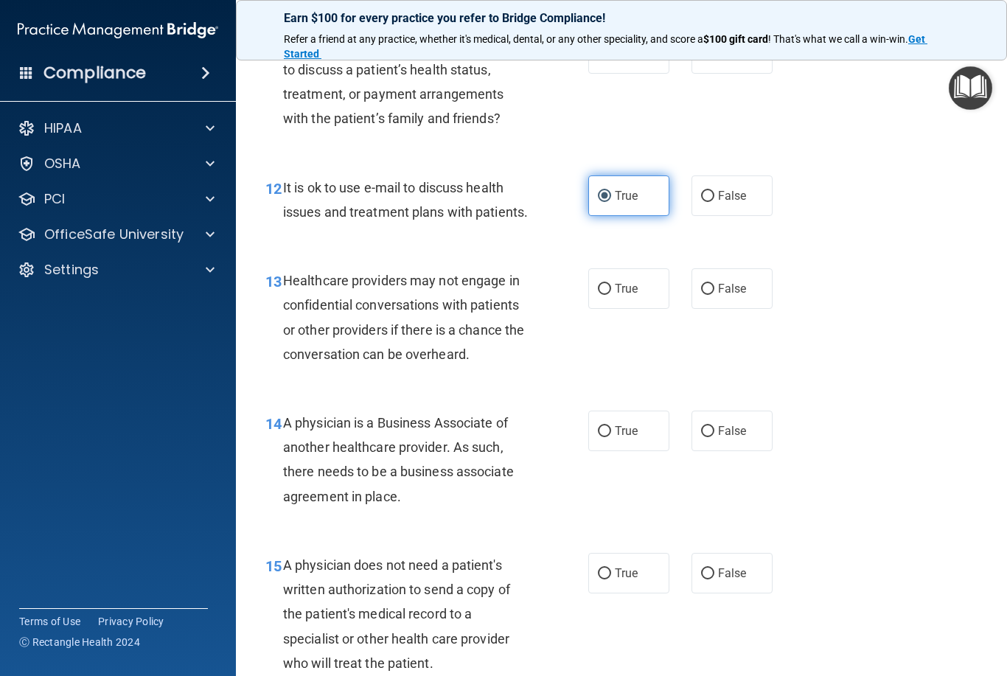
scroll to position [1577, 0]
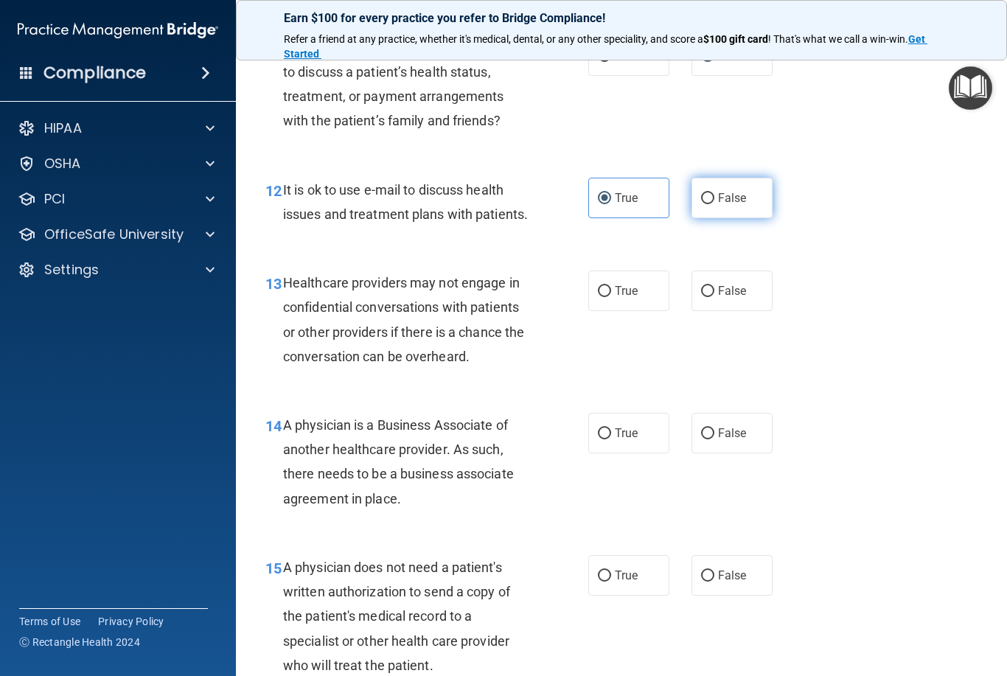
click at [702, 197] on label "False" at bounding box center [731, 198] width 81 height 41
click at [702, 197] on input "False" at bounding box center [707, 198] width 13 height 11
radio input "true"
radio input "false"
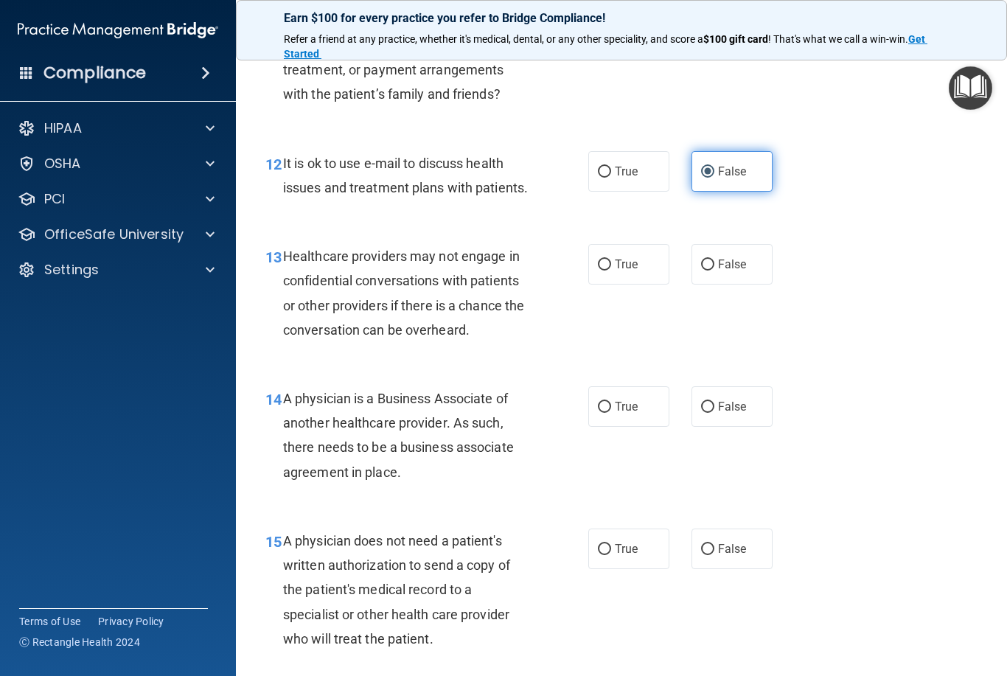
scroll to position [1610, 0]
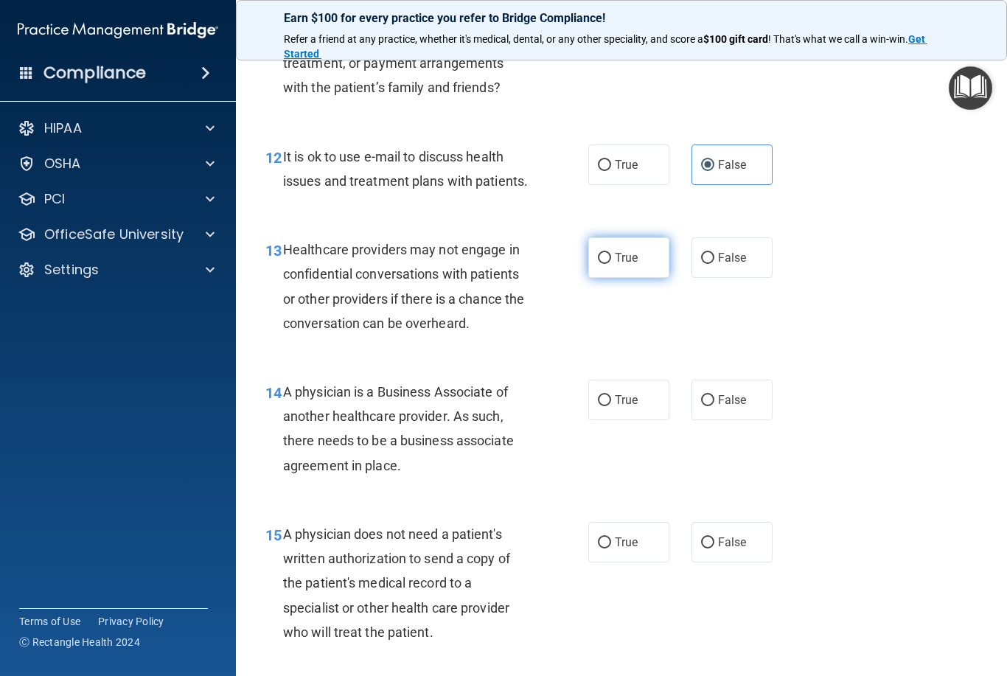
click at [604, 256] on input "True" at bounding box center [604, 258] width 13 height 11
radio input "true"
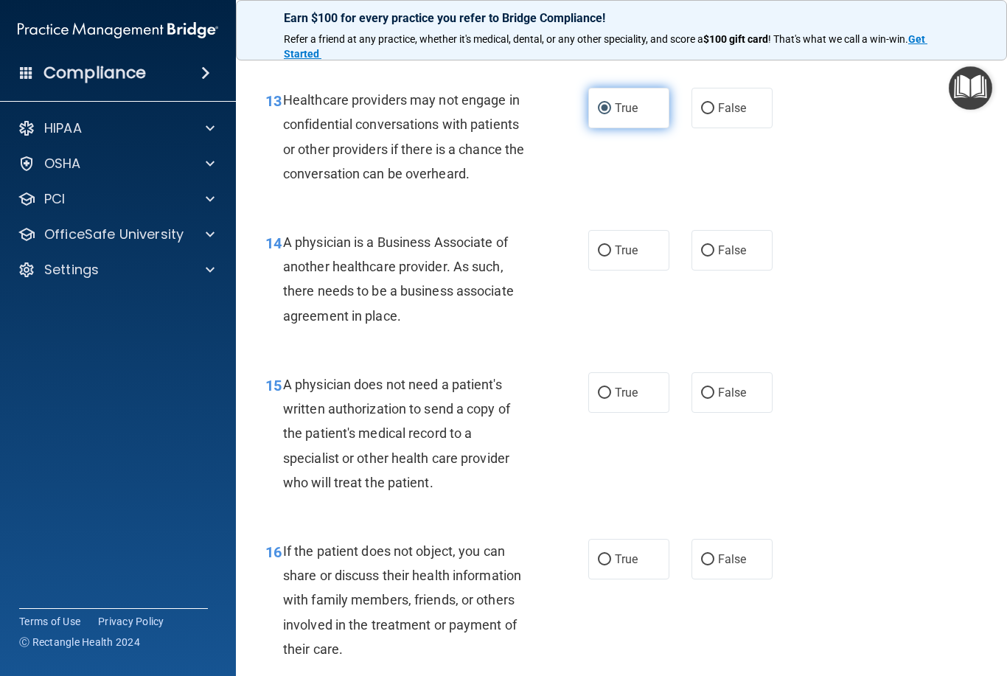
scroll to position [1777, 0]
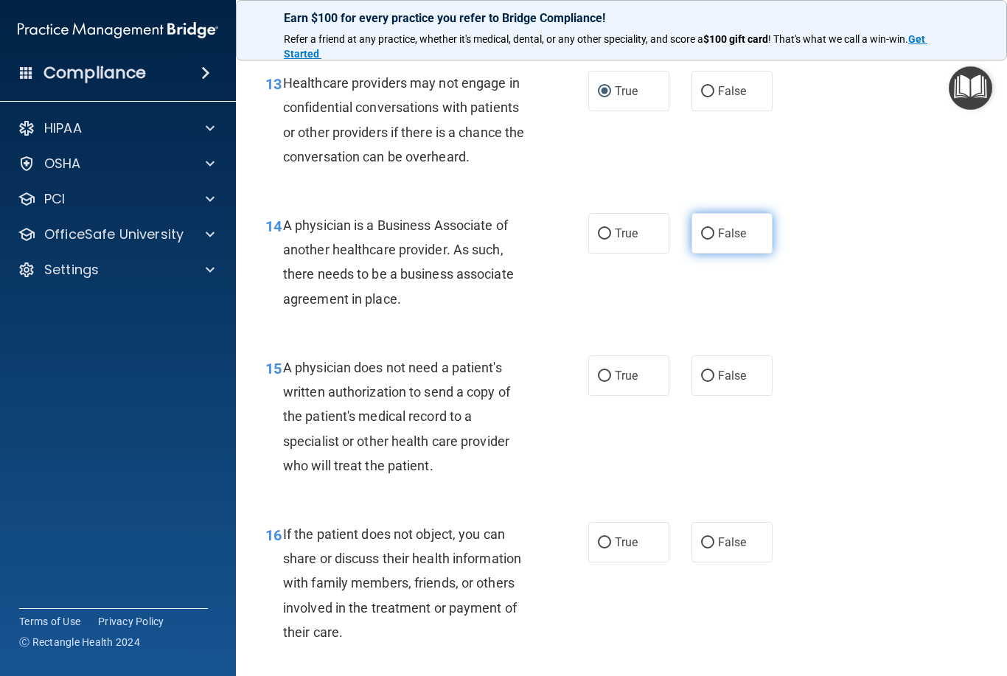
click at [711, 229] on input "False" at bounding box center [707, 234] width 13 height 11
radio input "true"
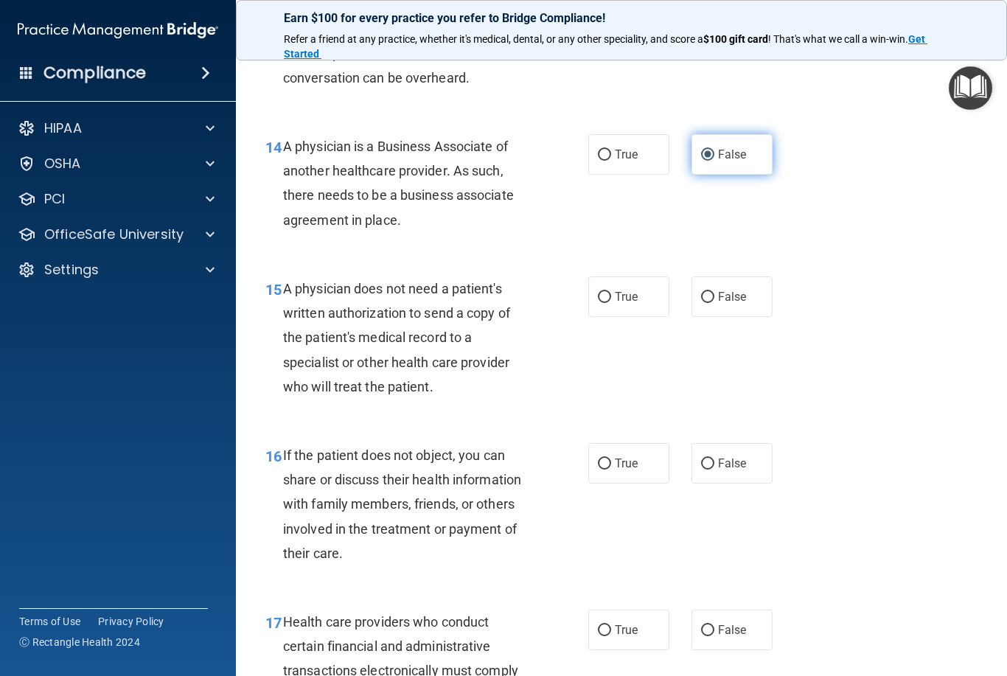
scroll to position [1858, 0]
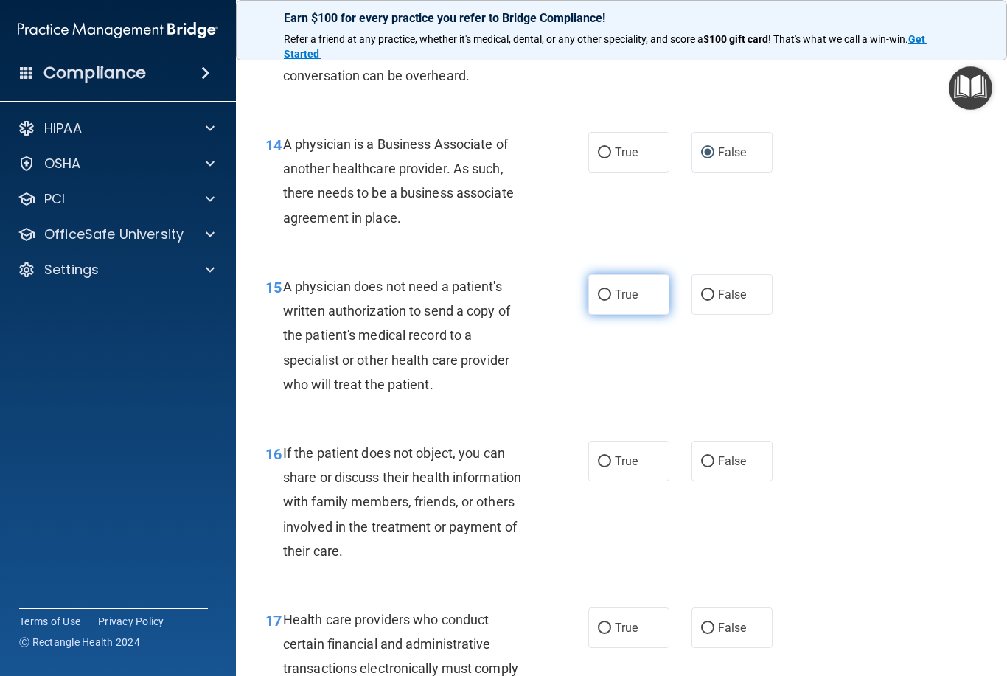
click at [608, 290] on input "True" at bounding box center [604, 295] width 13 height 11
radio input "true"
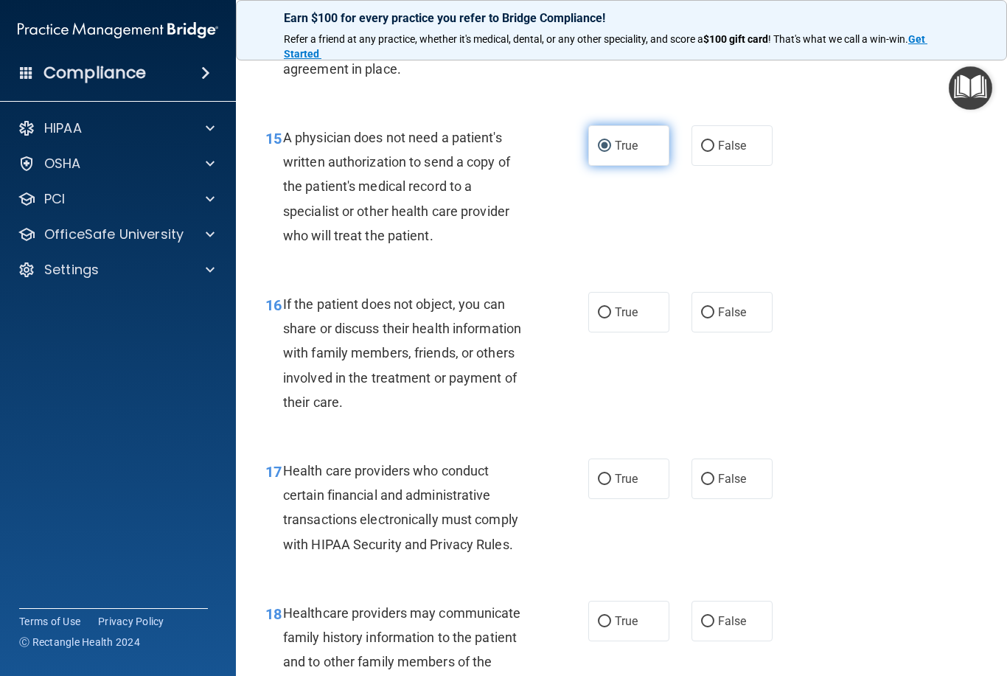
scroll to position [1998, 0]
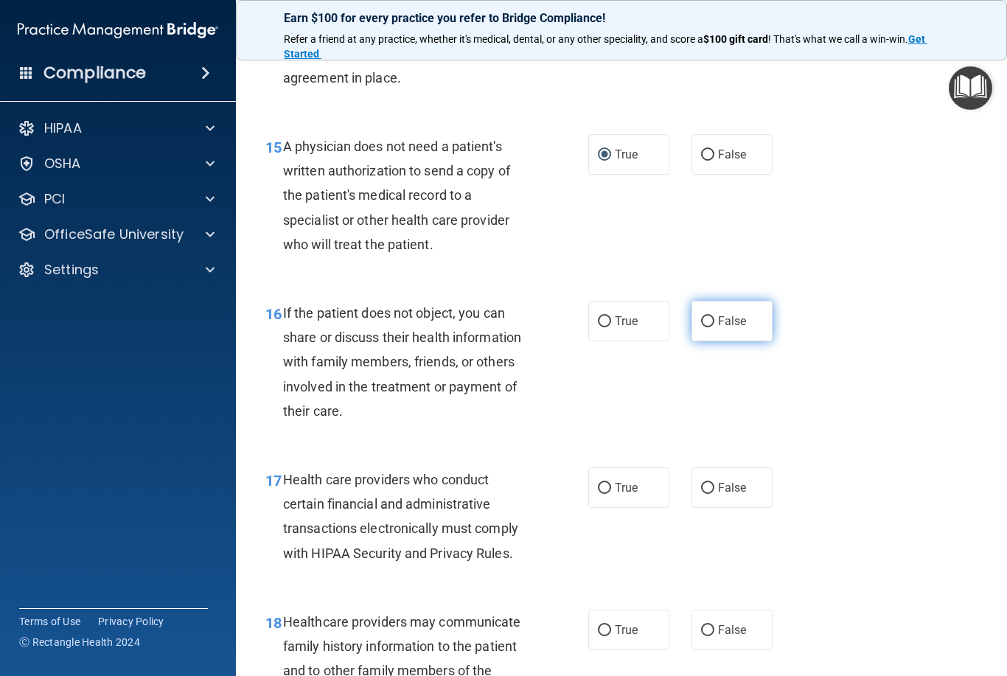
click at [698, 307] on label "False" at bounding box center [731, 321] width 81 height 41
click at [701, 316] on input "False" at bounding box center [707, 321] width 13 height 11
radio input "true"
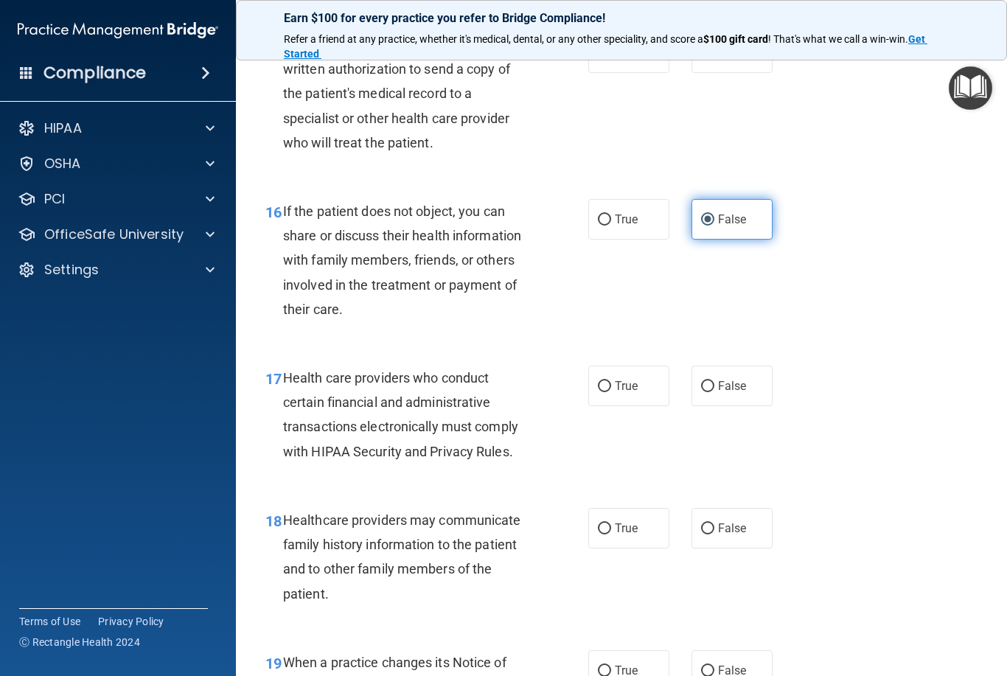
scroll to position [2118, 0]
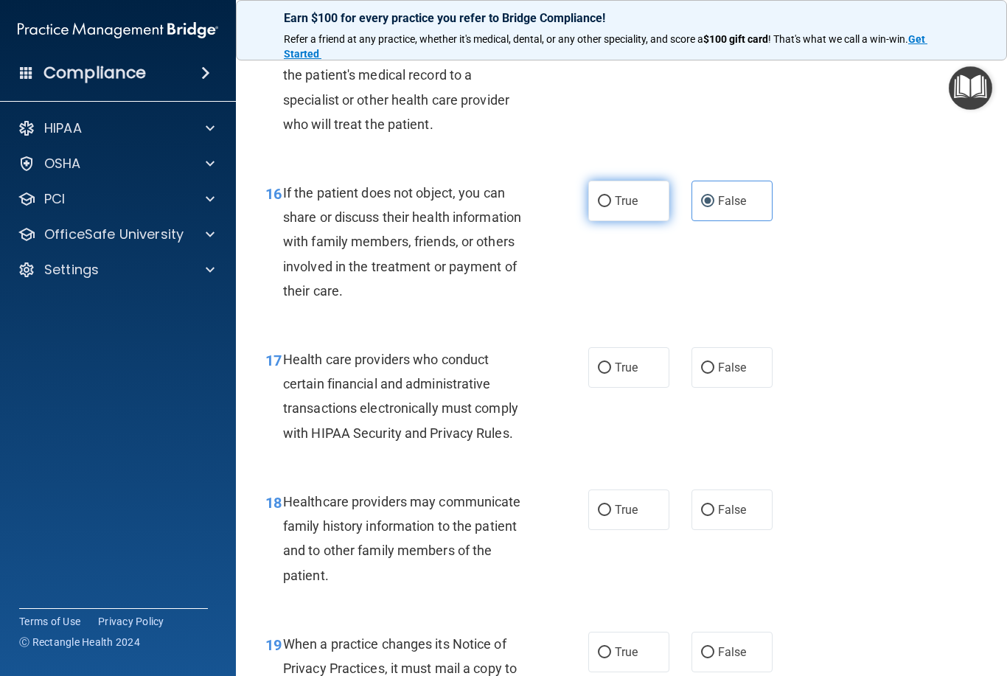
click at [599, 196] on label "True" at bounding box center [628, 201] width 81 height 41
click at [599, 196] on input "True" at bounding box center [604, 201] width 13 height 11
radio input "true"
radio input "false"
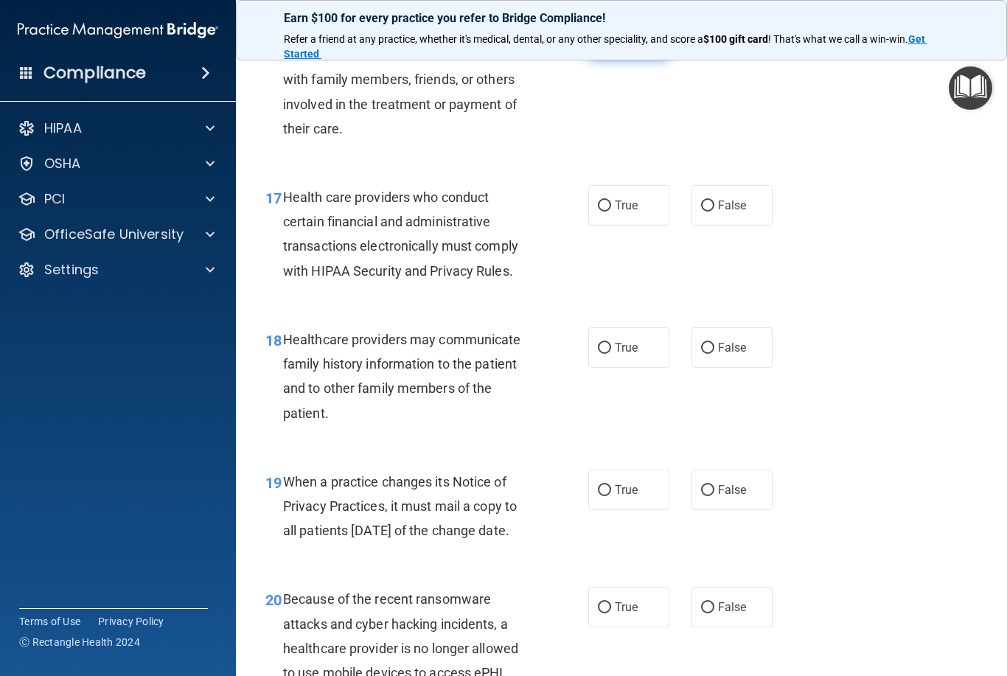
scroll to position [2282, 0]
click at [595, 192] on label "True" at bounding box center [628, 204] width 81 height 41
click at [598, 199] on input "True" at bounding box center [604, 204] width 13 height 11
radio input "true"
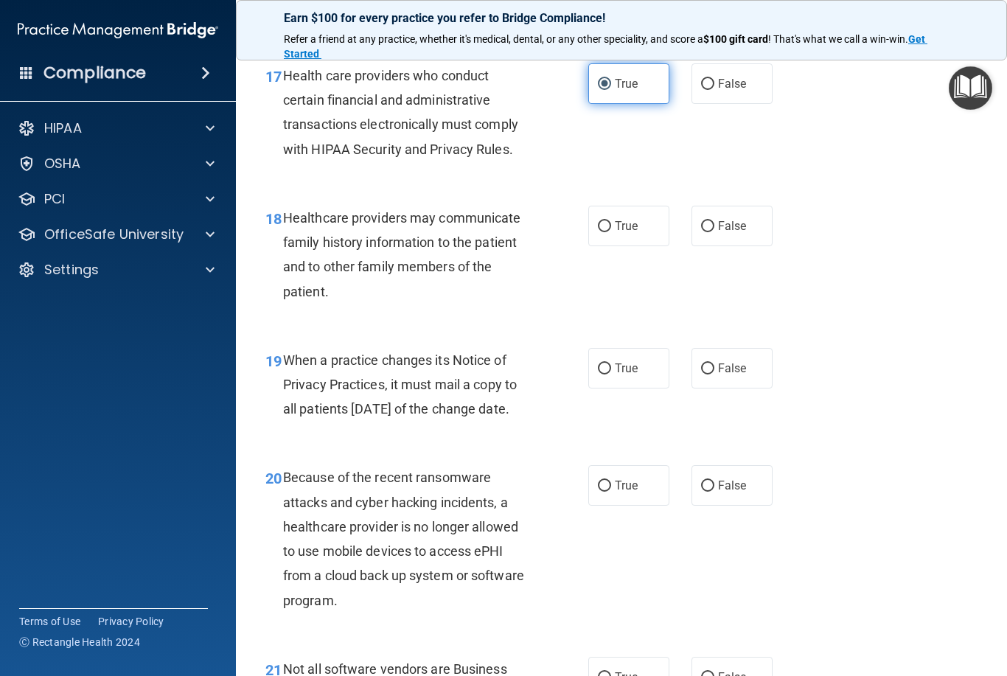
scroll to position [2403, 0]
click at [702, 220] on input "False" at bounding box center [707, 225] width 13 height 11
radio input "true"
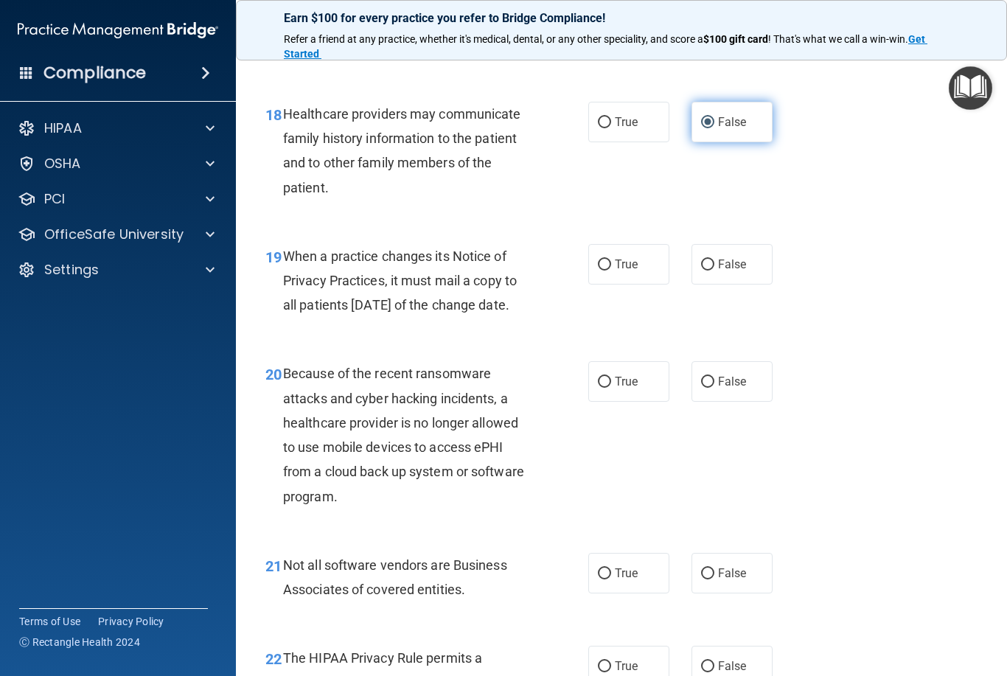
scroll to position [2521, 0]
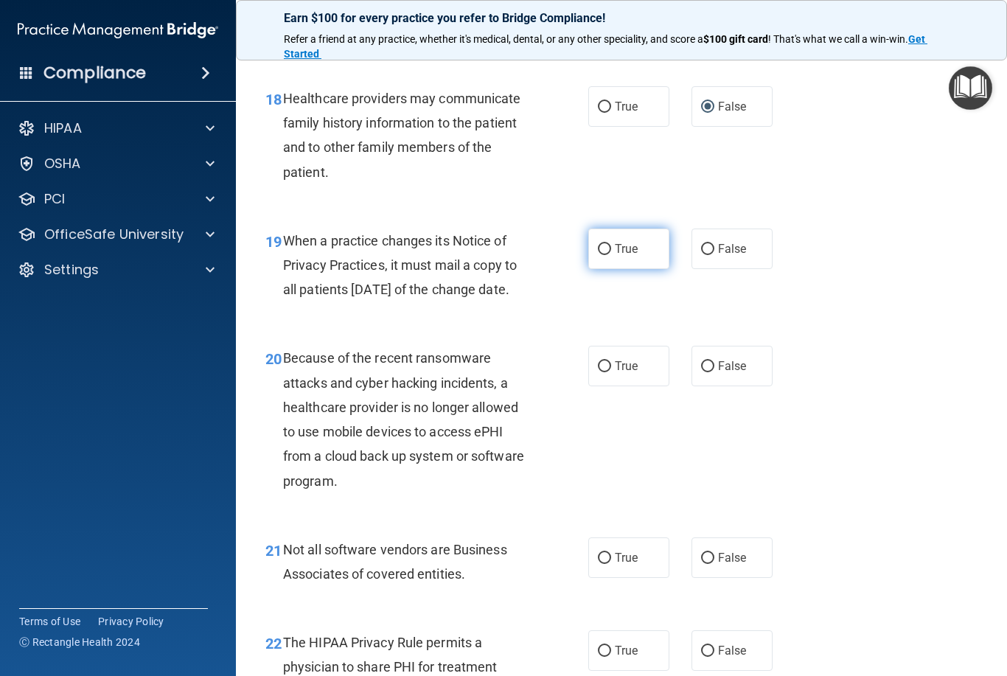
click at [599, 244] on input "True" at bounding box center [604, 249] width 13 height 11
radio input "true"
click at [708, 244] on input "False" at bounding box center [707, 249] width 13 height 11
radio input "true"
radio input "false"
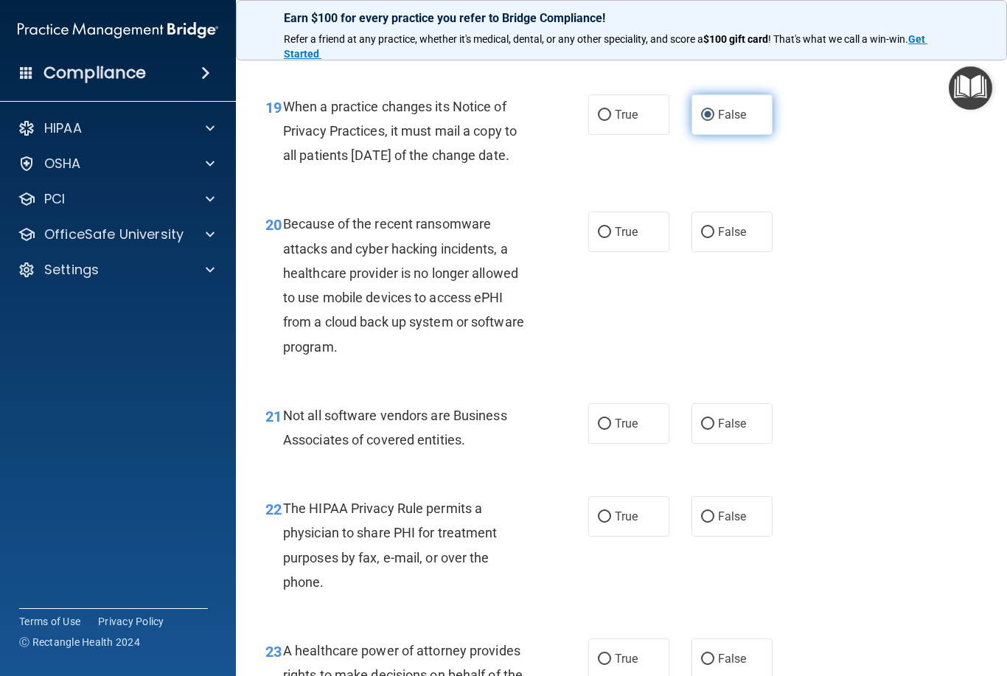
scroll to position [2653, 0]
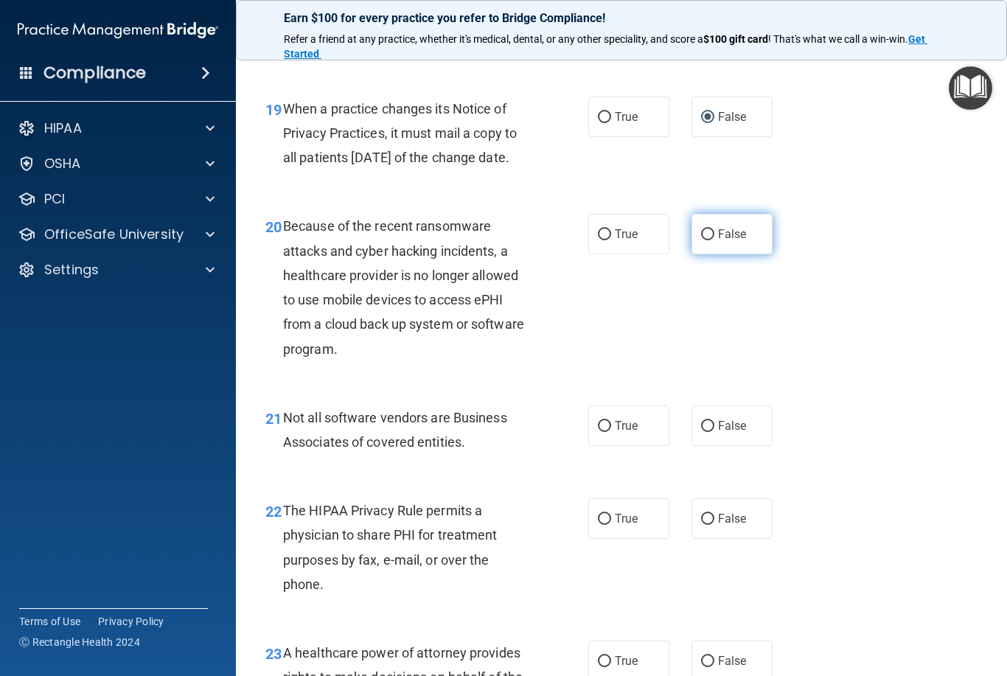
click at [708, 240] on input "False" at bounding box center [707, 234] width 13 height 11
radio input "true"
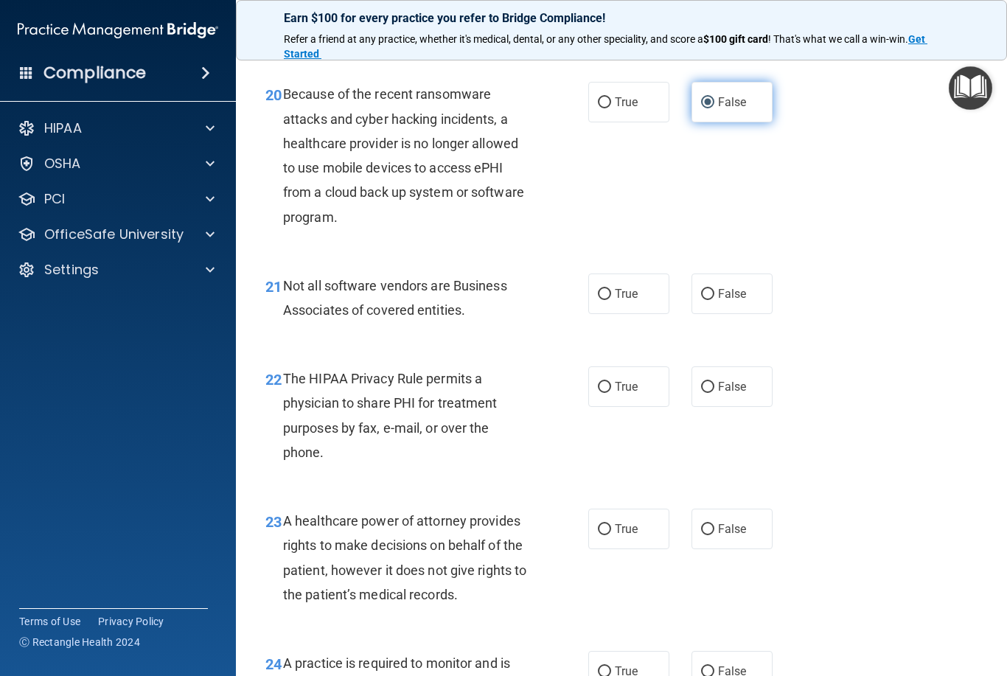
scroll to position [2785, 0]
click at [599, 300] on input "True" at bounding box center [604, 294] width 13 height 11
radio input "true"
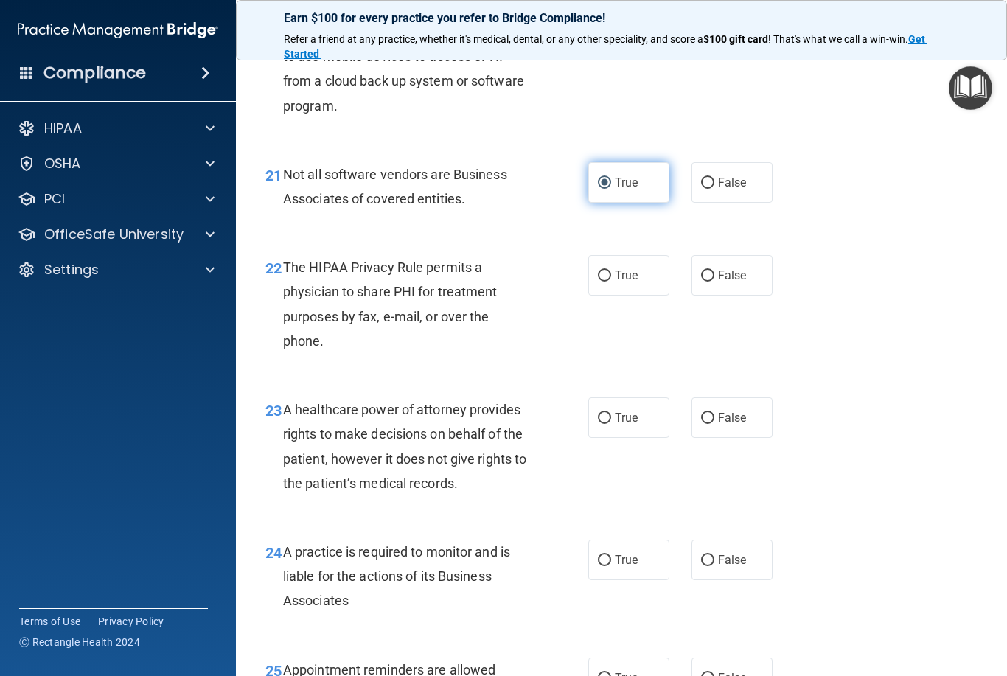
scroll to position [2922, 0]
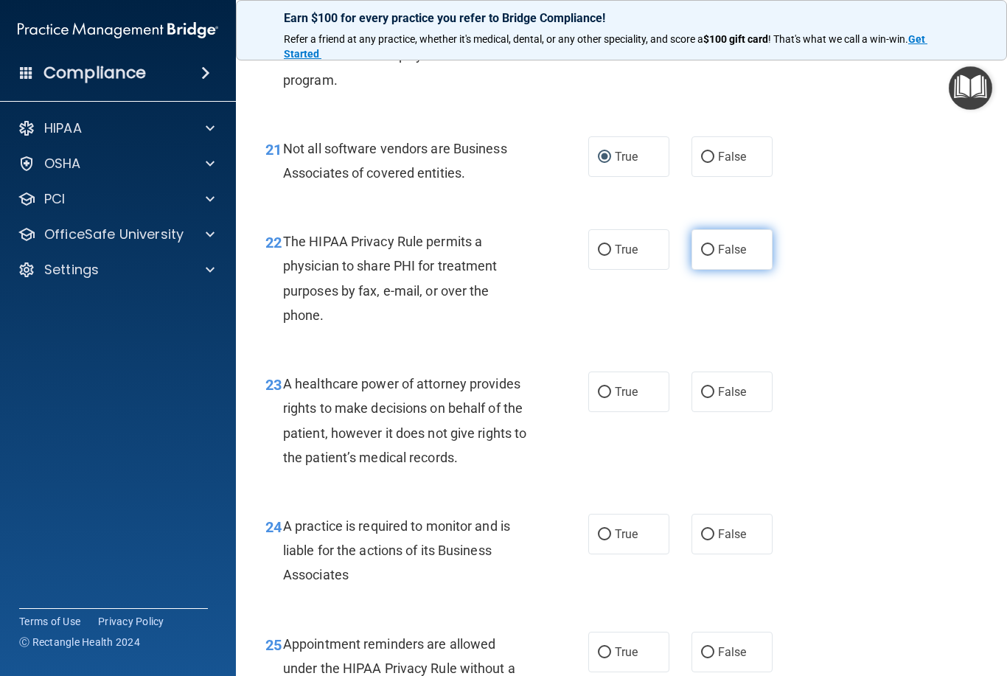
click at [711, 256] on input "False" at bounding box center [707, 250] width 13 height 11
radio input "true"
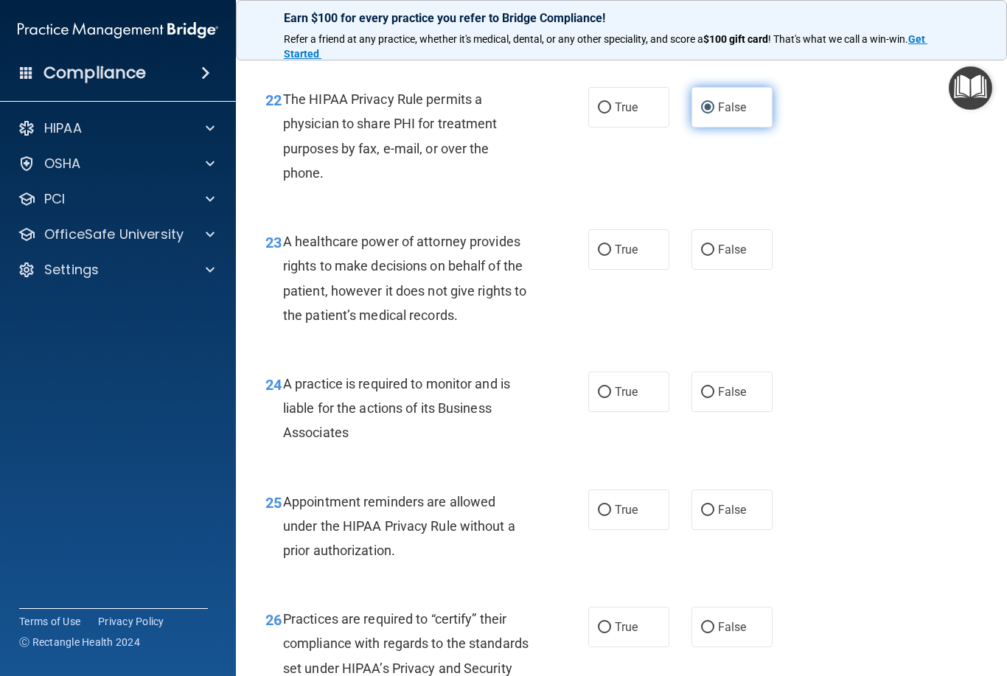
scroll to position [3067, 0]
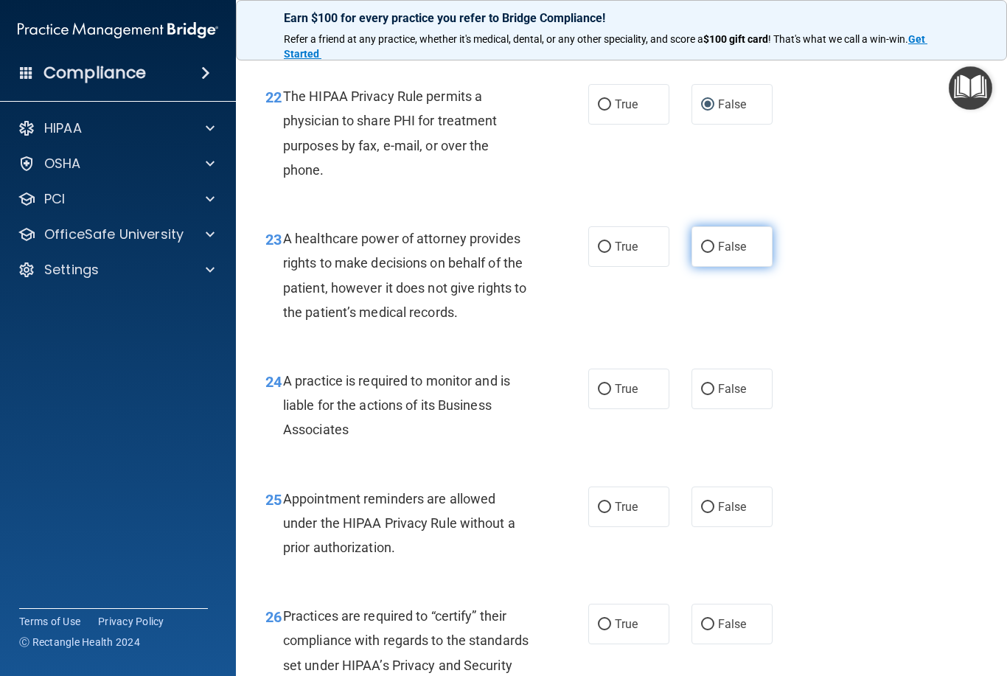
click at [703, 253] on input "False" at bounding box center [707, 247] width 13 height 11
radio input "true"
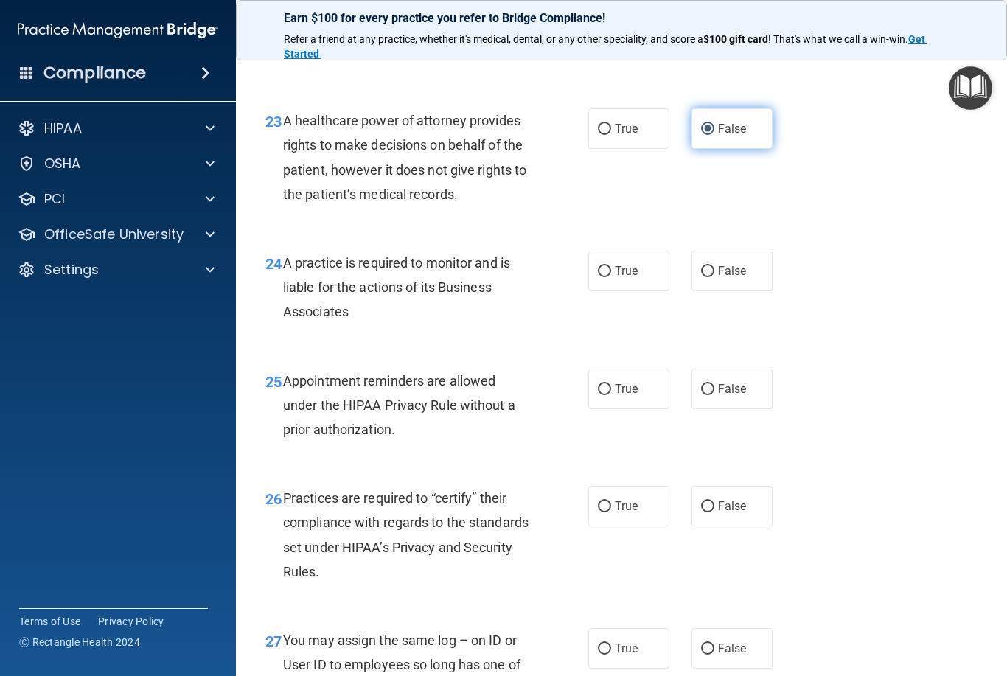
scroll to position [3213, 0]
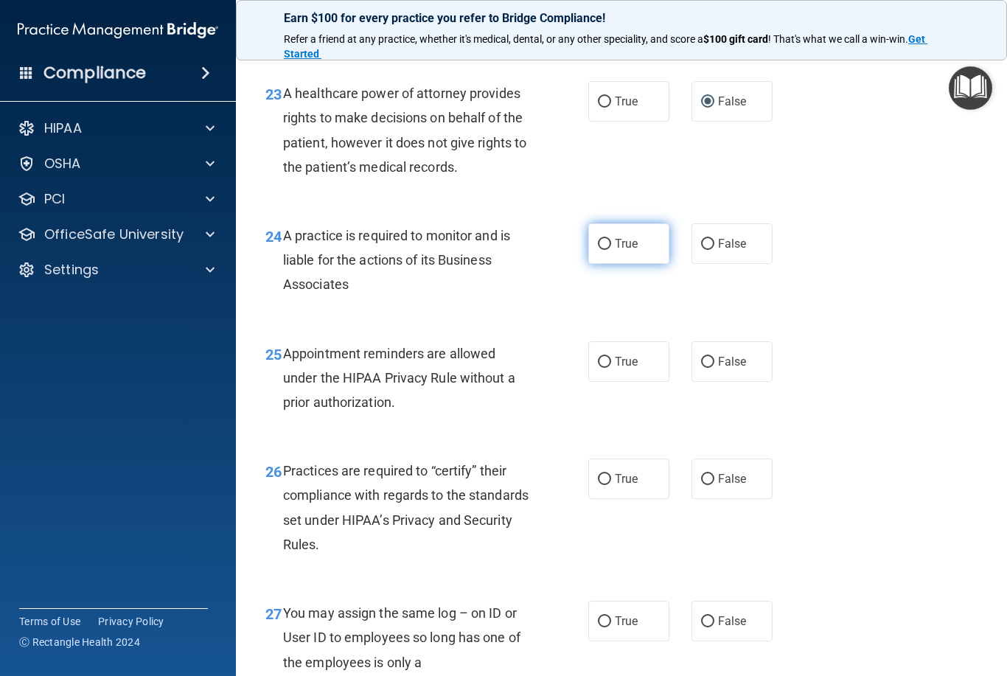
click at [603, 250] on input "True" at bounding box center [604, 244] width 13 height 11
radio input "true"
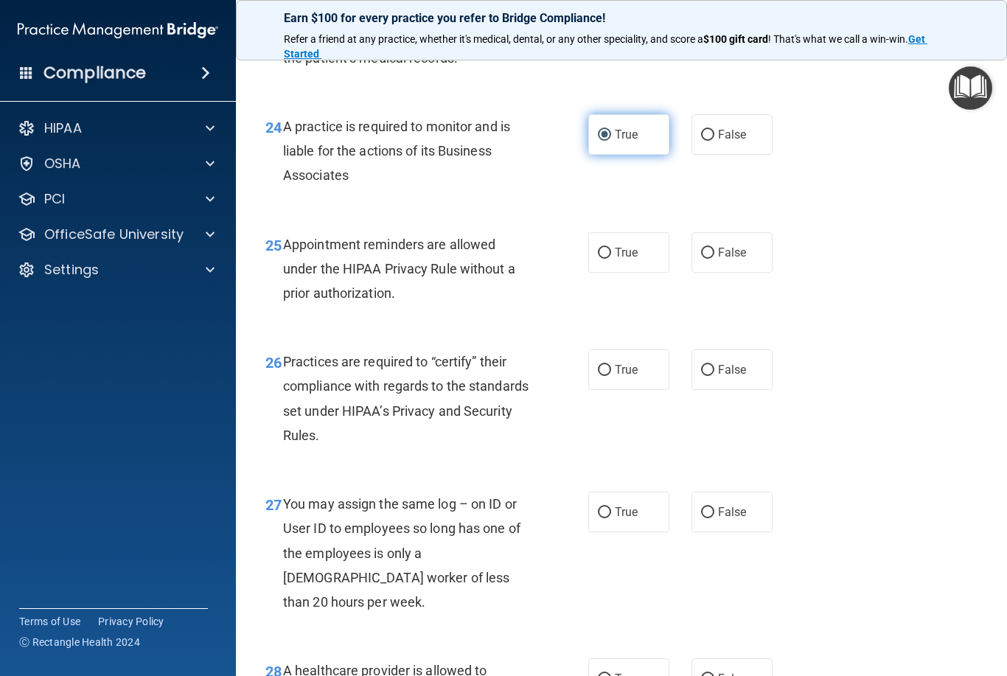
scroll to position [3323, 0]
click at [595, 259] on label "True" at bounding box center [628, 251] width 81 height 41
click at [598, 258] on input "True" at bounding box center [604, 252] width 13 height 11
radio input "true"
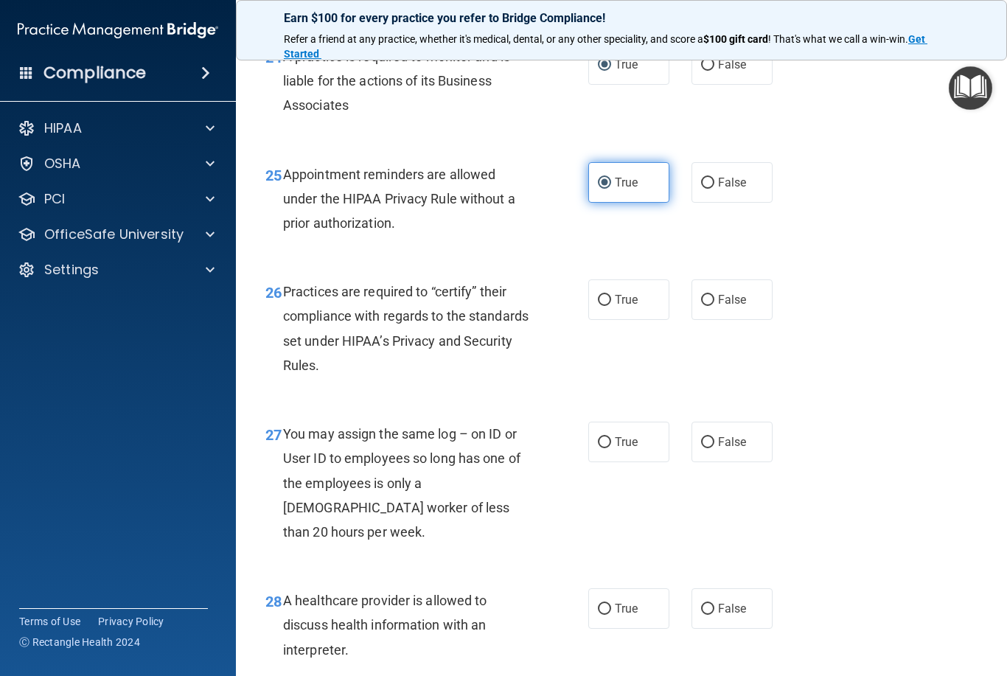
scroll to position [3393, 0]
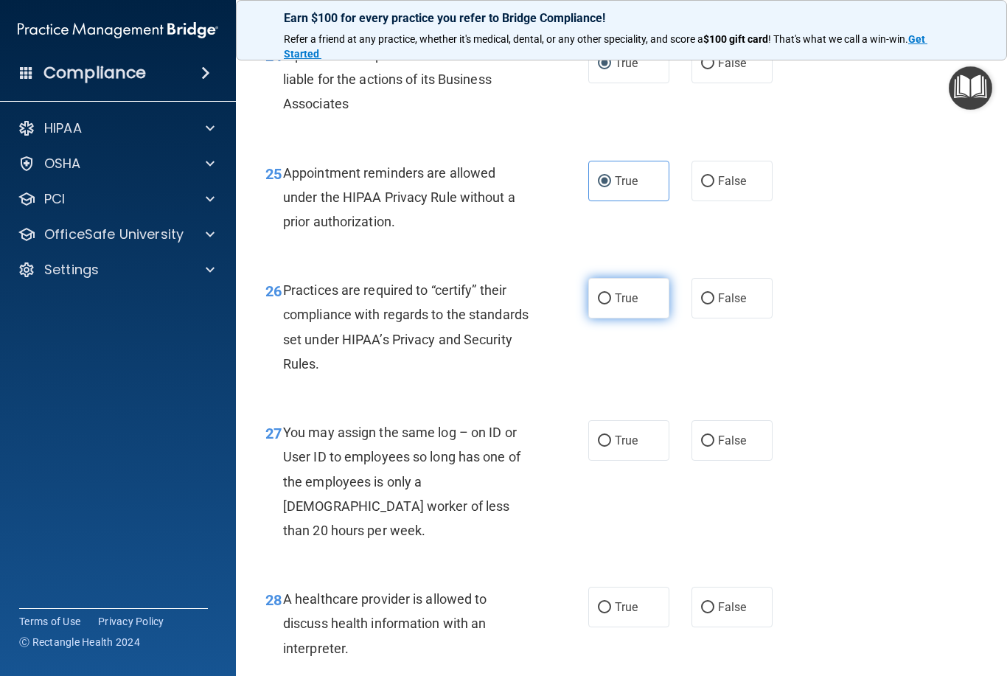
click at [607, 304] on input "True" at bounding box center [604, 298] width 13 height 11
radio input "true"
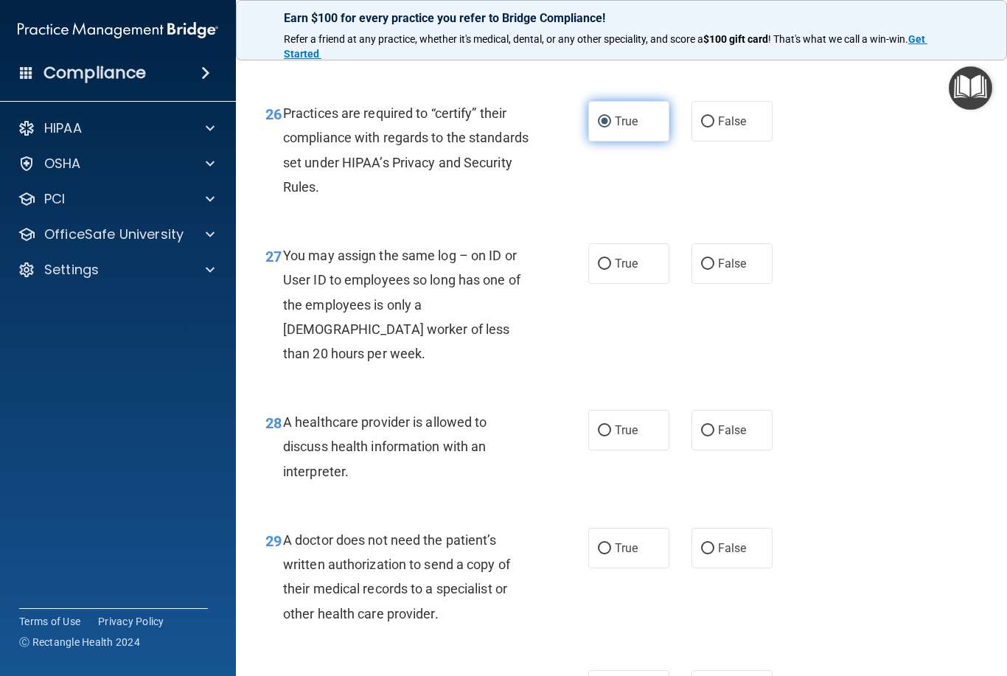
scroll to position [3586, 0]
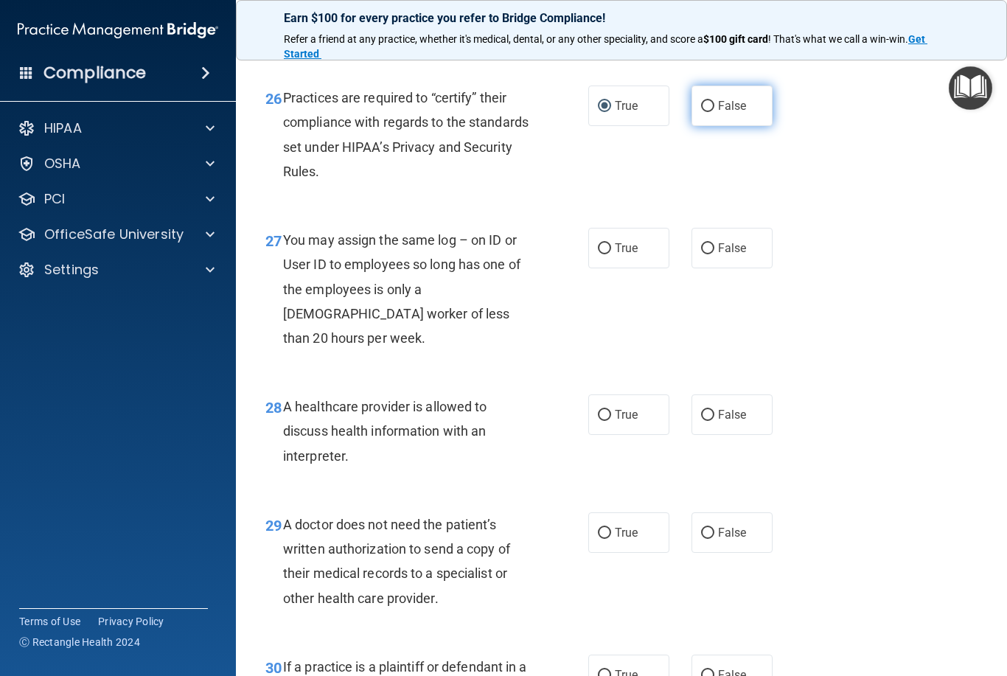
click at [712, 112] on input "False" at bounding box center [707, 106] width 13 height 11
radio input "true"
radio input "false"
click at [705, 265] on label "False" at bounding box center [731, 248] width 81 height 41
click at [705, 254] on input "False" at bounding box center [707, 248] width 13 height 11
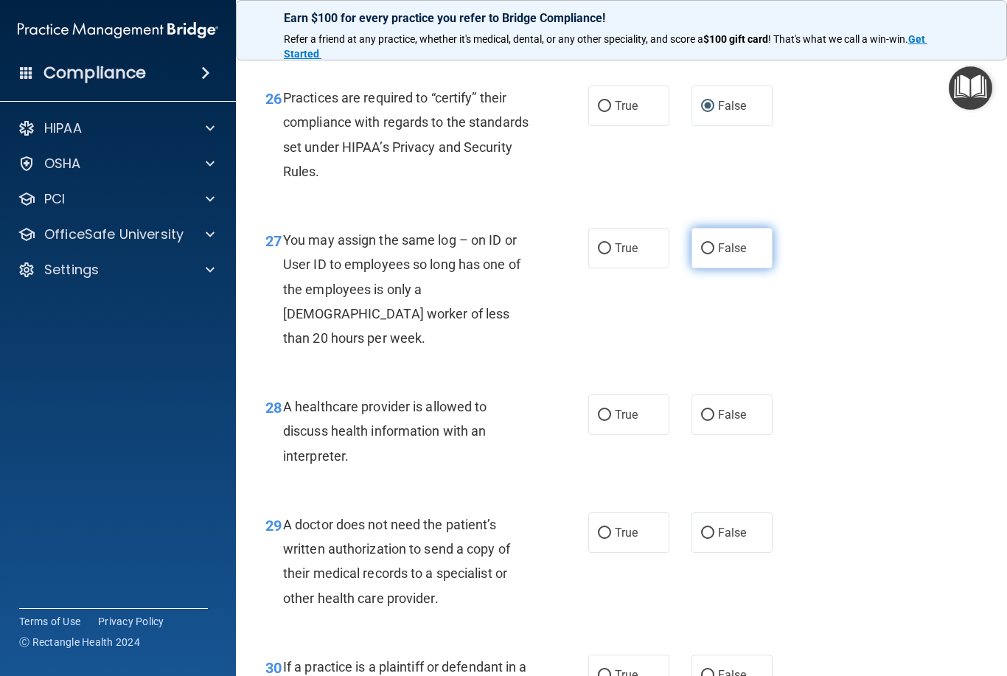
radio input "true"
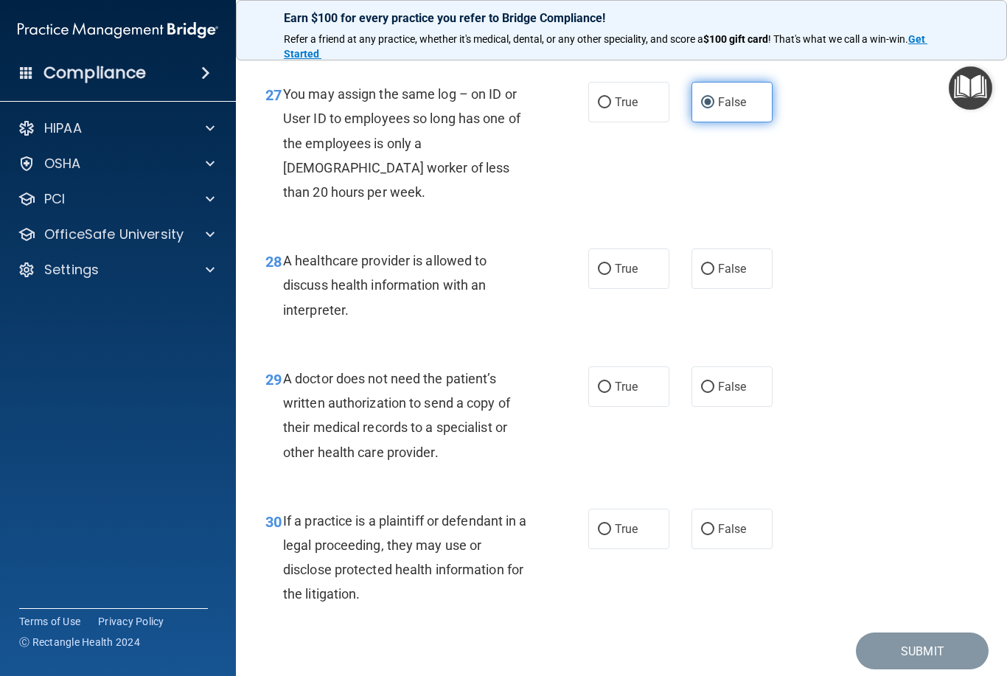
scroll to position [3742, 0]
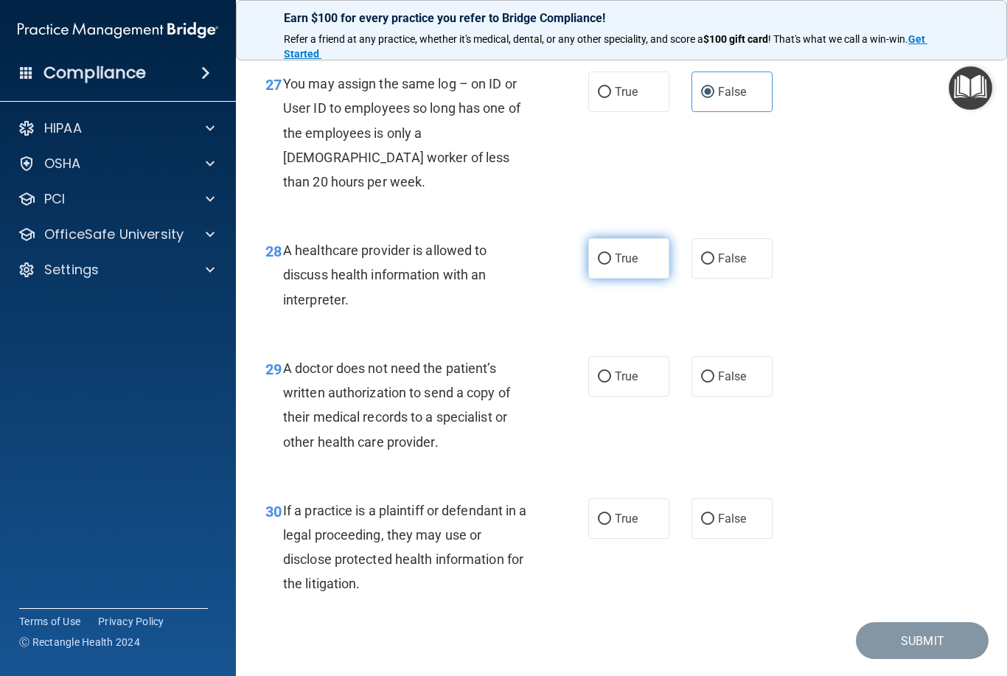
click at [621, 248] on label "True" at bounding box center [628, 258] width 81 height 41
click at [611, 254] on input "True" at bounding box center [604, 259] width 13 height 11
radio input "true"
click at [707, 254] on input "False" at bounding box center [707, 259] width 13 height 11
radio input "true"
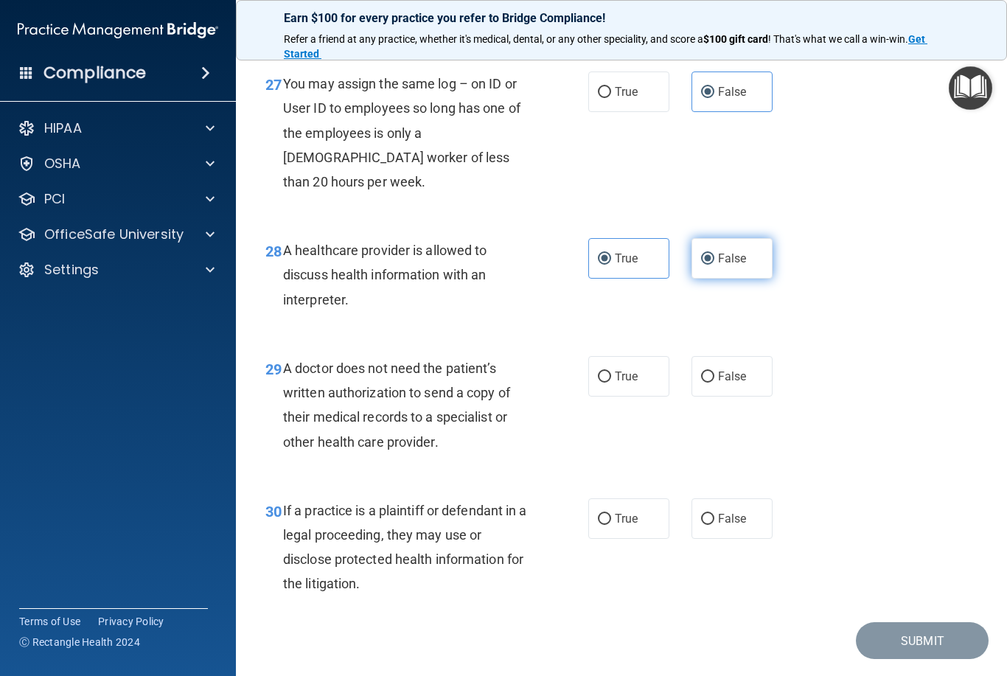
radio input "false"
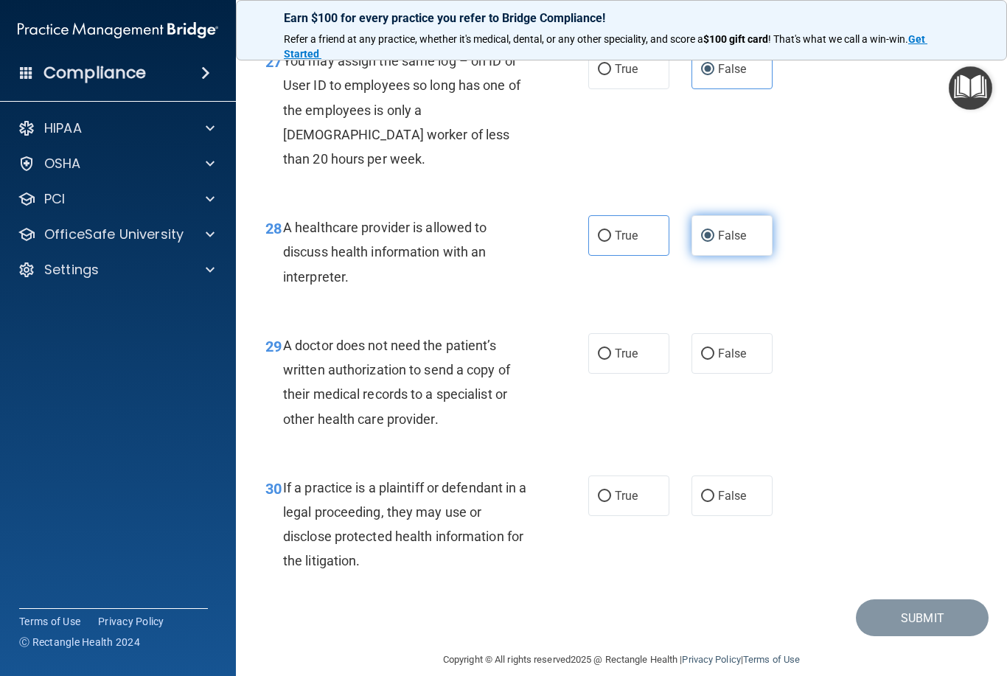
scroll to position [3764, 0]
click at [605, 349] on input "True" at bounding box center [604, 354] width 13 height 11
radio input "true"
click at [595, 486] on label "True" at bounding box center [628, 496] width 81 height 41
click at [598, 492] on input "True" at bounding box center [604, 497] width 13 height 11
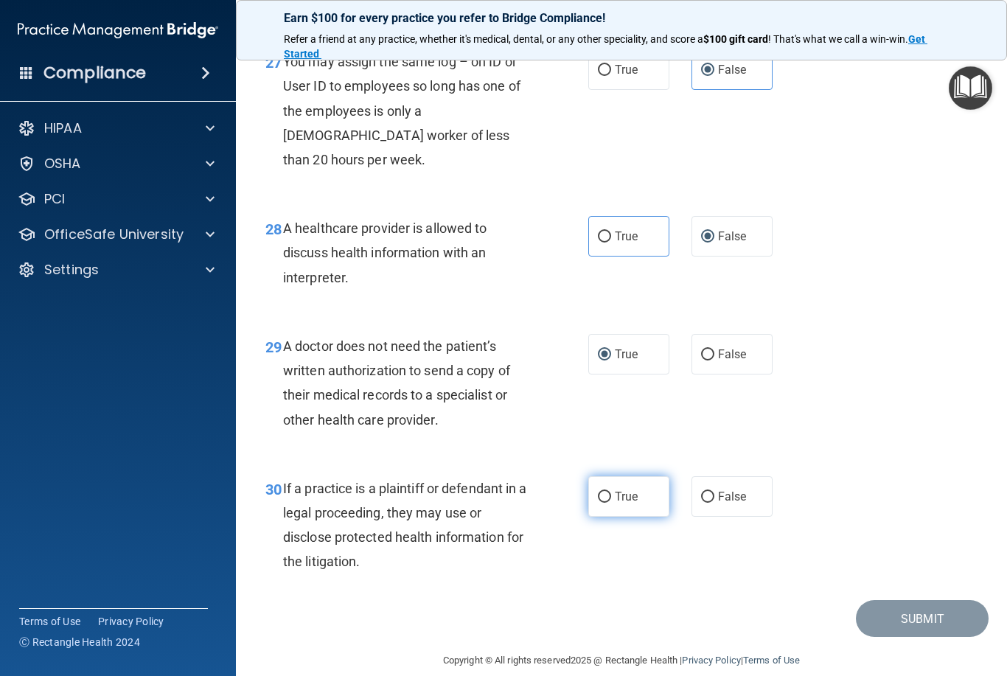
radio input "true"
click at [941, 607] on button "Submit" at bounding box center [922, 619] width 133 height 38
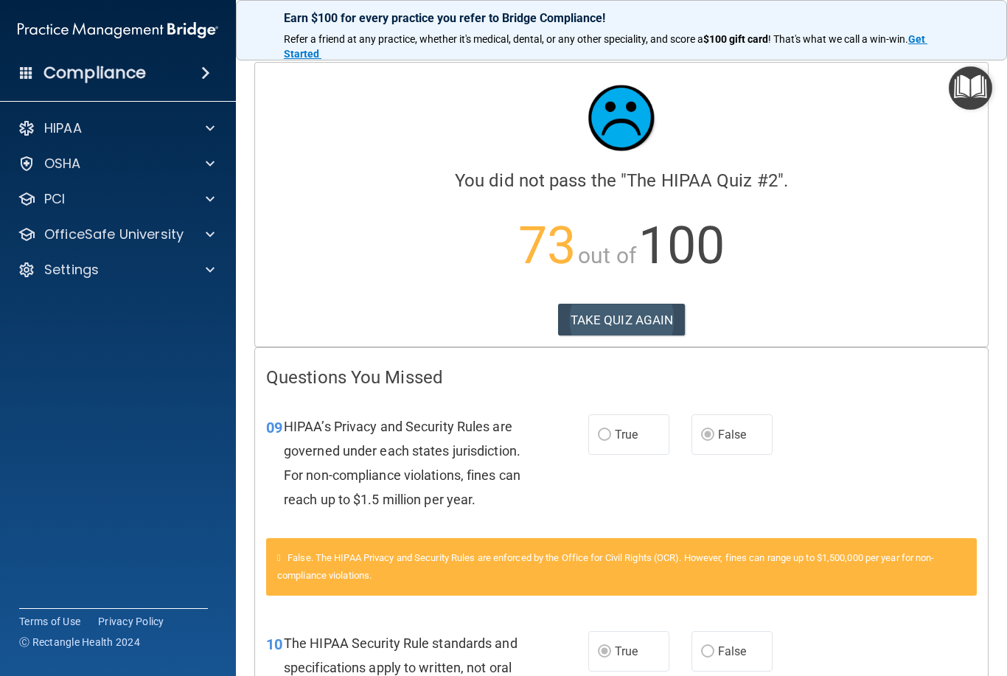
click at [609, 318] on button "TAKE QUIZ AGAIN" at bounding box center [622, 320] width 128 height 32
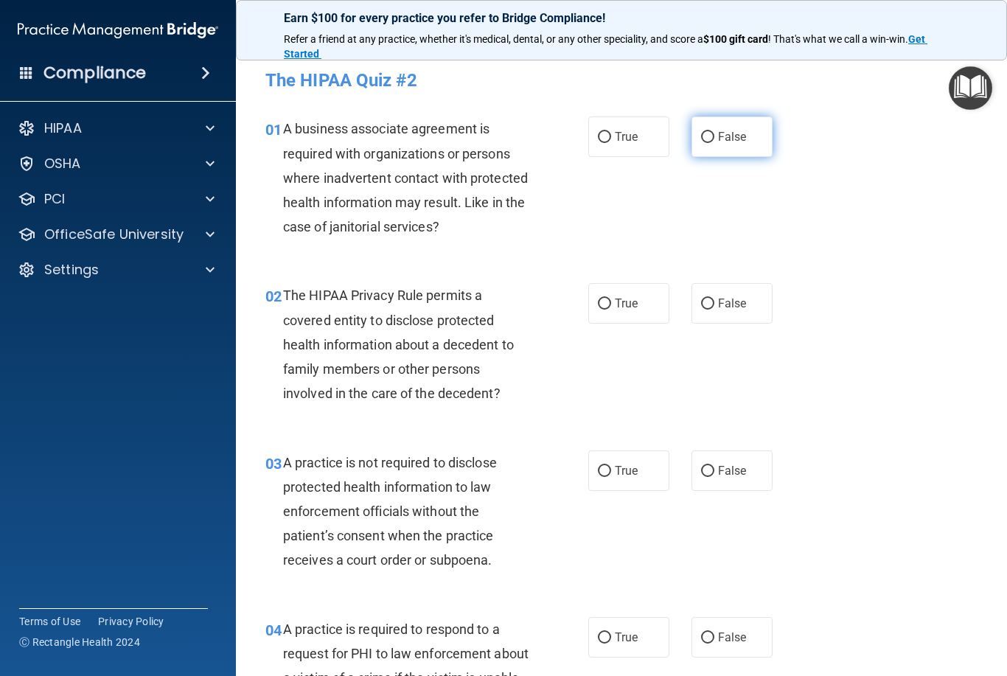
click at [708, 134] on input "False" at bounding box center [707, 137] width 13 height 11
radio input "true"
click at [604, 299] on input "True" at bounding box center [604, 304] width 13 height 11
radio input "true"
click at [704, 469] on input "False" at bounding box center [707, 471] width 13 height 11
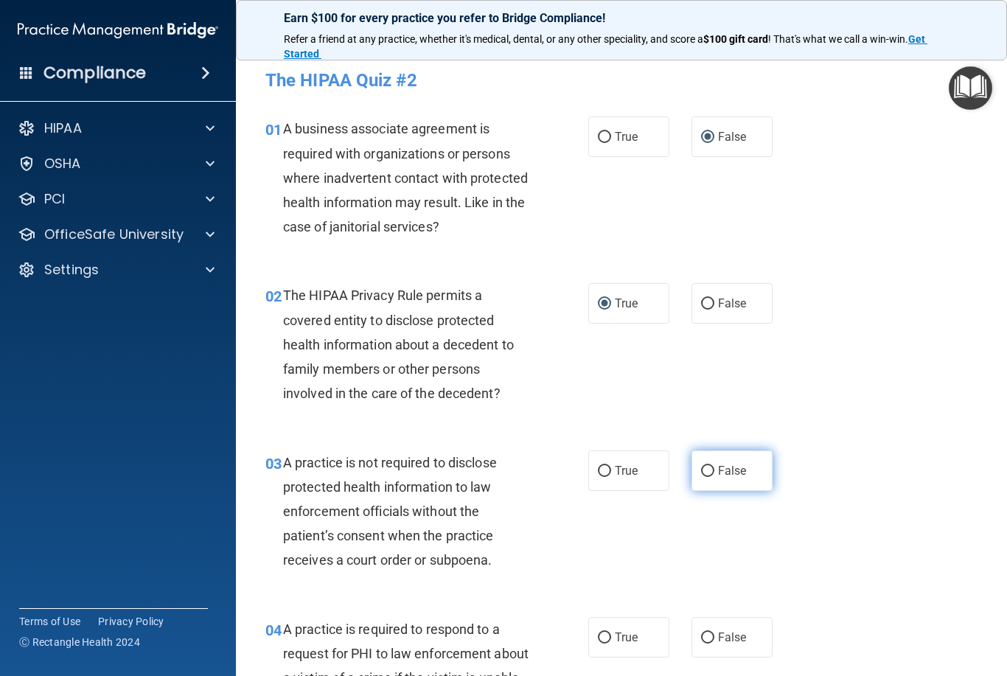
radio input "true"
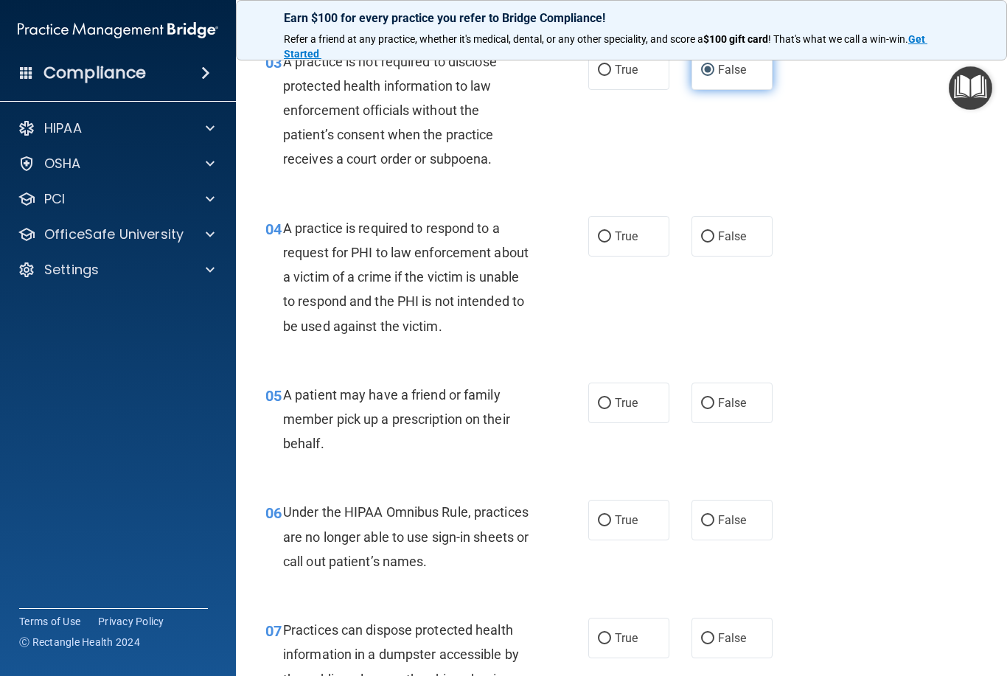
scroll to position [399, 0]
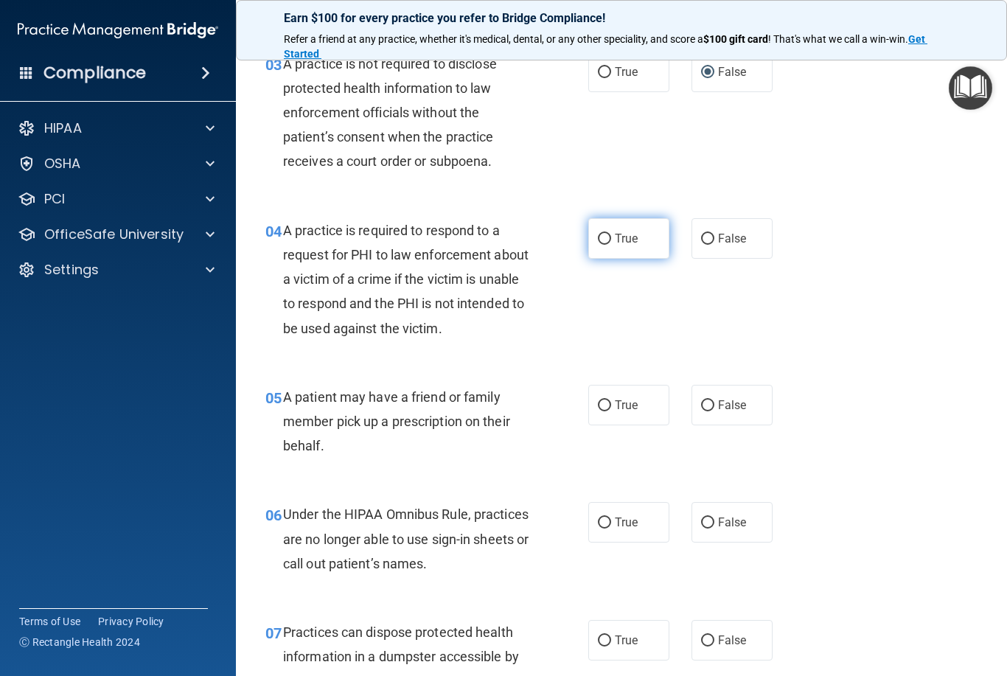
click at [594, 243] on label "True" at bounding box center [628, 238] width 81 height 41
click at [598, 243] on input "True" at bounding box center [604, 239] width 13 height 11
radio input "true"
click at [588, 408] on label "True" at bounding box center [628, 405] width 81 height 41
click at [598, 408] on input "True" at bounding box center [604, 405] width 13 height 11
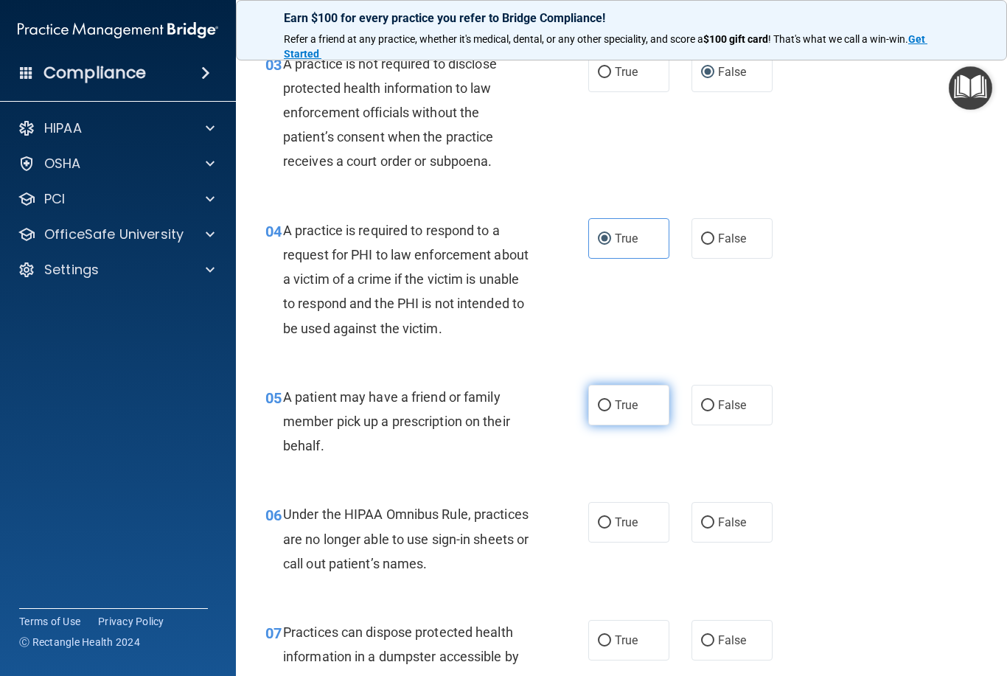
radio input "true"
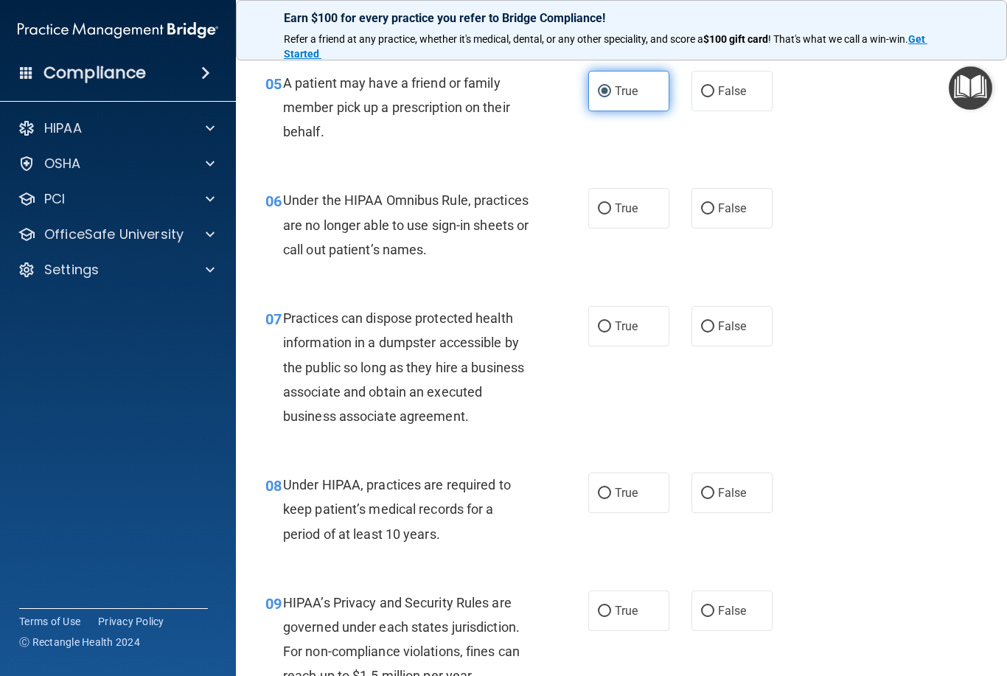
scroll to position [712, 0]
click at [705, 210] on input "False" at bounding box center [707, 209] width 13 height 11
radio input "true"
click at [701, 324] on input "False" at bounding box center [707, 327] width 13 height 11
radio input "true"
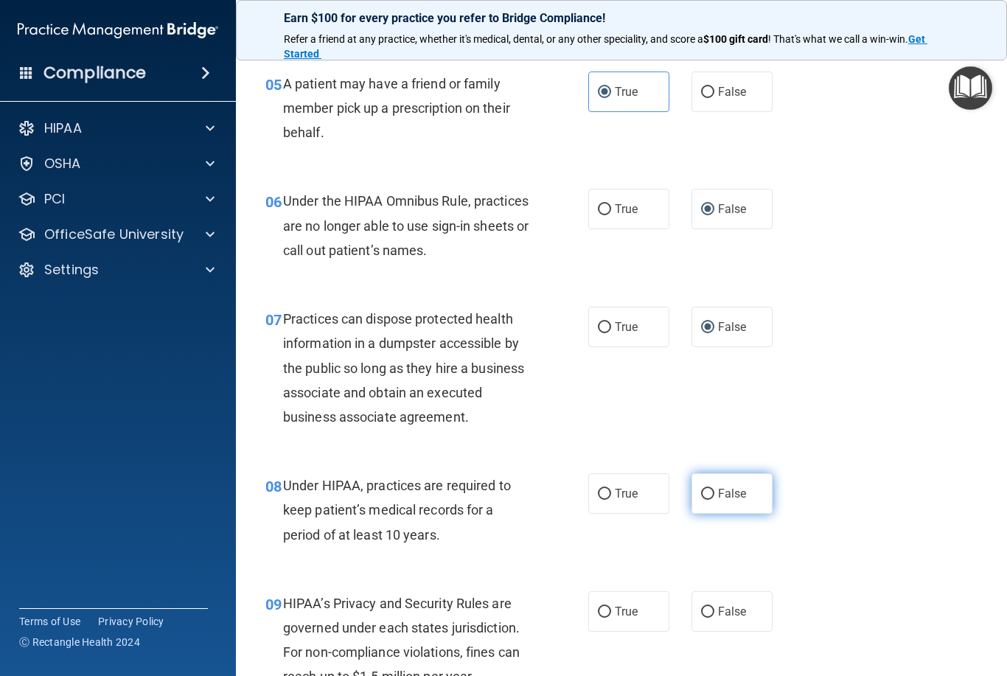
click at [702, 489] on input "False" at bounding box center [707, 494] width 13 height 11
radio input "true"
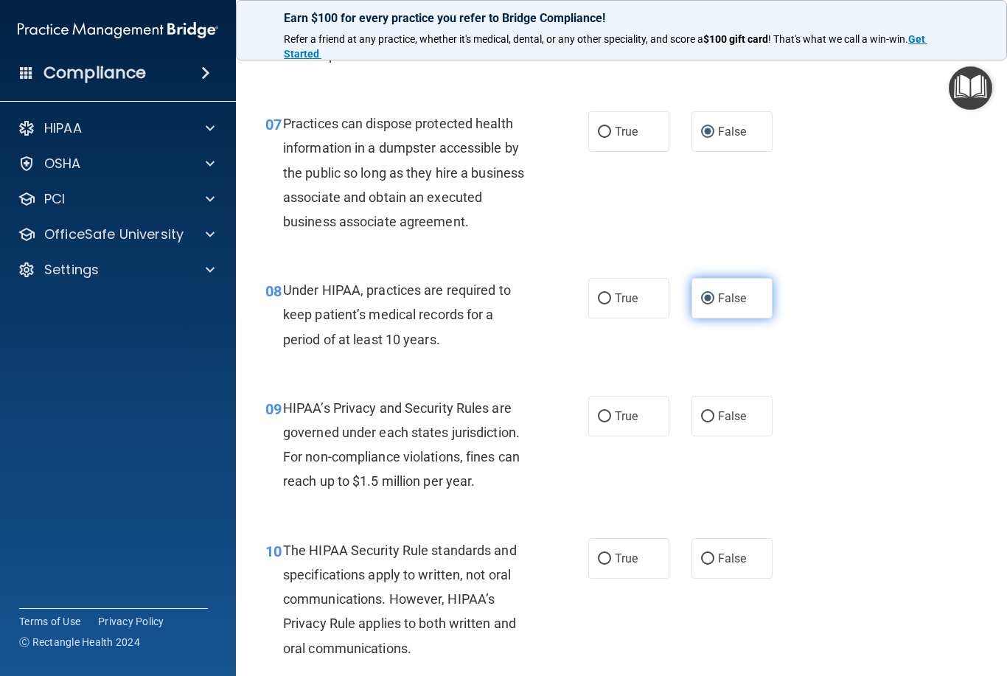
scroll to position [901, 0]
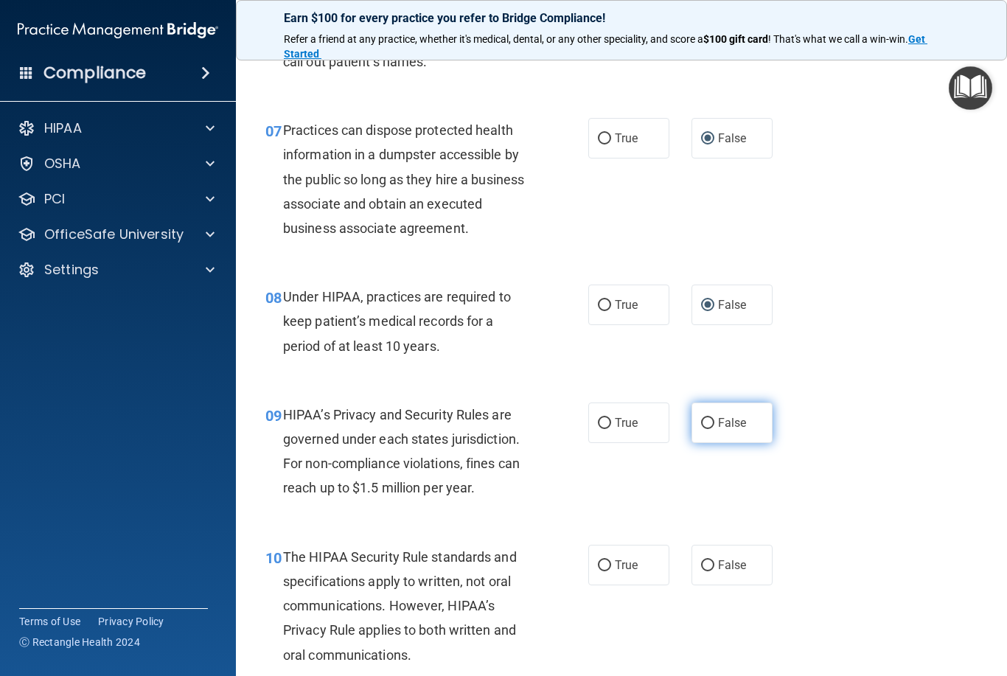
click at [706, 420] on input "False" at bounding box center [707, 423] width 13 height 11
radio input "true"
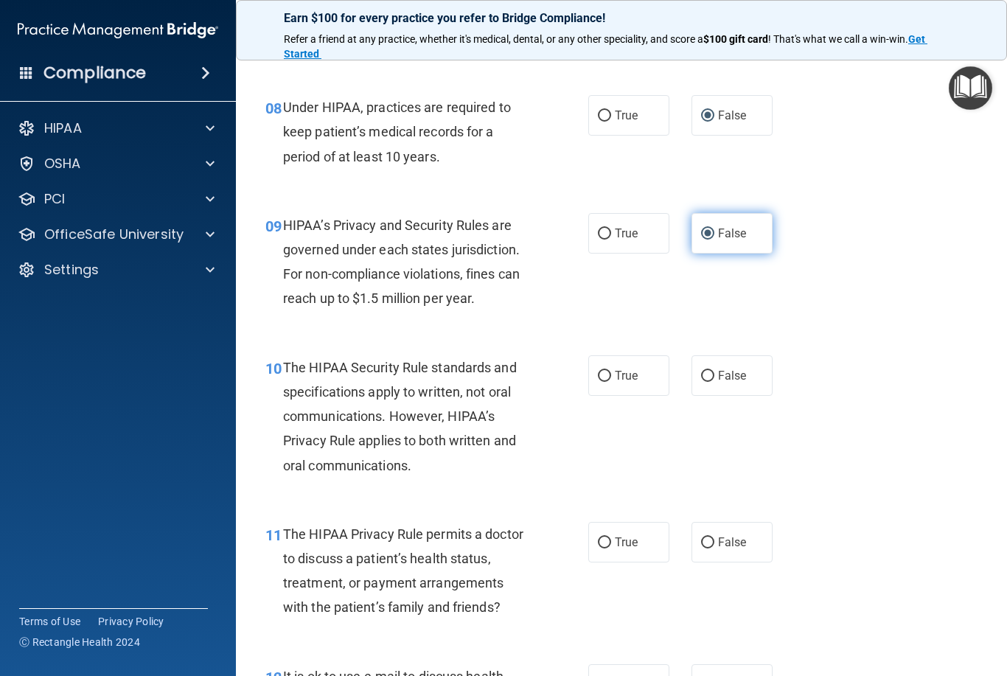
scroll to position [1095, 0]
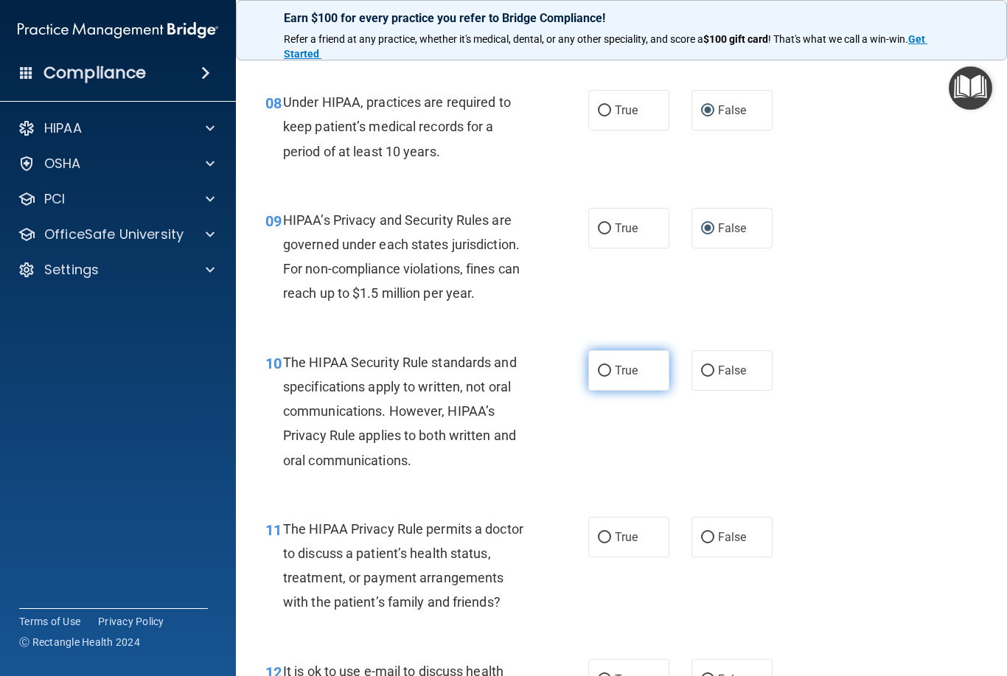
click at [605, 366] on input "True" at bounding box center [604, 371] width 13 height 11
radio input "true"
click at [599, 532] on input "True" at bounding box center [604, 537] width 13 height 11
radio input "true"
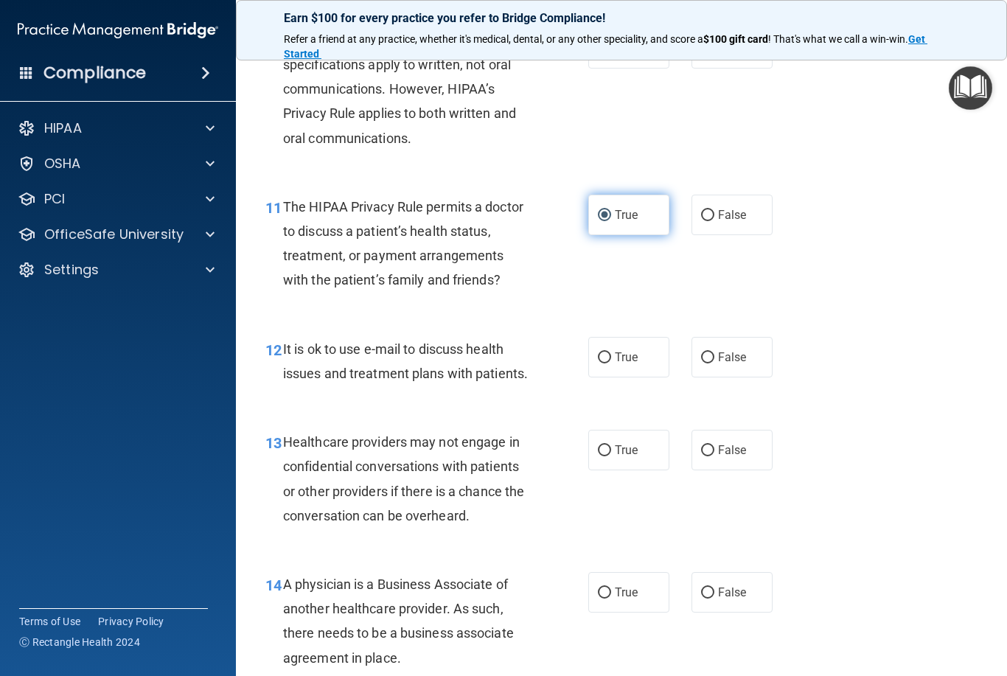
scroll to position [1421, 0]
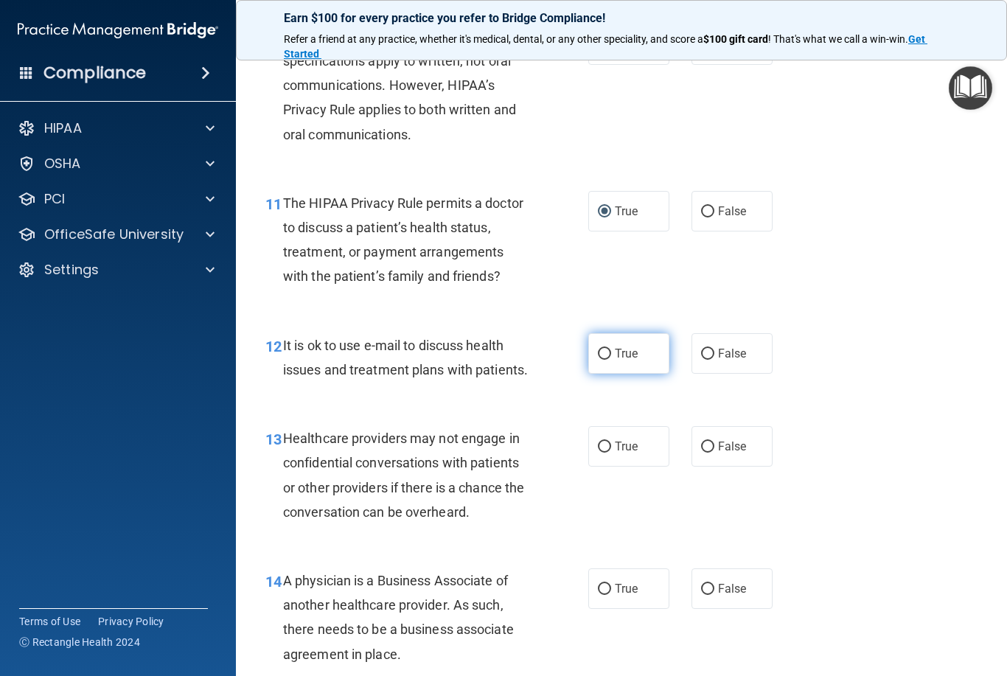
click at [604, 352] on input "True" at bounding box center [604, 354] width 13 height 11
radio input "true"
click at [599, 426] on label "True" at bounding box center [628, 446] width 81 height 41
click at [599, 442] on input "True" at bounding box center [604, 447] width 13 height 11
radio input "true"
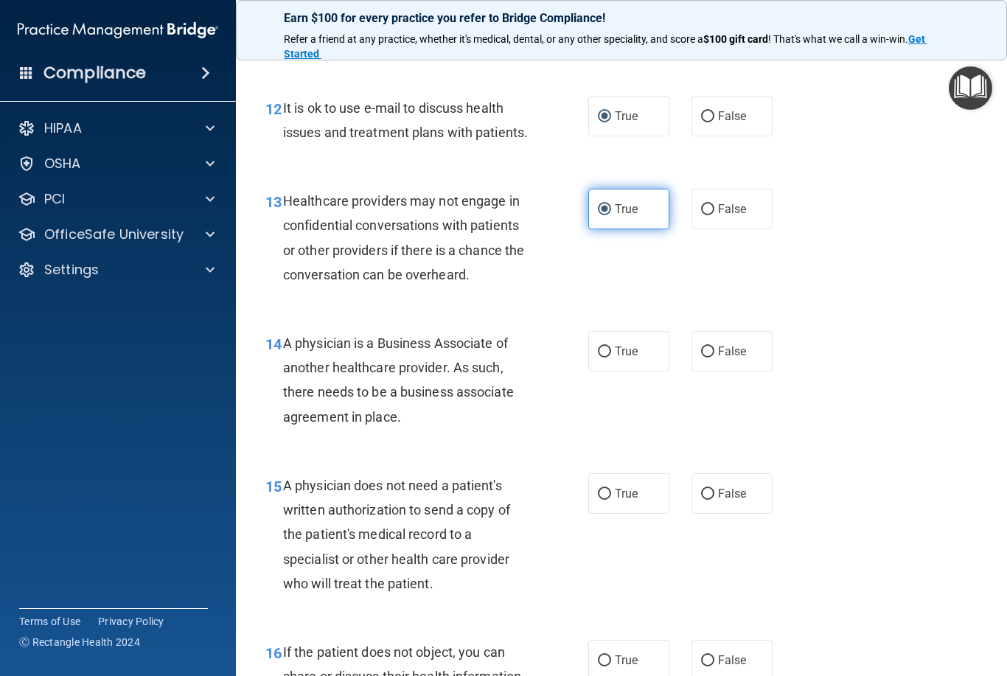
scroll to position [1663, 0]
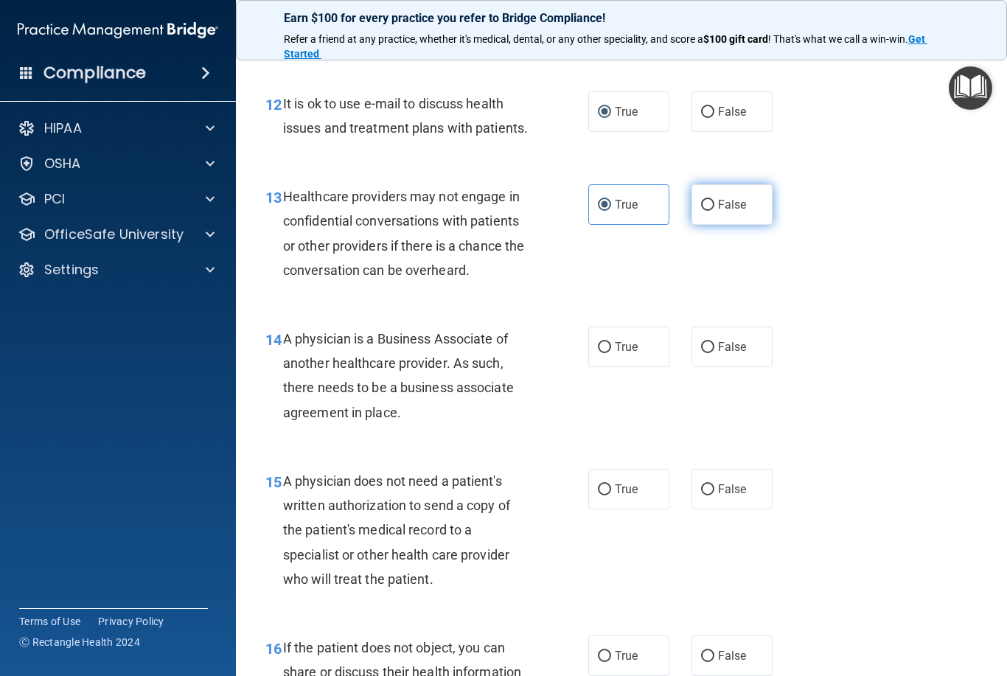
click at [706, 200] on input "False" at bounding box center [707, 205] width 13 height 11
radio input "true"
radio input "false"
click at [702, 342] on input "False" at bounding box center [707, 347] width 13 height 11
radio input "true"
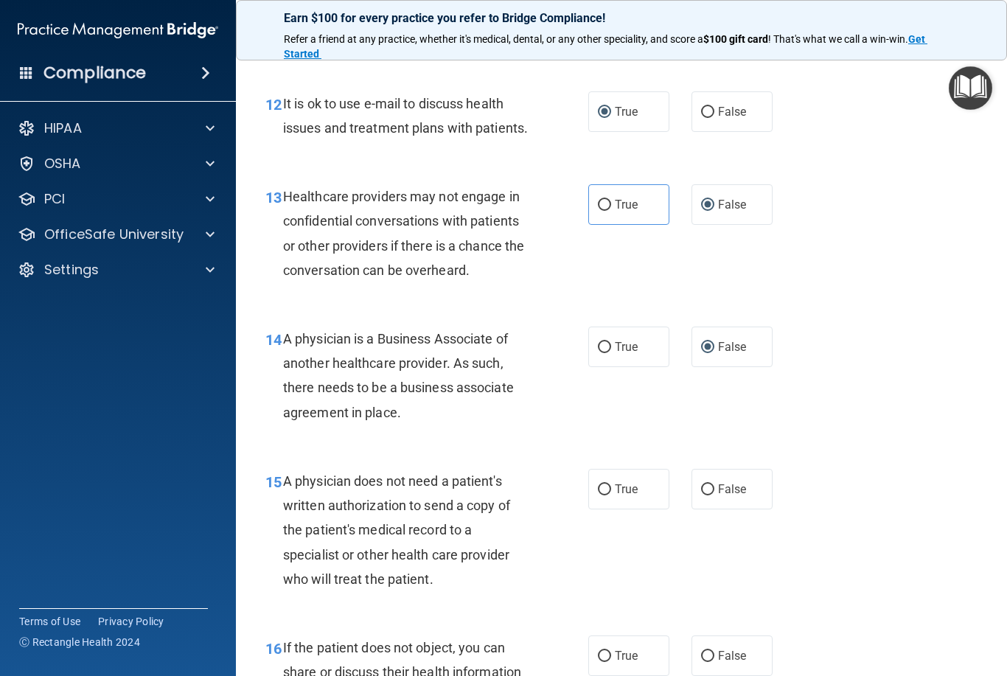
click at [584, 477] on div "15 A physician does not need a patient's written authorization to send a copy o…" at bounding box center [426, 534] width 367 height 130
click at [603, 484] on input "True" at bounding box center [604, 489] width 13 height 11
radio input "true"
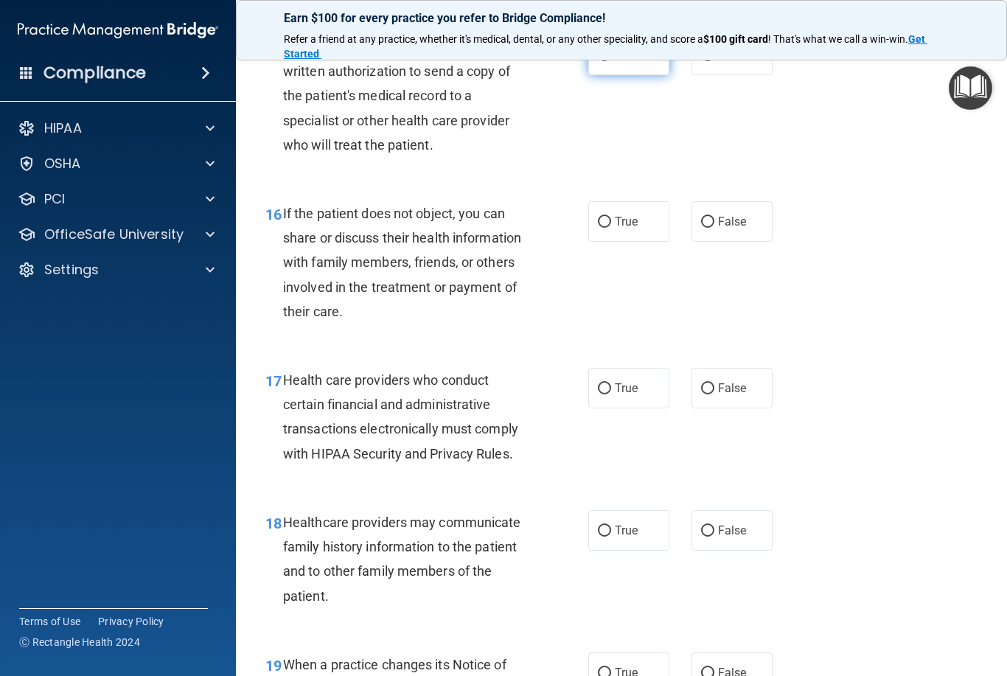
scroll to position [2102, 0]
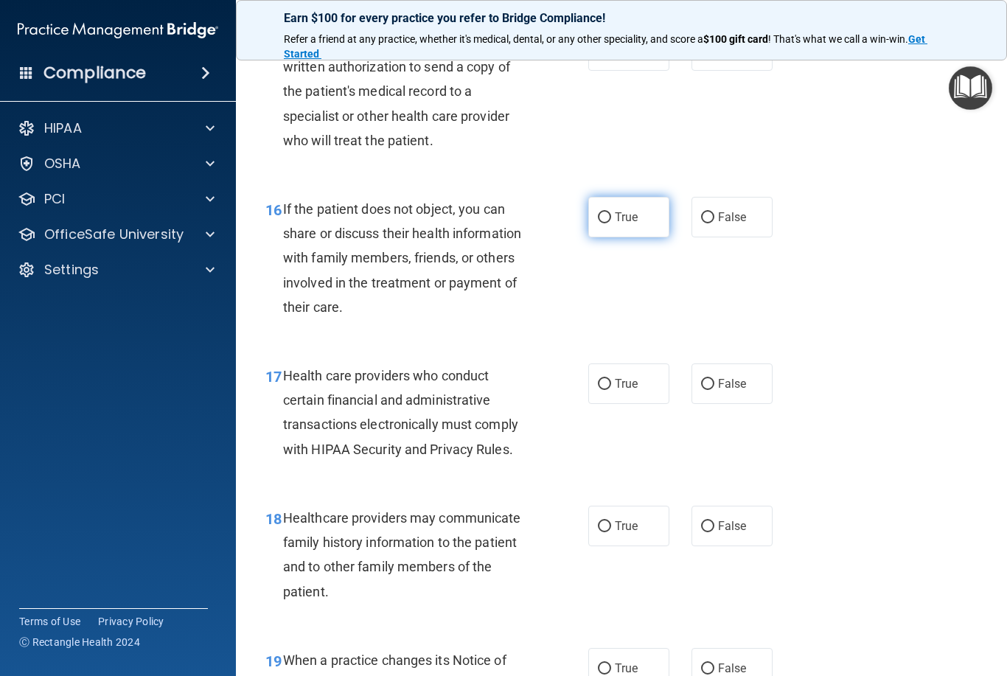
click at [602, 212] on input "True" at bounding box center [604, 217] width 13 height 11
radio input "true"
click at [602, 379] on input "True" at bounding box center [604, 384] width 13 height 11
radio input "true"
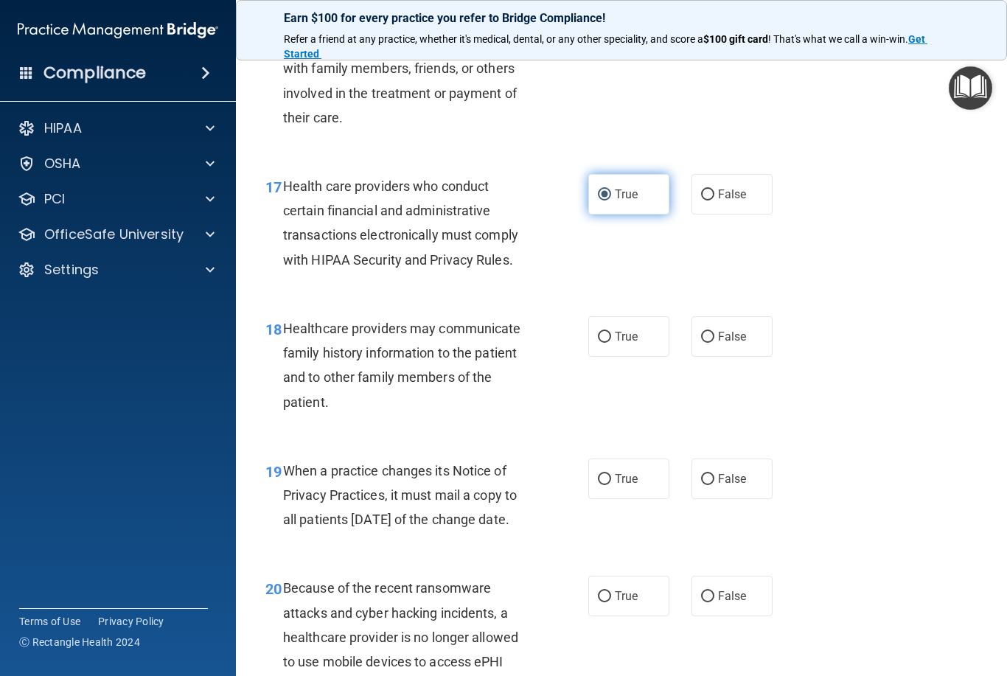
scroll to position [2293, 0]
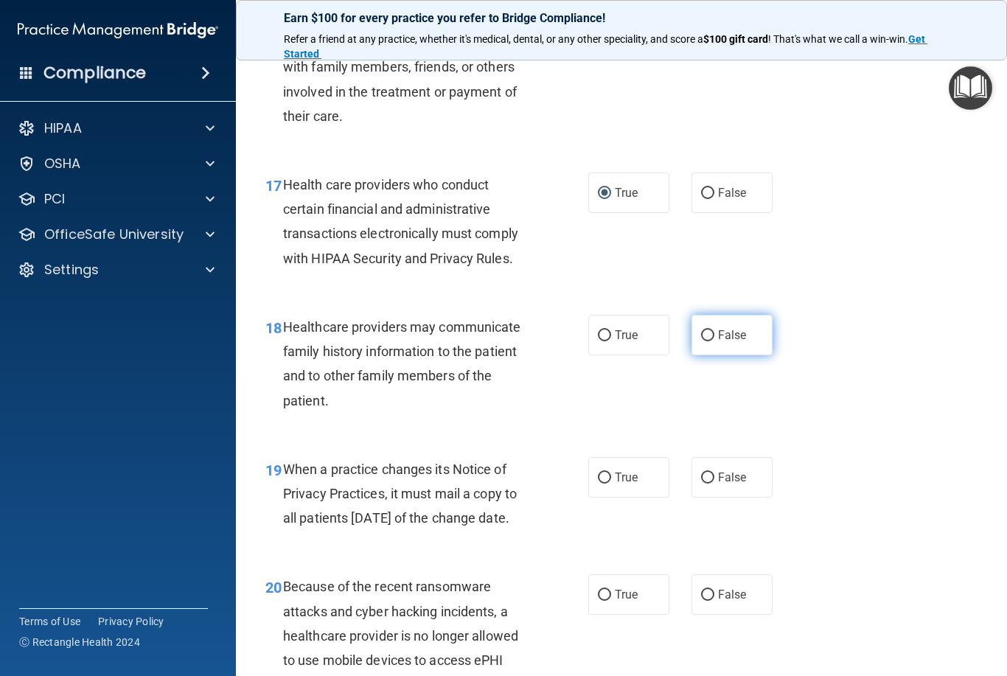
click at [703, 330] on input "False" at bounding box center [707, 335] width 13 height 11
radio input "true"
click at [595, 467] on label "True" at bounding box center [628, 477] width 81 height 41
click at [598, 473] on input "True" at bounding box center [604, 478] width 13 height 11
radio input "true"
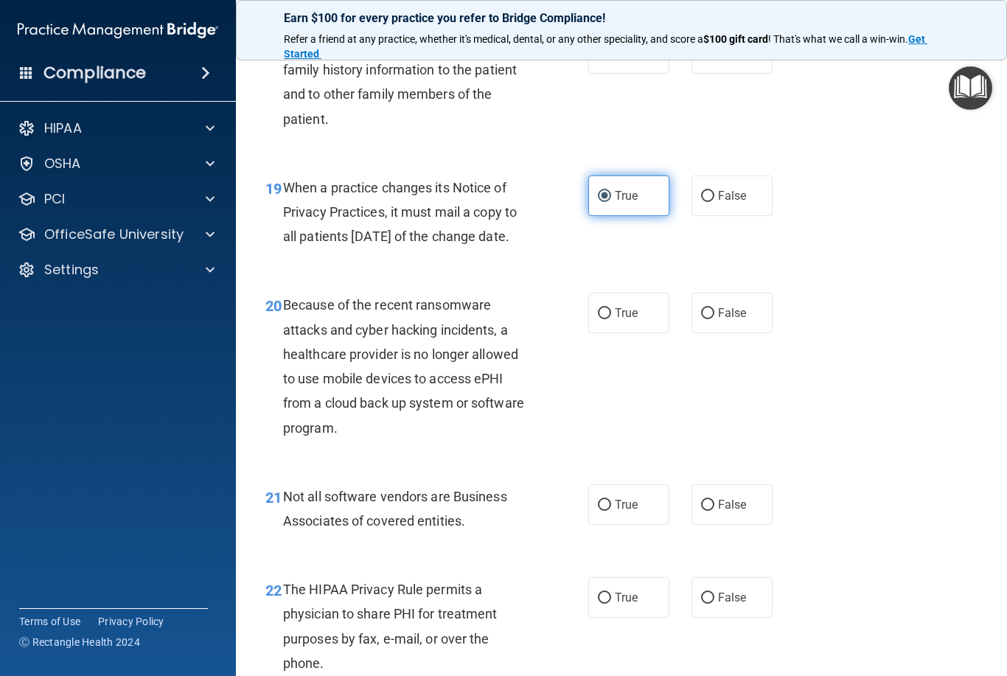
scroll to position [2582, 0]
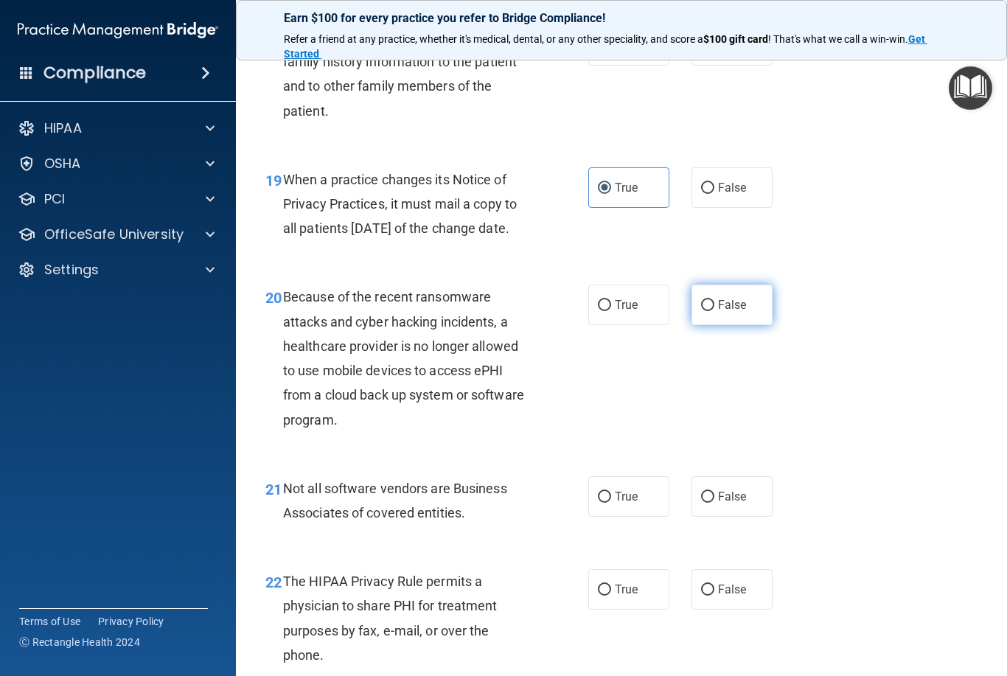
click at [708, 311] on input "False" at bounding box center [707, 305] width 13 height 11
radio input "true"
click at [605, 501] on input "True" at bounding box center [604, 497] width 13 height 11
radio input "true"
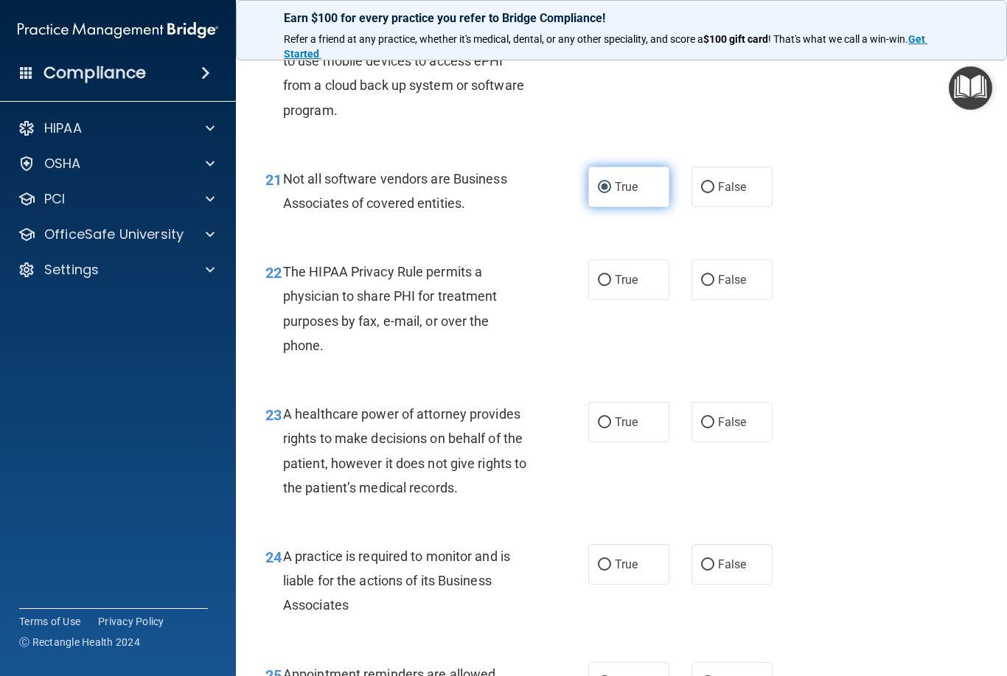
scroll to position [2906, 0]
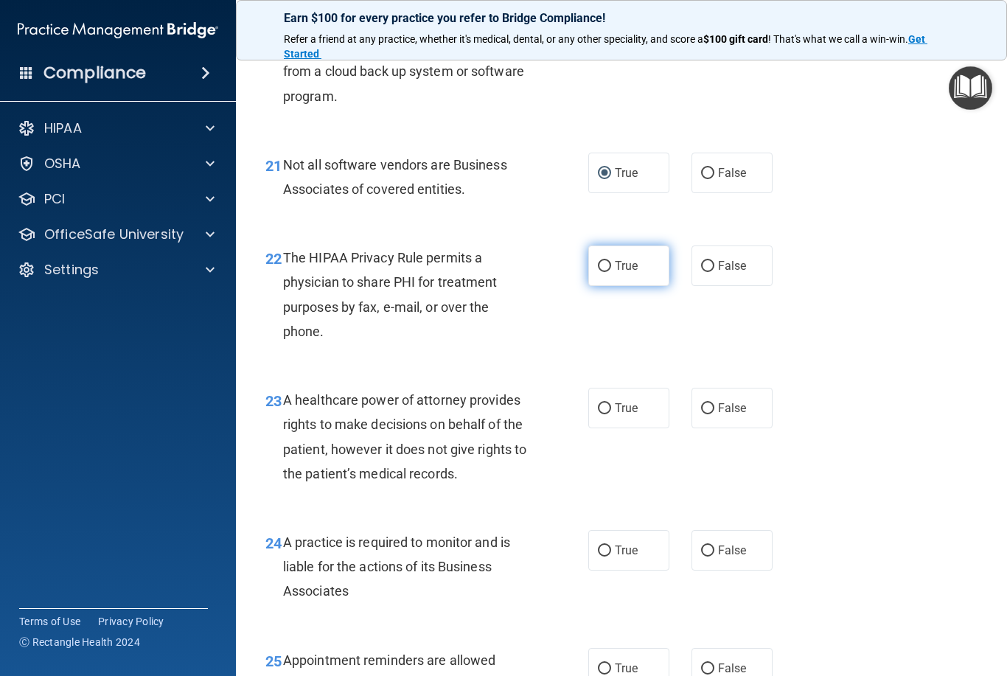
click at [607, 272] on input "True" at bounding box center [604, 266] width 13 height 11
radio input "true"
click at [705, 414] on input "False" at bounding box center [707, 408] width 13 height 11
radio input "true"
click at [699, 562] on label "False" at bounding box center [731, 550] width 81 height 41
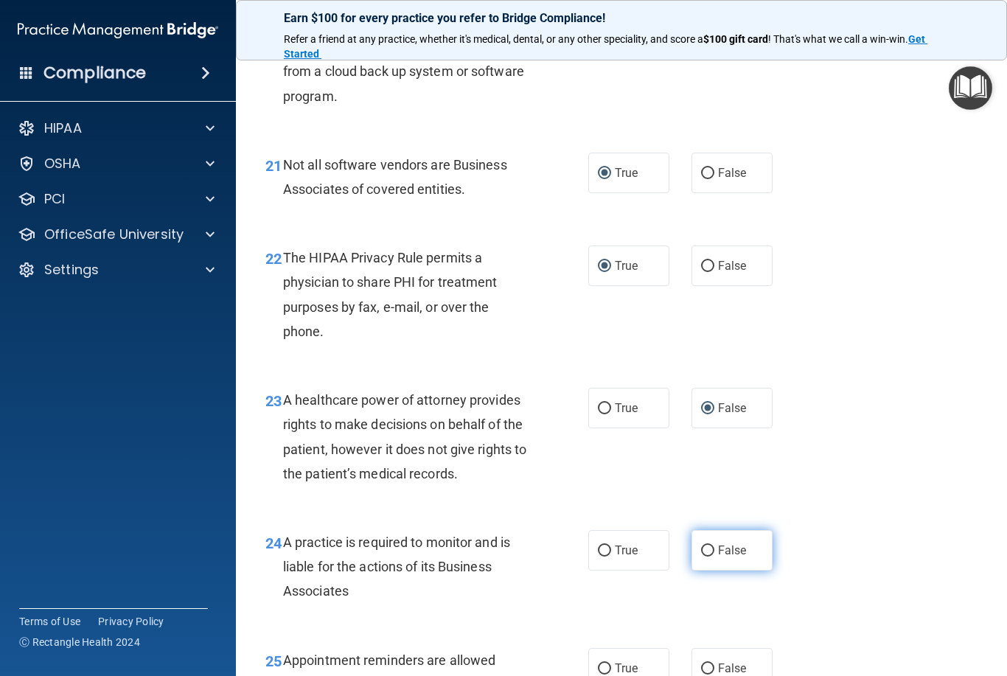
click at [701, 557] on input "False" at bounding box center [707, 551] width 13 height 11
radio input "true"
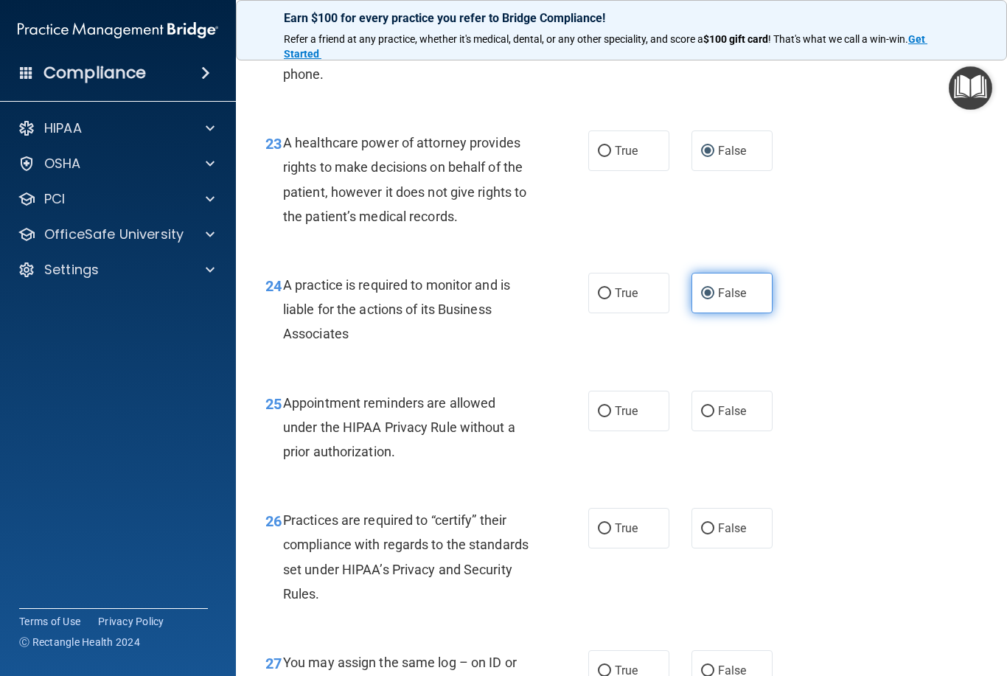
scroll to position [3194, 0]
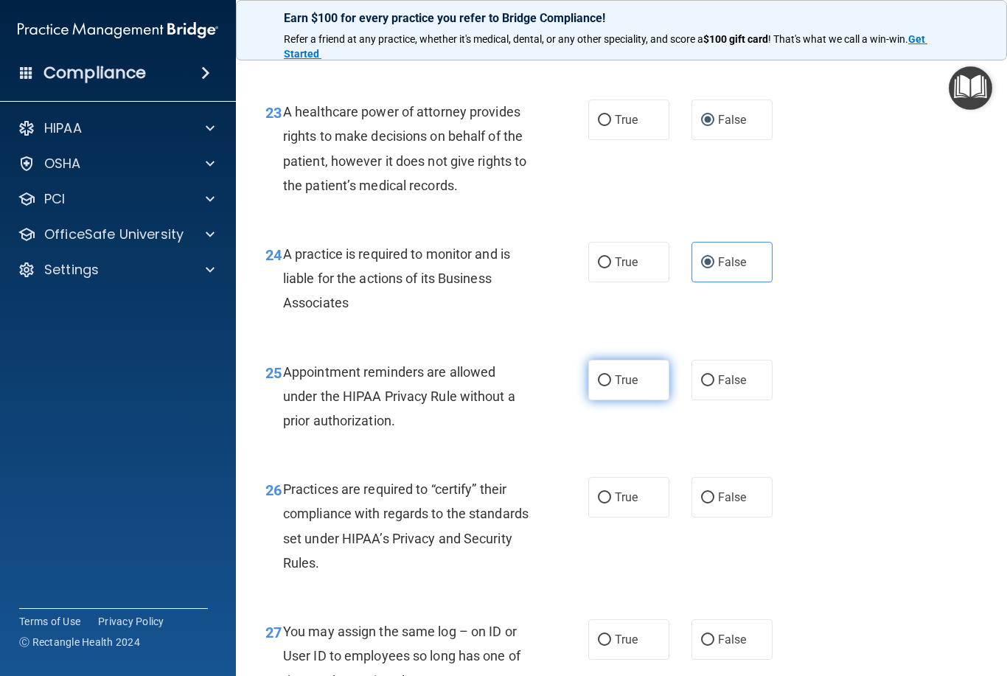
click at [594, 383] on label "True" at bounding box center [628, 380] width 81 height 41
click at [598, 383] on input "True" at bounding box center [604, 380] width 13 height 11
radio input "true"
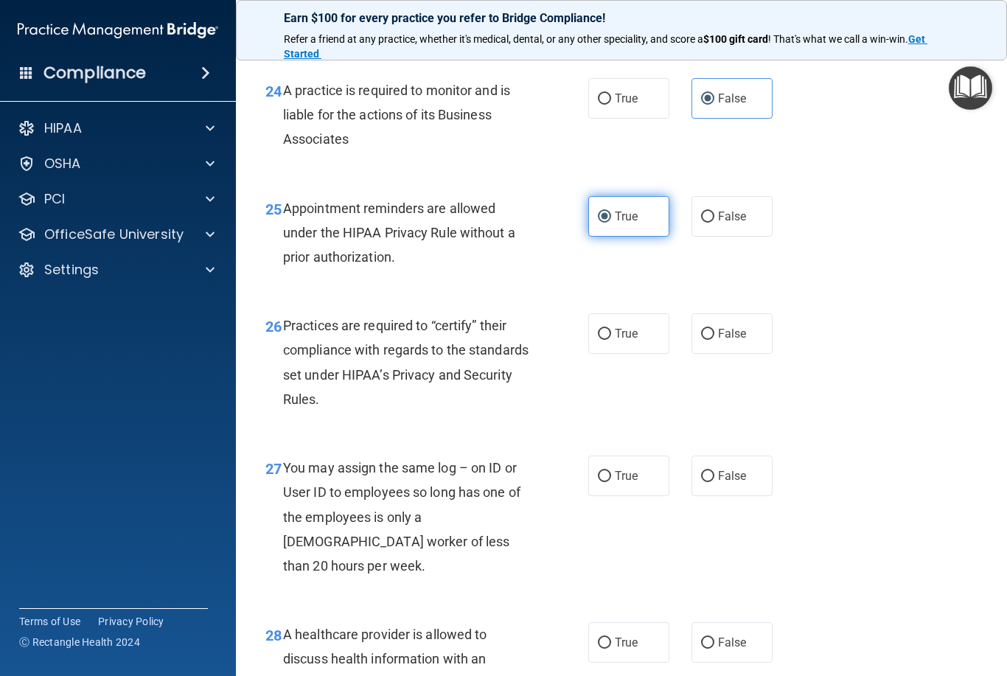
scroll to position [3387, 0]
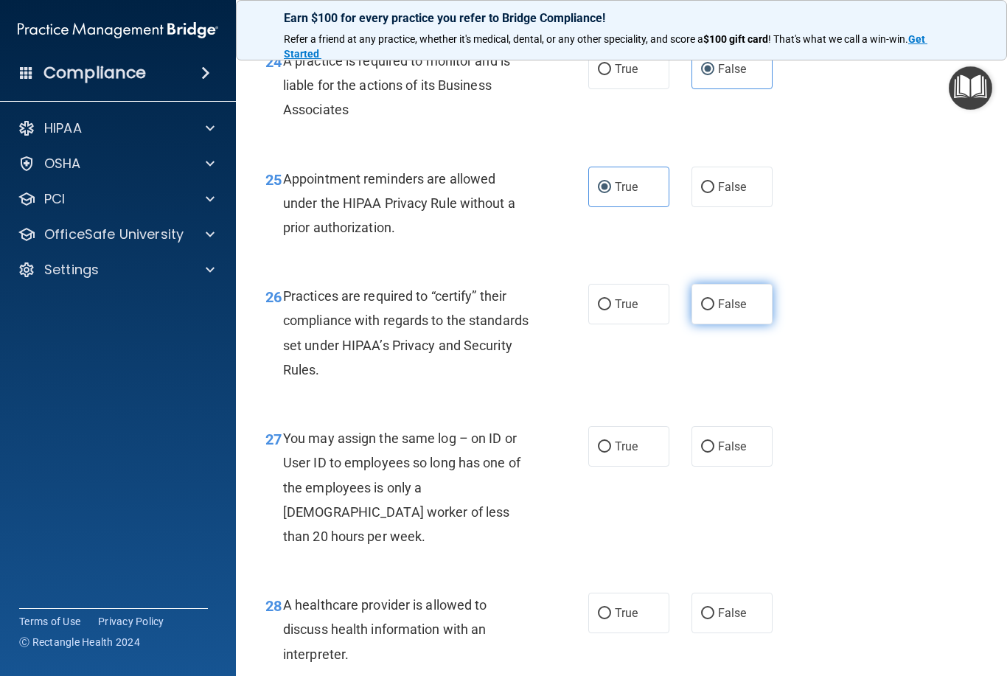
click at [704, 310] on input "False" at bounding box center [707, 304] width 13 height 11
radio input "true"
click at [709, 451] on input "False" at bounding box center [707, 447] width 13 height 11
radio input "true"
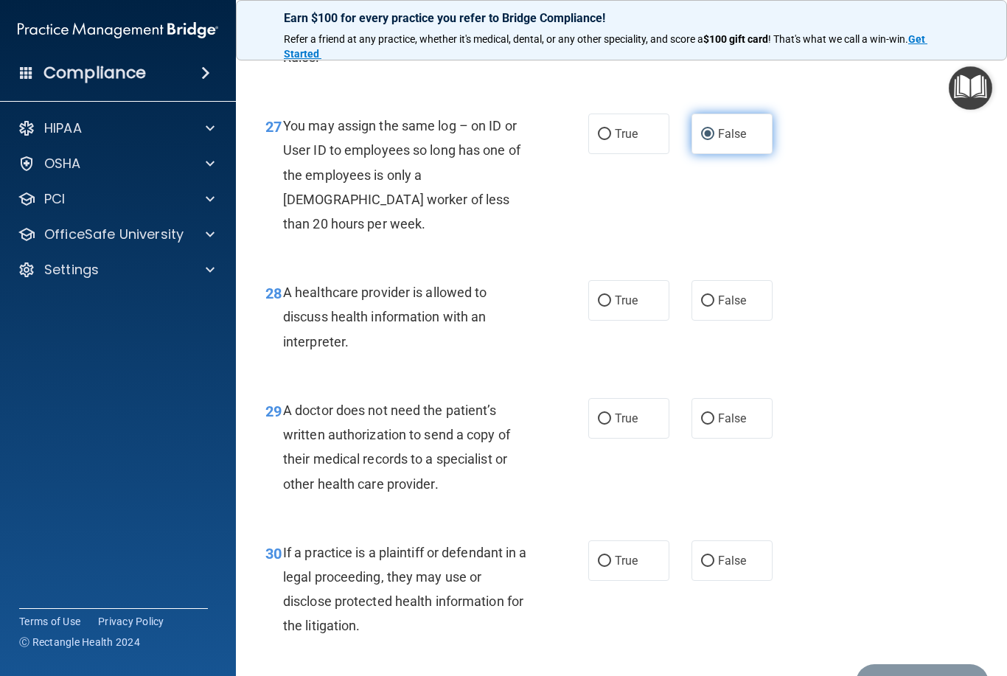
scroll to position [3701, 0]
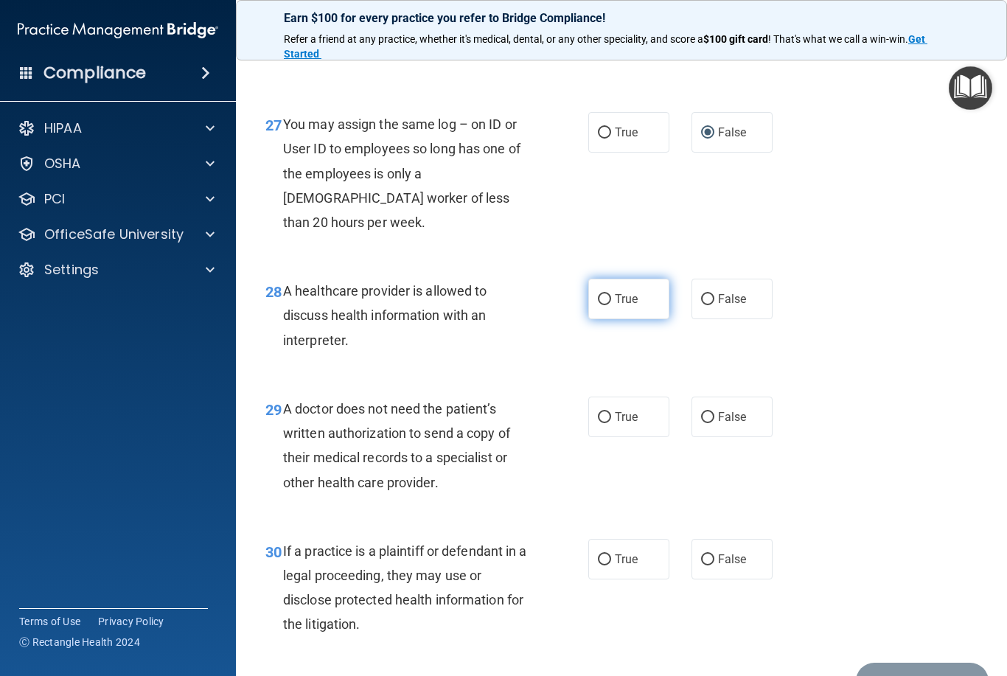
click at [607, 294] on input "True" at bounding box center [604, 299] width 13 height 11
radio input "true"
click at [602, 397] on label "True" at bounding box center [628, 417] width 81 height 41
click at [602, 412] on input "True" at bounding box center [604, 417] width 13 height 11
radio input "true"
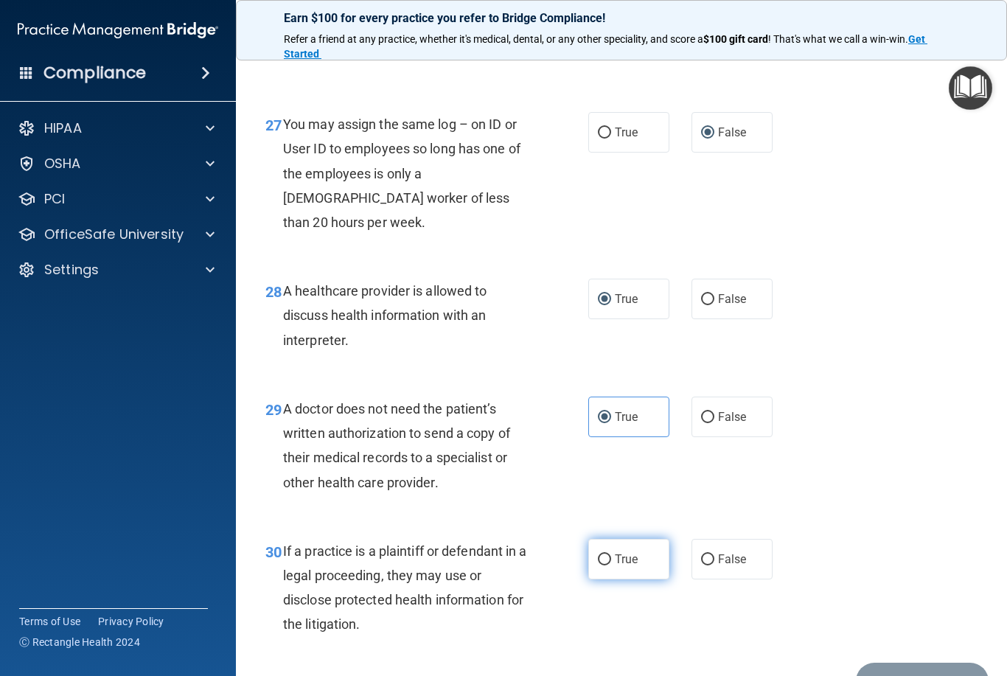
click at [604, 554] on input "True" at bounding box center [604, 559] width 13 height 11
radio input "true"
click at [922, 665] on button "Submit" at bounding box center [922, 682] width 133 height 38
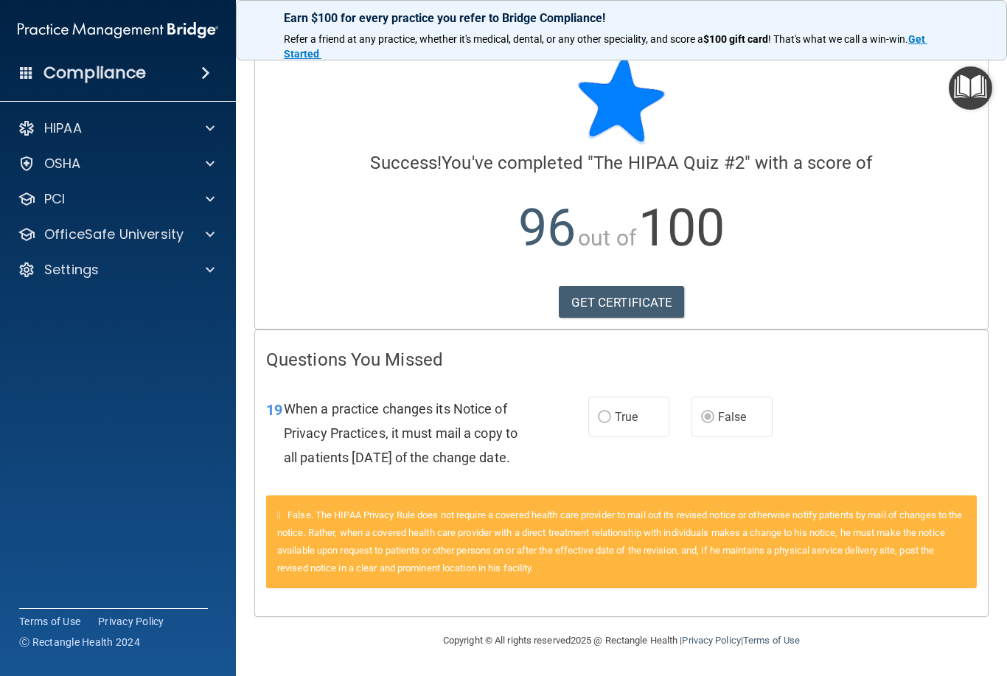
scroll to position [38, 0]
click at [641, 286] on link "GET CERTIFICATE" at bounding box center [622, 302] width 126 height 32
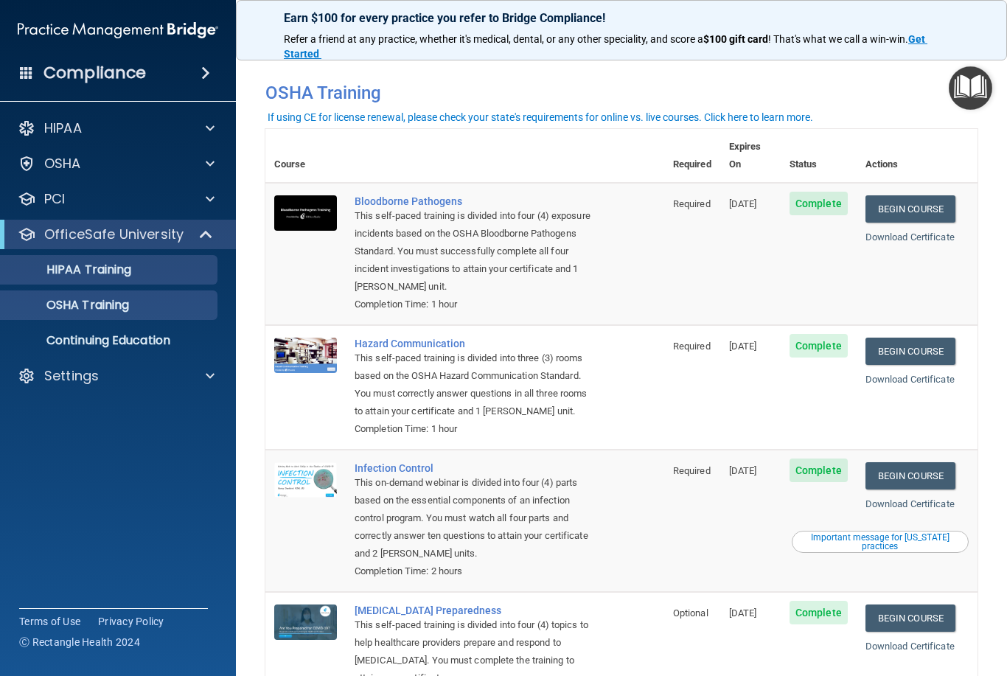
click at [99, 273] on p "HIPAA Training" at bounding box center [71, 269] width 122 height 15
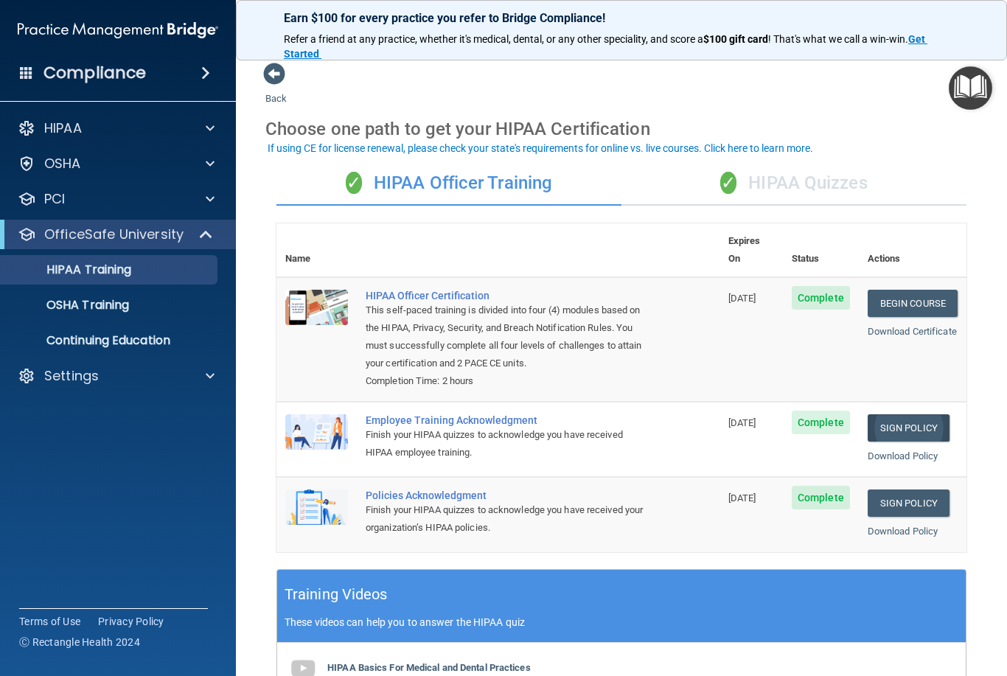
click at [910, 414] on link "Sign Policy" at bounding box center [909, 427] width 82 height 27
click at [925, 489] on link "Sign Policy" at bounding box center [909, 502] width 82 height 27
click at [844, 189] on div "✓ HIPAA Quizzes" at bounding box center [793, 183] width 345 height 44
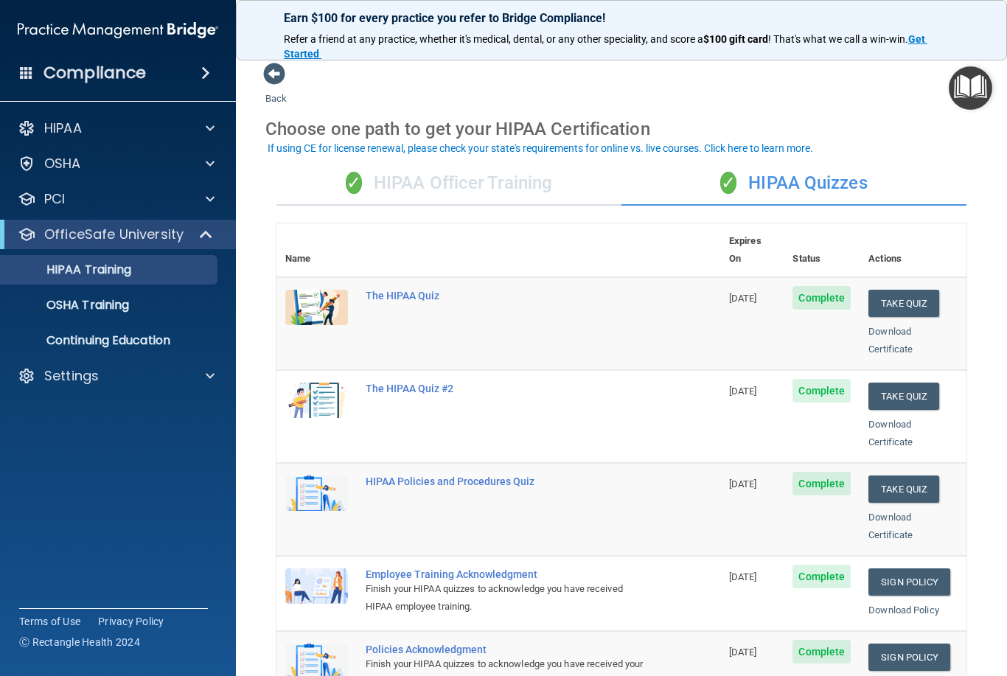
click at [202, 73] on span at bounding box center [205, 73] width 9 height 18
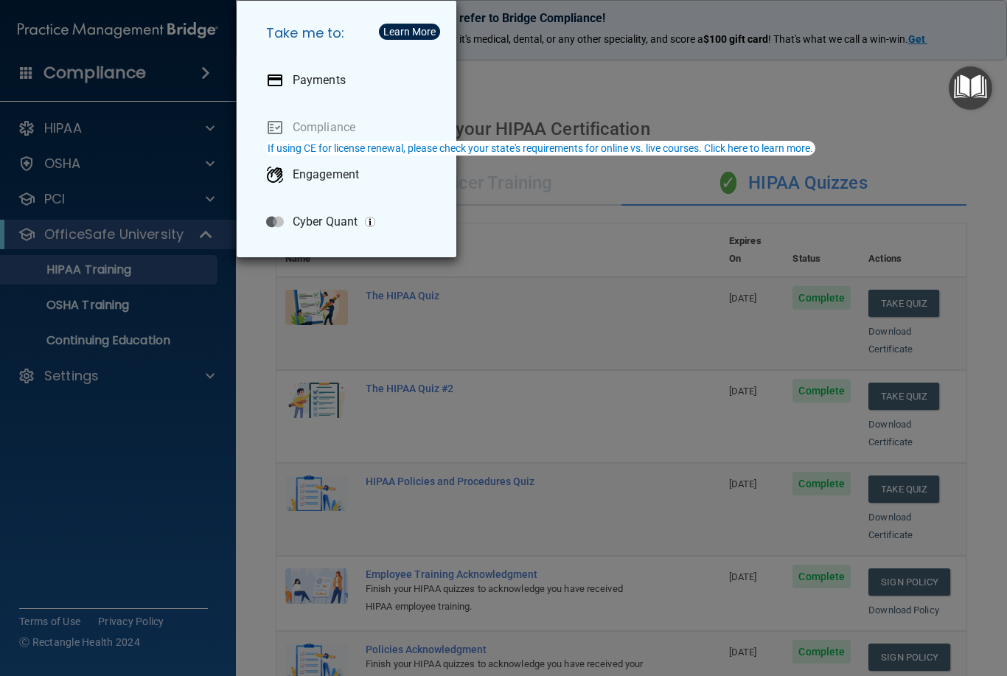
click at [437, 150] on div "If using CE for license renewal, please check your state's requirements for onl…" at bounding box center [541, 148] width 546 height 10
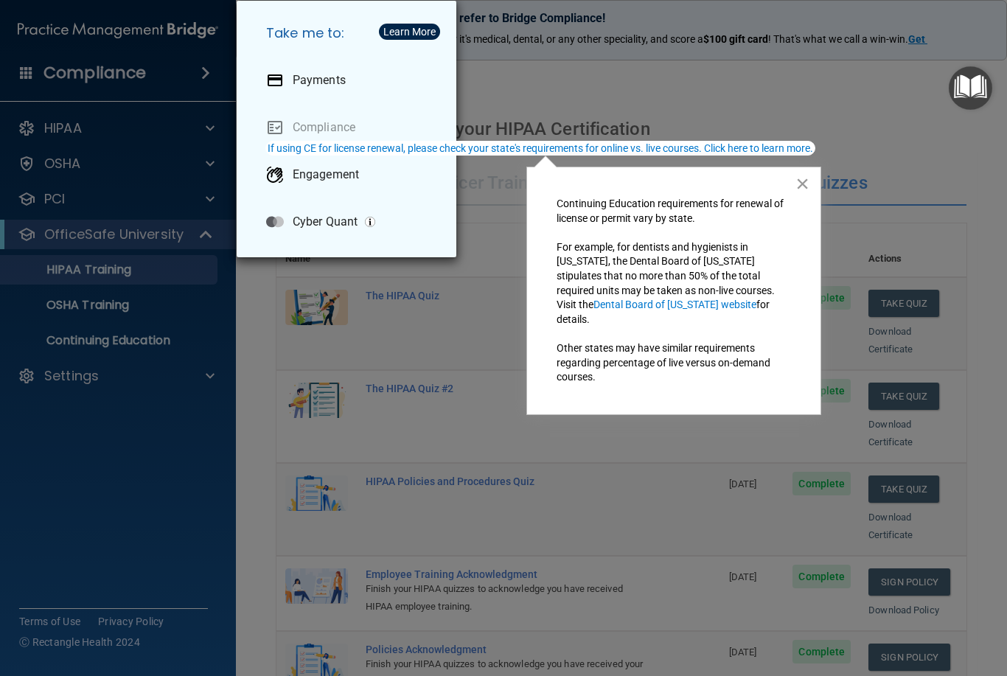
click at [809, 182] on button "×" at bounding box center [802, 184] width 14 height 24
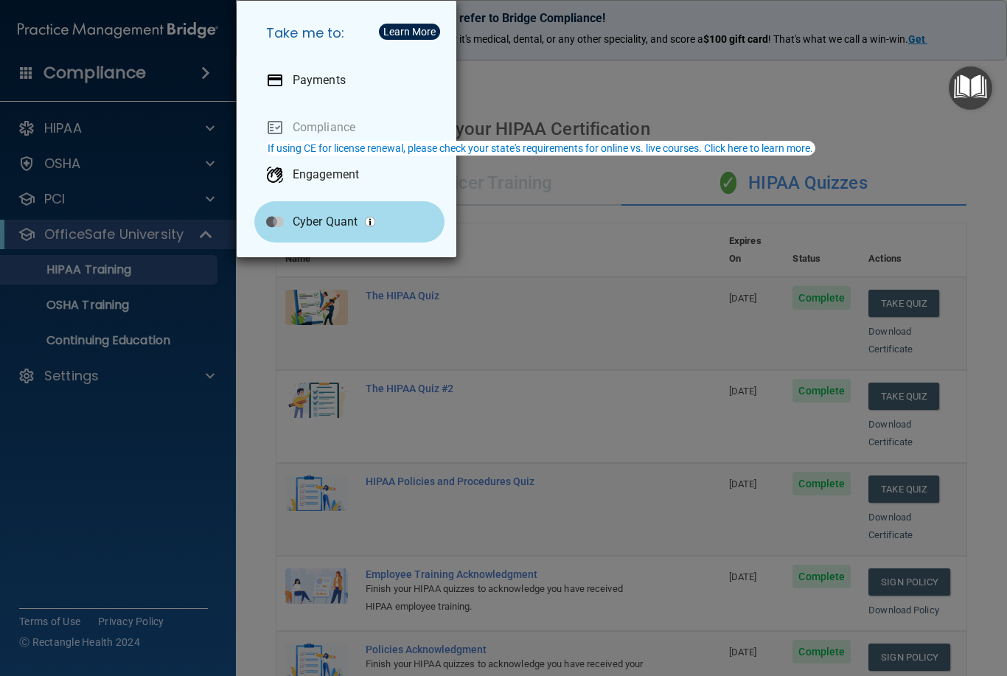
click at [300, 236] on div "Cyber Quant" at bounding box center [349, 221] width 190 height 41
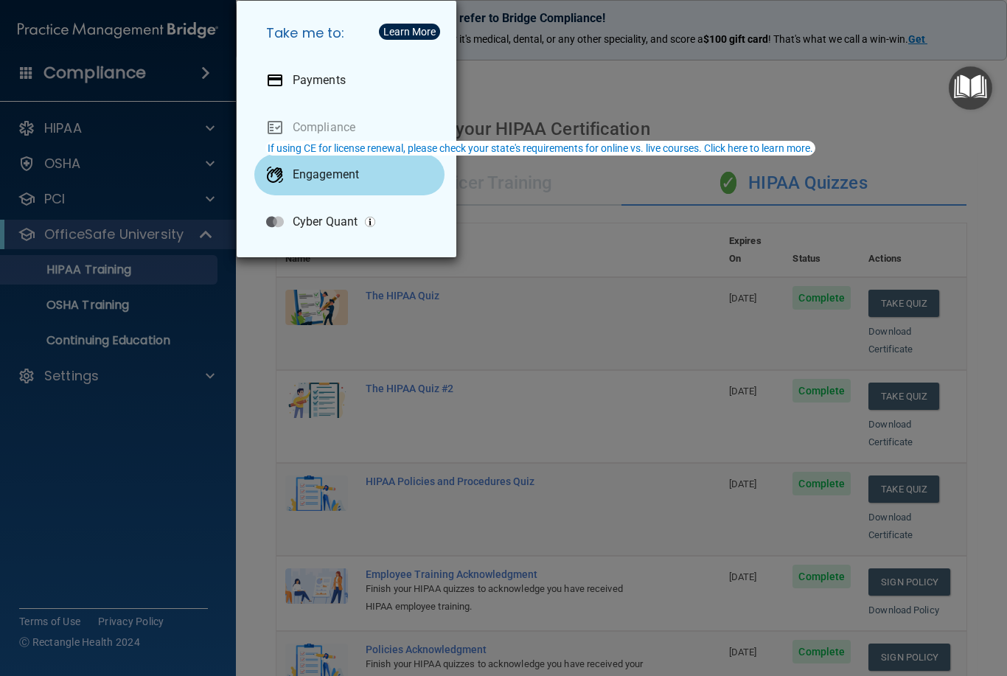
click at [340, 173] on p "Engagement" at bounding box center [326, 174] width 66 height 15
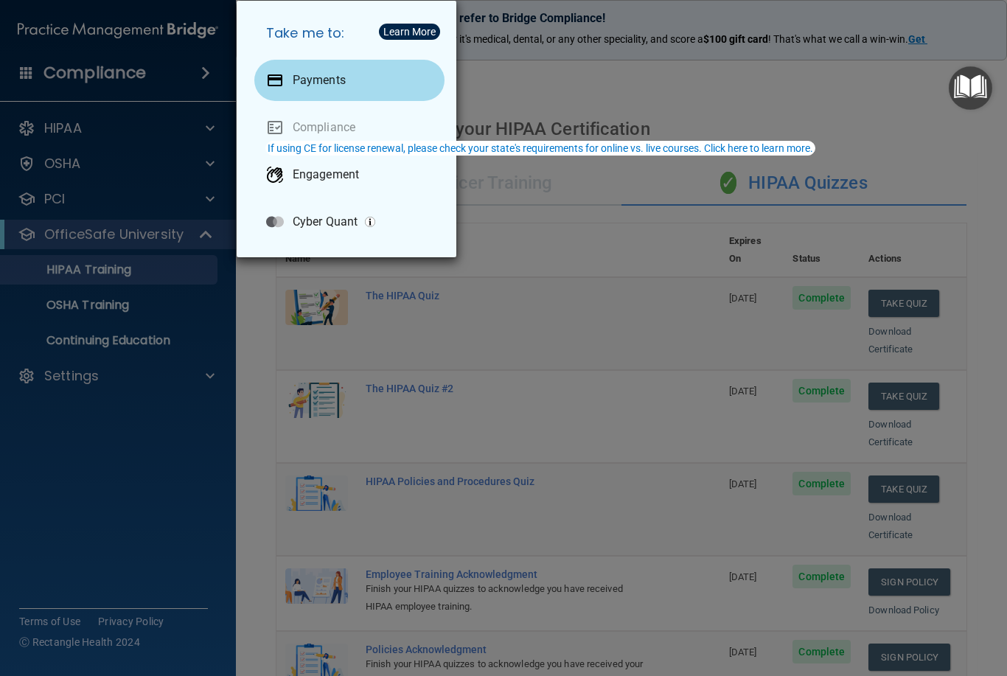
click at [327, 84] on p "Payments" at bounding box center [319, 80] width 53 height 15
click at [582, 225] on div "Take me to: Payments Compliance Engagement Cyber Quant" at bounding box center [503, 338] width 1007 height 676
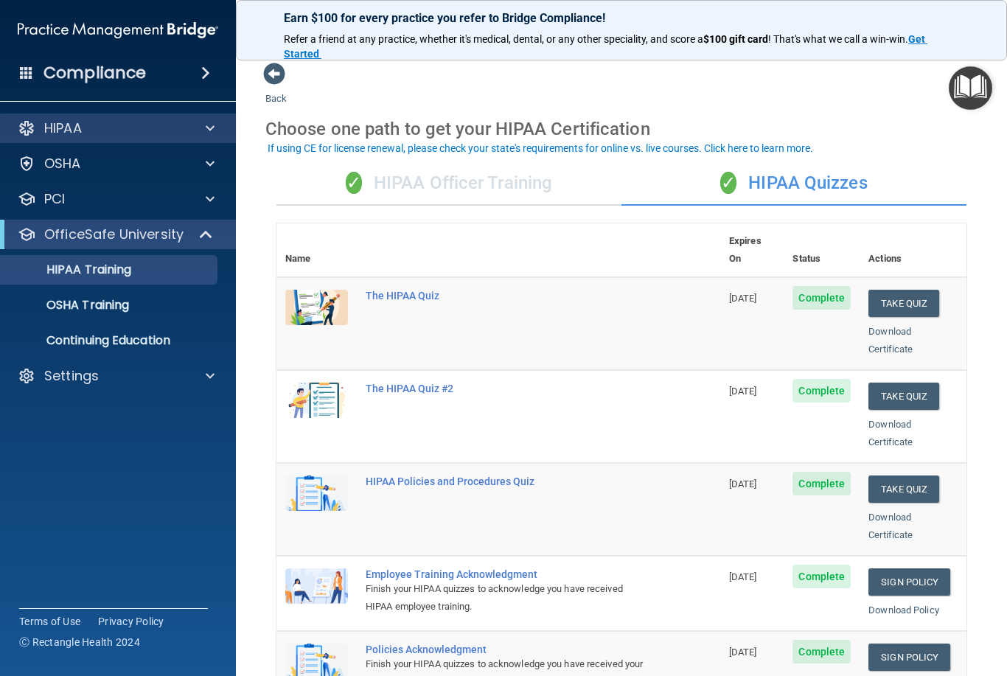
click at [210, 125] on span at bounding box center [210, 128] width 9 height 18
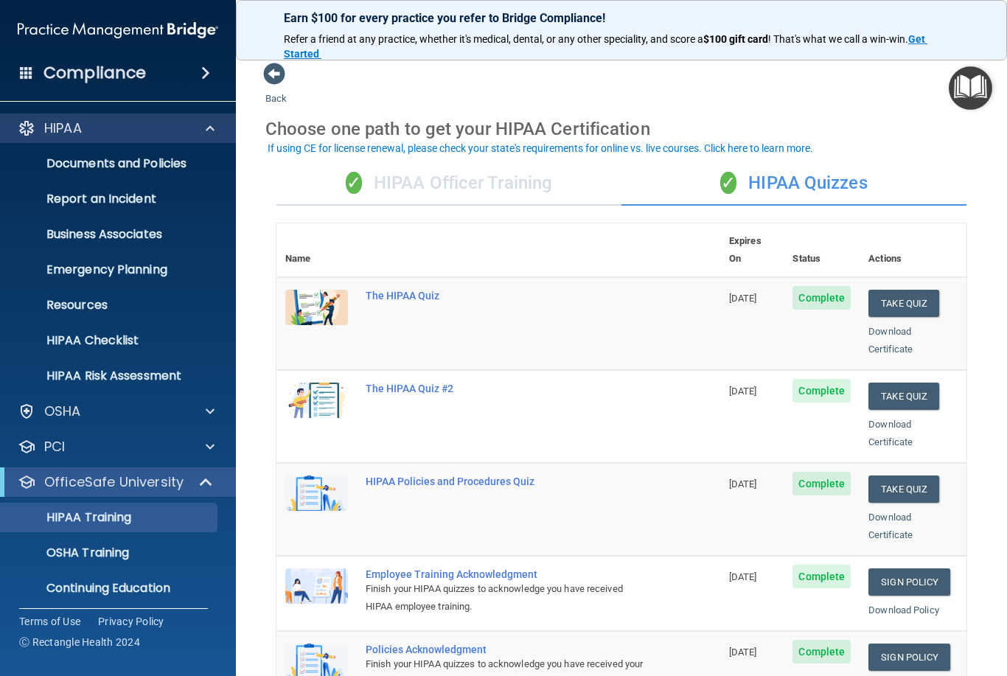
click at [200, 126] on div at bounding box center [207, 128] width 37 height 18
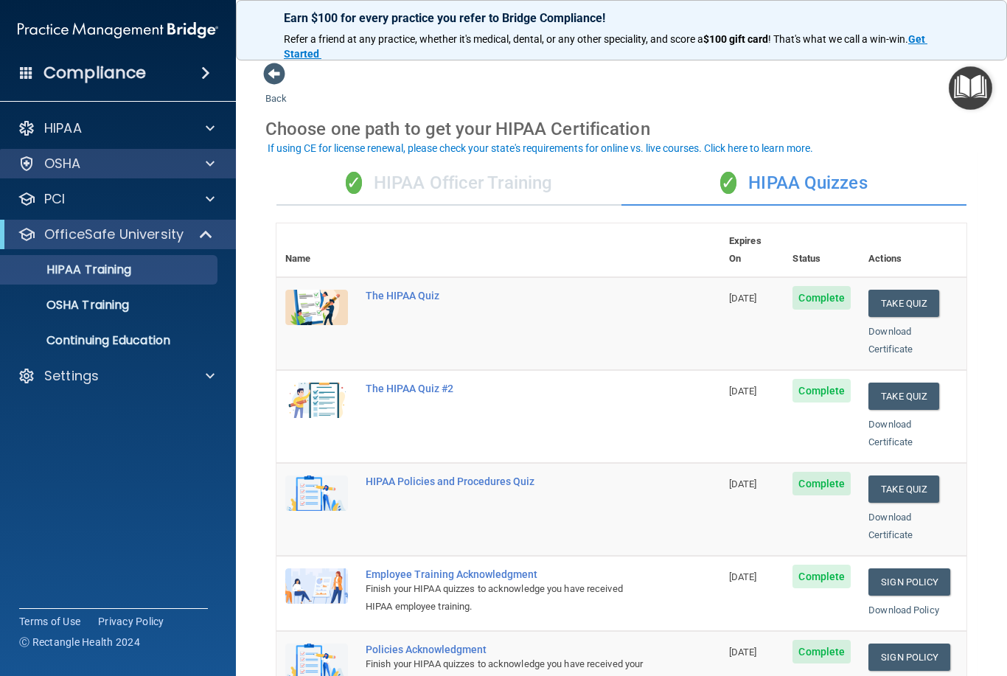
click at [201, 160] on div at bounding box center [207, 164] width 37 height 18
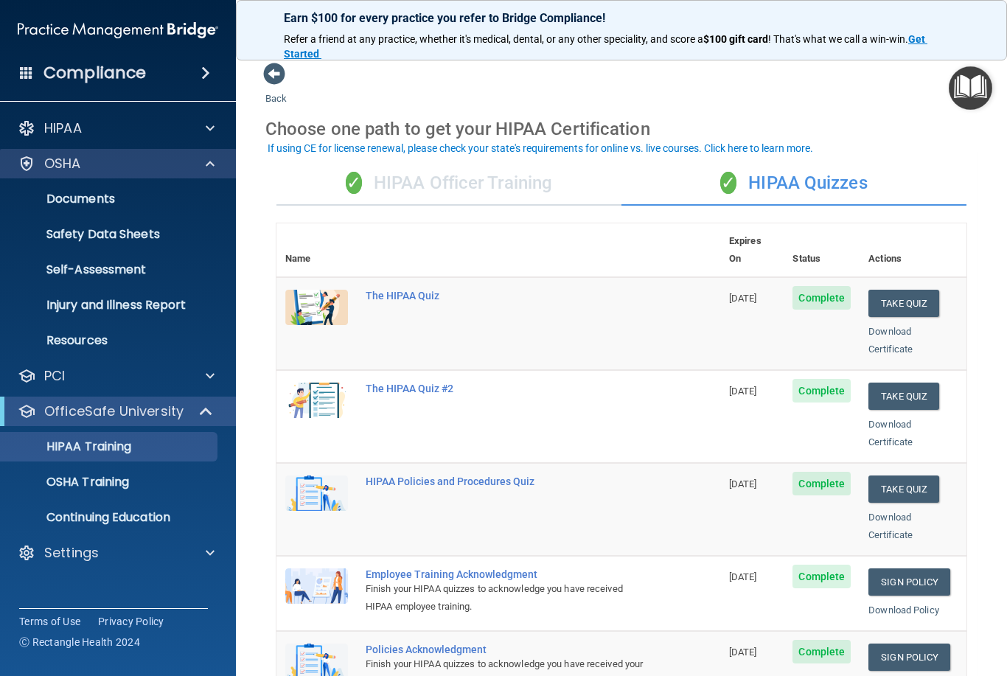
click at [212, 161] on span at bounding box center [210, 164] width 9 height 18
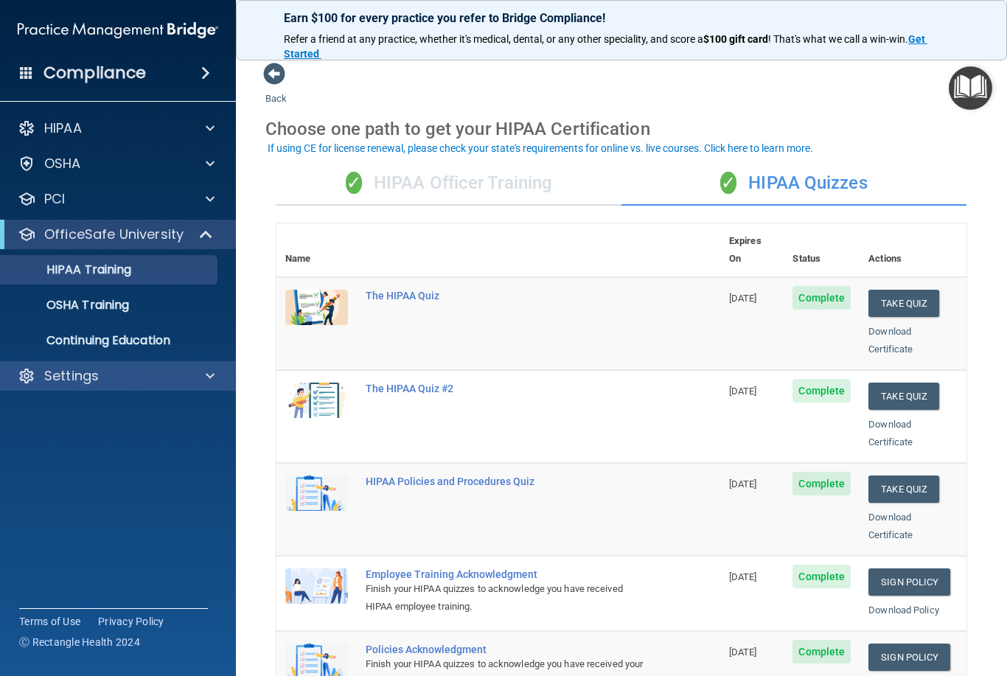
click at [209, 377] on span at bounding box center [210, 376] width 9 height 18
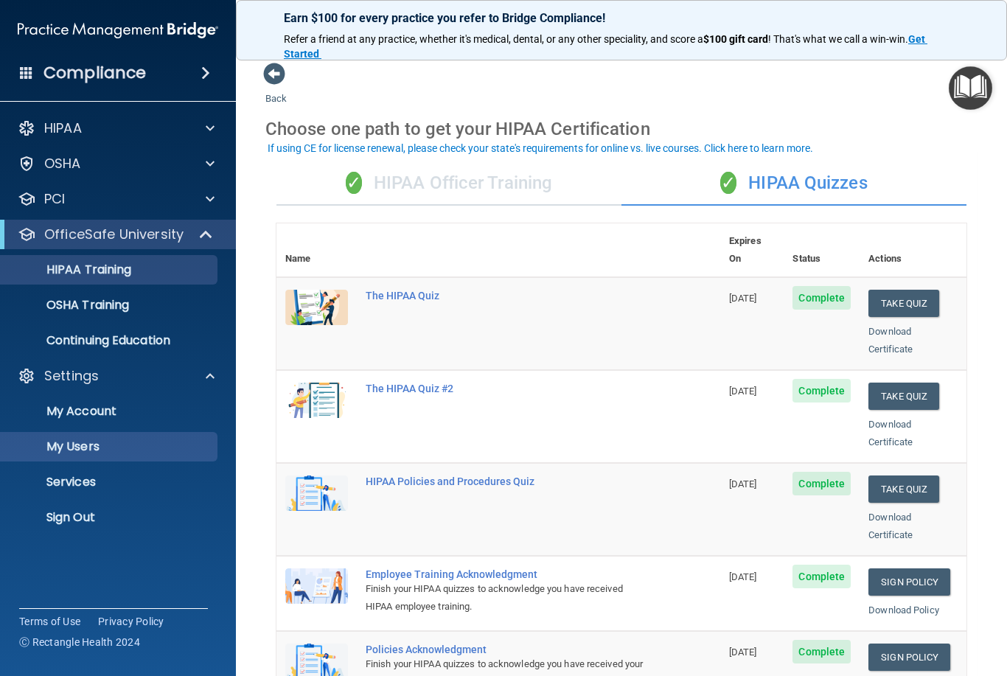
click at [70, 450] on p "My Users" at bounding box center [110, 446] width 201 height 15
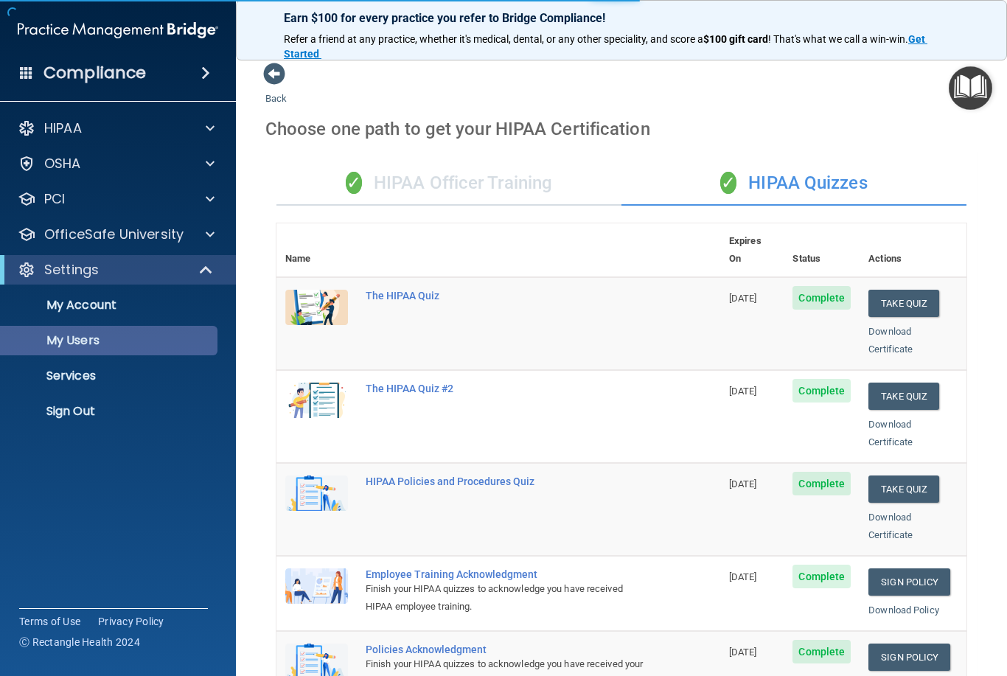
select select "20"
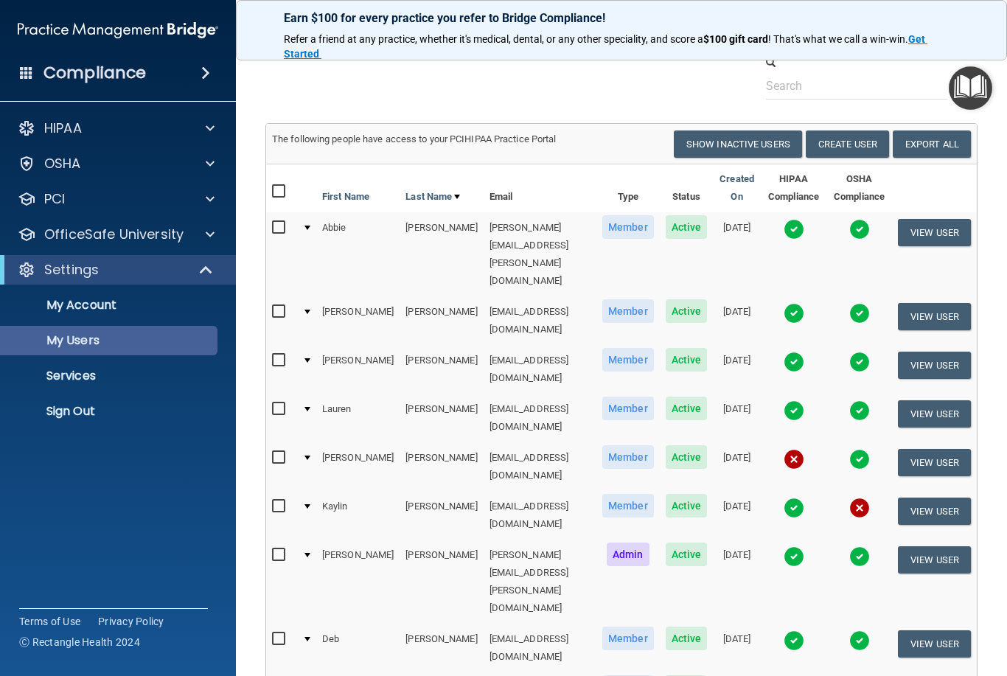
scroll to position [43, 0]
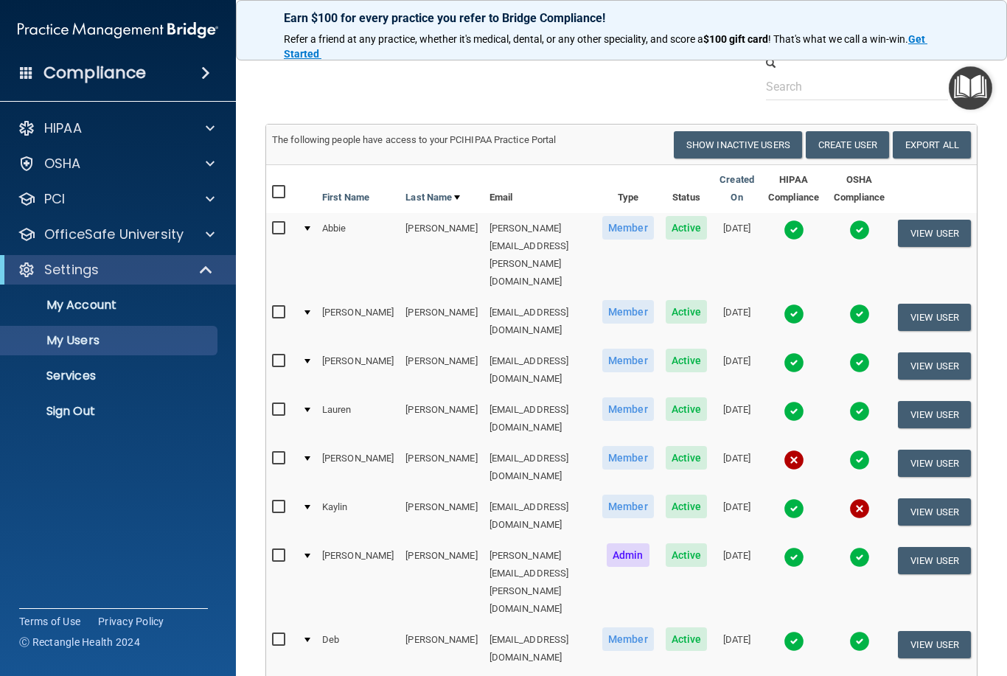
click at [666, 222] on span "Active" at bounding box center [687, 228] width 42 height 24
click at [281, 225] on input "checkbox" at bounding box center [280, 229] width 17 height 12
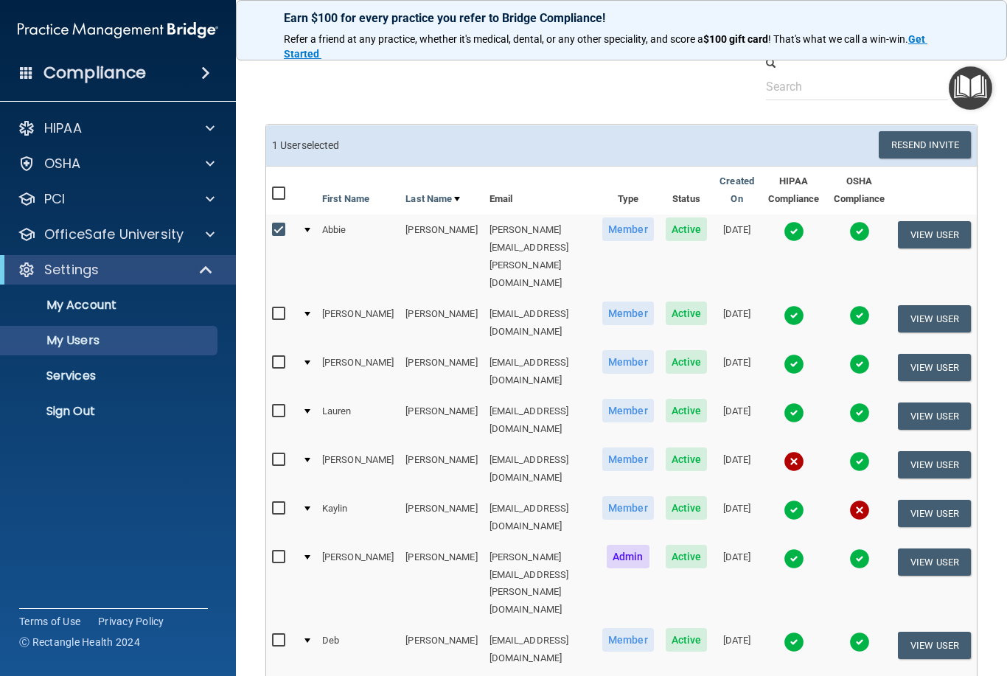
click at [666, 225] on span "Active" at bounding box center [687, 229] width 42 height 24
click at [267, 229] on td at bounding box center [281, 257] width 30 height 84
click at [275, 224] on input "checkbox" at bounding box center [280, 230] width 17 height 12
checkbox input "false"
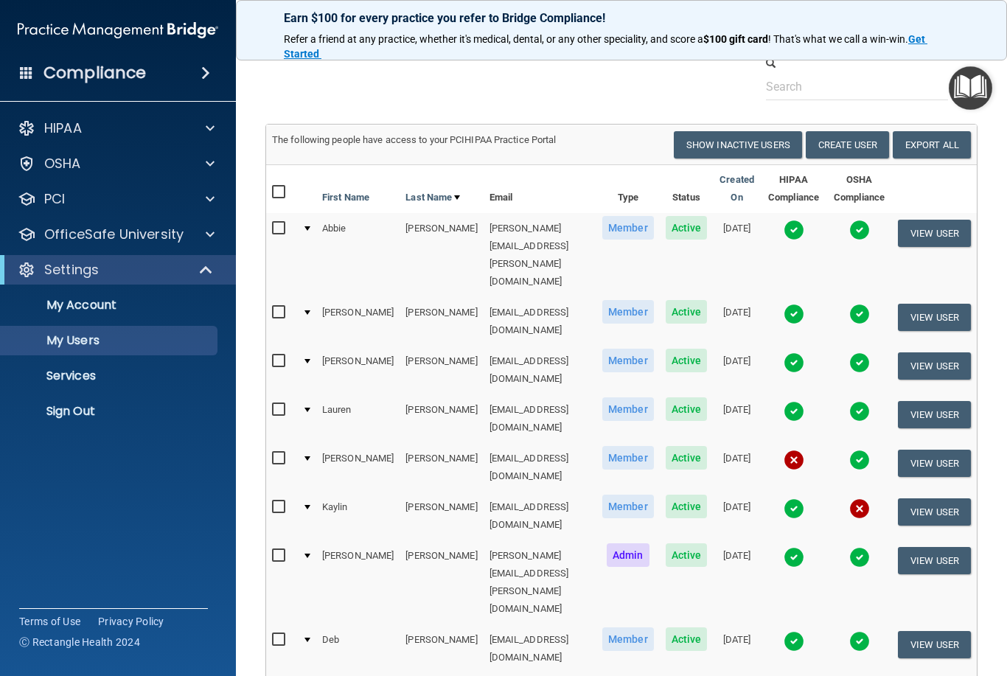
click at [311, 223] on td at bounding box center [306, 255] width 20 height 84
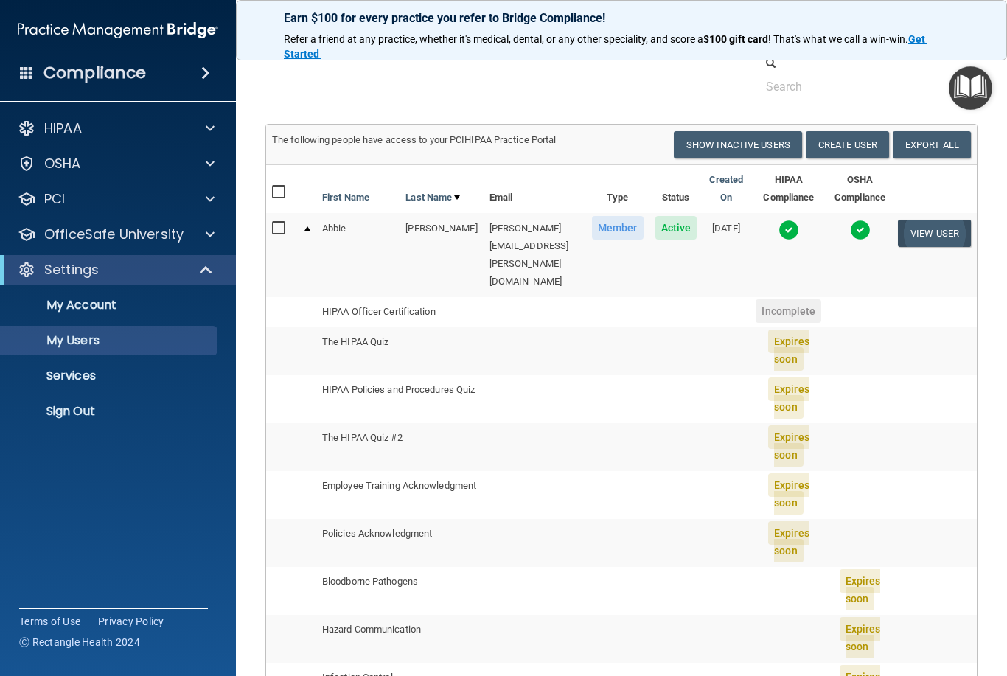
click at [938, 234] on button "View User" at bounding box center [934, 233] width 73 height 27
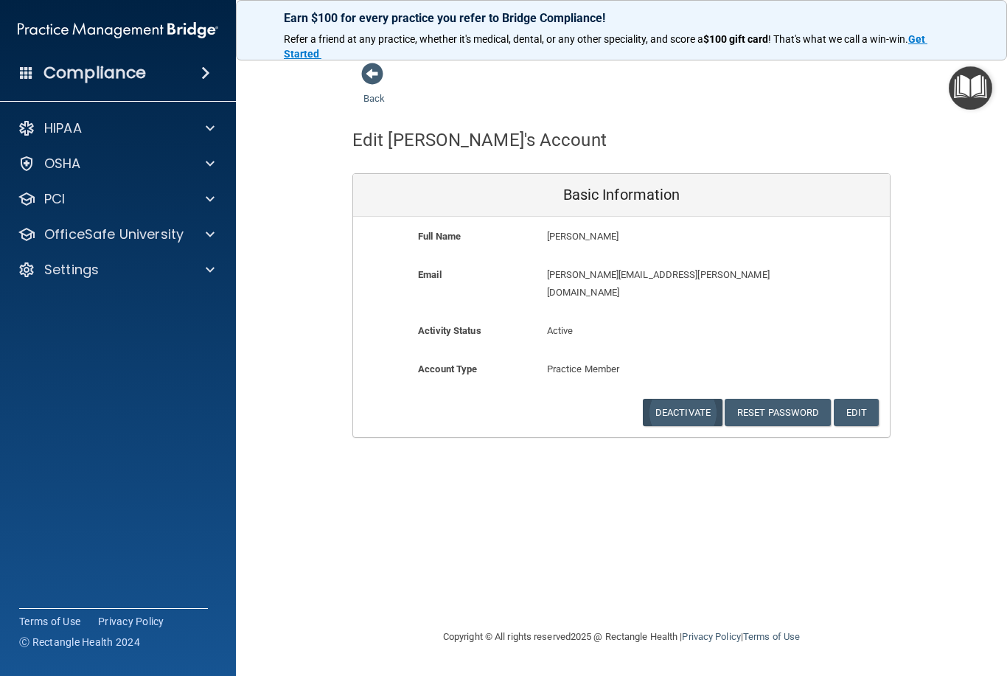
click at [689, 399] on button "Deactivate" at bounding box center [683, 412] width 80 height 27
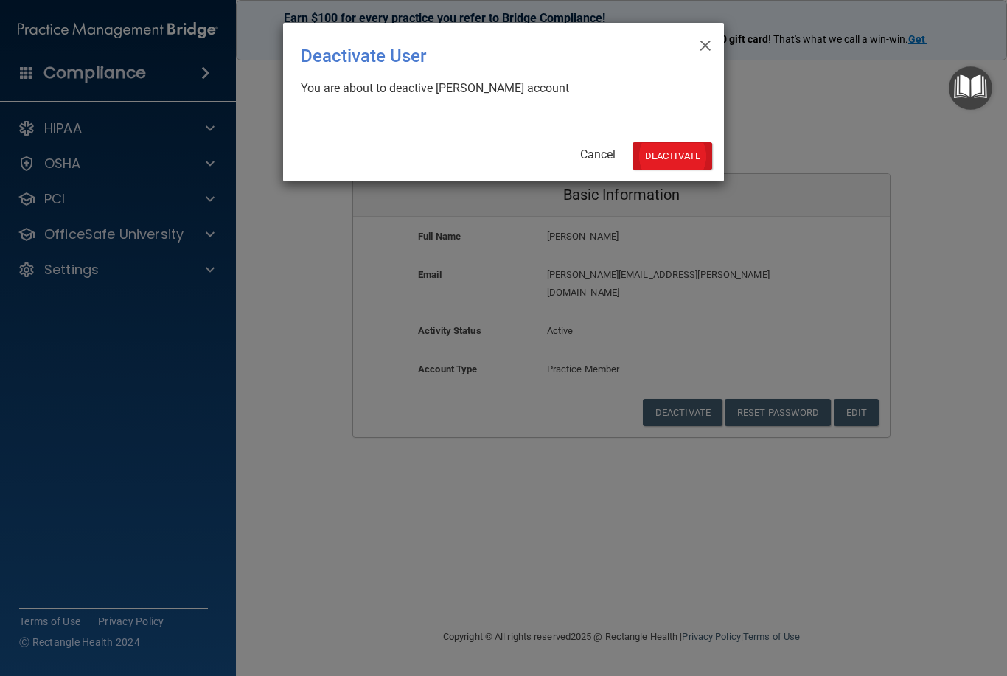
click at [683, 155] on button "Deactivate" at bounding box center [673, 155] width 80 height 27
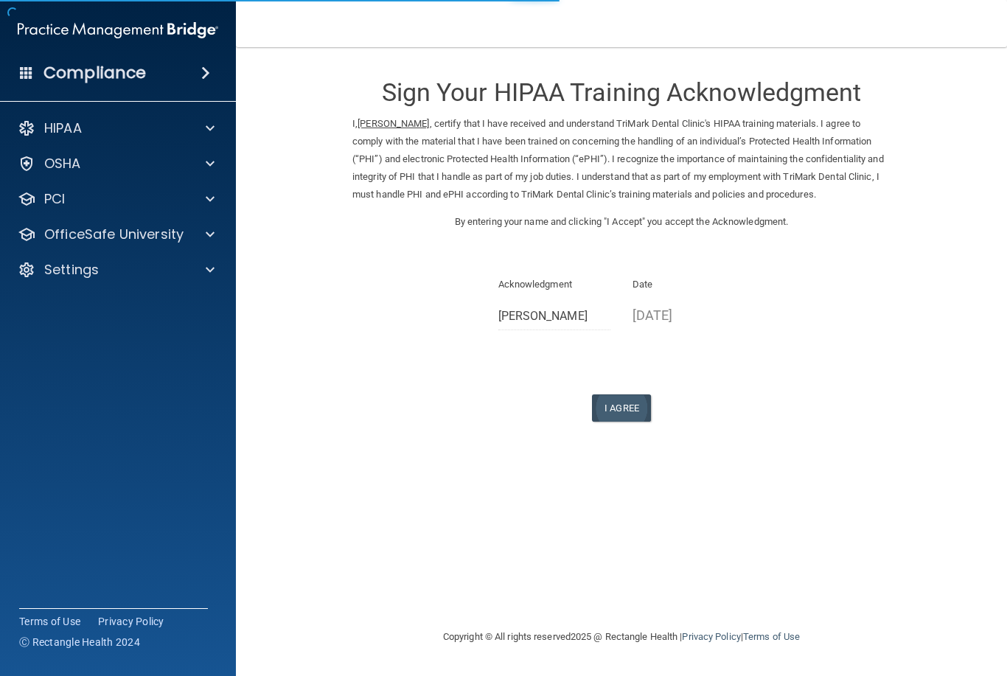
click at [621, 409] on button "I Agree" at bounding box center [621, 407] width 59 height 27
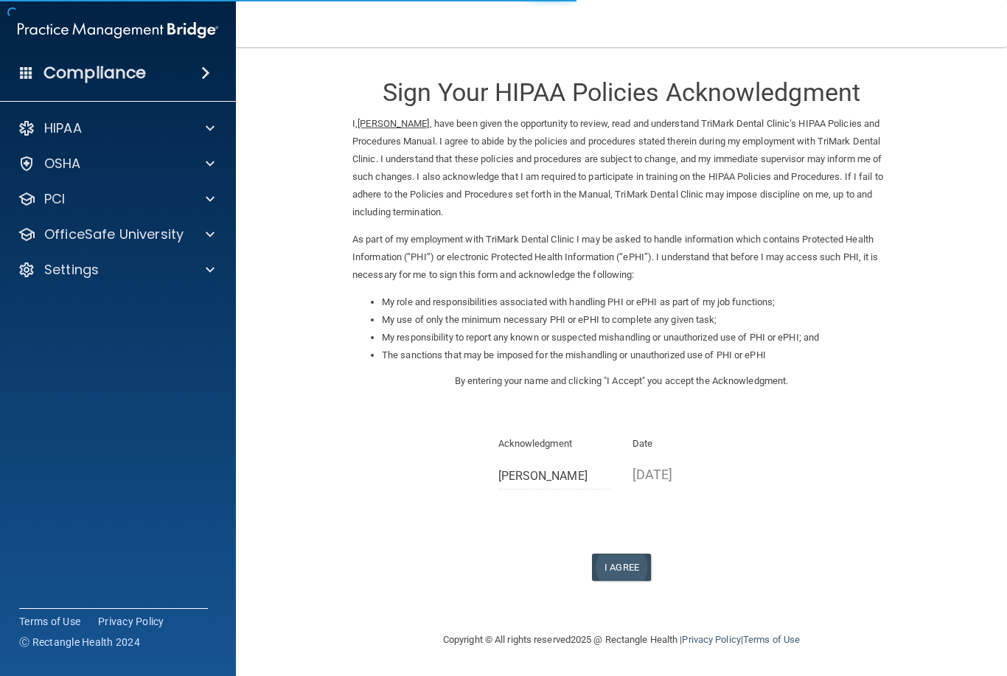
click at [633, 558] on button "I Agree" at bounding box center [621, 567] width 59 height 27
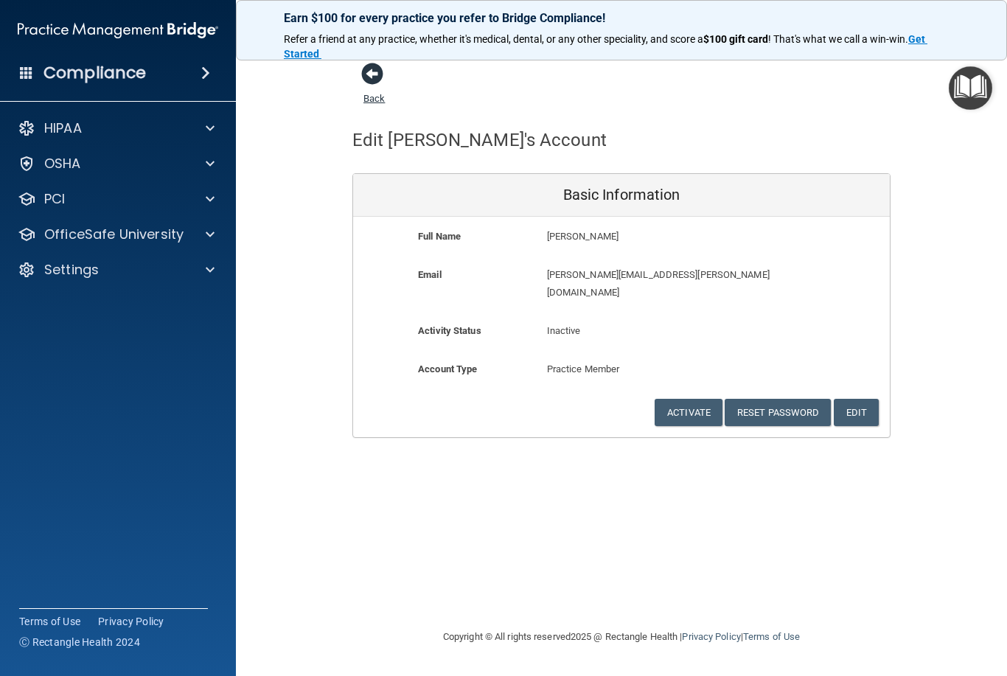
click at [367, 72] on span at bounding box center [372, 74] width 22 height 22
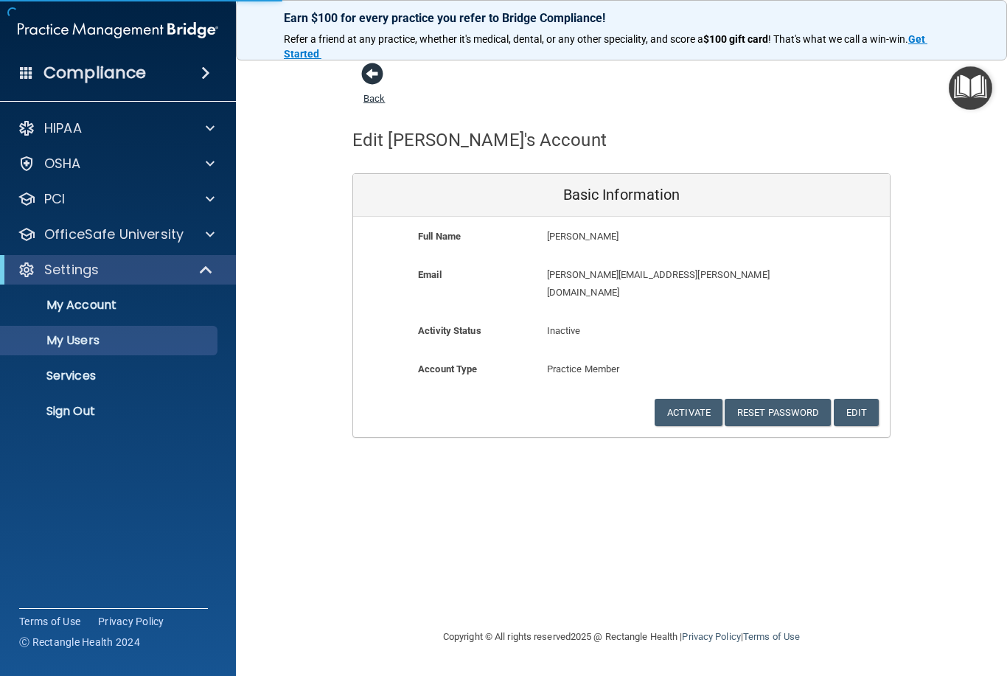
select select "20"
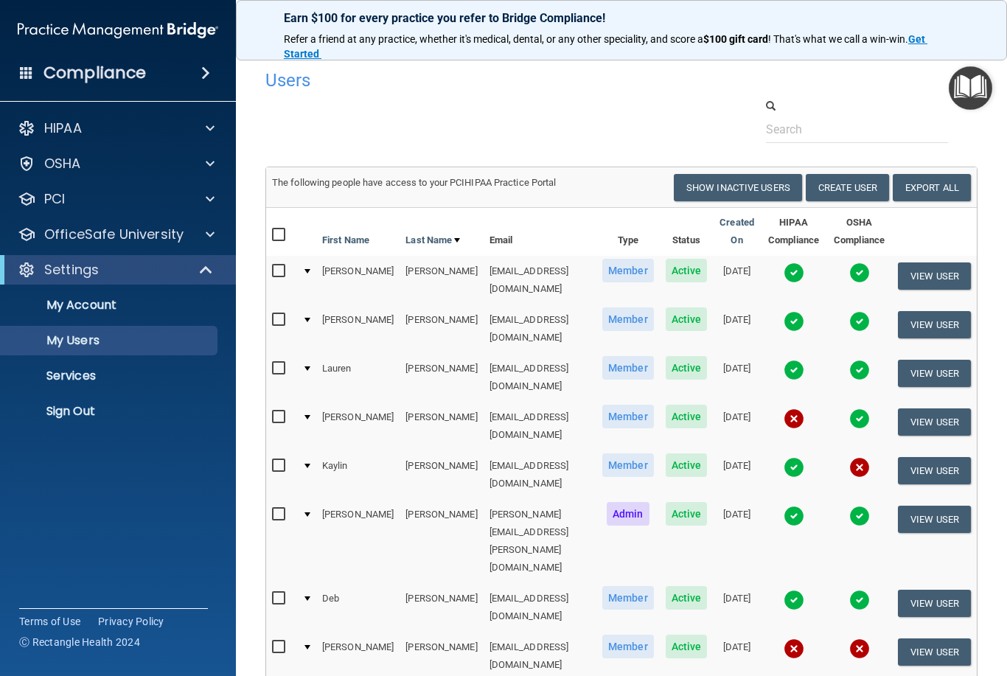
click at [314, 353] on td at bounding box center [306, 377] width 20 height 49
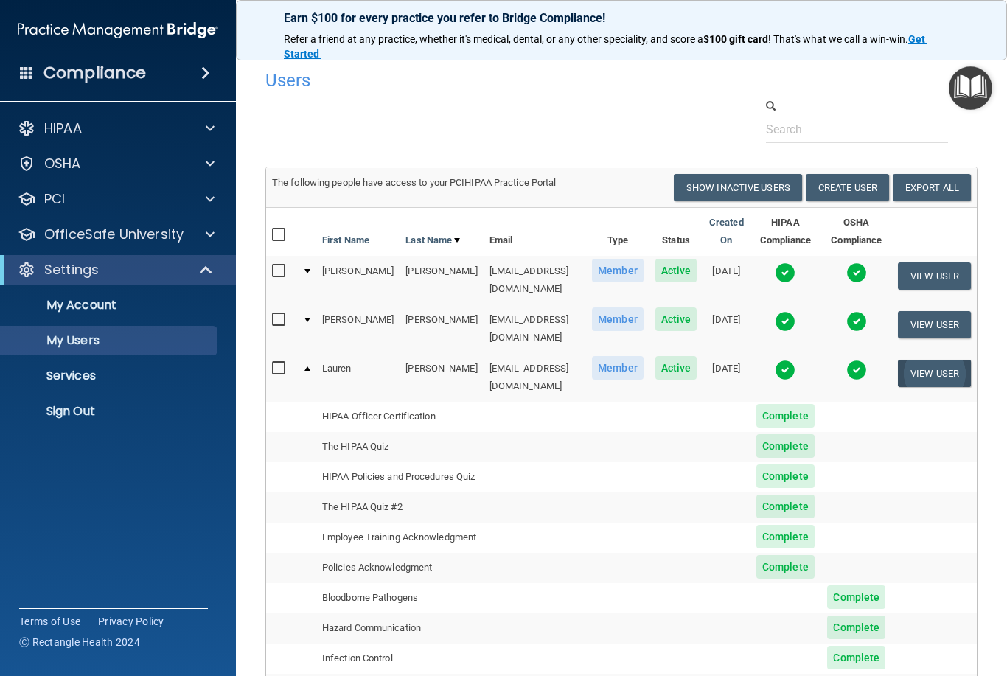
click at [928, 363] on button "View User" at bounding box center [934, 373] width 73 height 27
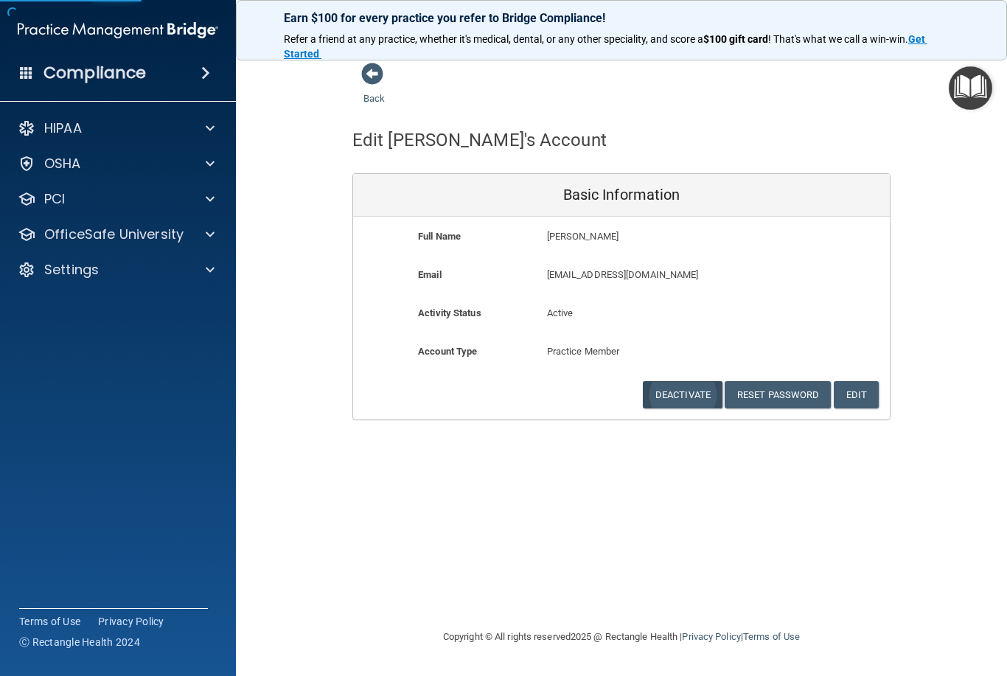
click at [683, 390] on button "Deactivate" at bounding box center [683, 394] width 80 height 27
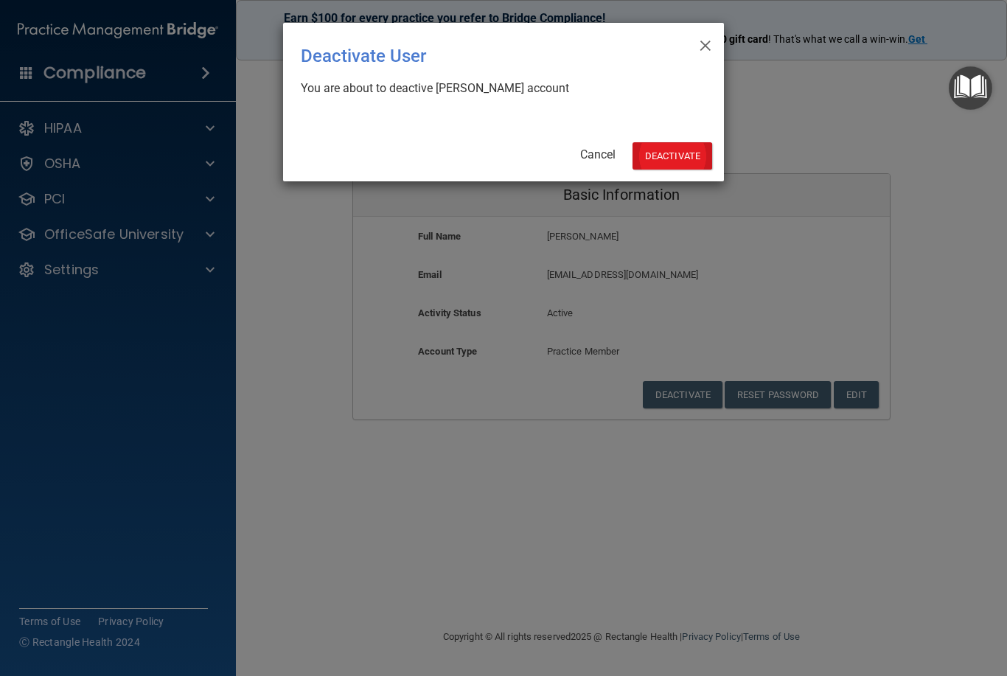
click at [681, 158] on button "Deactivate" at bounding box center [673, 155] width 80 height 27
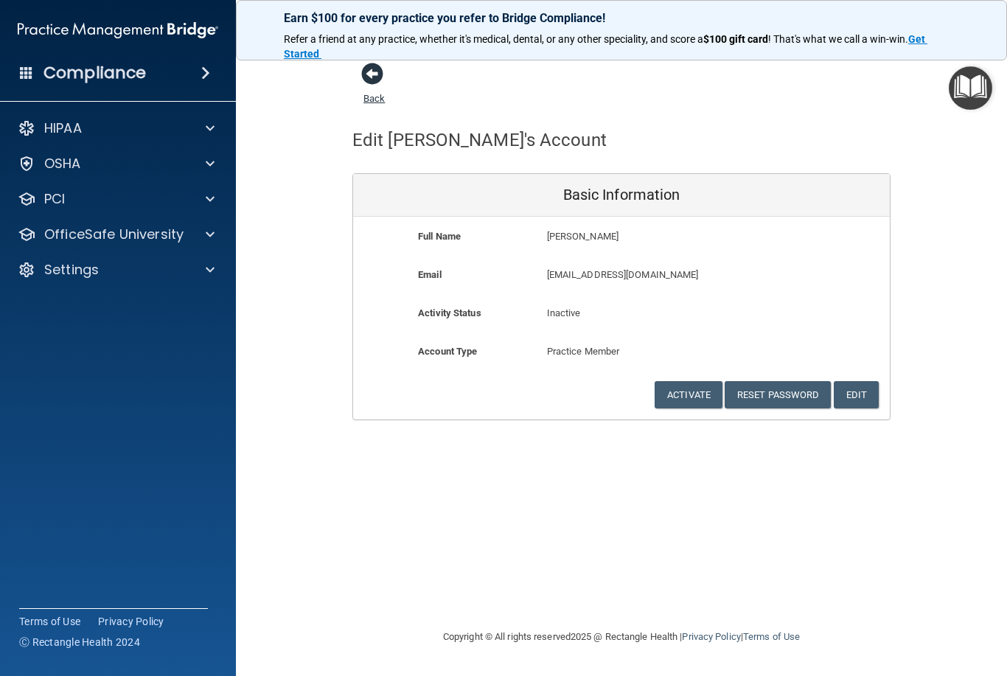
click at [374, 77] on span at bounding box center [372, 74] width 22 height 22
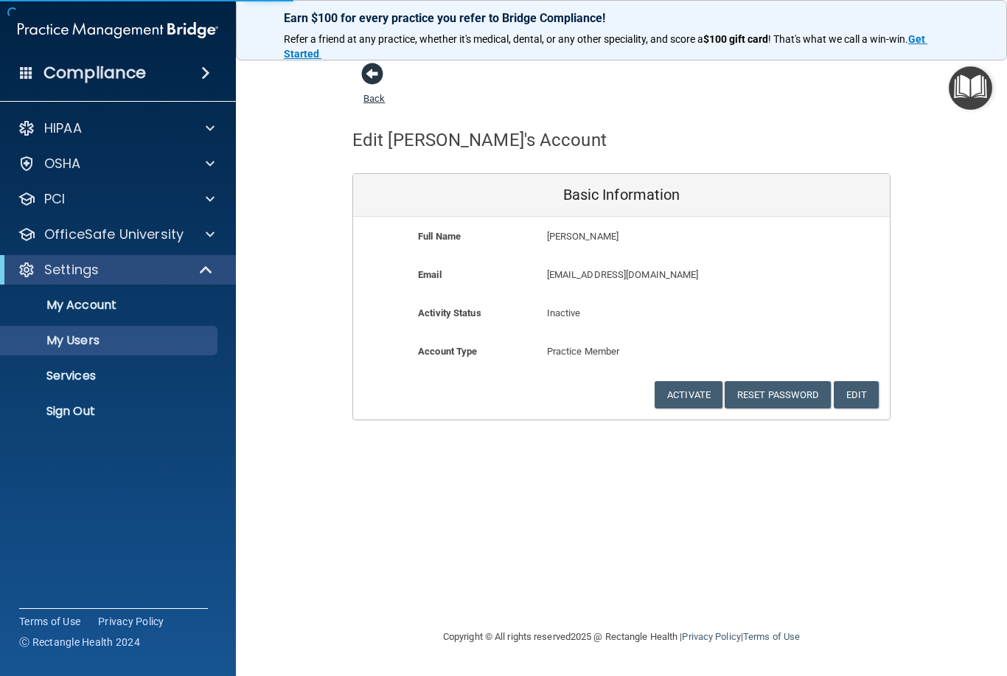
select select "20"
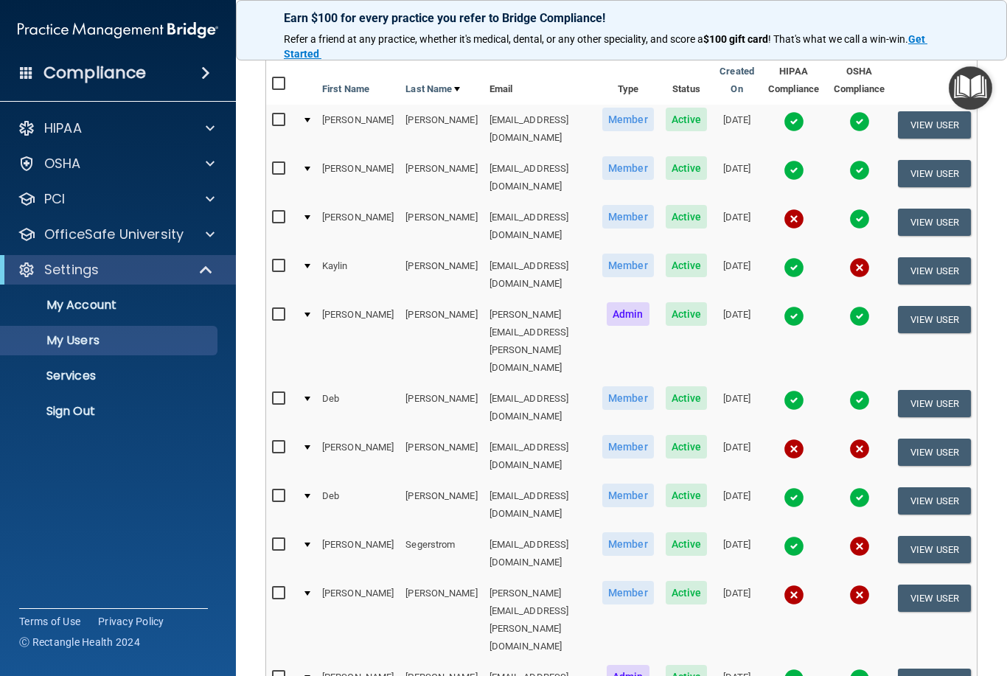
scroll to position [148, 0]
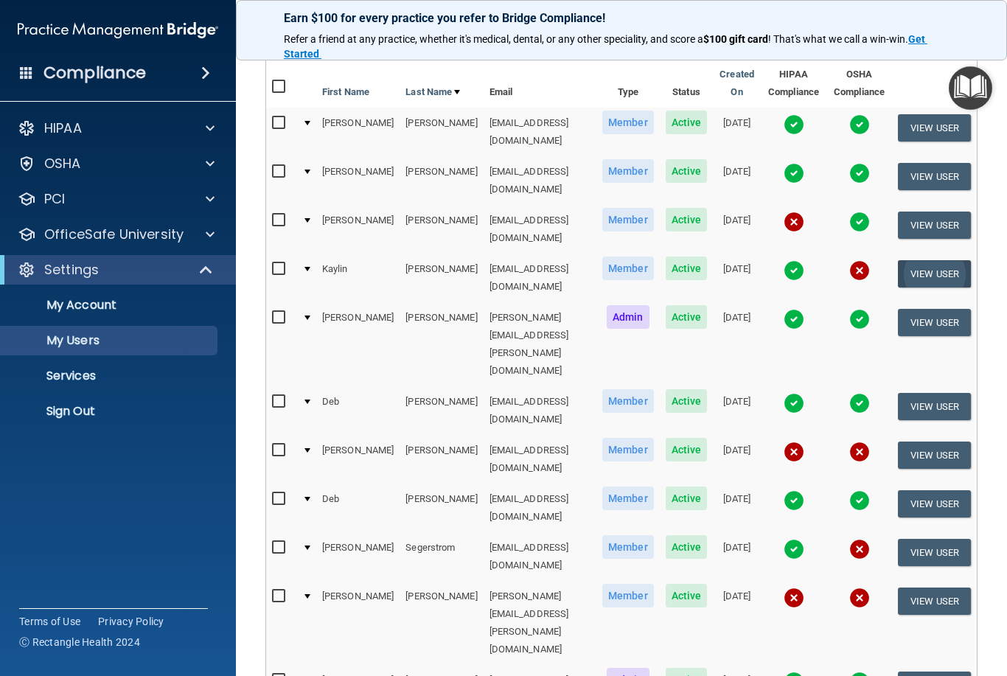
click at [953, 260] on button "View User" at bounding box center [934, 273] width 73 height 27
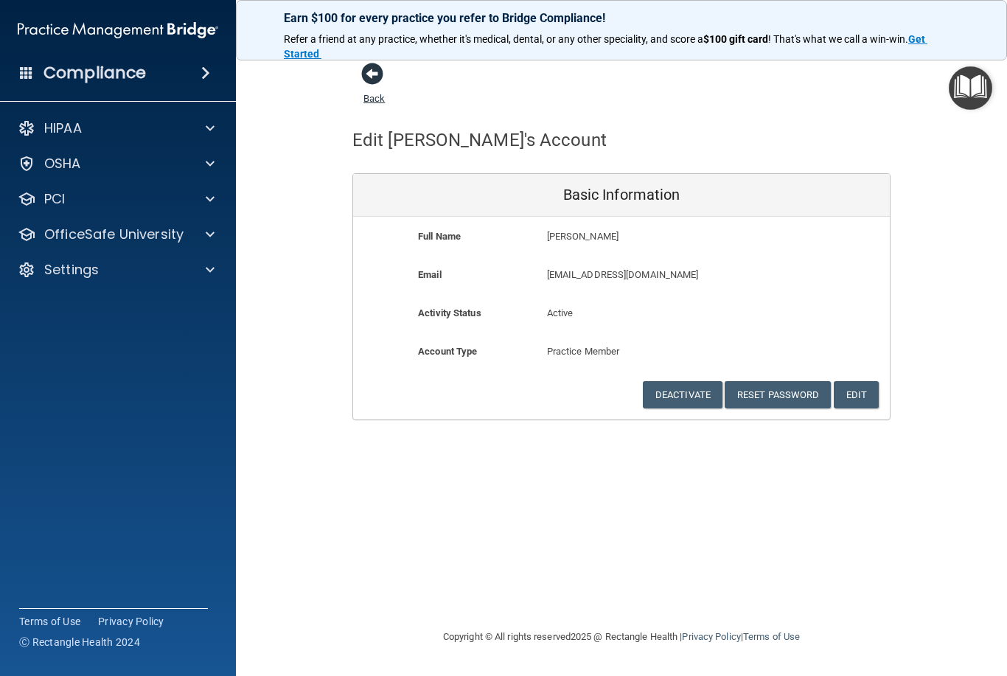
click at [374, 74] on span at bounding box center [372, 74] width 22 height 22
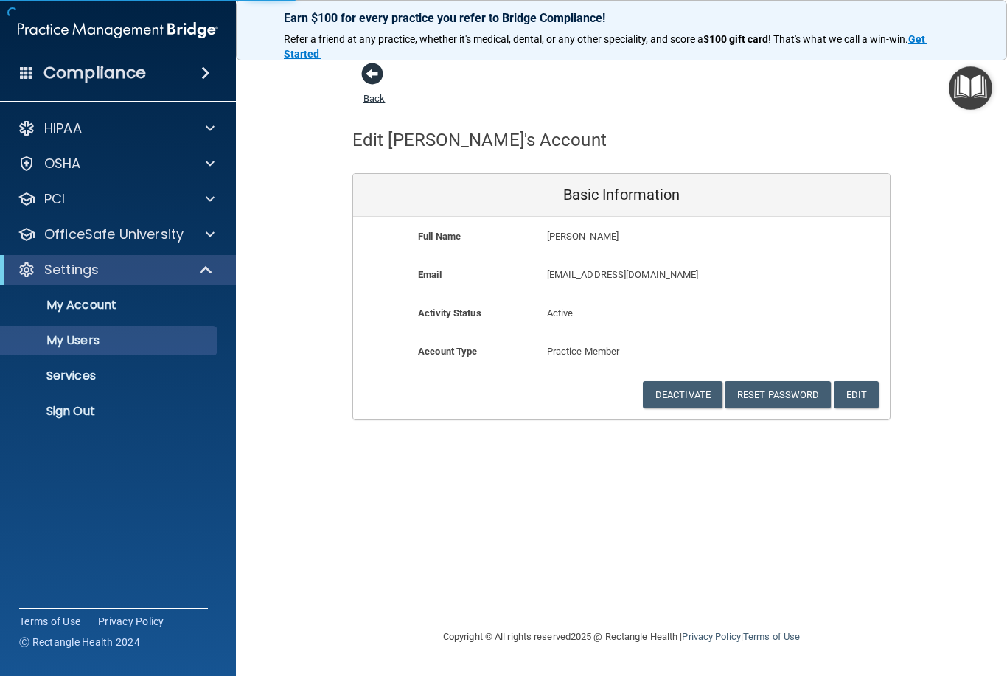
select select "20"
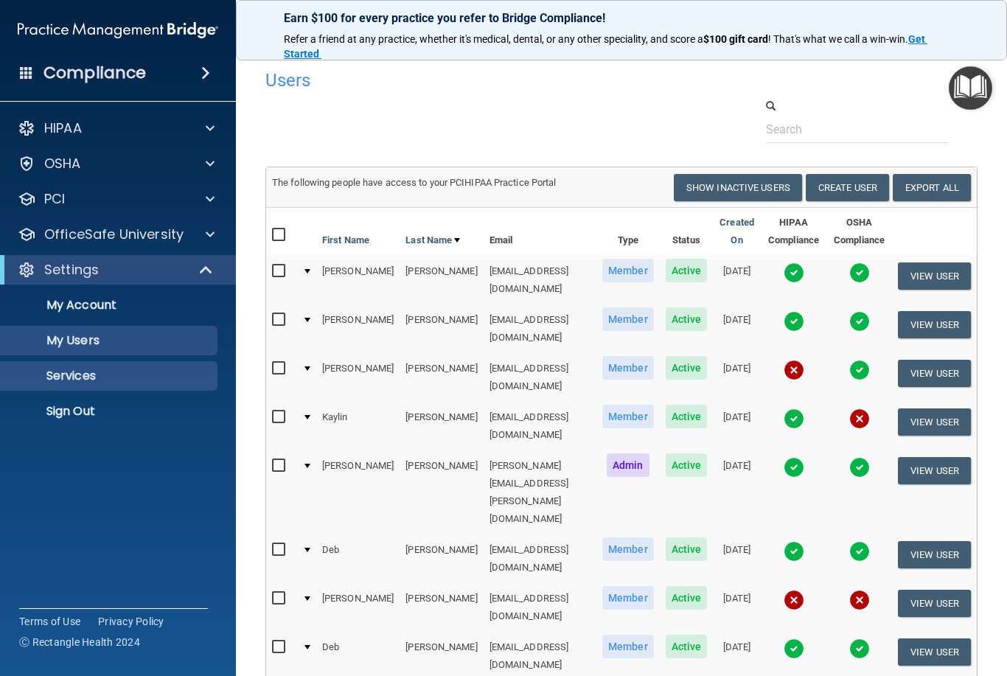
click at [78, 369] on p "Services" at bounding box center [110, 376] width 201 height 15
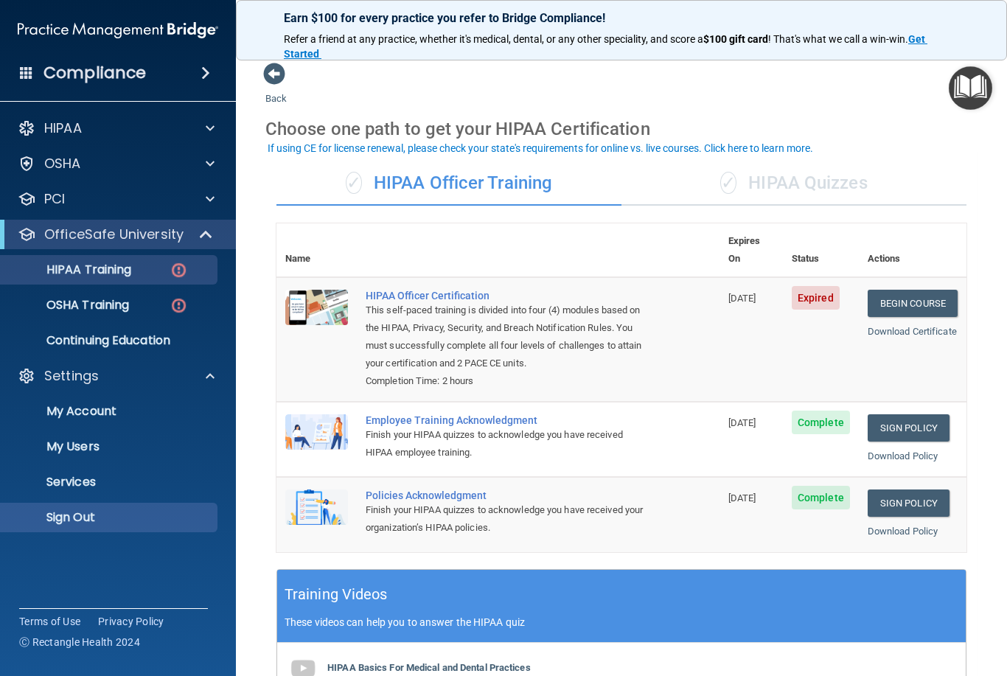
click at [80, 524] on p "Sign Out" at bounding box center [110, 517] width 201 height 15
